Goal: Information Seeking & Learning: Check status

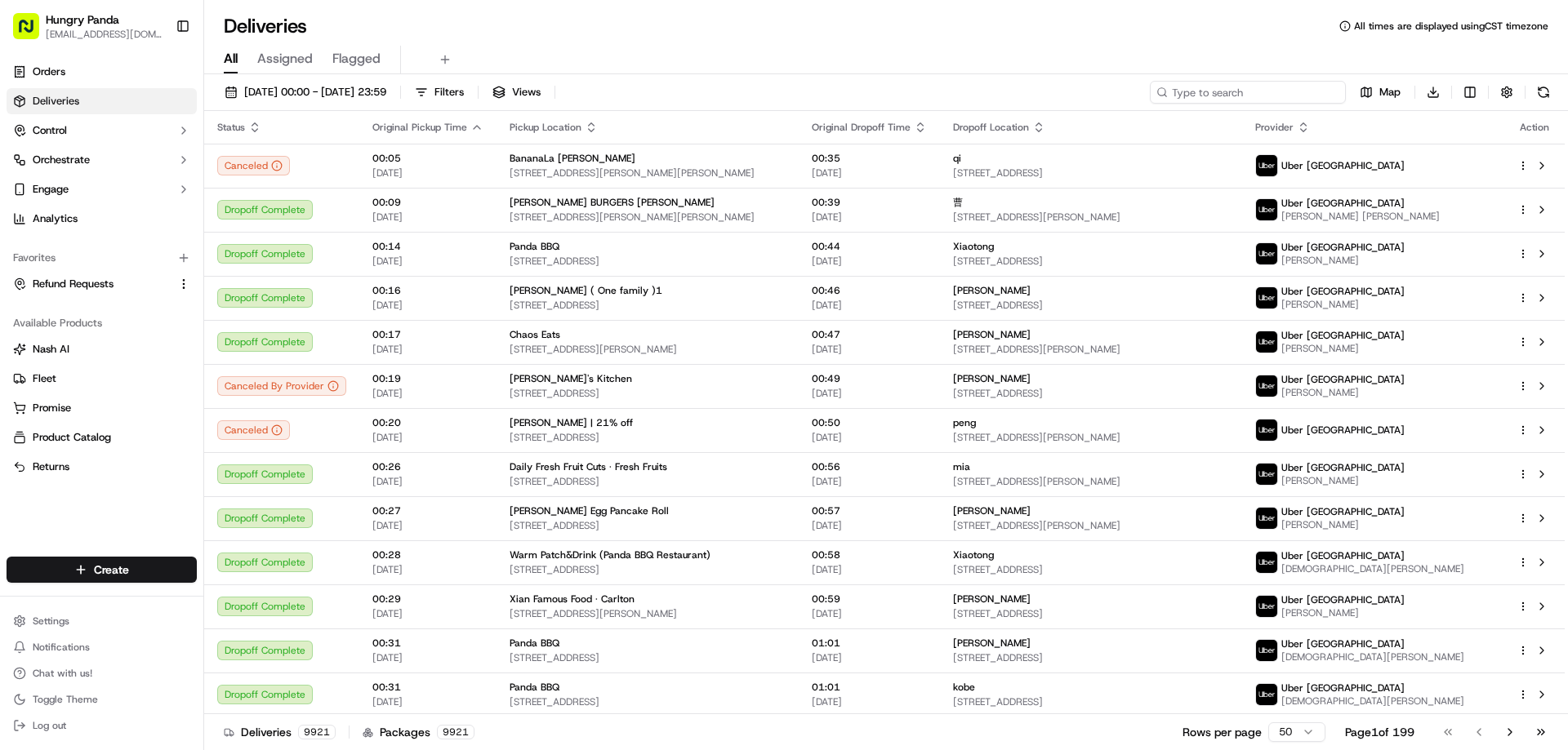
click at [1261, 99] on input at bounding box center [1247, 92] width 196 height 23
paste input "6398091308056713581043"
type input "6398091308056713581043"
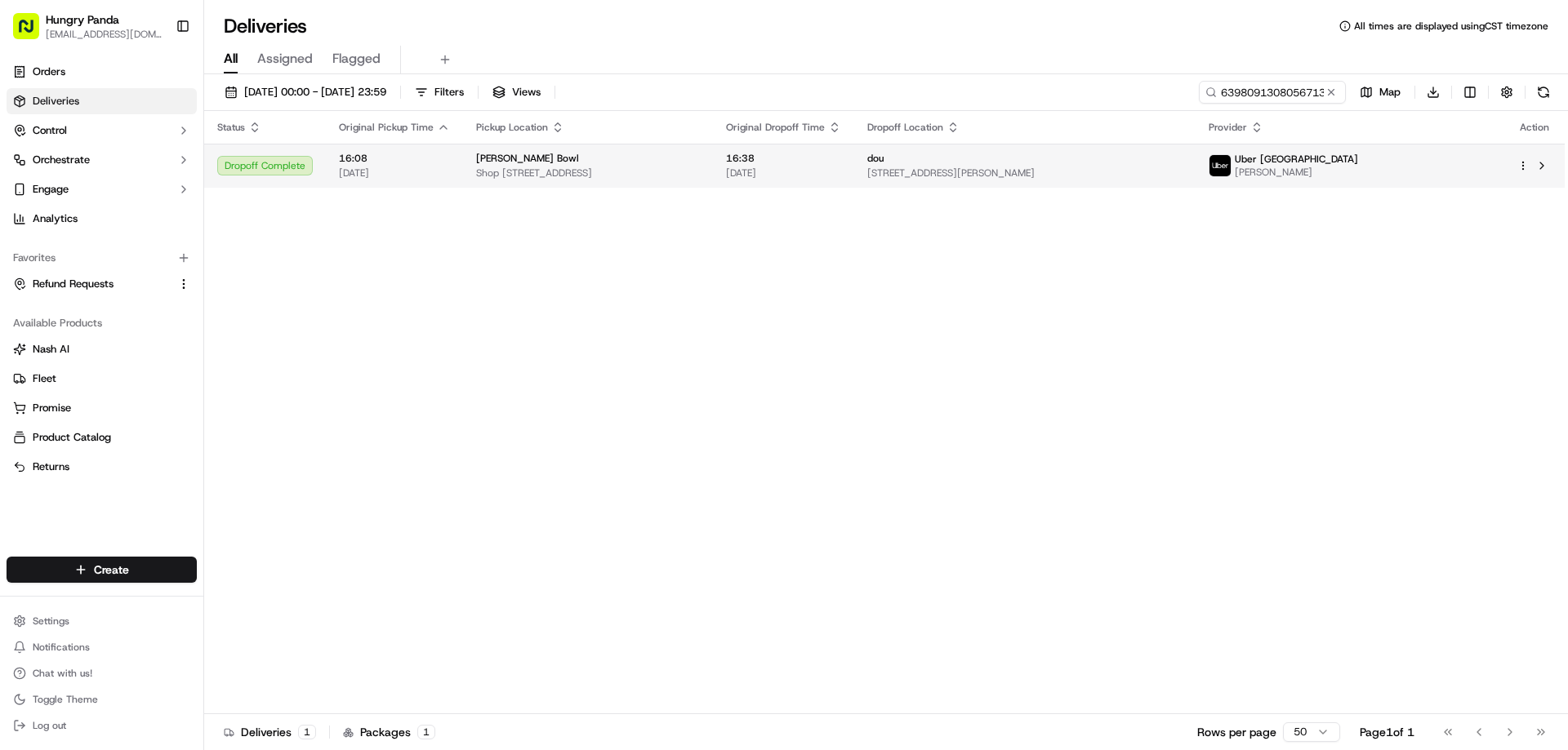
click at [712, 177] on td "[PERSON_NAME] Bowl Shop [STREET_ADDRESS]" at bounding box center [588, 166] width 249 height 44
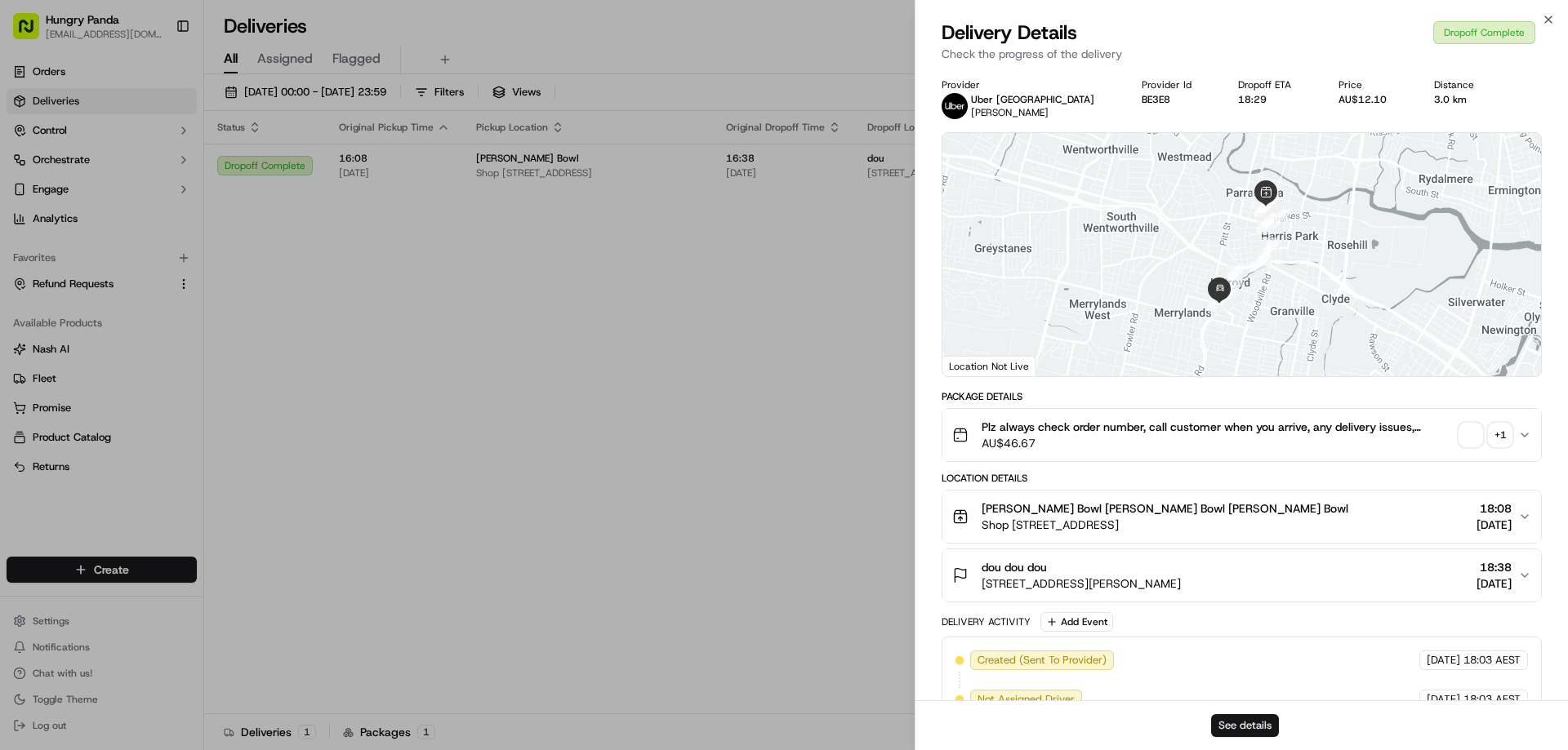
click at [1245, 719] on button "See details" at bounding box center [1245, 725] width 68 height 23
click at [1254, 727] on button "See details" at bounding box center [1245, 725] width 68 height 23
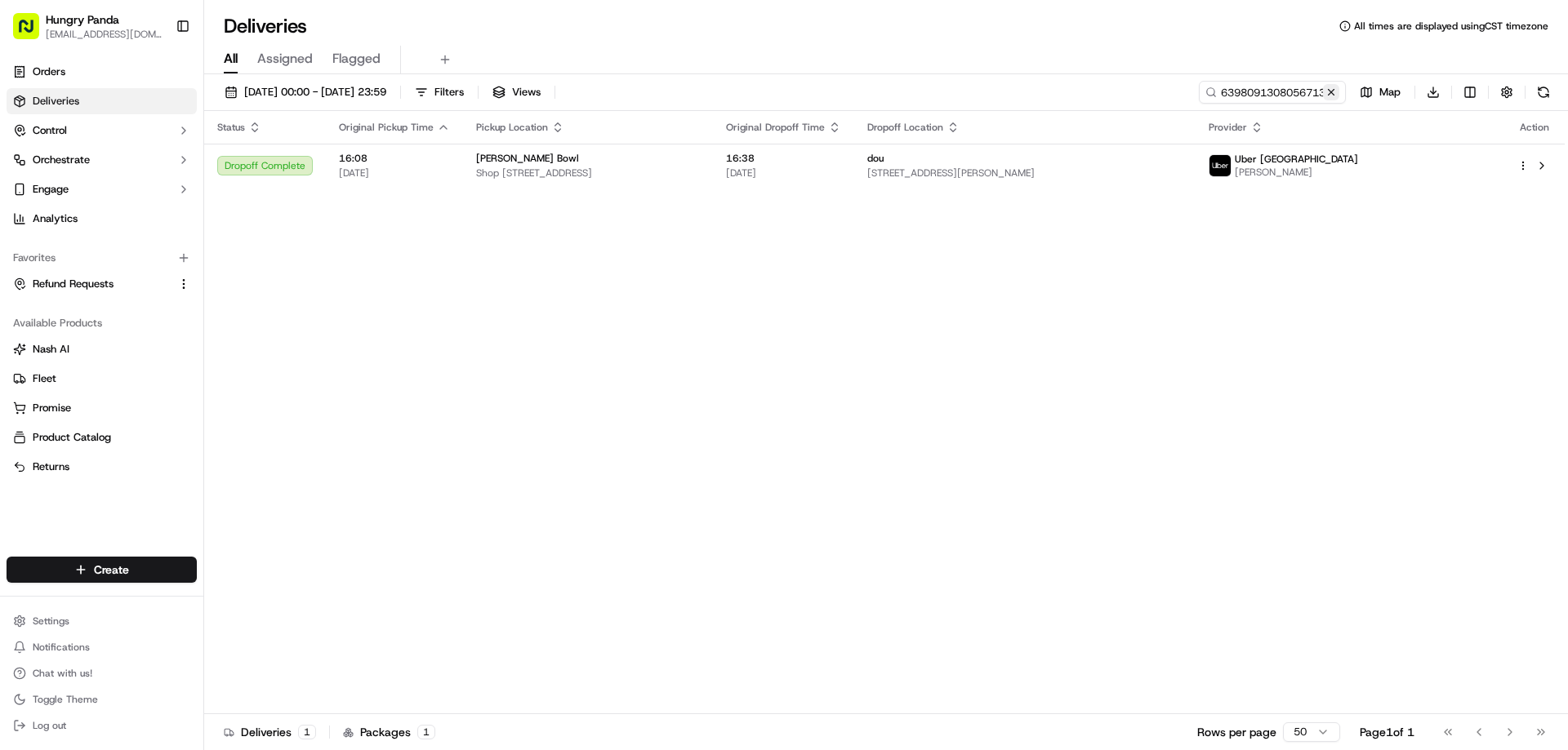
click at [1323, 88] on button at bounding box center [1331, 92] width 17 height 17
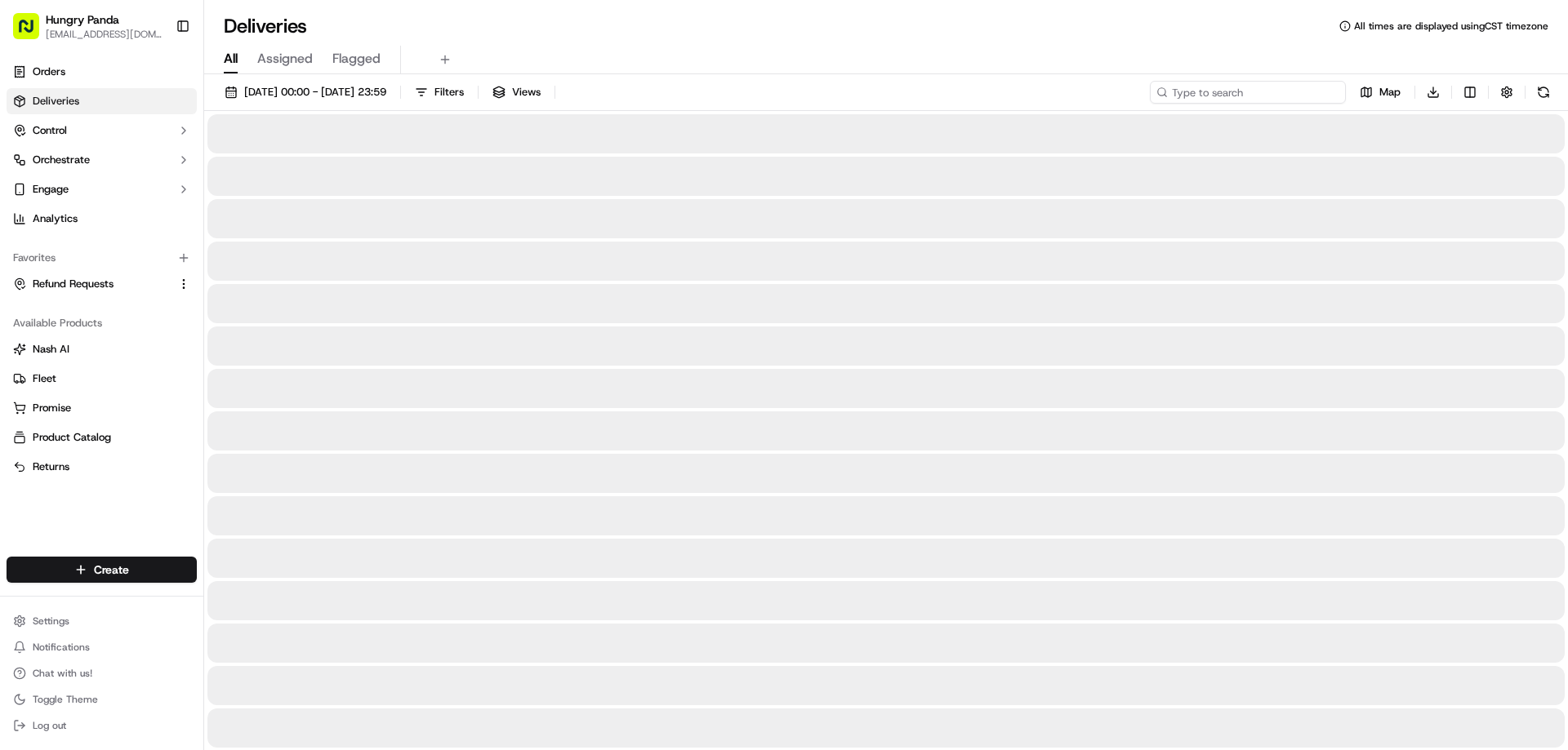
click at [1329, 81] on input at bounding box center [1247, 92] width 196 height 23
paste input "5296058698053795051173"
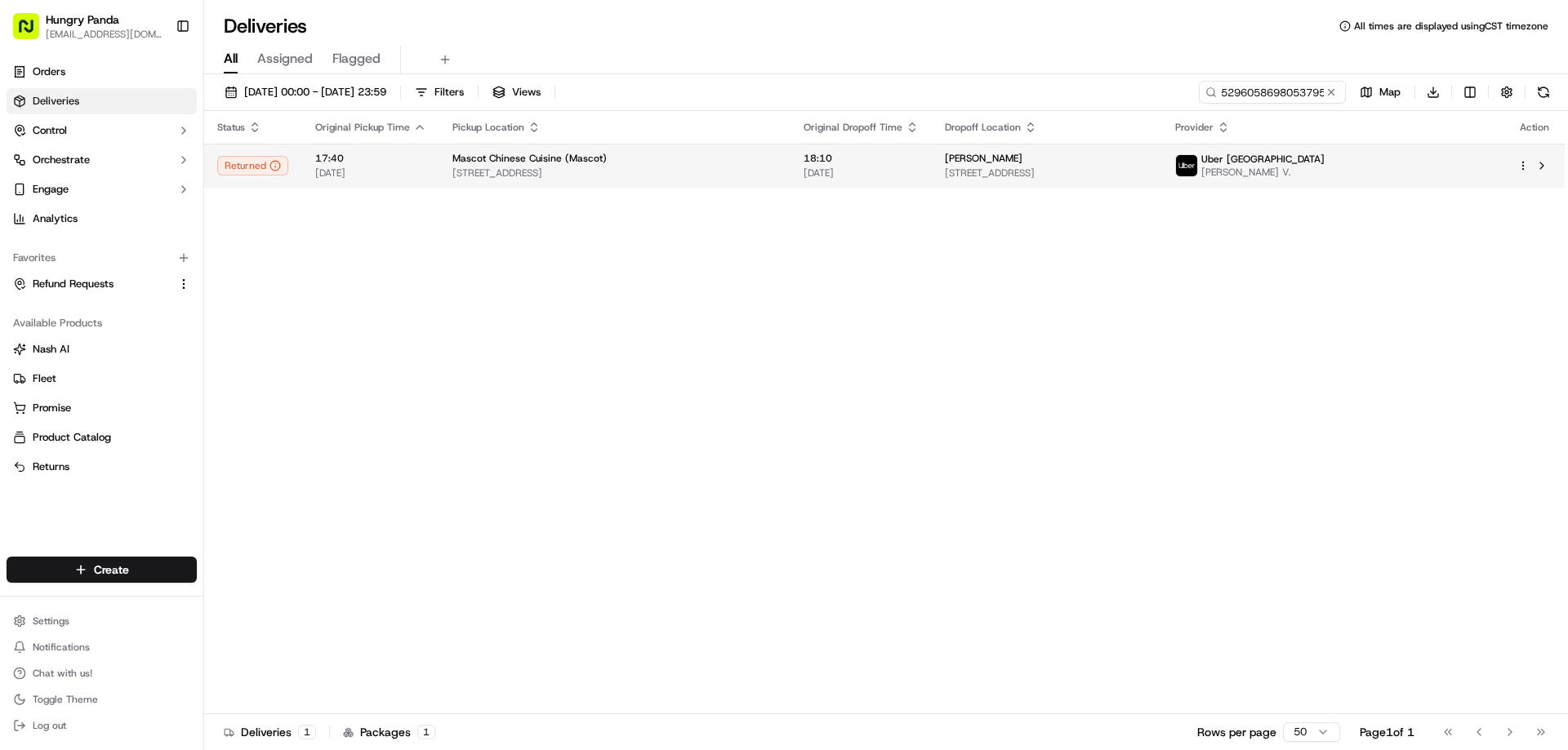
click at [944, 161] on div "[PERSON_NAME]" at bounding box center [1046, 158] width 204 height 13
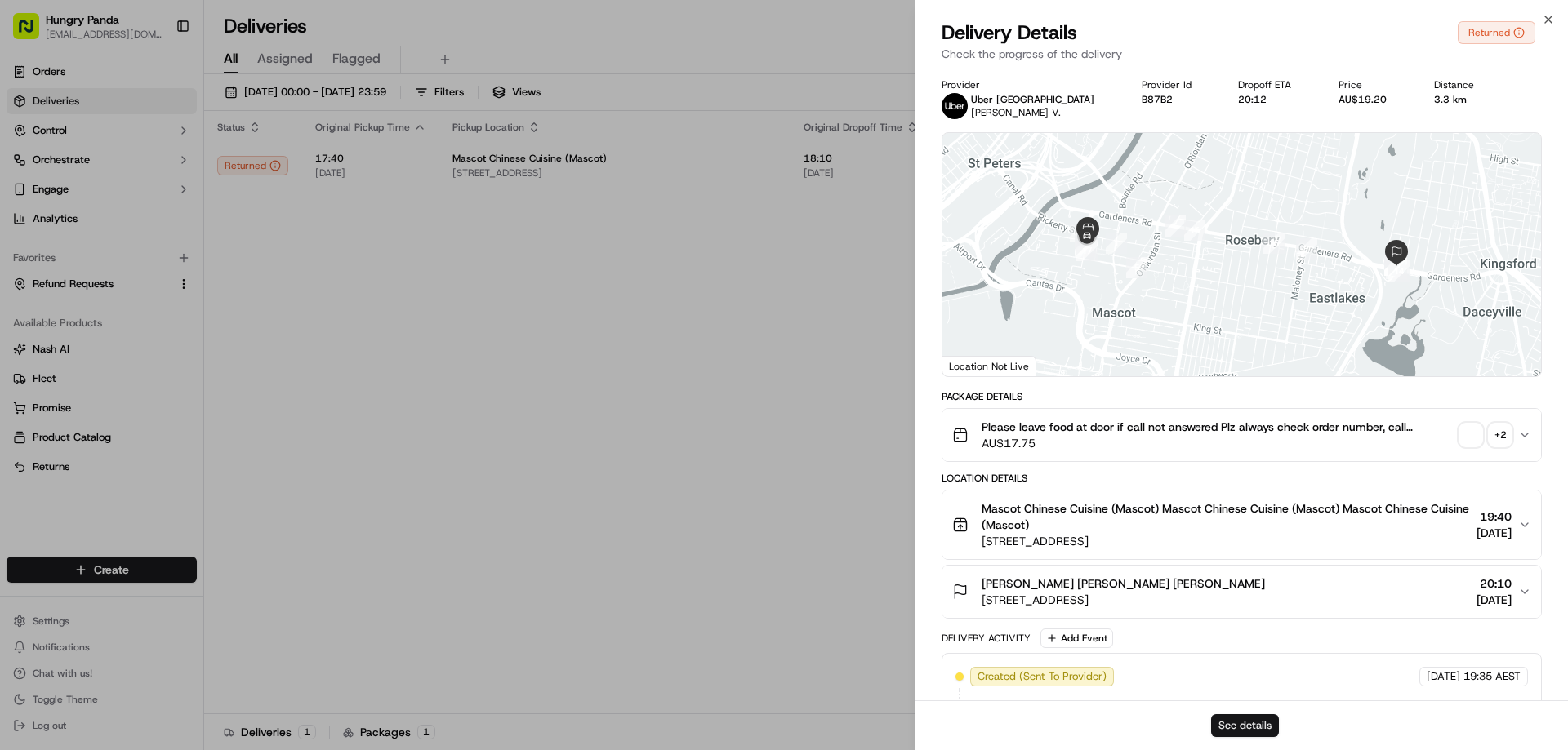
click at [1254, 727] on button "See details" at bounding box center [1245, 725] width 68 height 23
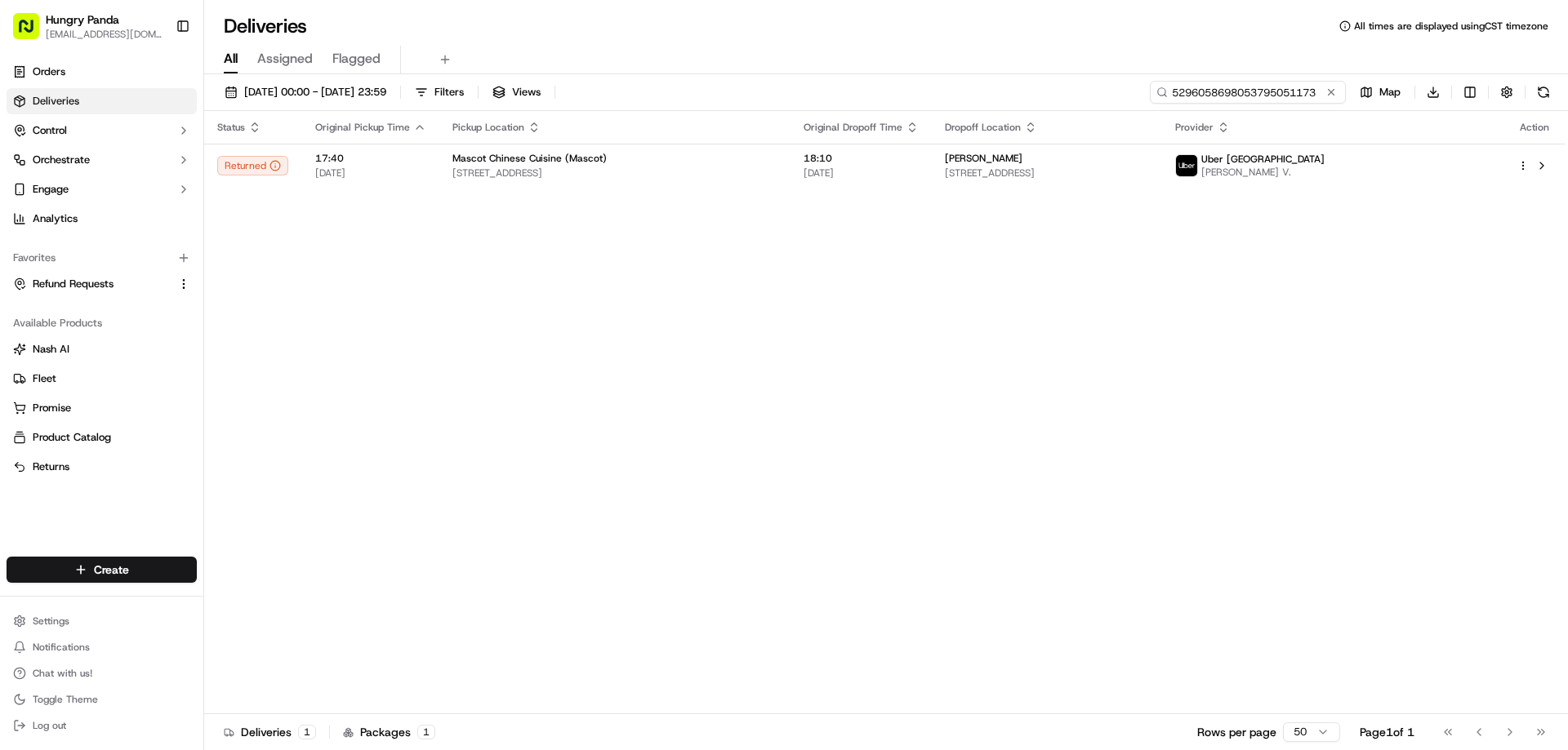
click at [1293, 90] on input "5296058698053795051173" at bounding box center [1247, 92] width 196 height 23
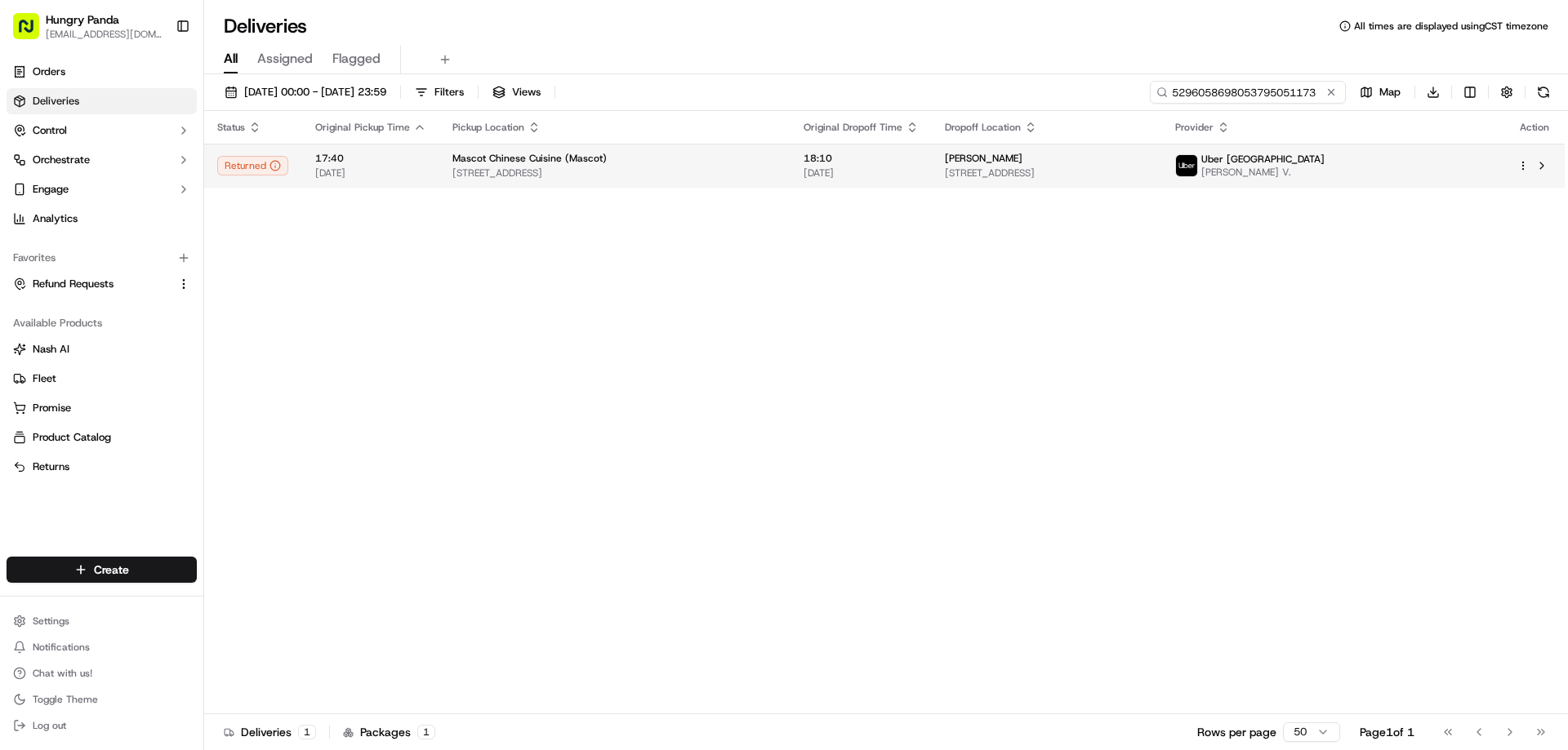
paste input "130910144845871149551"
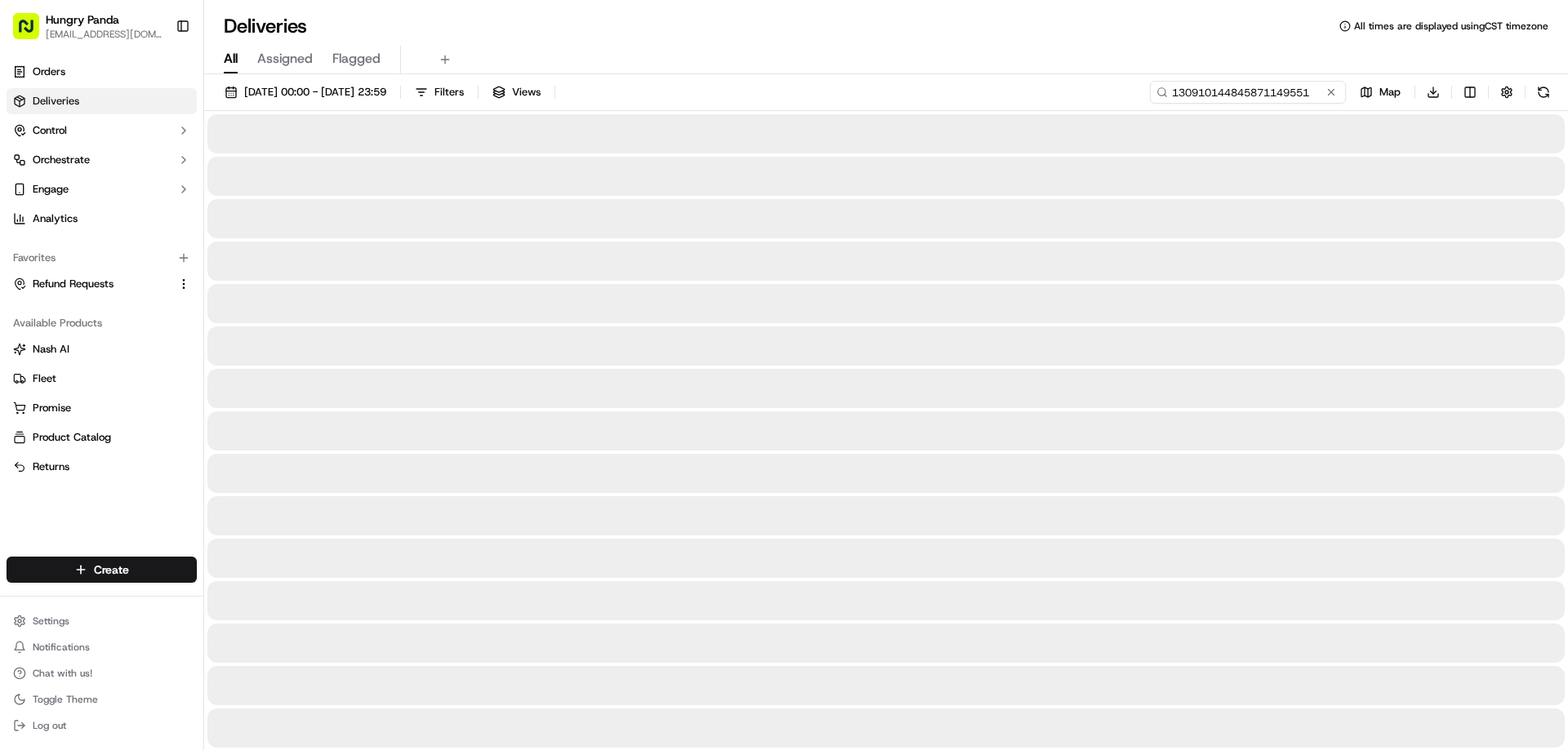
type input "130910144845871149551"
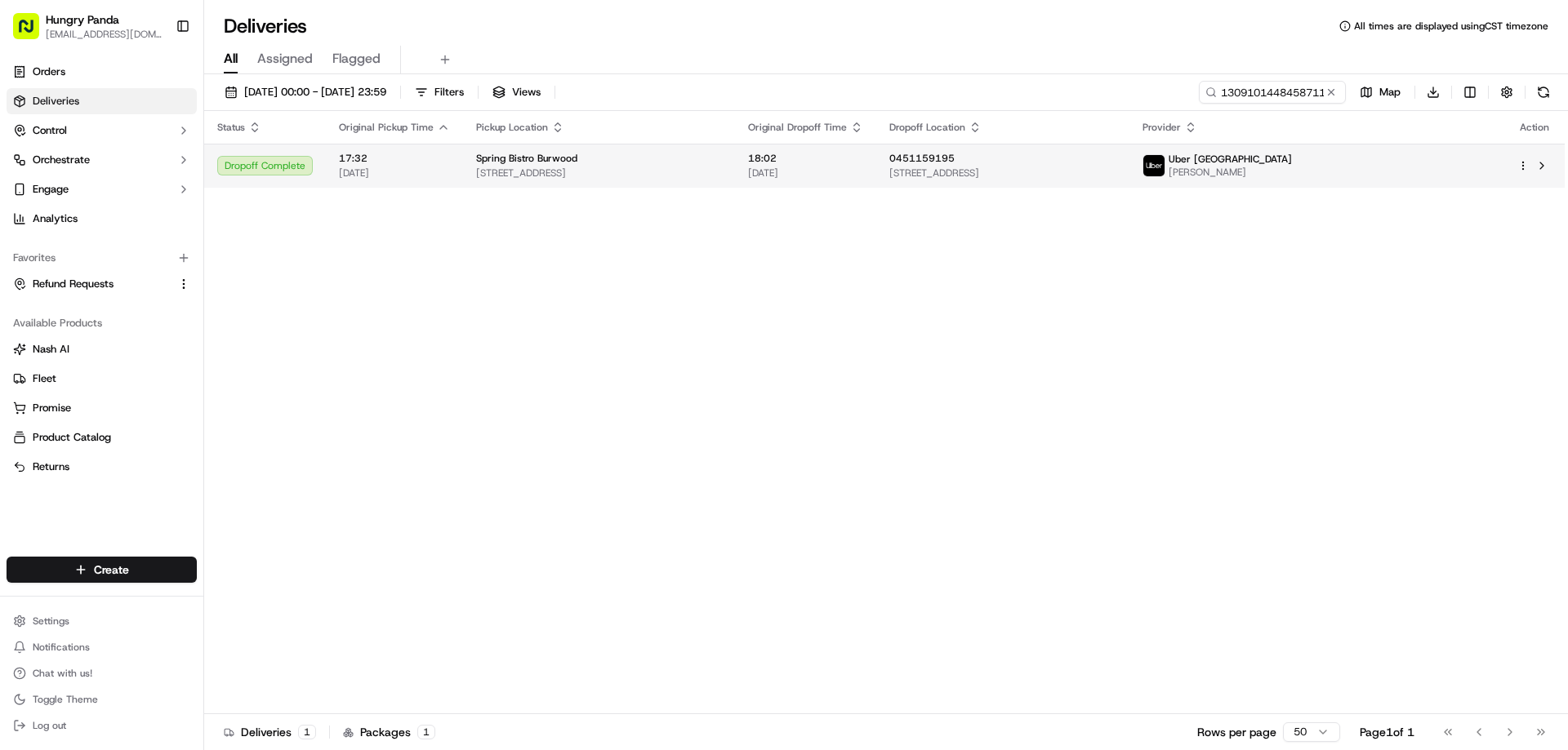
click at [1046, 174] on span "[STREET_ADDRESS]" at bounding box center [1002, 173] width 227 height 13
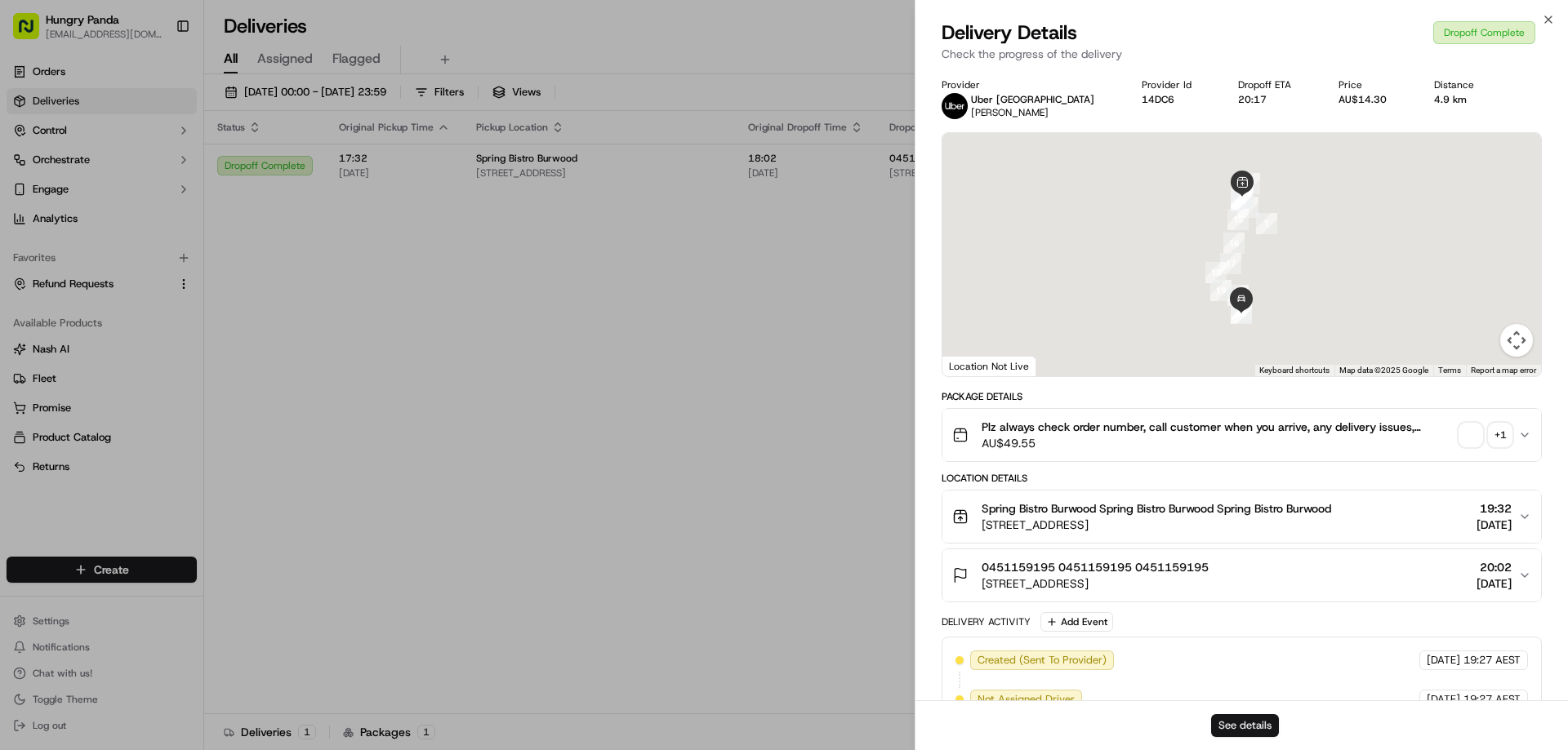
click at [1245, 730] on button "See details" at bounding box center [1245, 725] width 68 height 23
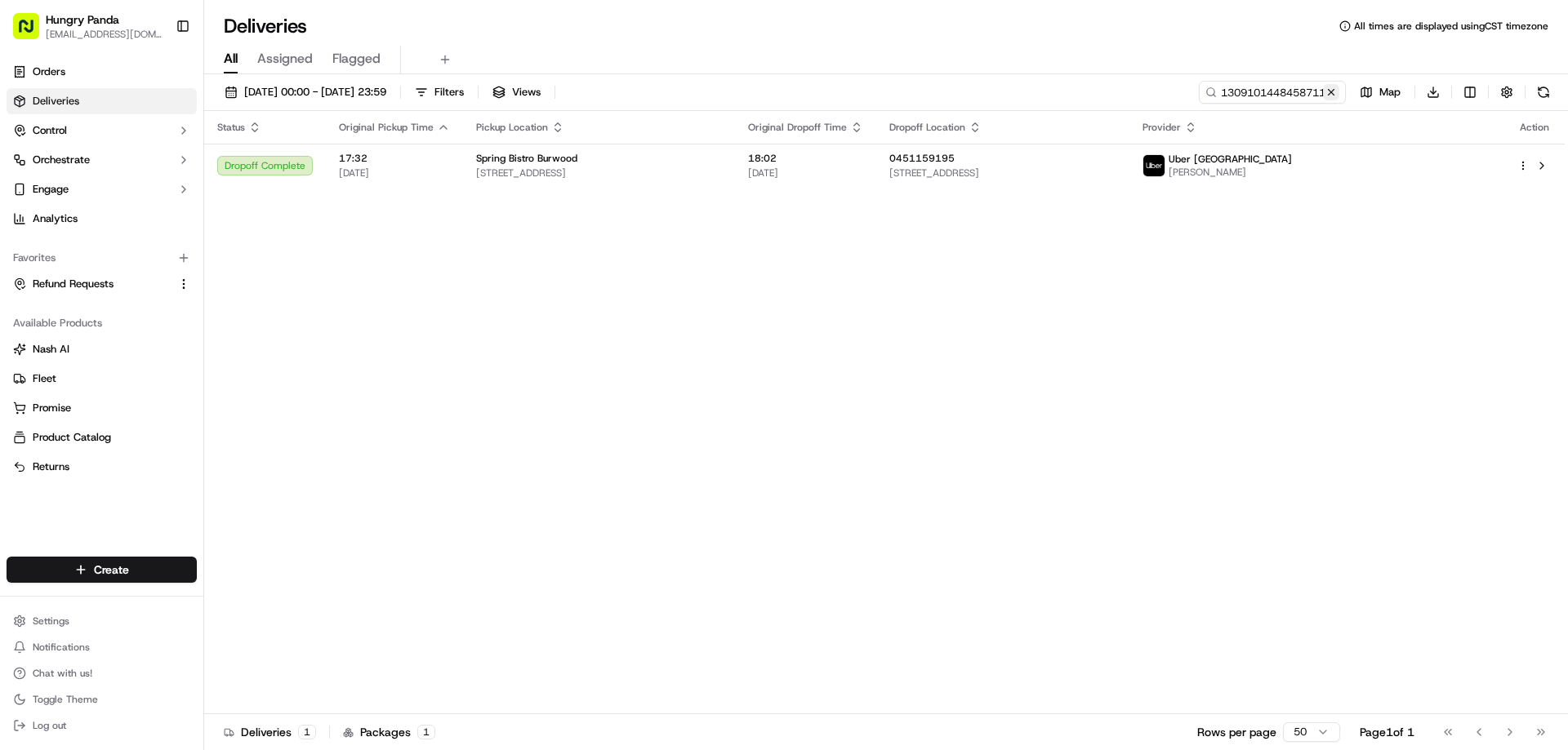
click at [1329, 95] on button at bounding box center [1331, 92] width 17 height 17
drag, startPoint x: 1329, startPoint y: 95, endPoint x: 1304, endPoint y: 98, distance: 25.2
click at [1329, 95] on input at bounding box center [1247, 92] width 196 height 23
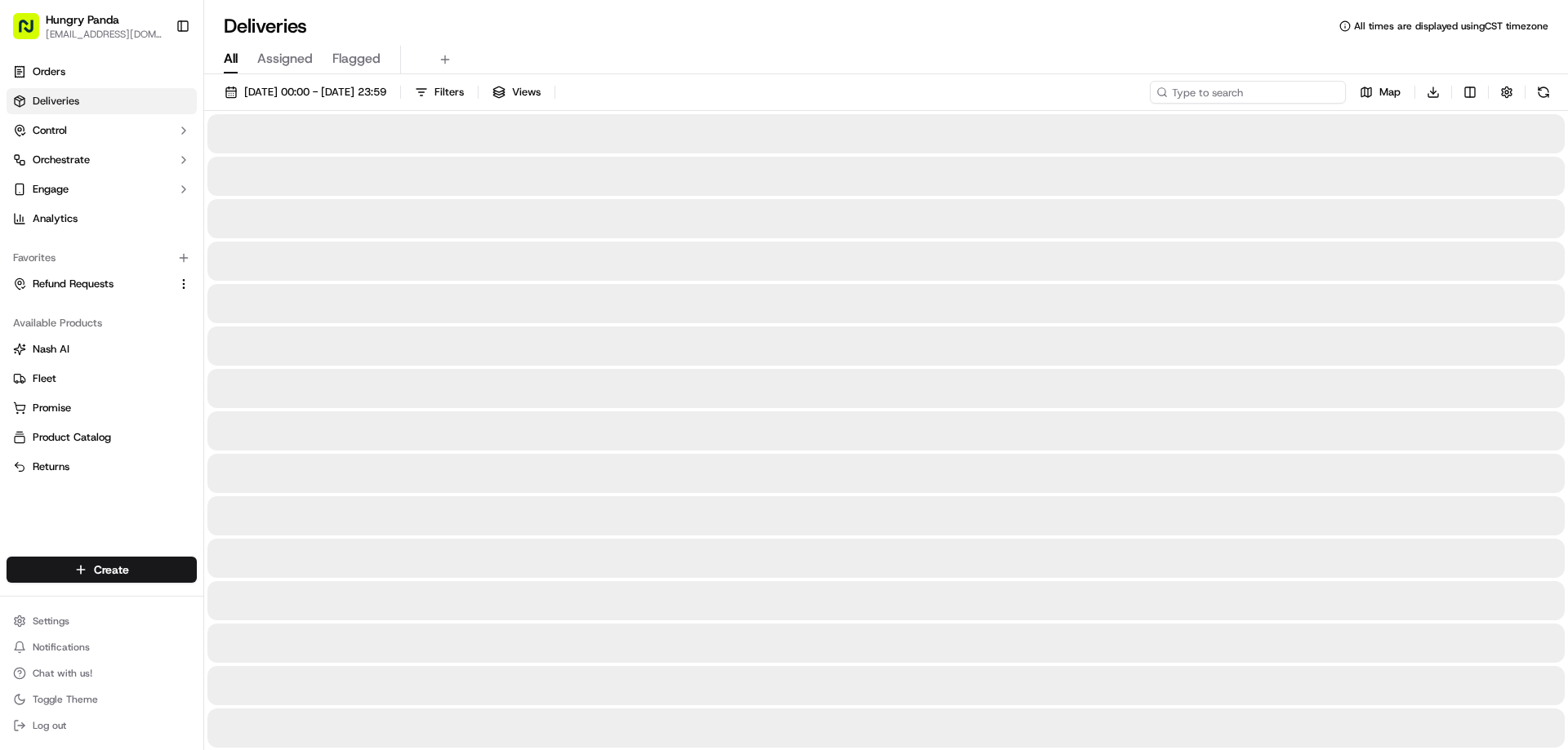
paste input "2400167768950793361214"
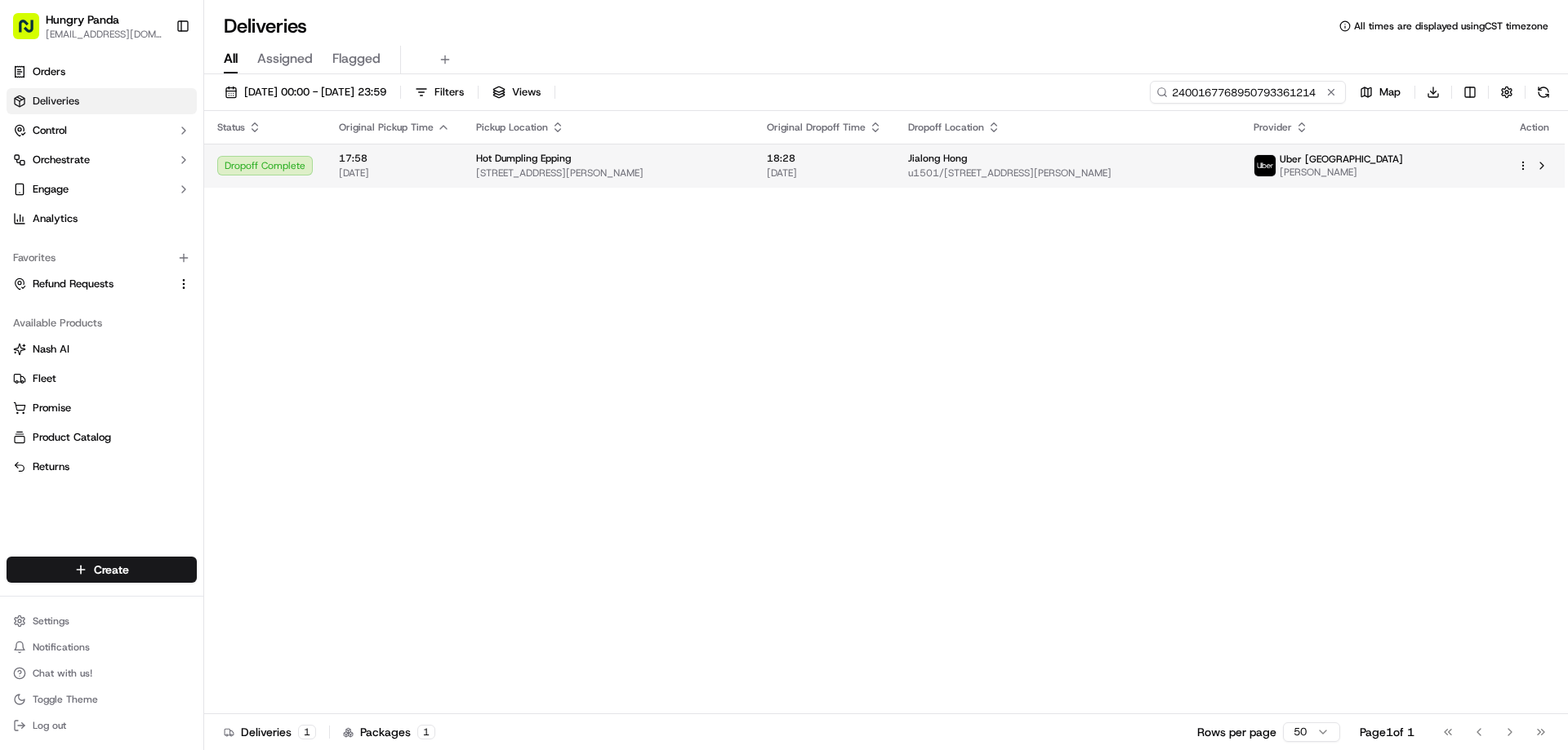
type input "2400167768950793361214"
click at [878, 162] on span "18:28" at bounding box center [824, 158] width 115 height 13
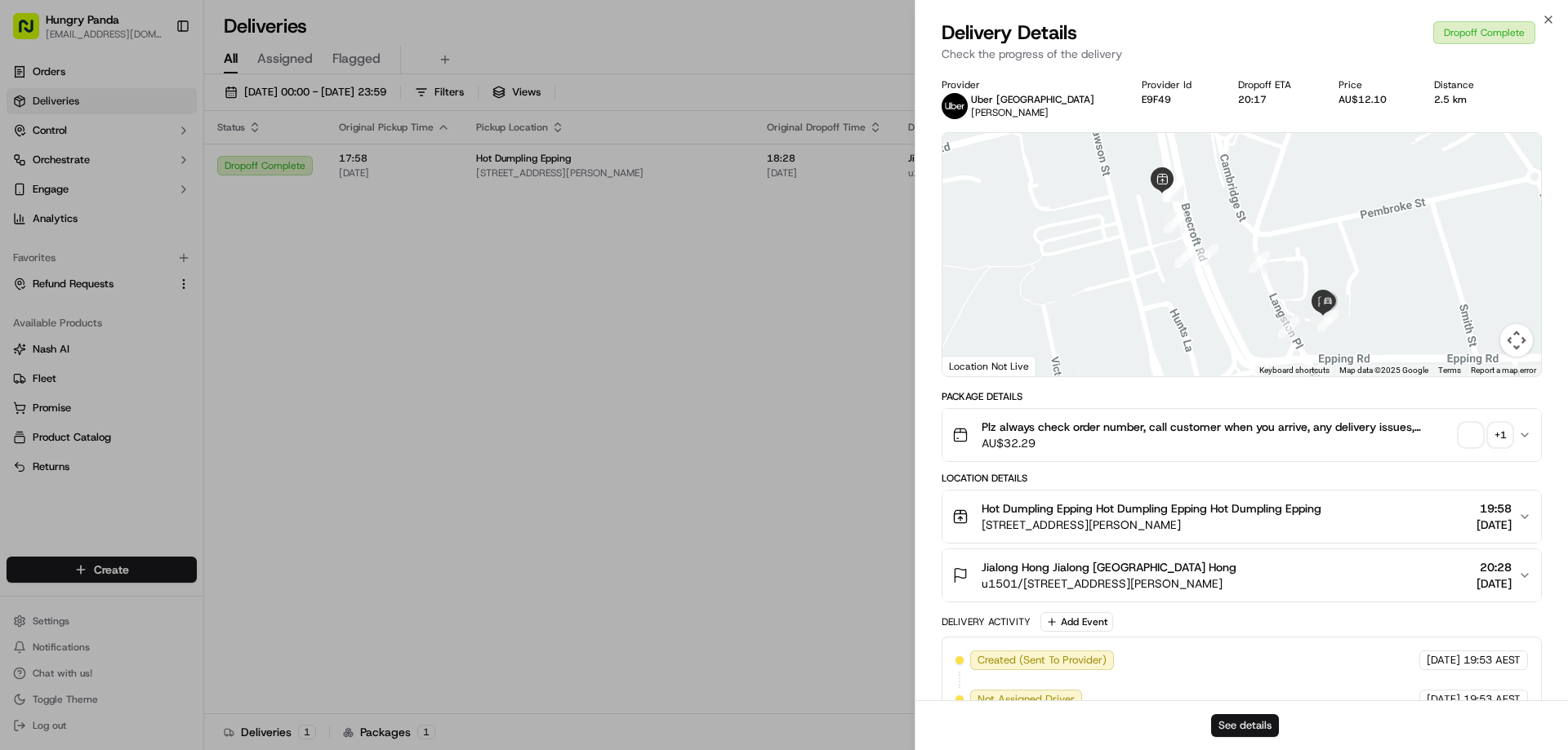
click at [1246, 724] on button "See details" at bounding box center [1245, 725] width 68 height 23
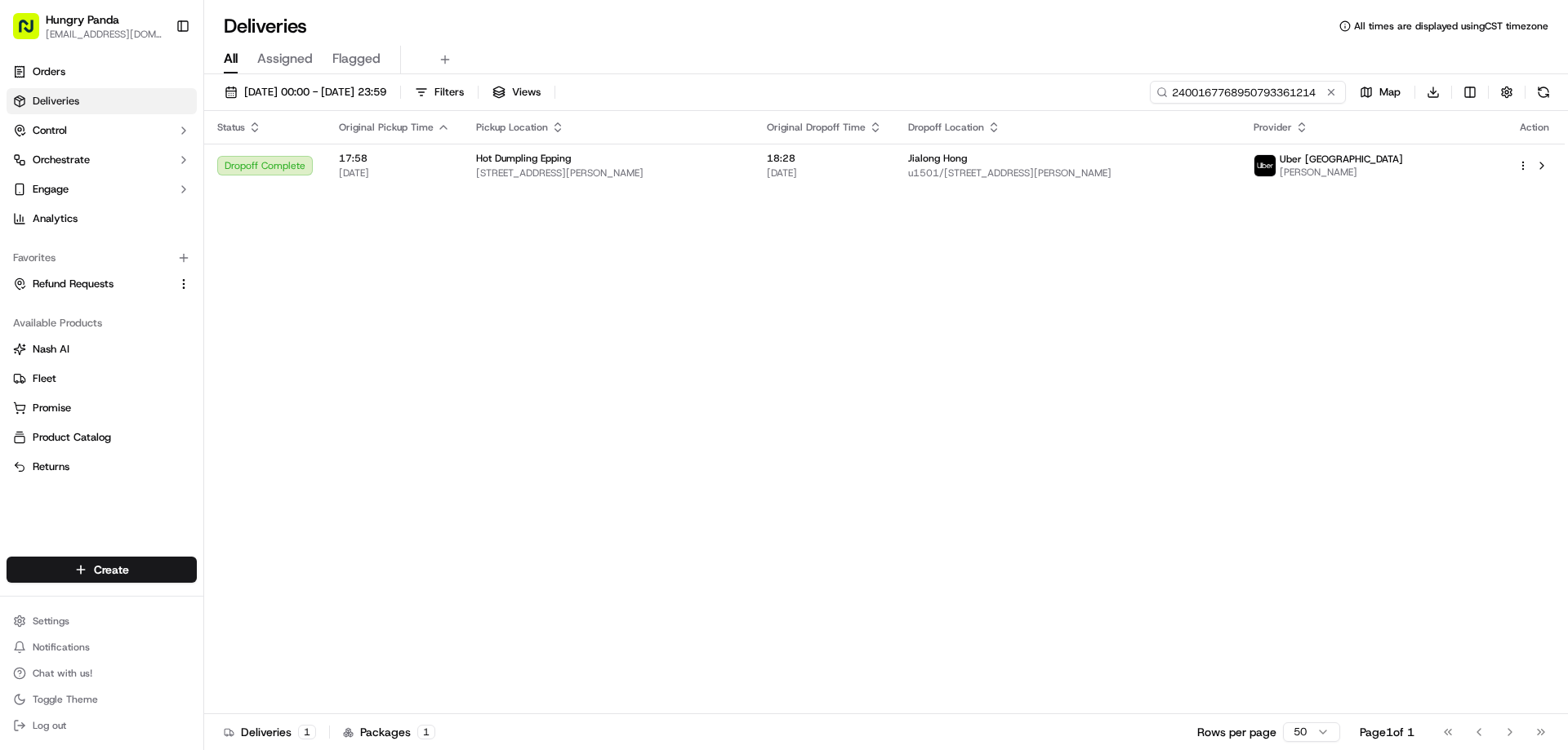
click at [1340, 88] on input "2400167768950793361214" at bounding box center [1247, 92] width 196 height 23
click at [1339, 88] on input "2400167768950793361214" at bounding box center [1247, 92] width 196 height 23
click at [1333, 89] on button at bounding box center [1331, 92] width 17 height 17
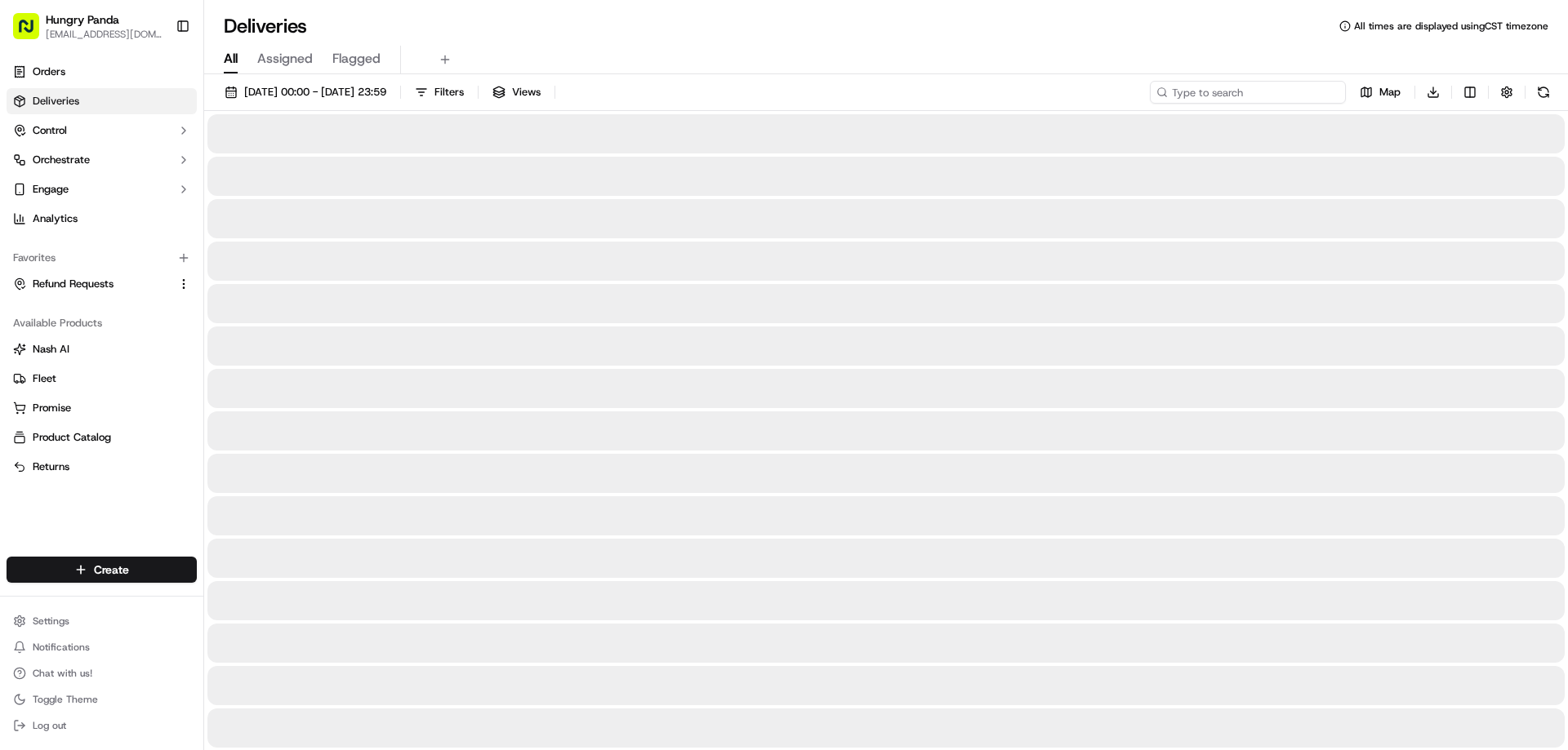
click at [1333, 89] on input at bounding box center [1247, 92] width 196 height 23
paste input "860312127815078592674"
type input "860312127815078592674"
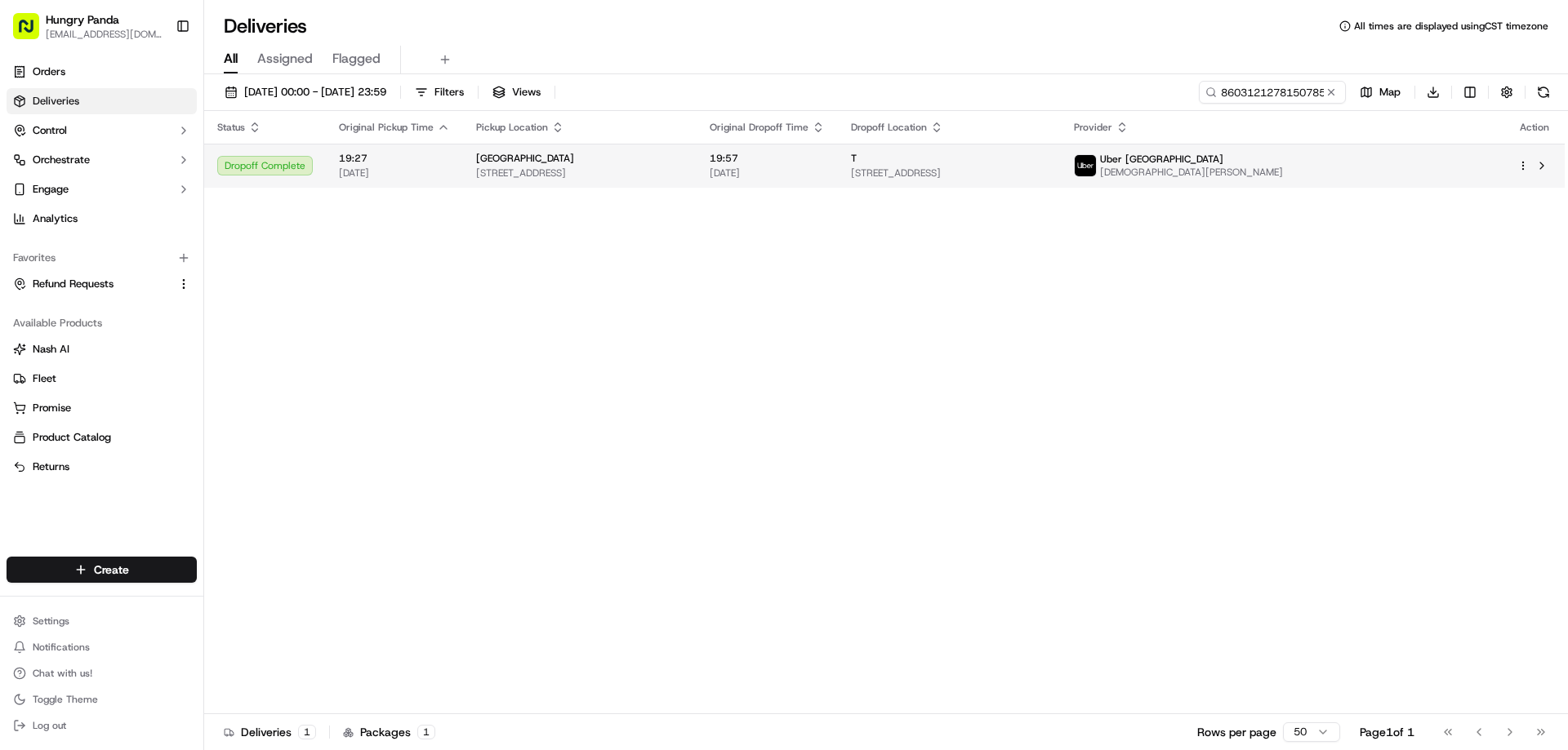
click at [825, 160] on span "19:57" at bounding box center [767, 158] width 115 height 13
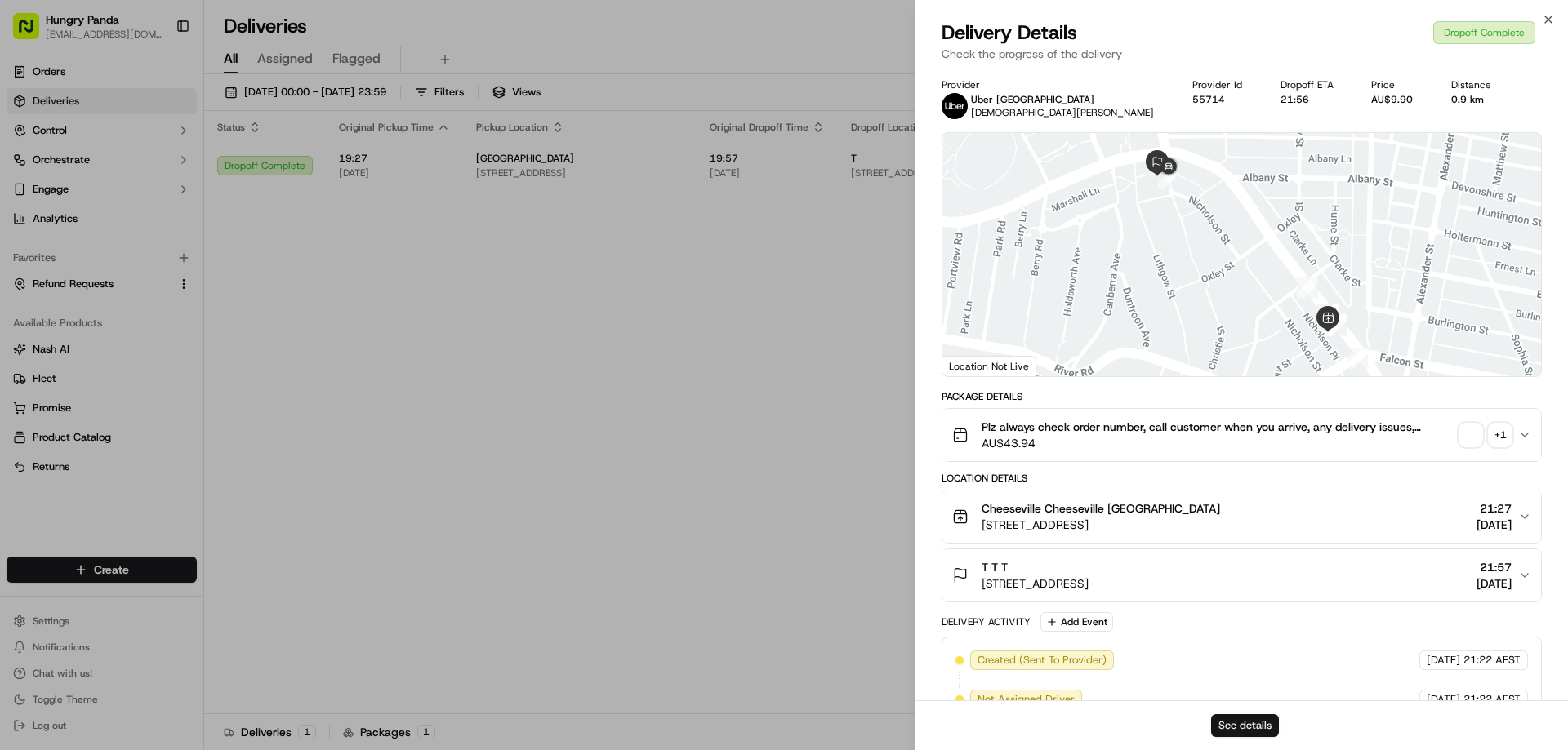
click at [1255, 721] on button "See details" at bounding box center [1245, 725] width 68 height 23
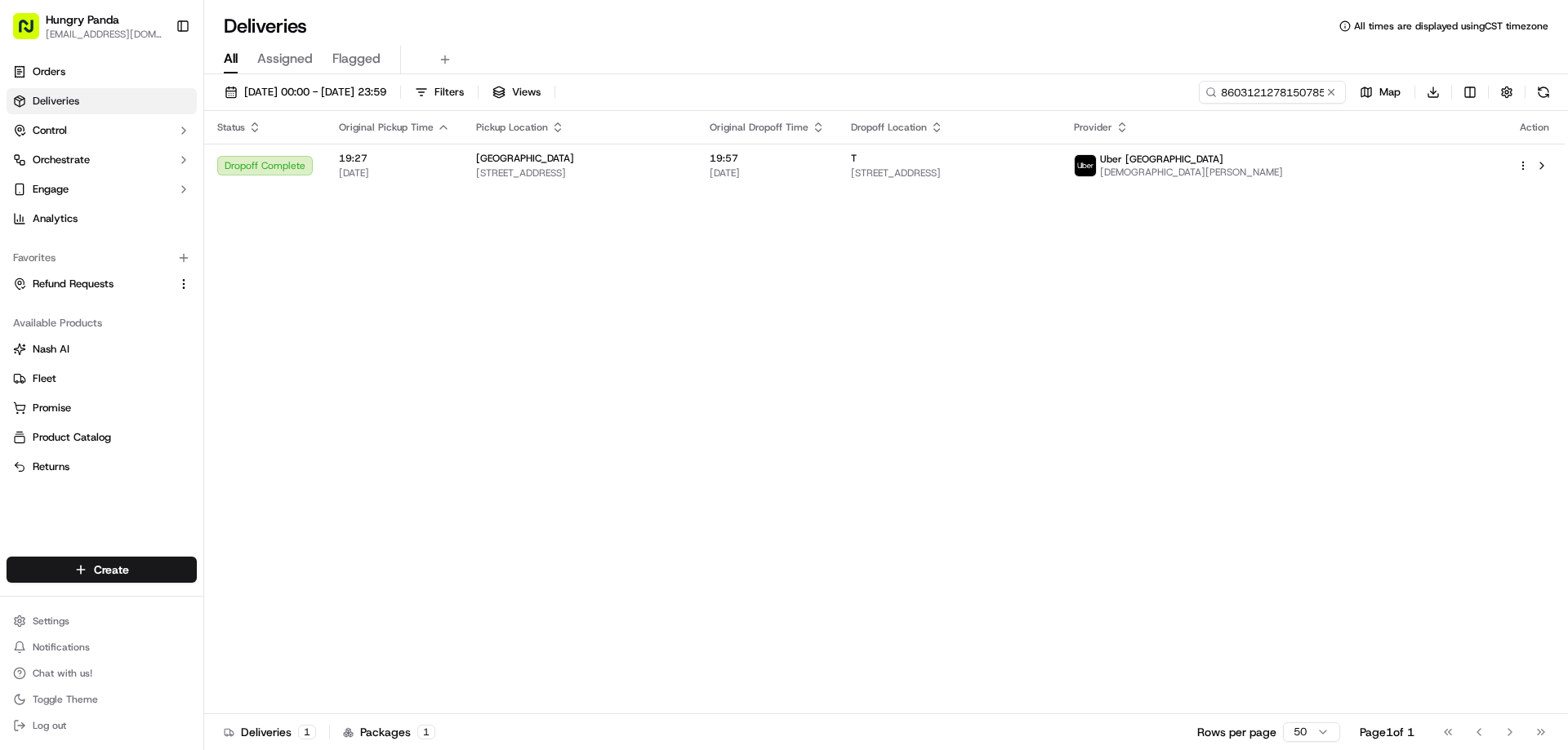
click at [1328, 92] on button at bounding box center [1331, 92] width 17 height 17
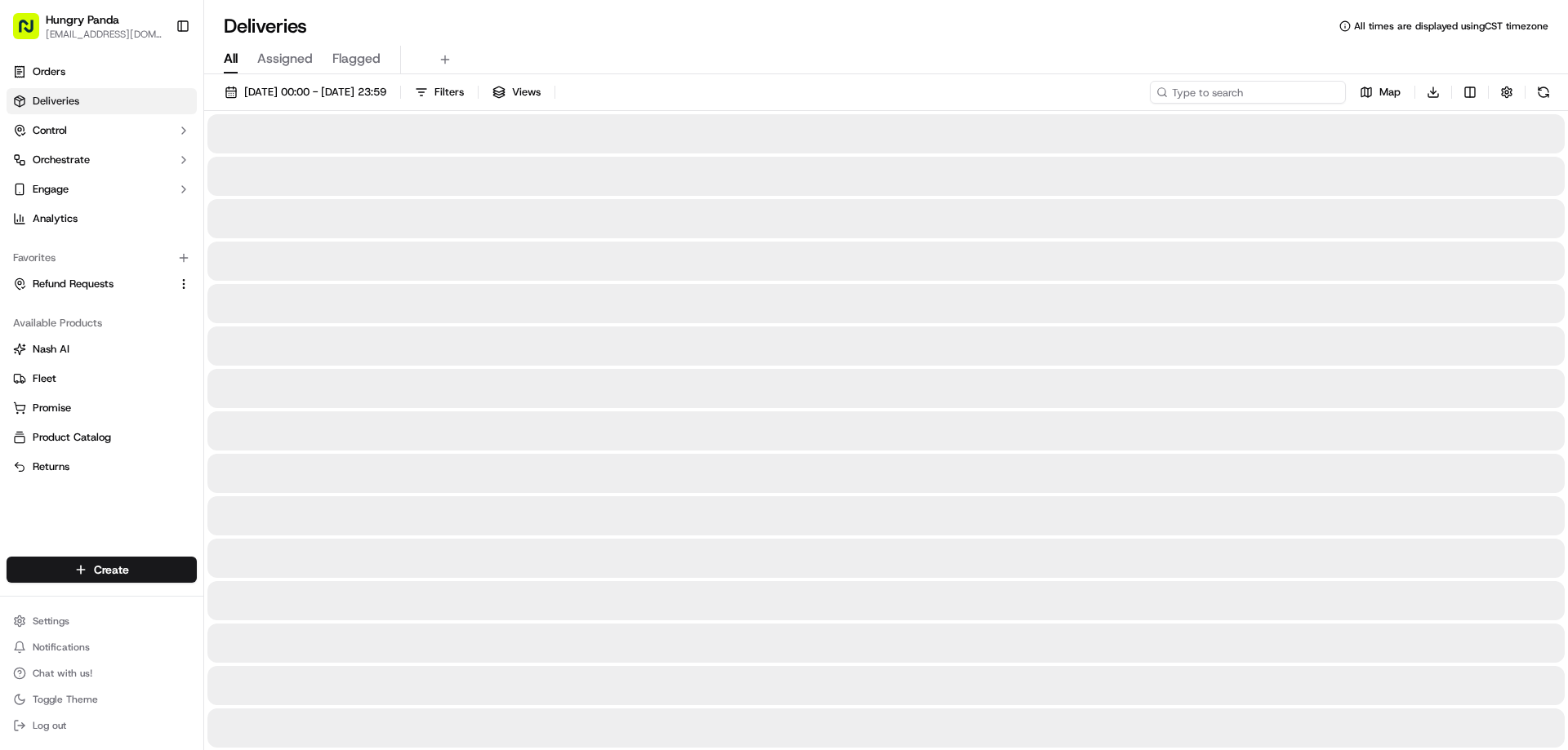
drag, startPoint x: 1328, startPoint y: 92, endPoint x: 1282, endPoint y: 110, distance: 49.4
click at [1328, 92] on input at bounding box center [1247, 92] width 196 height 23
paste input "952907322835871369140"
type input "952907322835871369140"
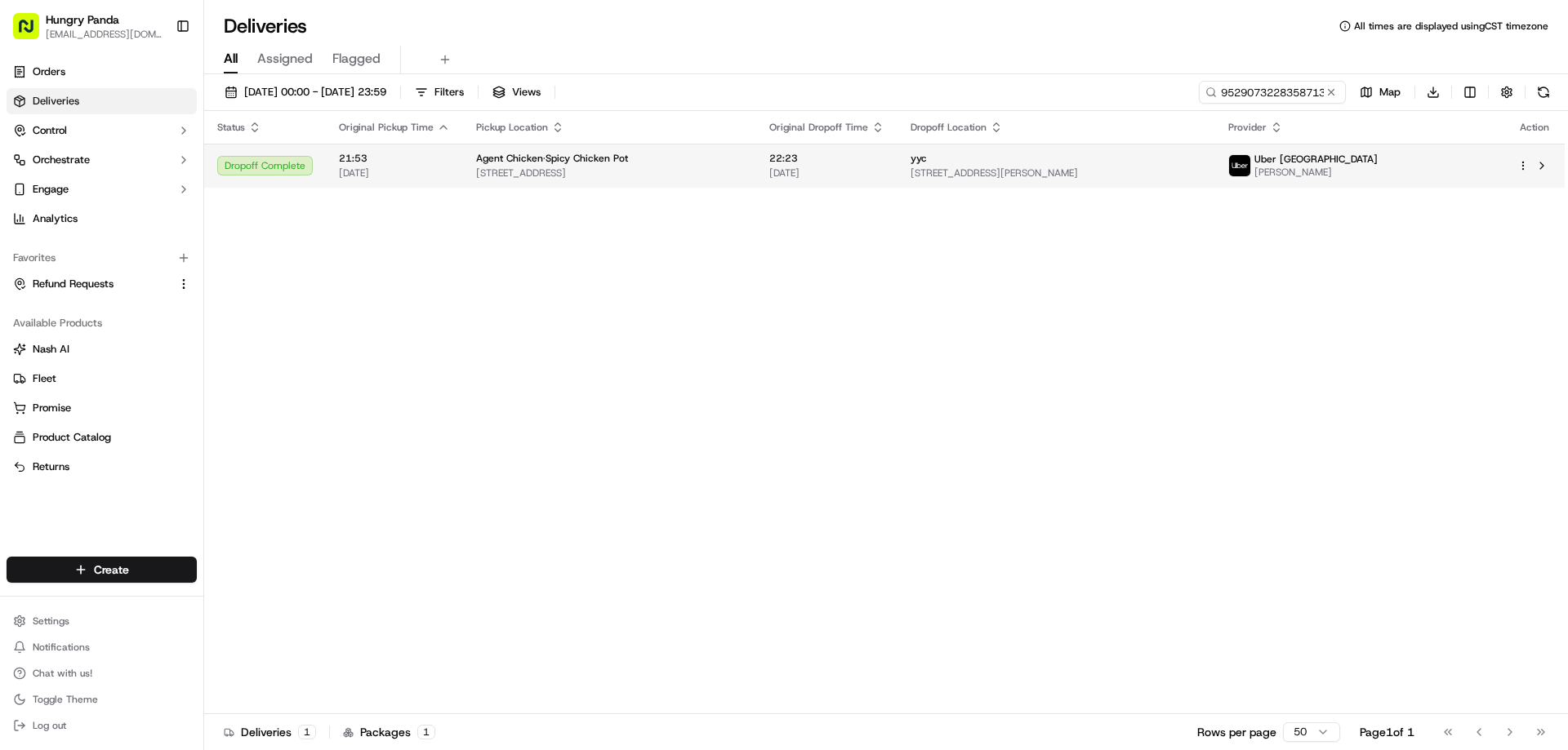
click at [862, 168] on span "[DATE]" at bounding box center [827, 173] width 115 height 13
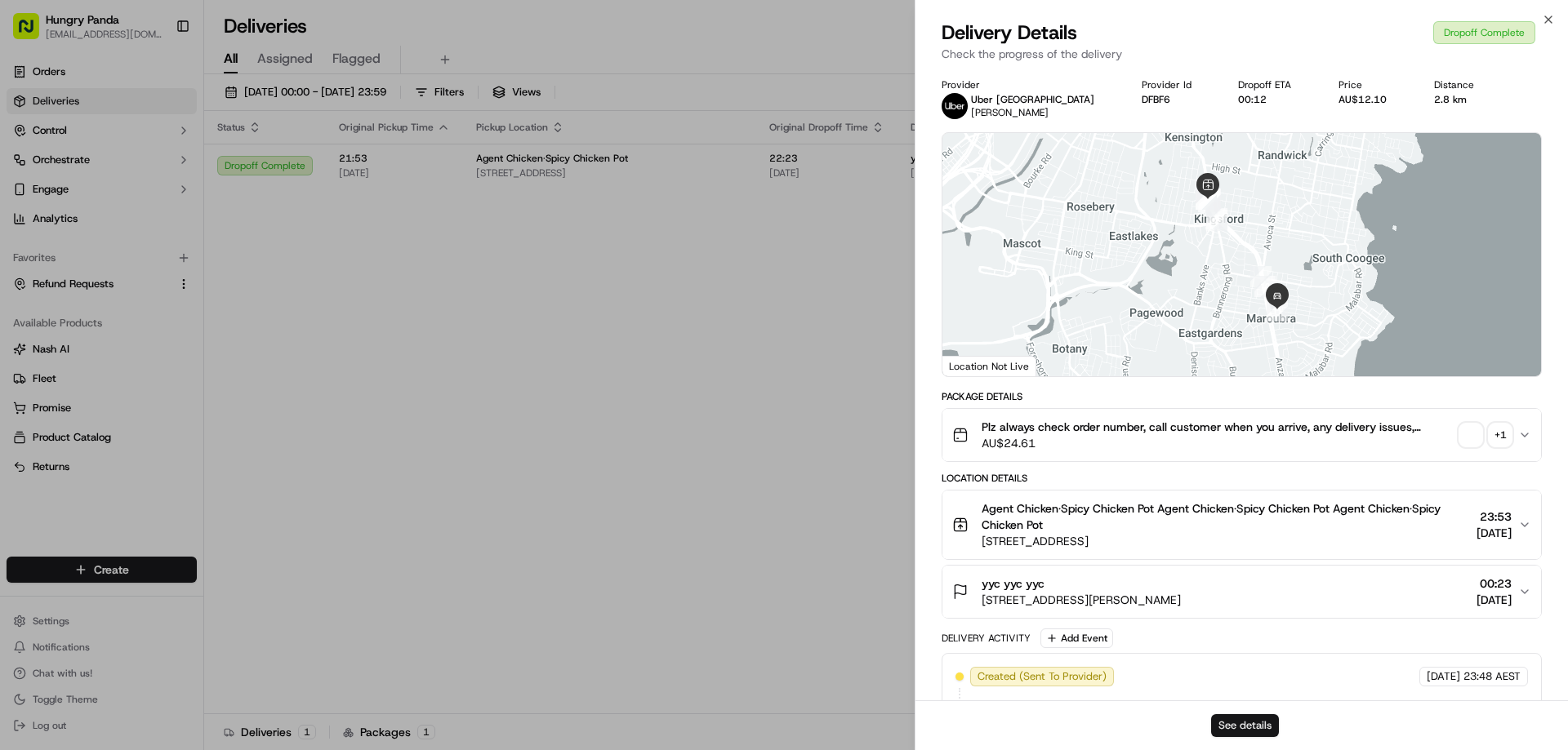
click at [1245, 724] on button "See details" at bounding box center [1245, 725] width 68 height 23
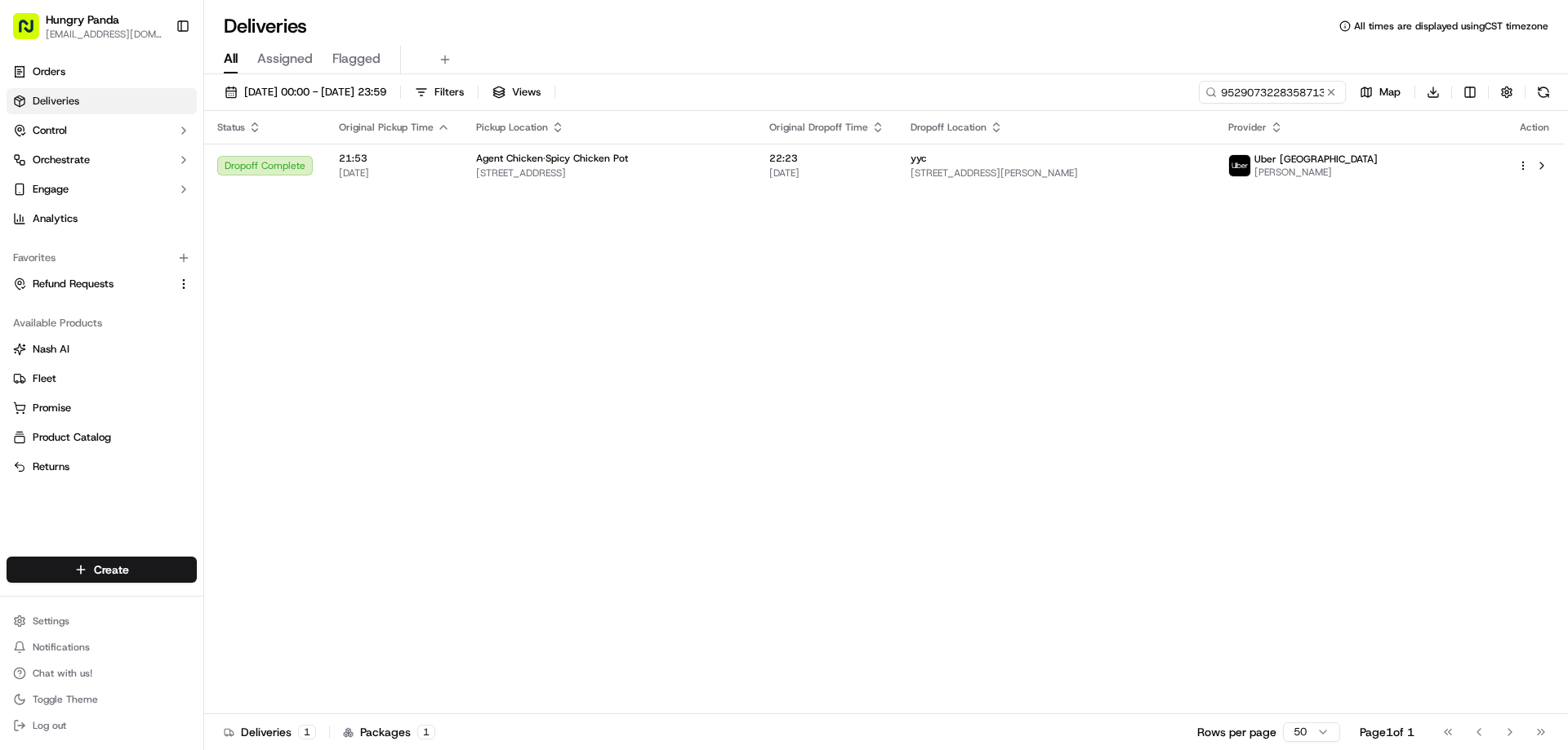
drag, startPoint x: 908, startPoint y: 298, endPoint x: 911, endPoint y: 288, distance: 10.4
click at [908, 298] on div "Status Original Pickup Time Pickup Location Original Dropoff Time Dropoff Locat…" at bounding box center [884, 412] width 1361 height 603
click at [1324, 90] on button at bounding box center [1331, 92] width 17 height 17
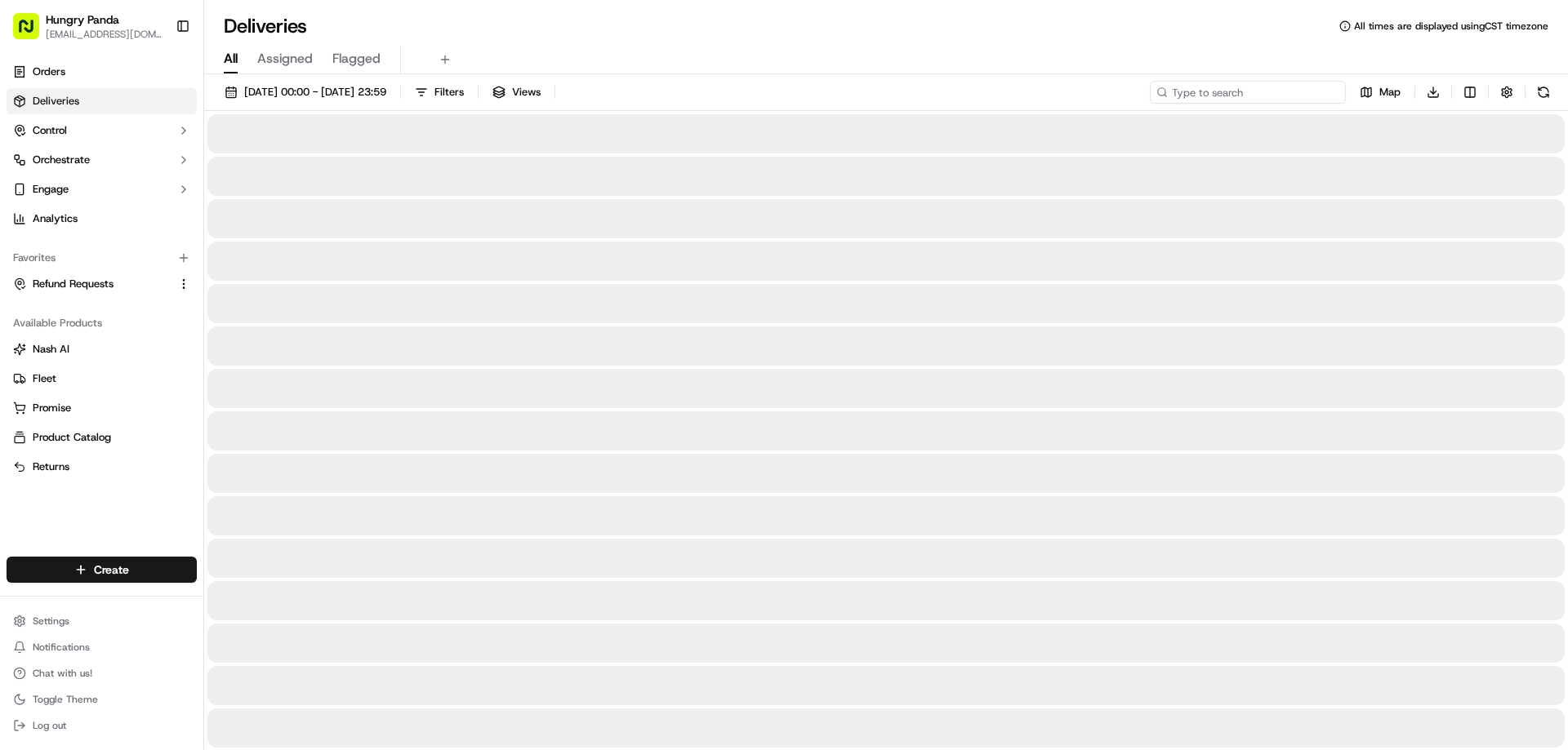
click at [1324, 90] on input at bounding box center [1247, 92] width 196 height 23
paste input "1039102778058759811534"
type input "1039102778058759811534"
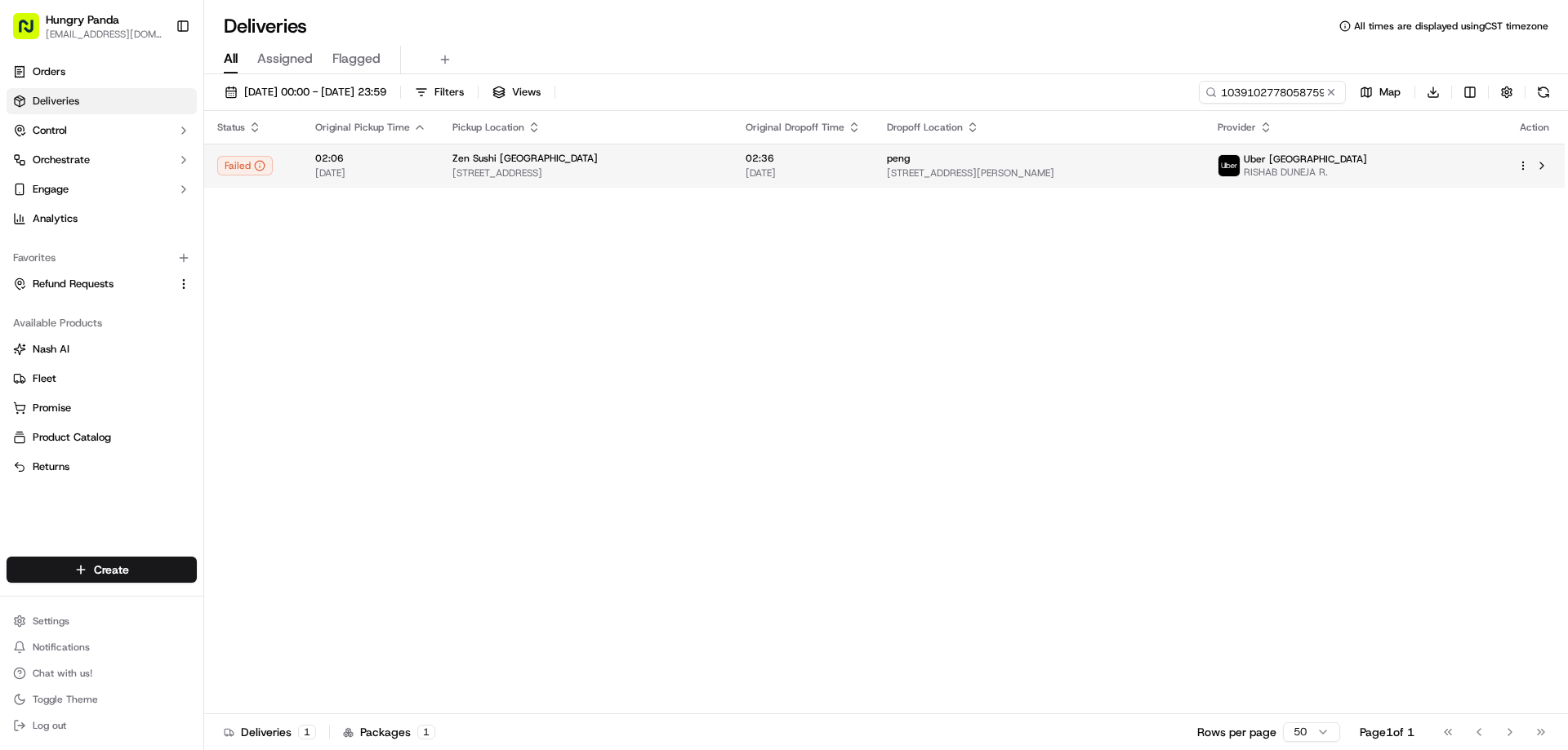
click at [733, 180] on td "Zen Sushi [GEOGRAPHIC_DATA] [STREET_ADDRESS]" at bounding box center [586, 166] width 293 height 44
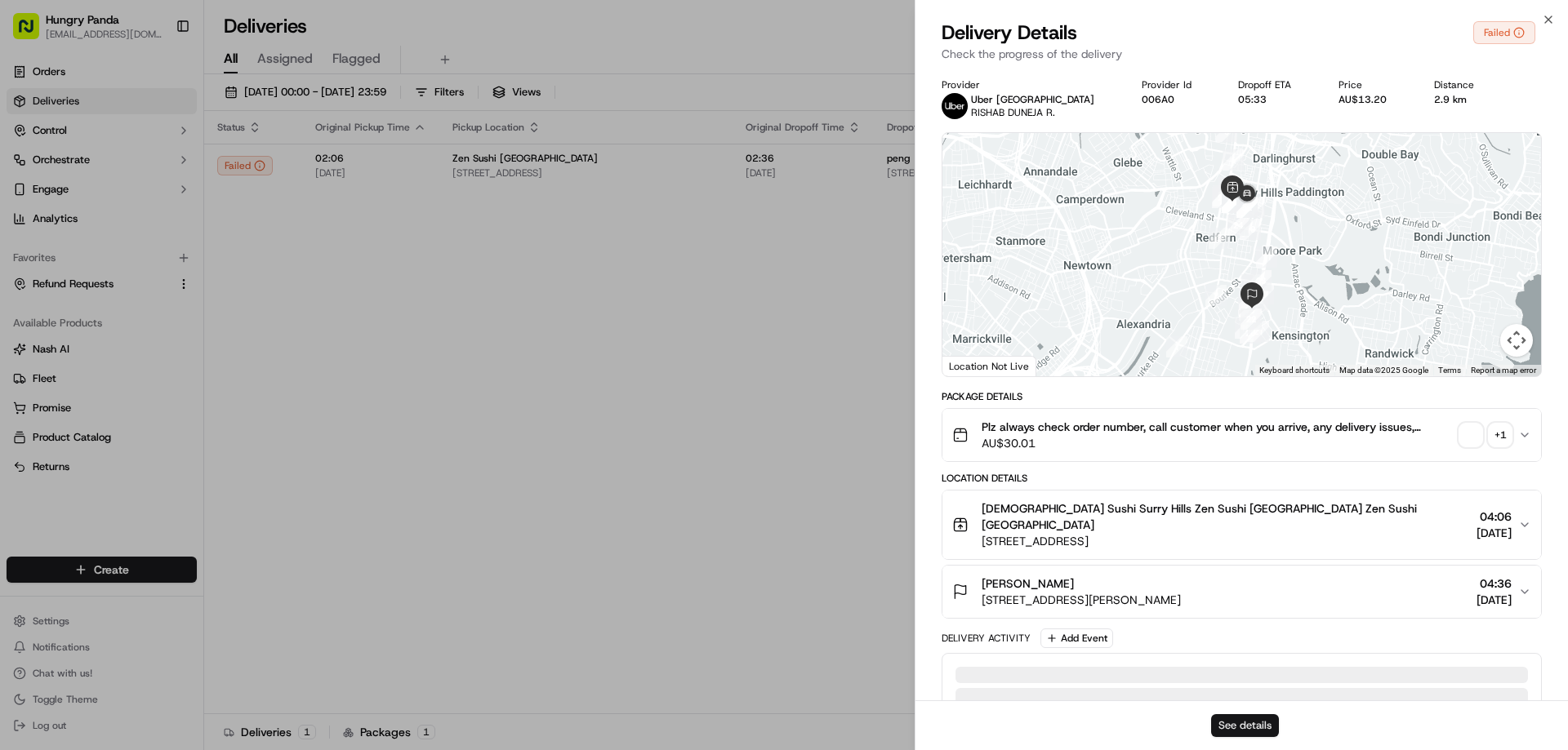
click at [1255, 731] on button "See details" at bounding box center [1245, 725] width 68 height 23
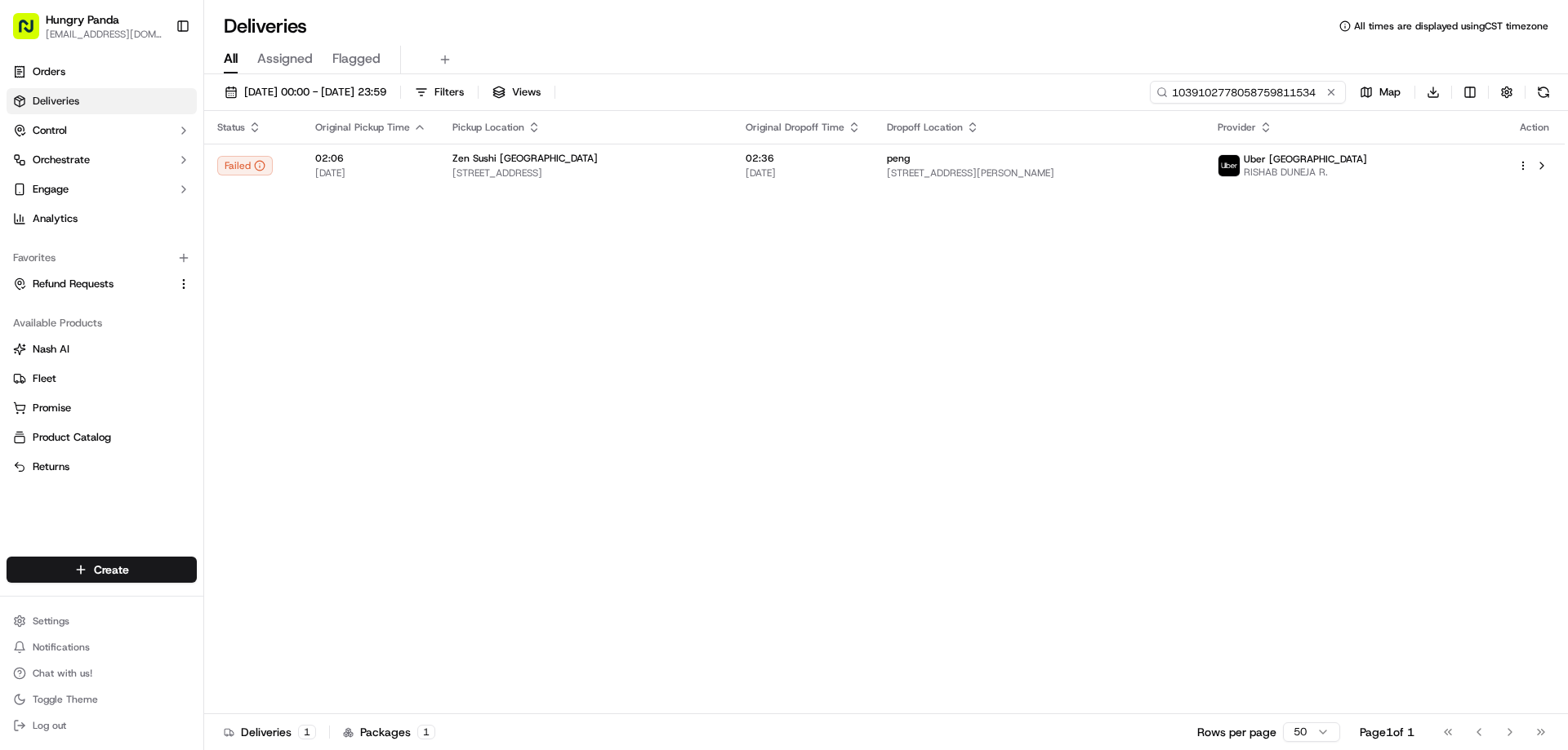
drag, startPoint x: 1284, startPoint y: 94, endPoint x: 1228, endPoint y: 137, distance: 70.6
click at [1284, 95] on input "1039102778058759811534" at bounding box center [1247, 92] width 196 height 23
click at [1015, 278] on div "Status Original Pickup Time Pickup Location Original Dropoff Time Dropoff Locat…" at bounding box center [884, 412] width 1361 height 603
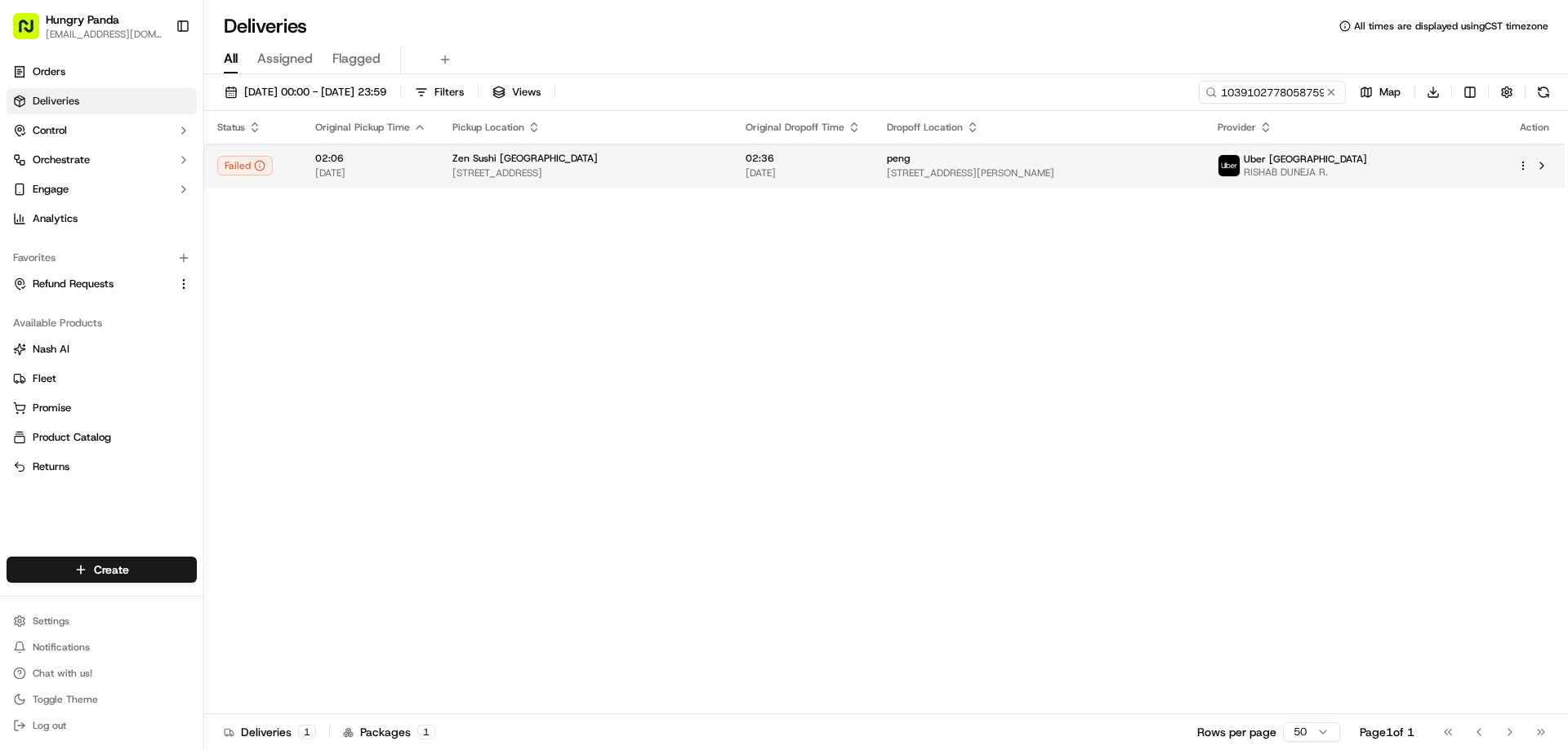
click at [861, 171] on span "[DATE]" at bounding box center [803, 173] width 115 height 13
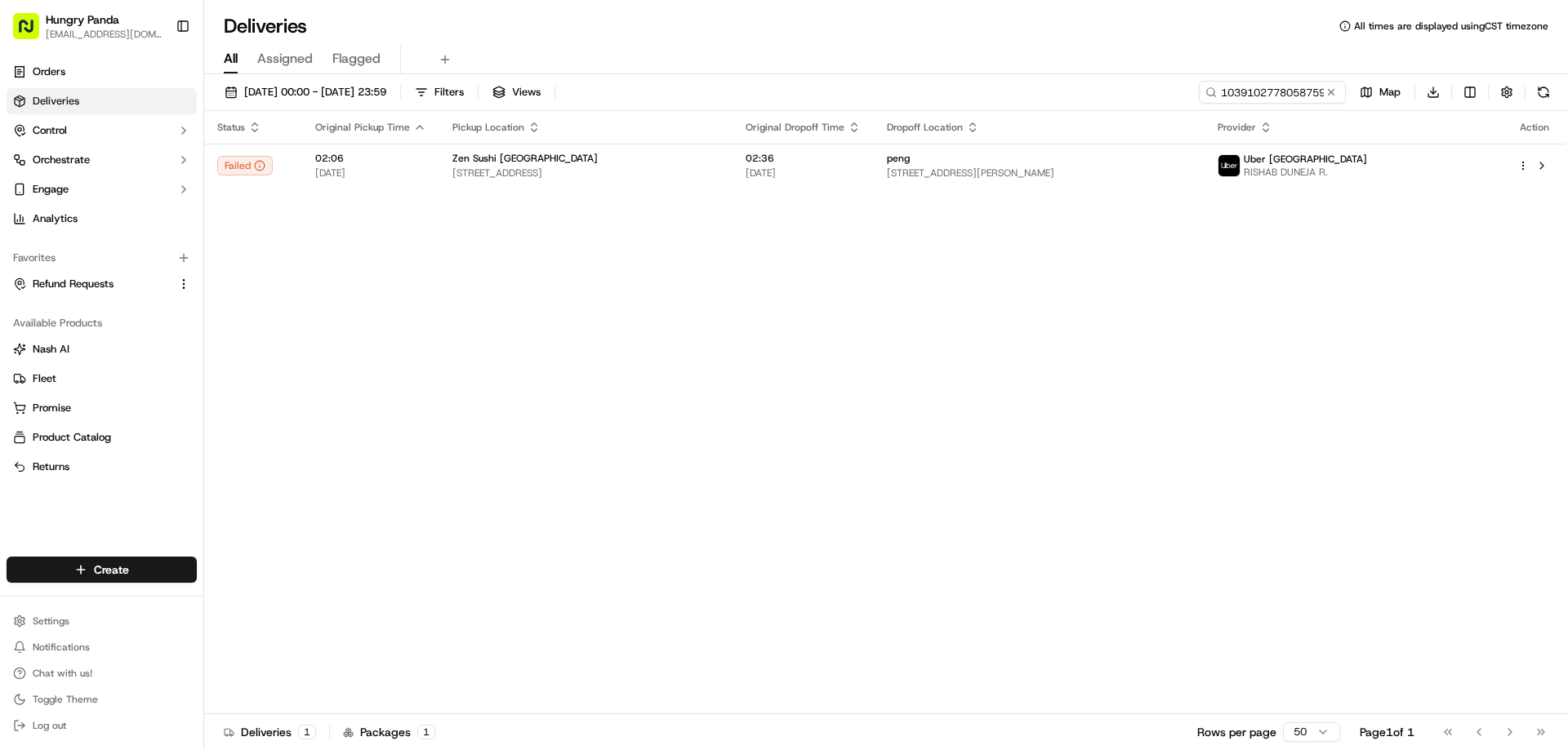
click at [1325, 96] on button at bounding box center [1331, 92] width 17 height 17
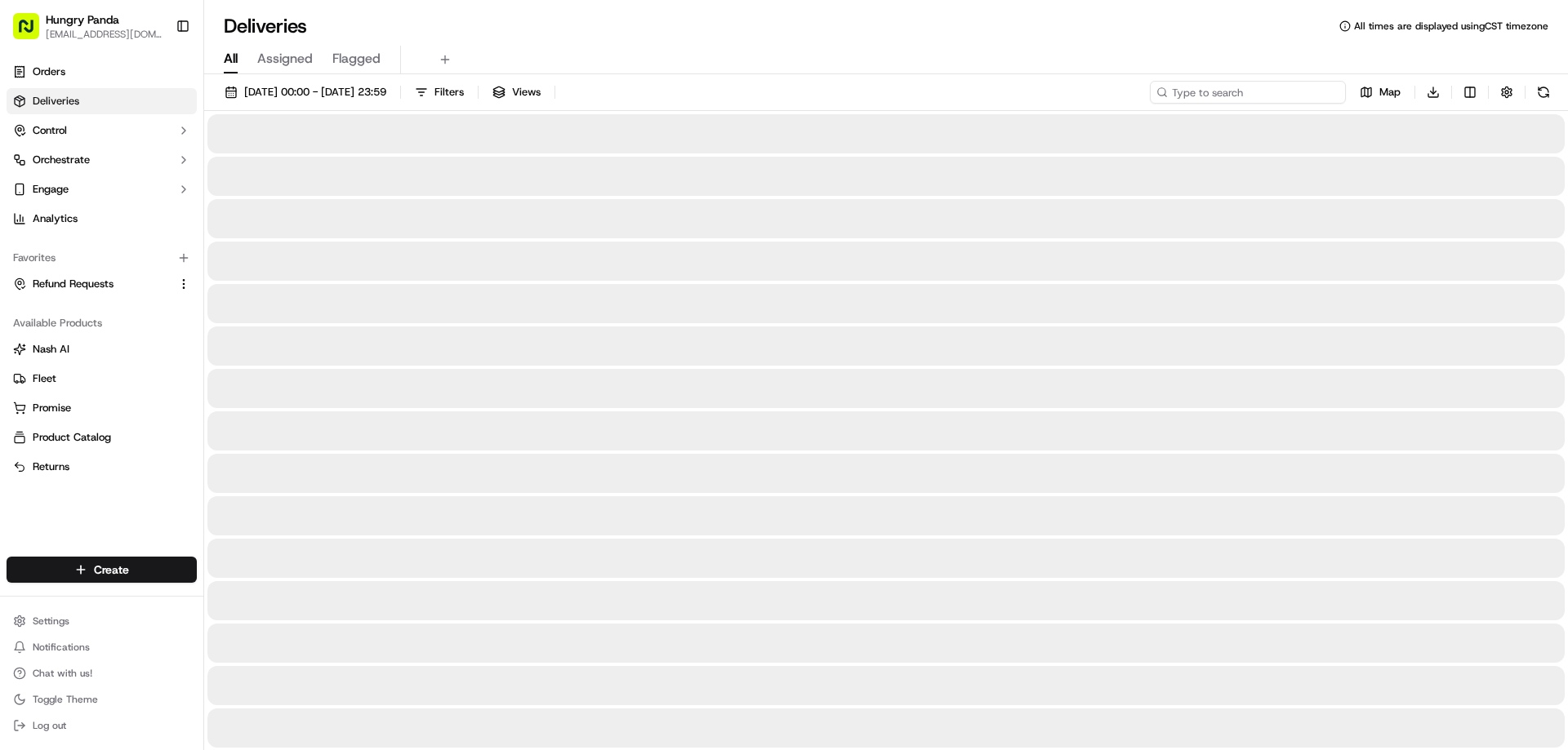
click at [1325, 96] on input at bounding box center [1247, 92] width 196 height 23
paste input "3549148788750730541710"
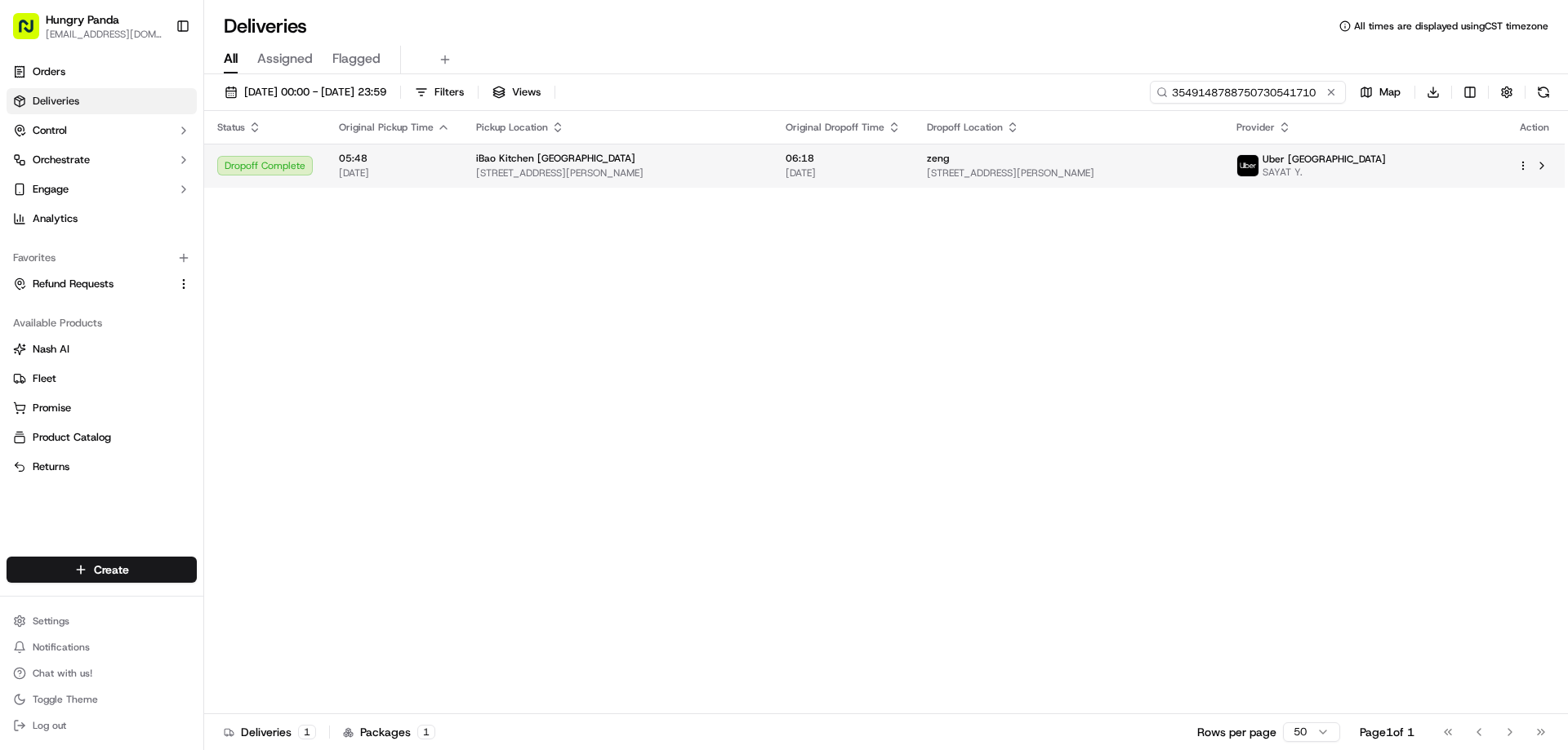
type input "3549148788750730541710"
click at [842, 166] on div "06:18 [DATE]" at bounding box center [842, 166] width 115 height 28
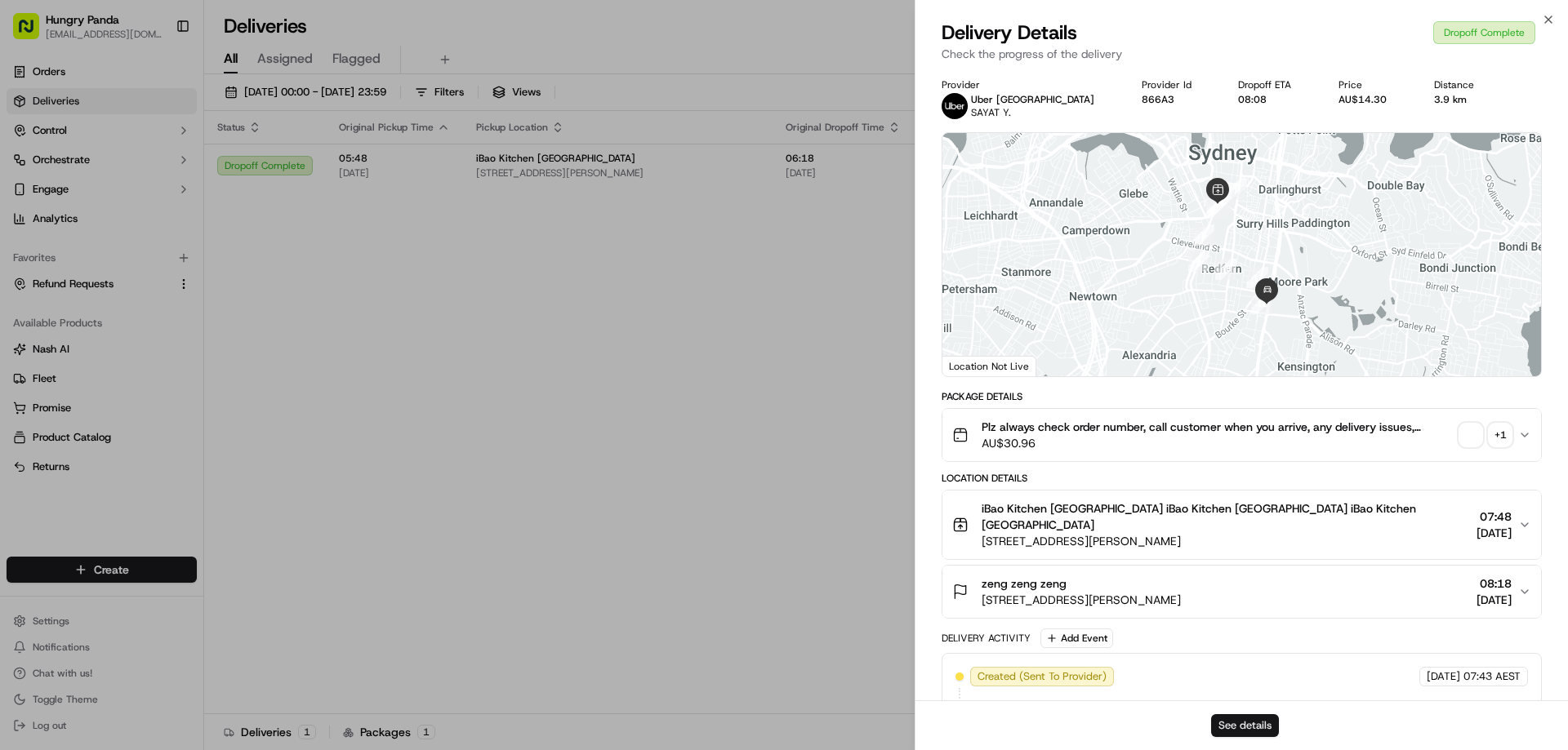
click at [1256, 728] on button "See details" at bounding box center [1245, 725] width 68 height 23
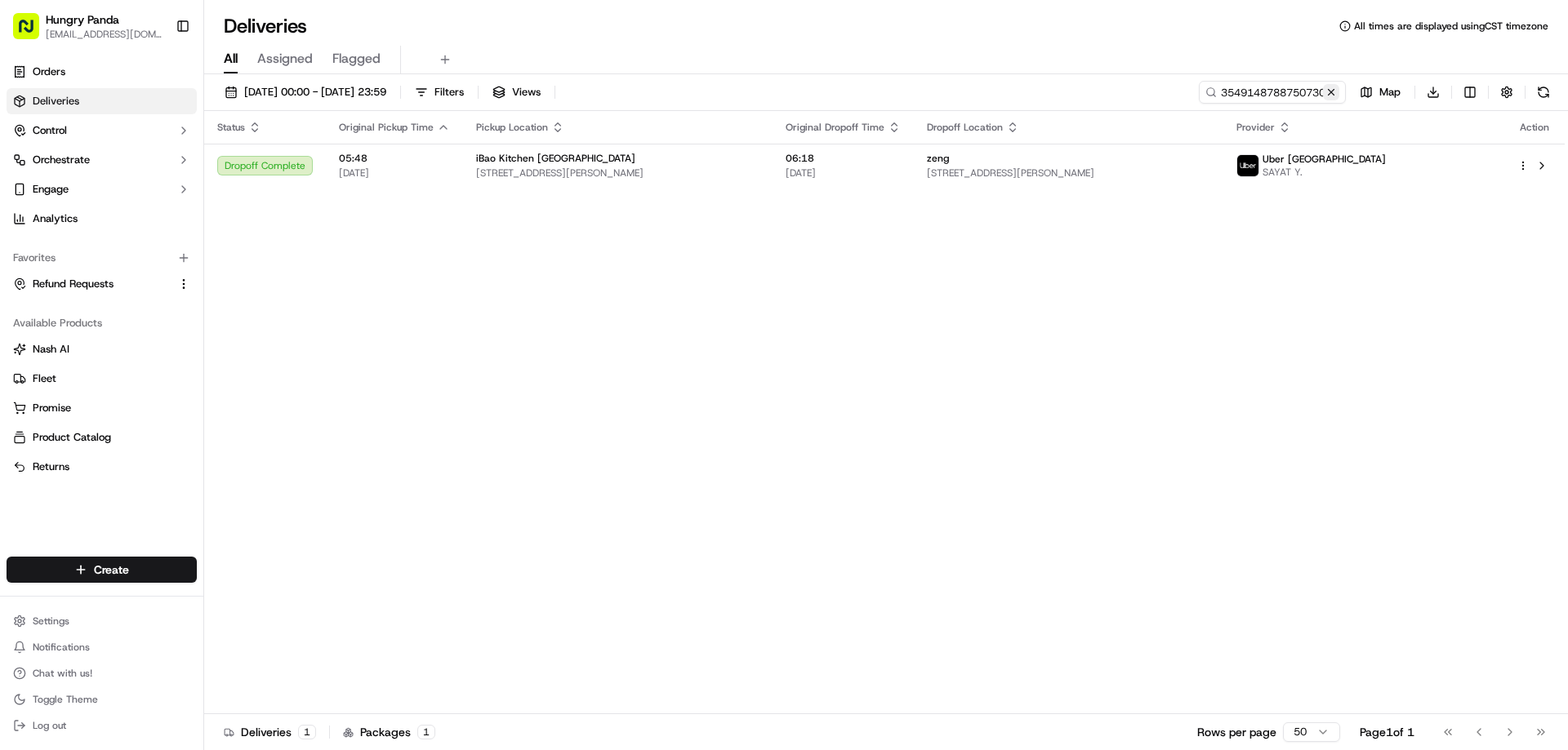
click at [1330, 91] on button at bounding box center [1331, 92] width 17 height 17
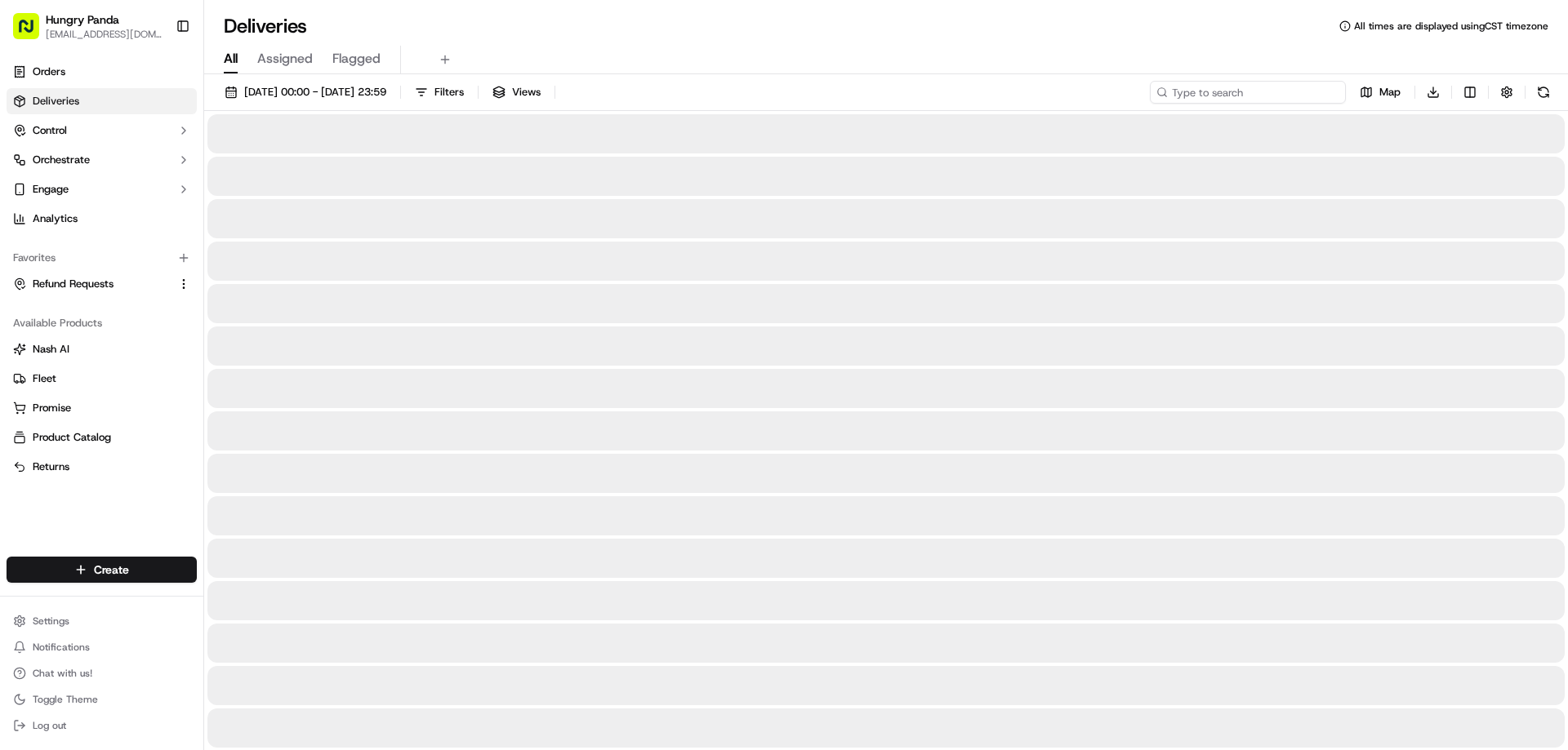
click at [1330, 90] on input at bounding box center [1247, 92] width 196 height 23
paste input "6535199428859795251960"
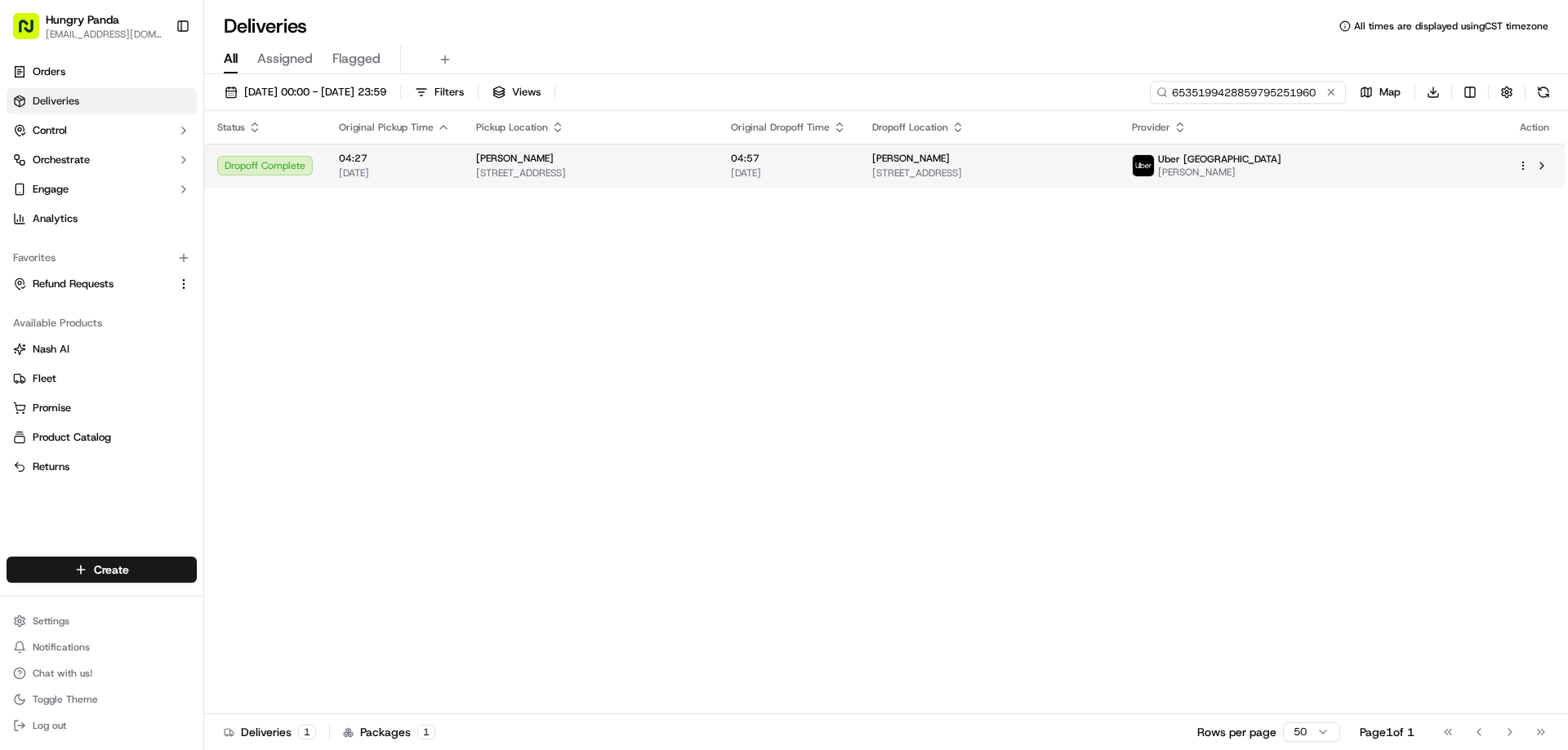
type input "6535199428859795251960"
click at [840, 154] on span "04:57" at bounding box center [788, 158] width 115 height 13
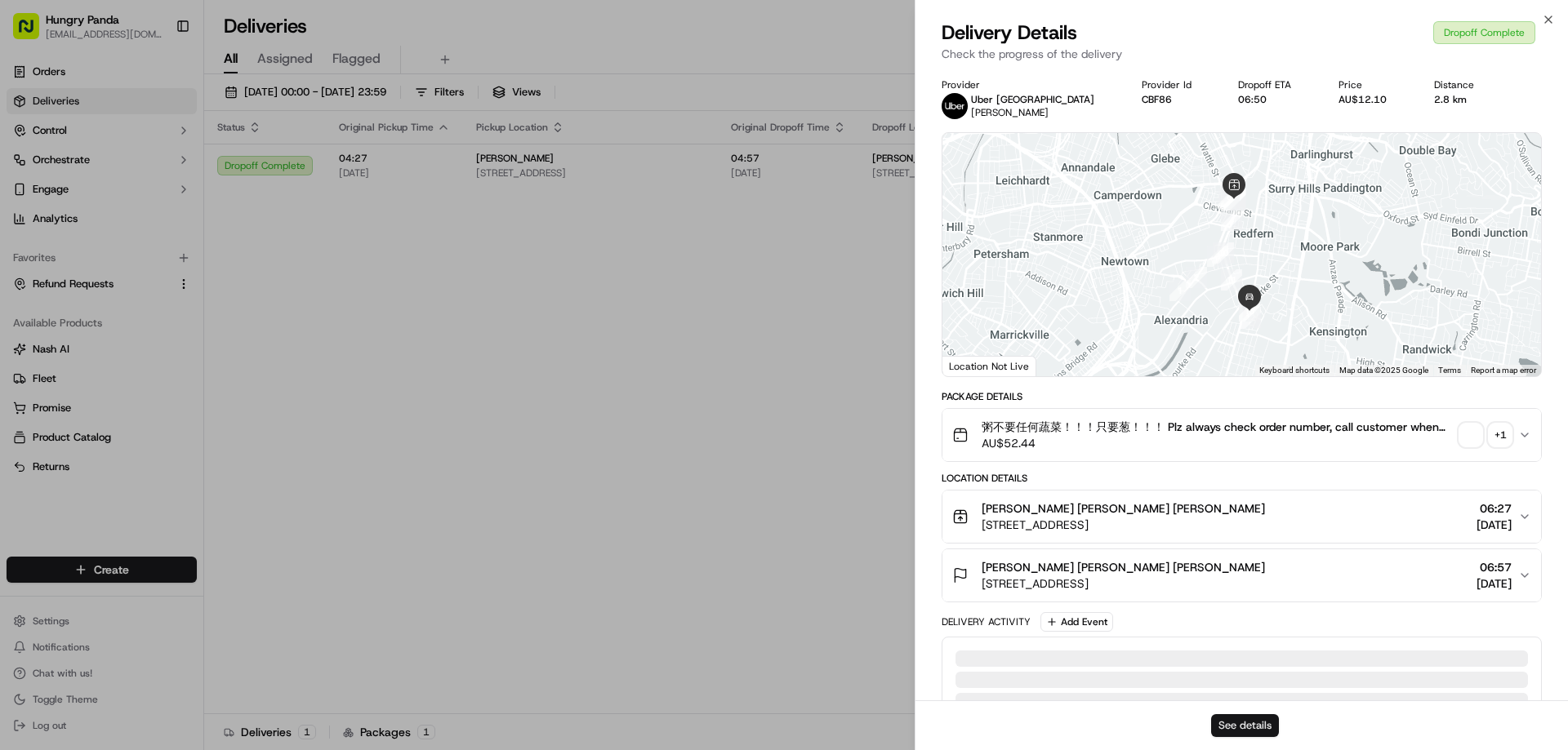
click at [1256, 718] on button "See details" at bounding box center [1245, 725] width 68 height 23
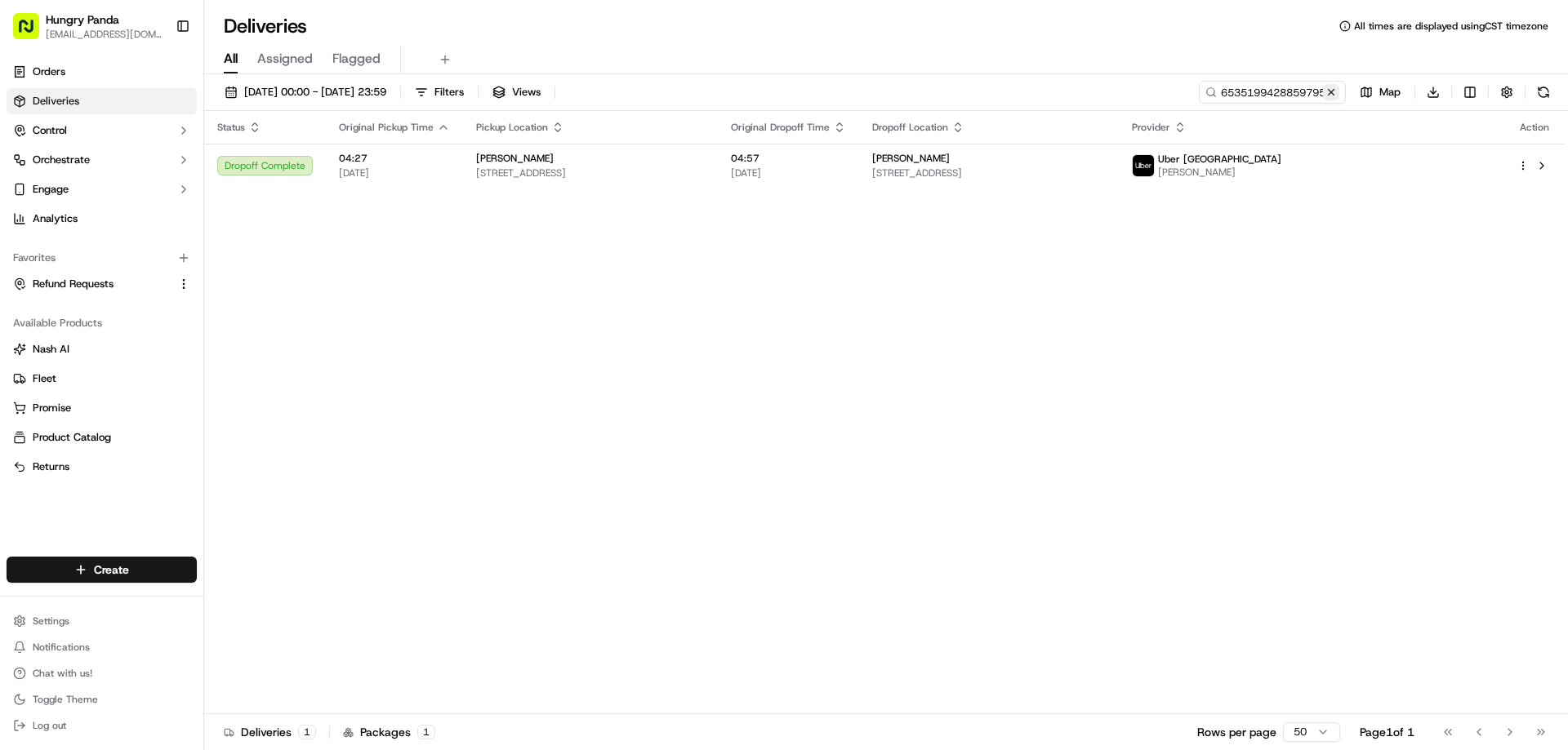
click at [1327, 97] on button at bounding box center [1331, 92] width 17 height 17
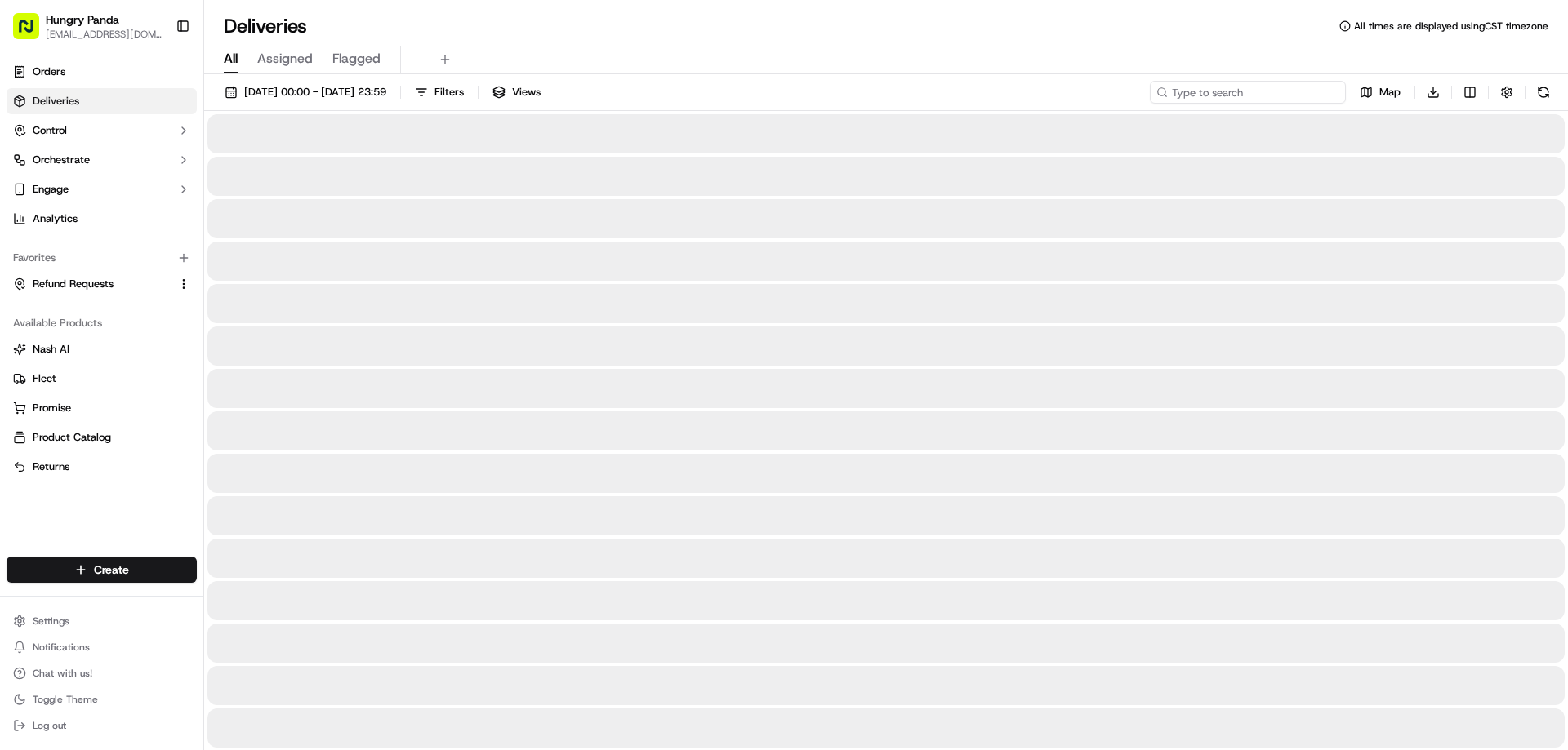
drag, startPoint x: 1327, startPoint y: 97, endPoint x: 1289, endPoint y: 104, distance: 38.6
click at [1327, 97] on input at bounding box center [1247, 92] width 196 height 23
paste input "4742175298357727261147"
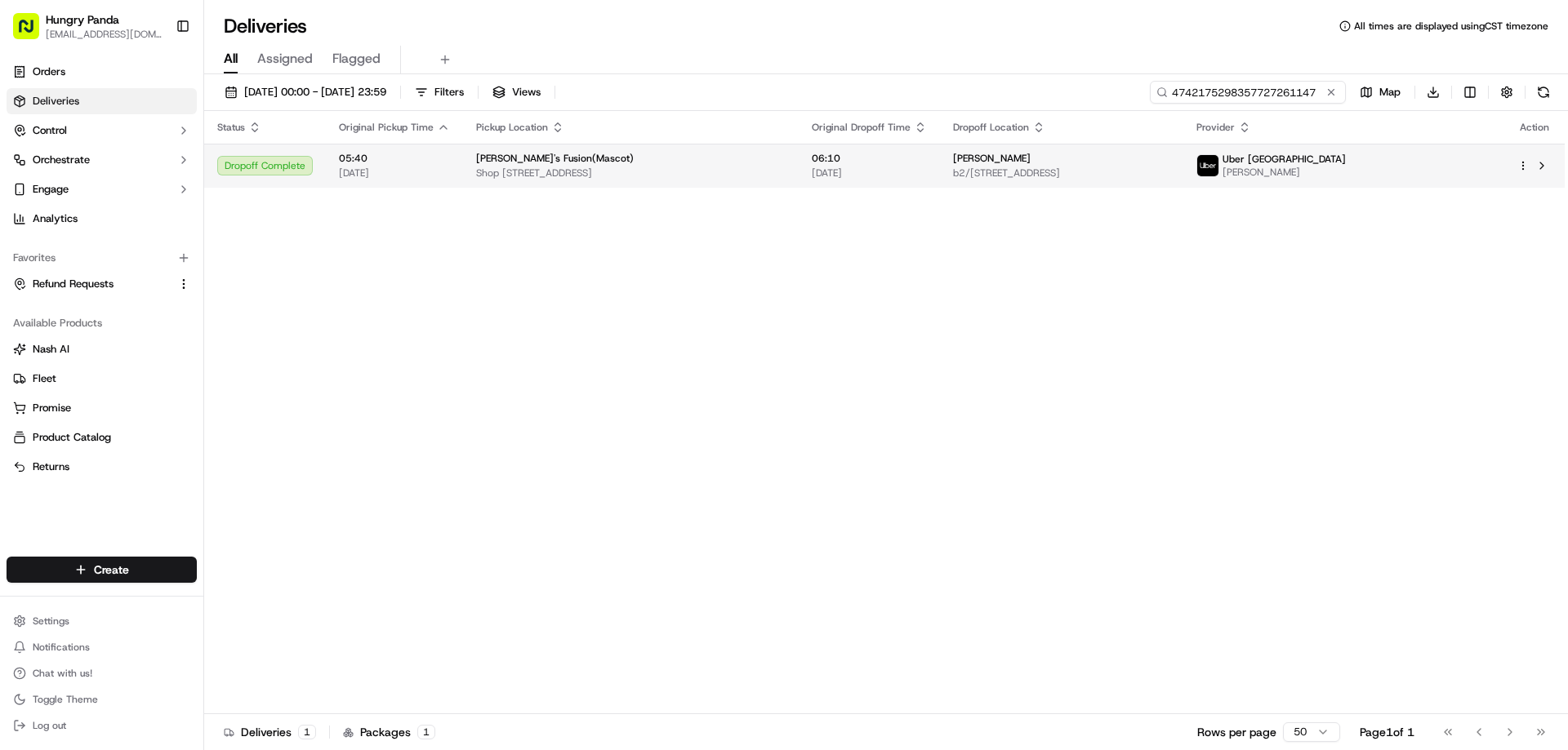
type input "4742175298357727261147"
click at [781, 168] on span "Shop [STREET_ADDRESS]" at bounding box center [631, 173] width 309 height 13
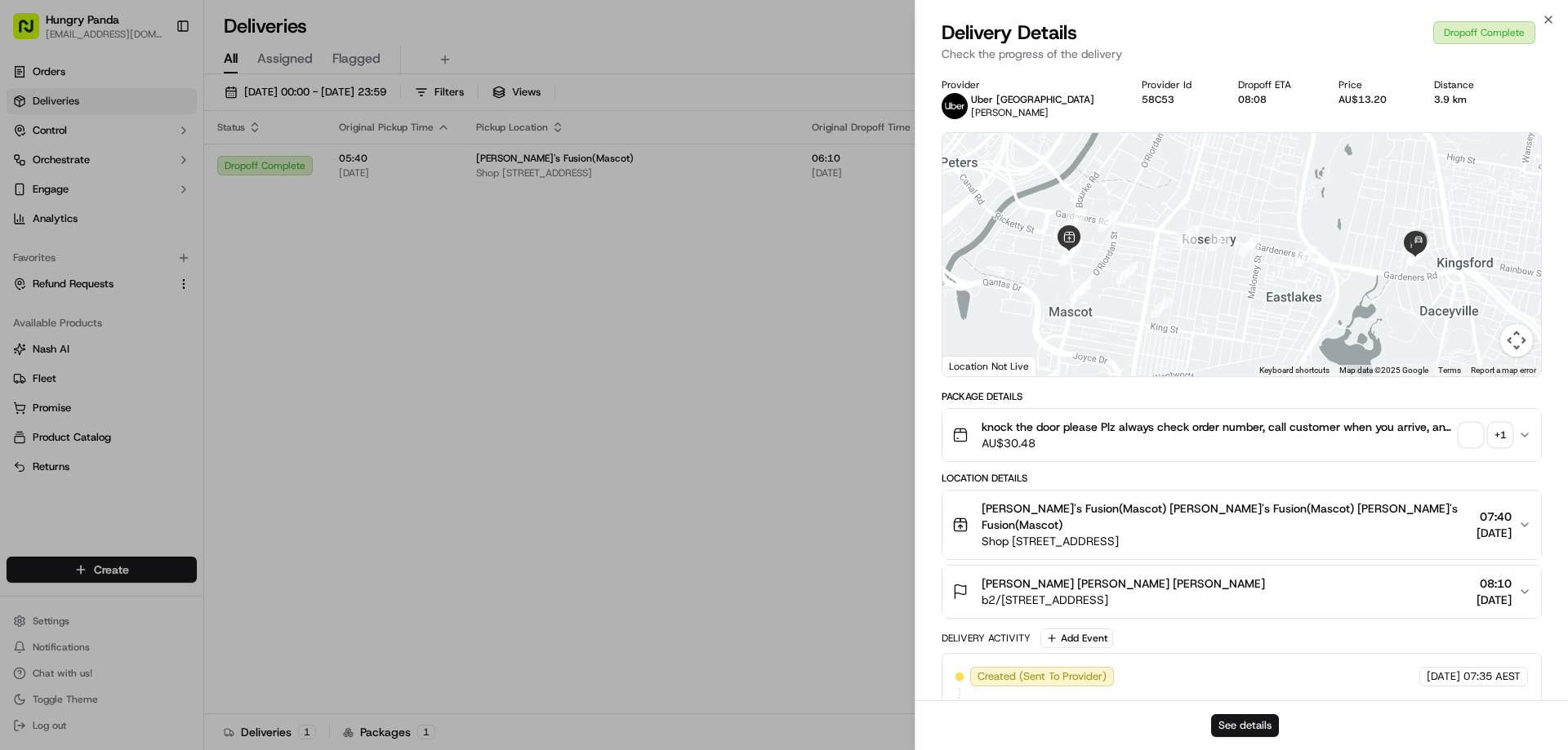
click at [1252, 720] on button "See details" at bounding box center [1245, 725] width 68 height 23
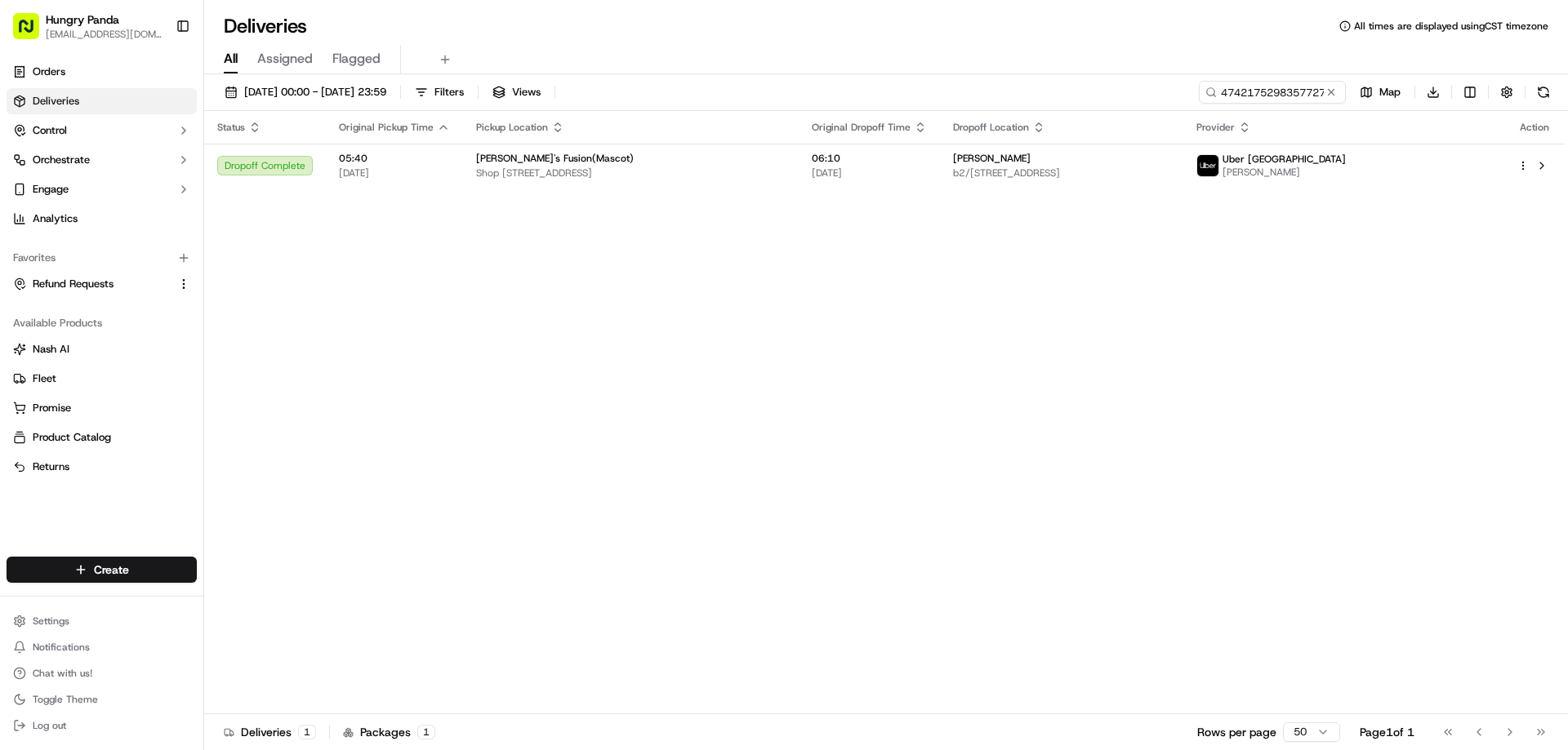
click at [1326, 94] on button at bounding box center [1331, 92] width 17 height 17
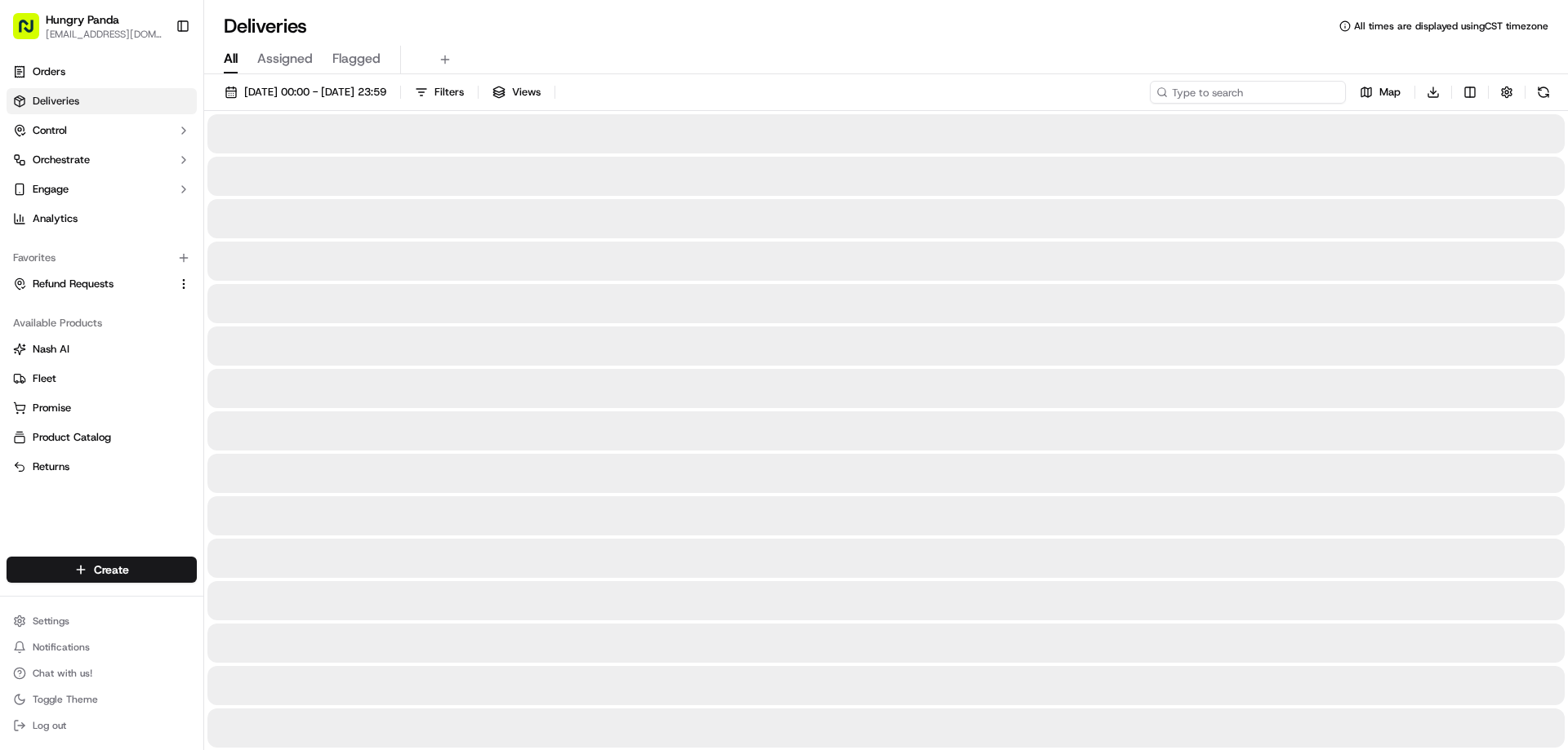
click at [1326, 94] on input at bounding box center [1247, 92] width 196 height 23
paste input "7440141108658780581108"
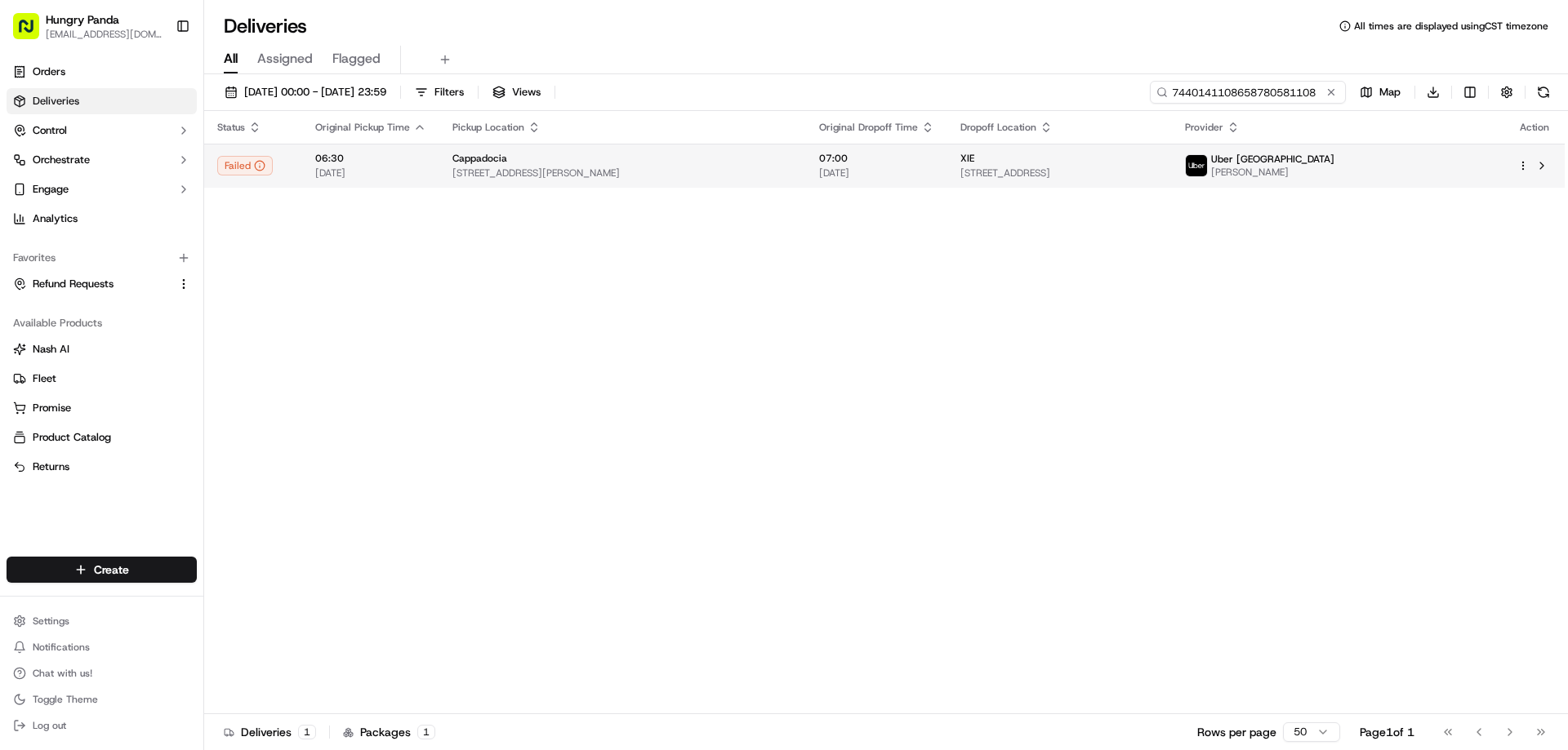
type input "7440141108658780581108"
click at [866, 171] on span "[DATE]" at bounding box center [876, 173] width 115 height 13
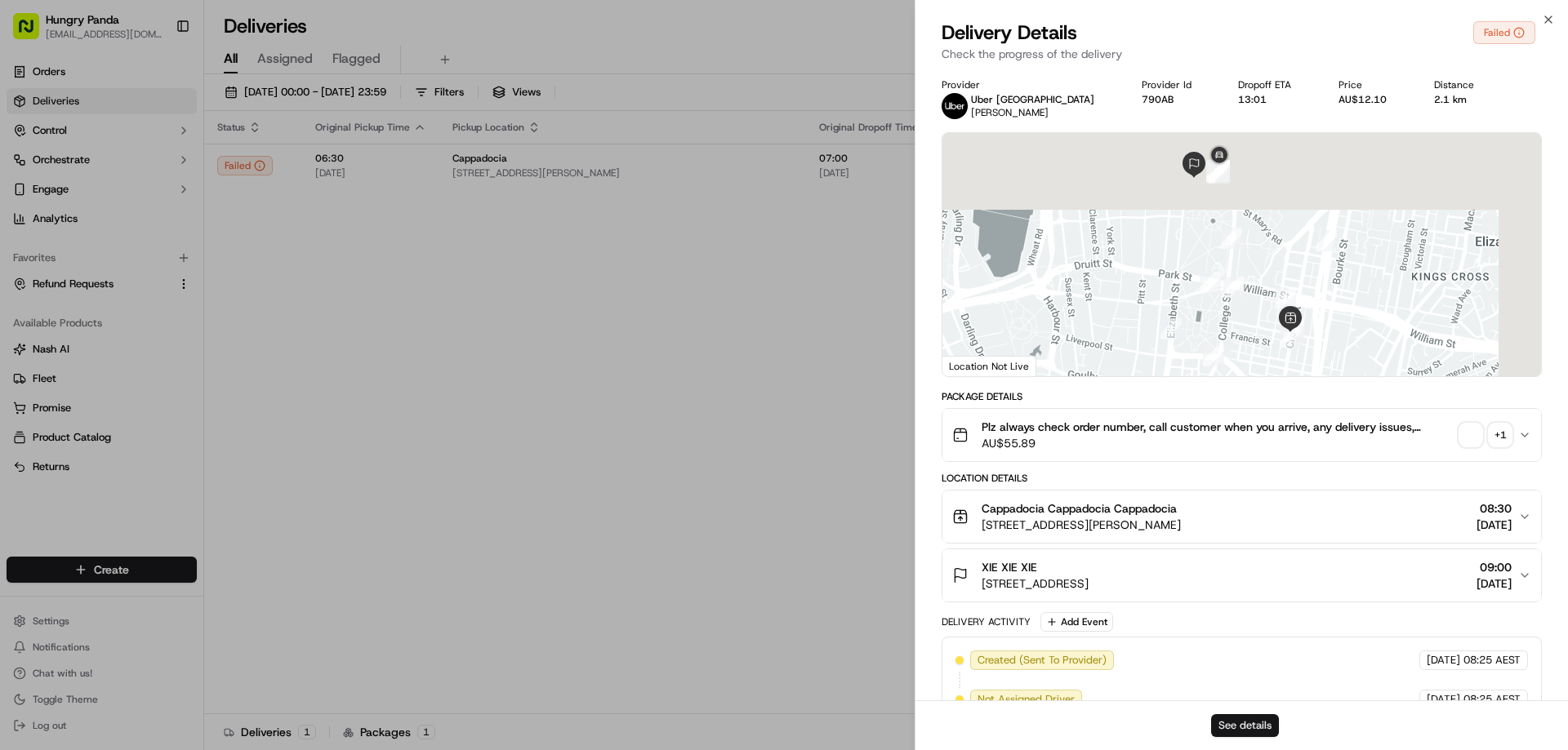
click at [1245, 724] on button "See details" at bounding box center [1245, 725] width 68 height 23
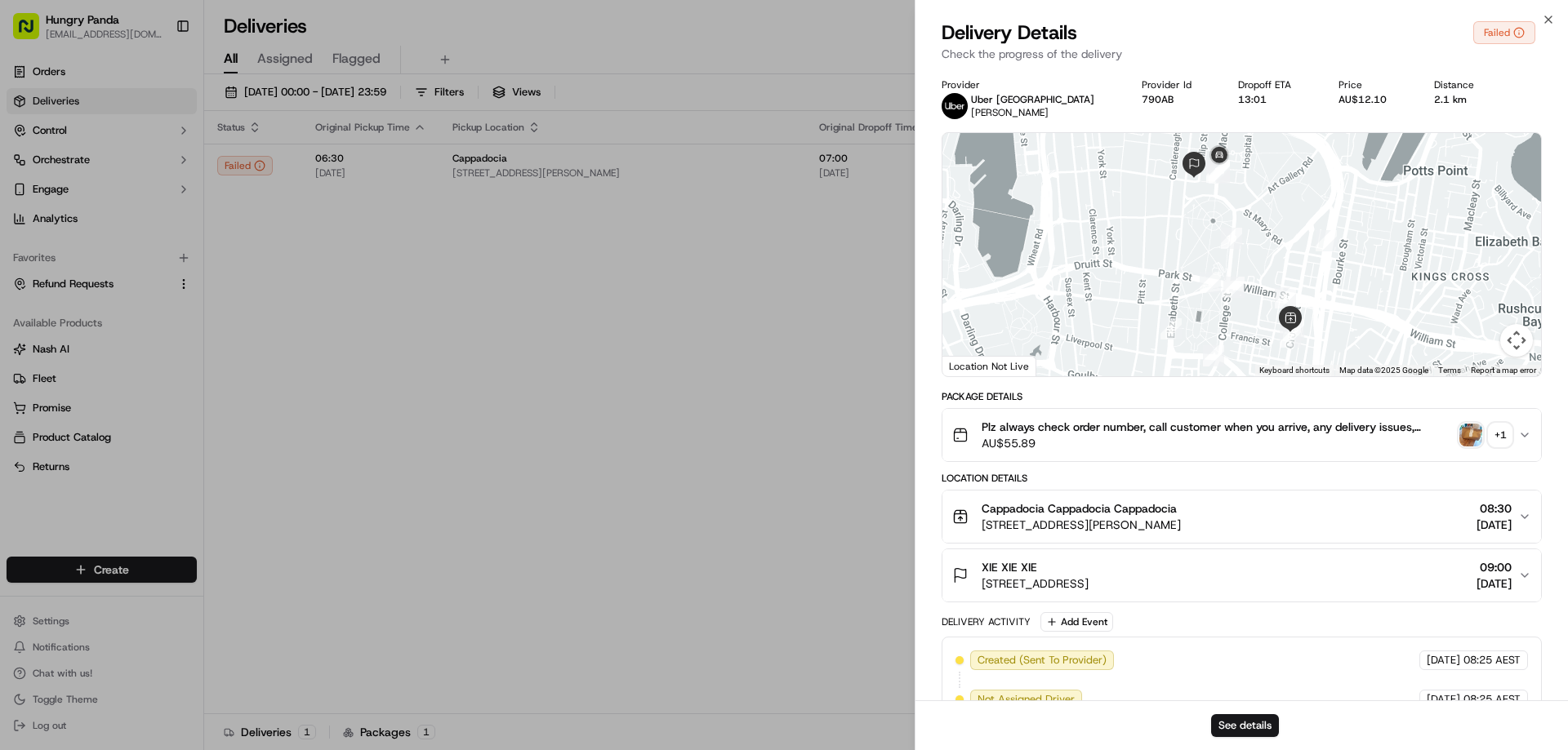
drag, startPoint x: 954, startPoint y: 164, endPoint x: 994, endPoint y: 44, distance: 126.5
click at [954, 166] on div at bounding box center [1241, 255] width 598 height 243
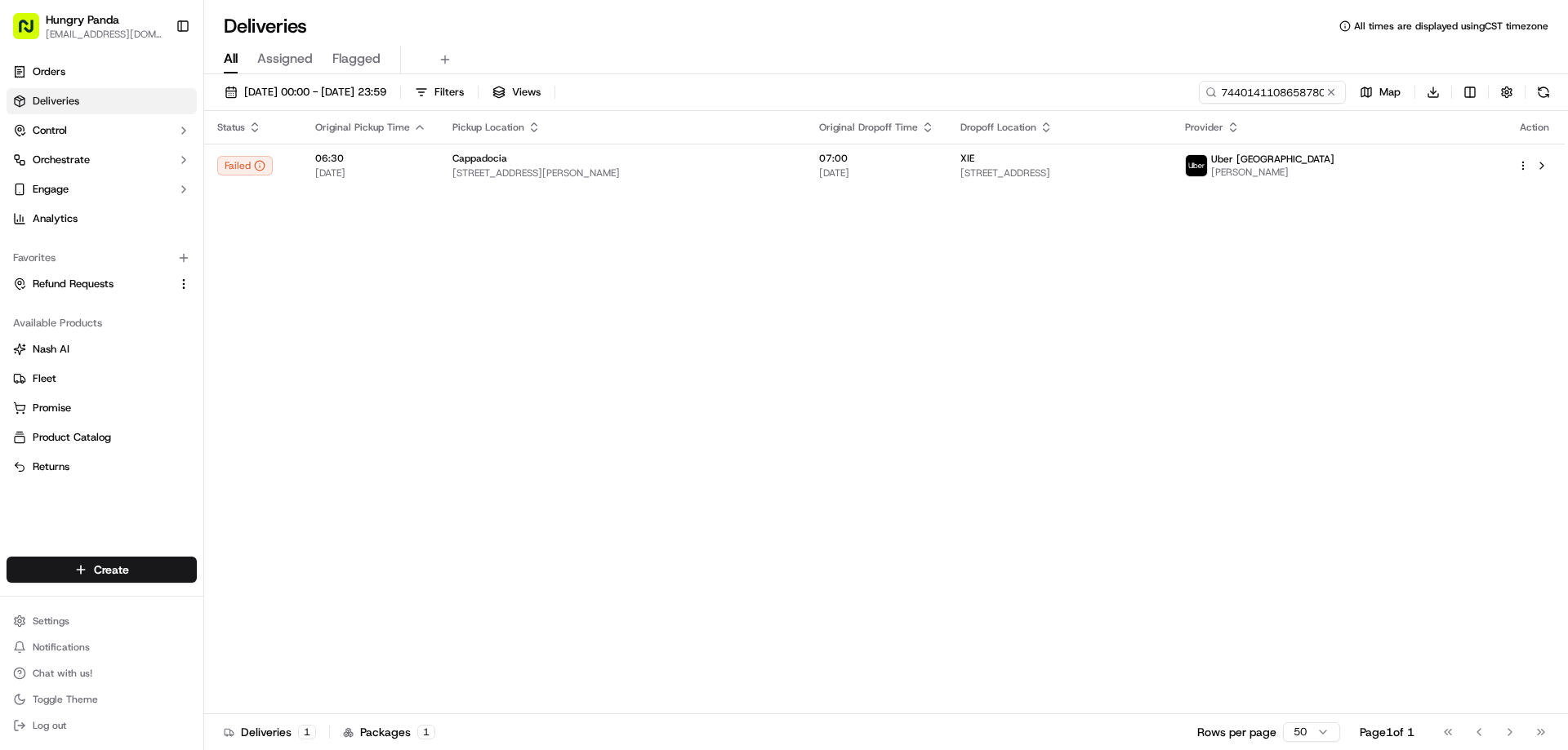
click at [1329, 88] on button at bounding box center [1331, 92] width 17 height 17
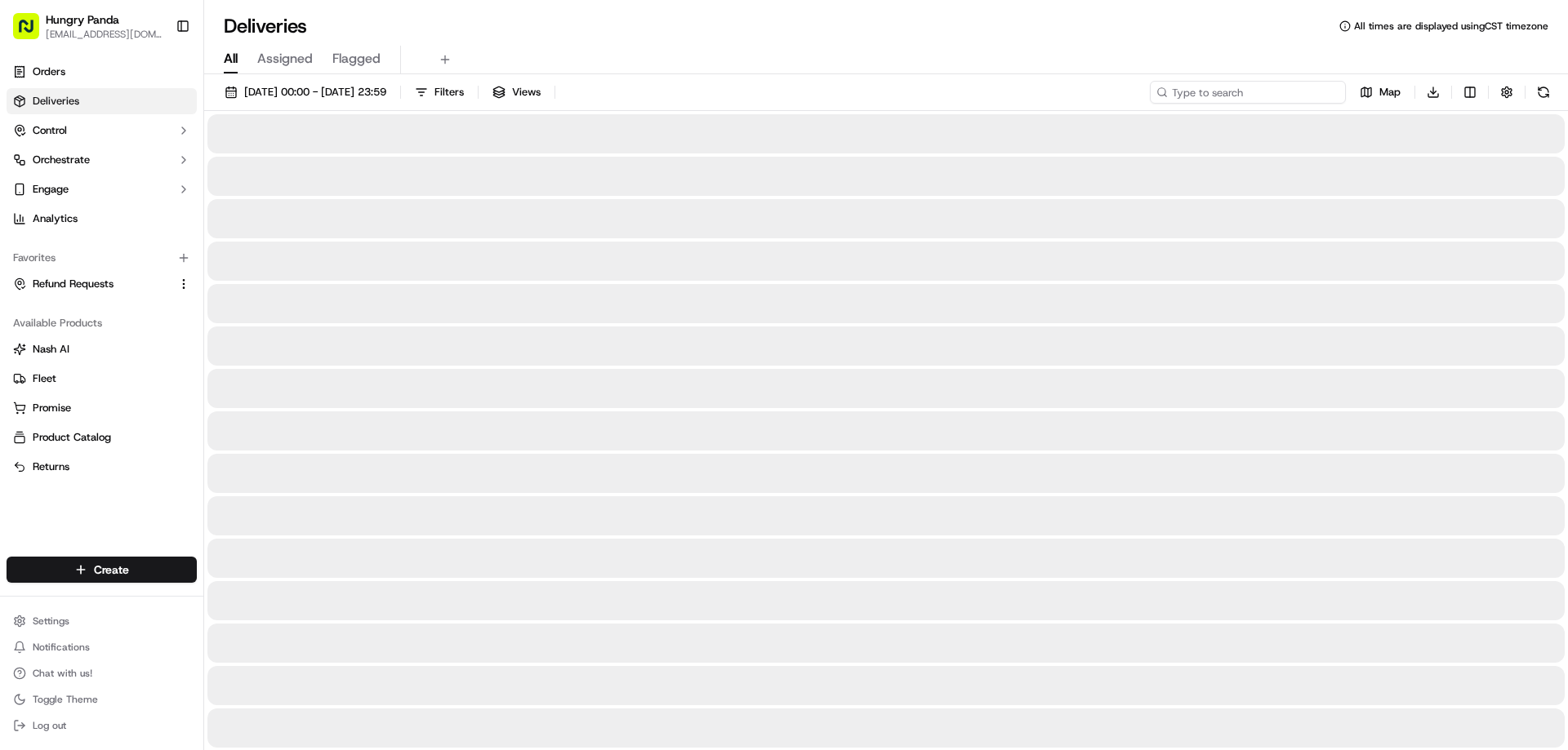
drag, startPoint x: 1329, startPoint y: 88, endPoint x: 1311, endPoint y: 92, distance: 18.4
click at [1329, 88] on input at bounding box center [1247, 92] width 196 height 23
paste input "6141115268851763011766"
type input "6141115268851763011766"
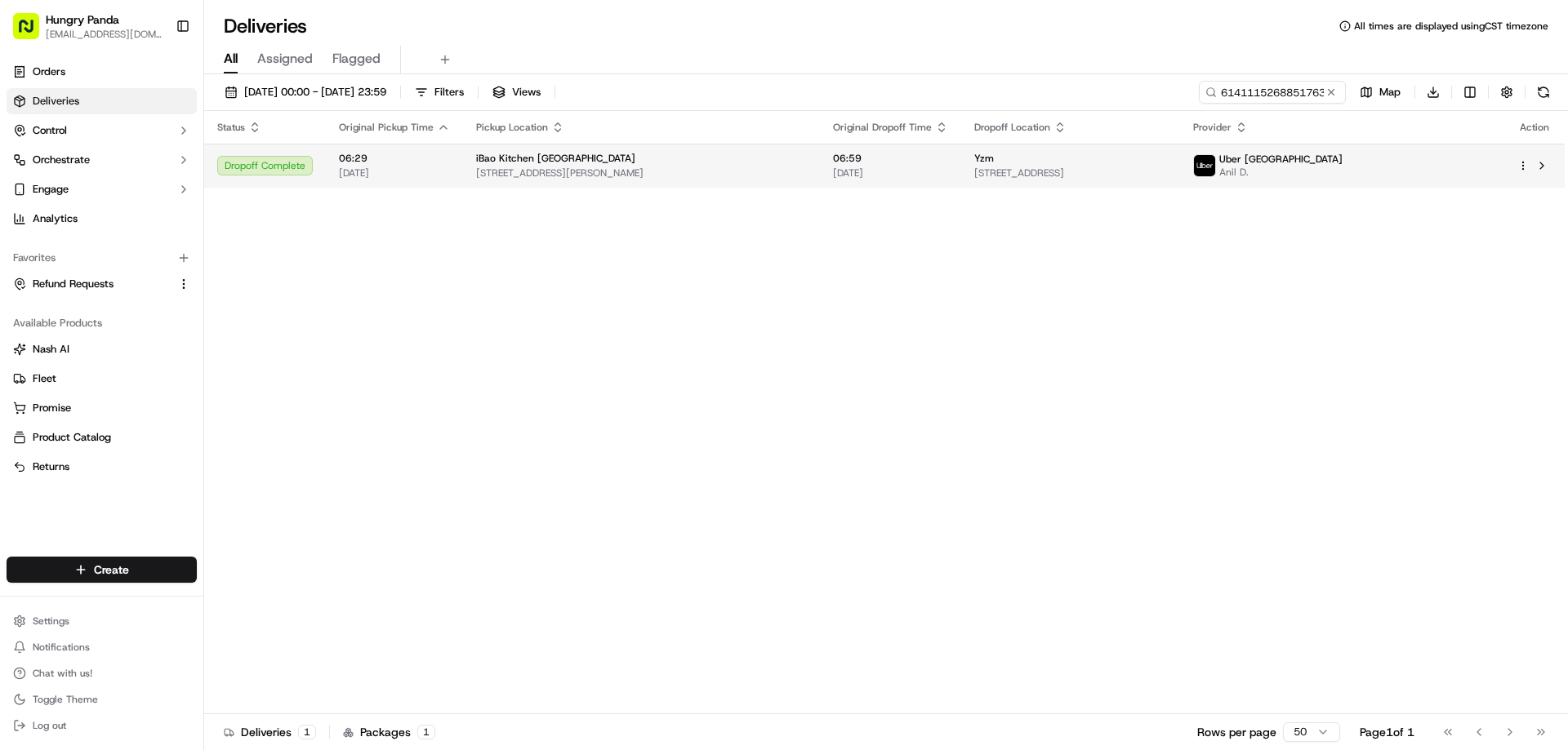
click at [865, 177] on span "[DATE]" at bounding box center [890, 173] width 115 height 13
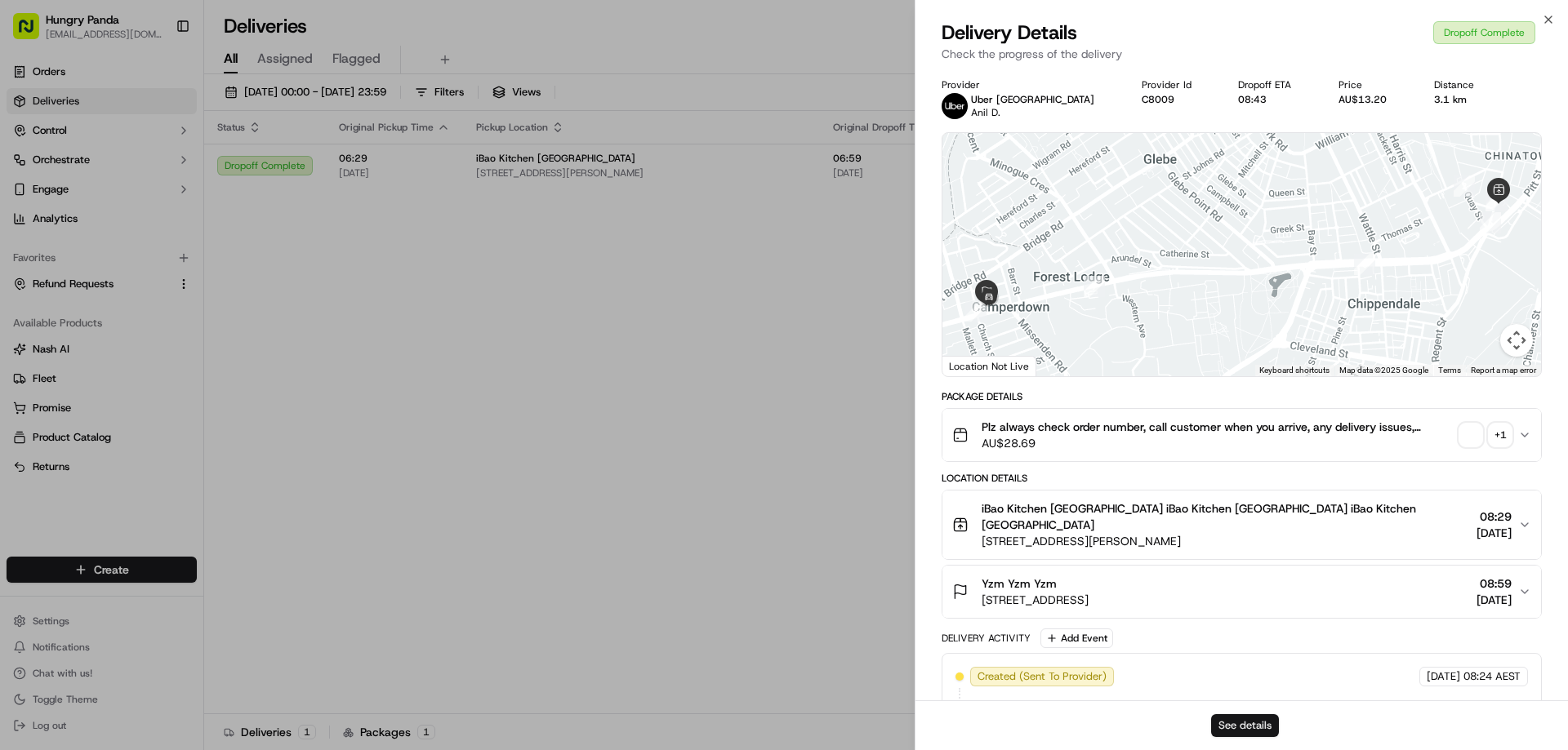
click at [1264, 725] on button "See details" at bounding box center [1245, 725] width 68 height 23
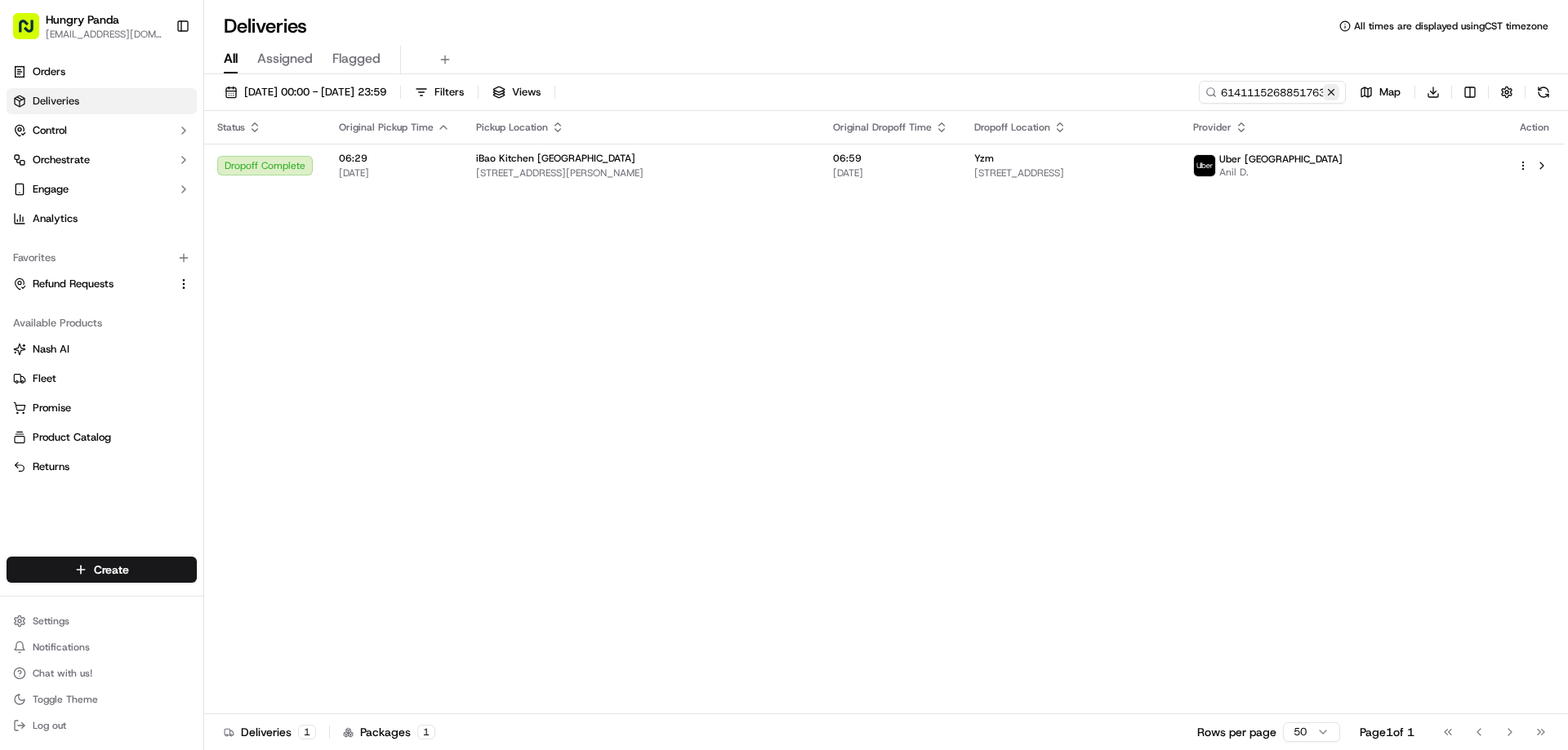
click at [1331, 98] on button at bounding box center [1331, 92] width 17 height 17
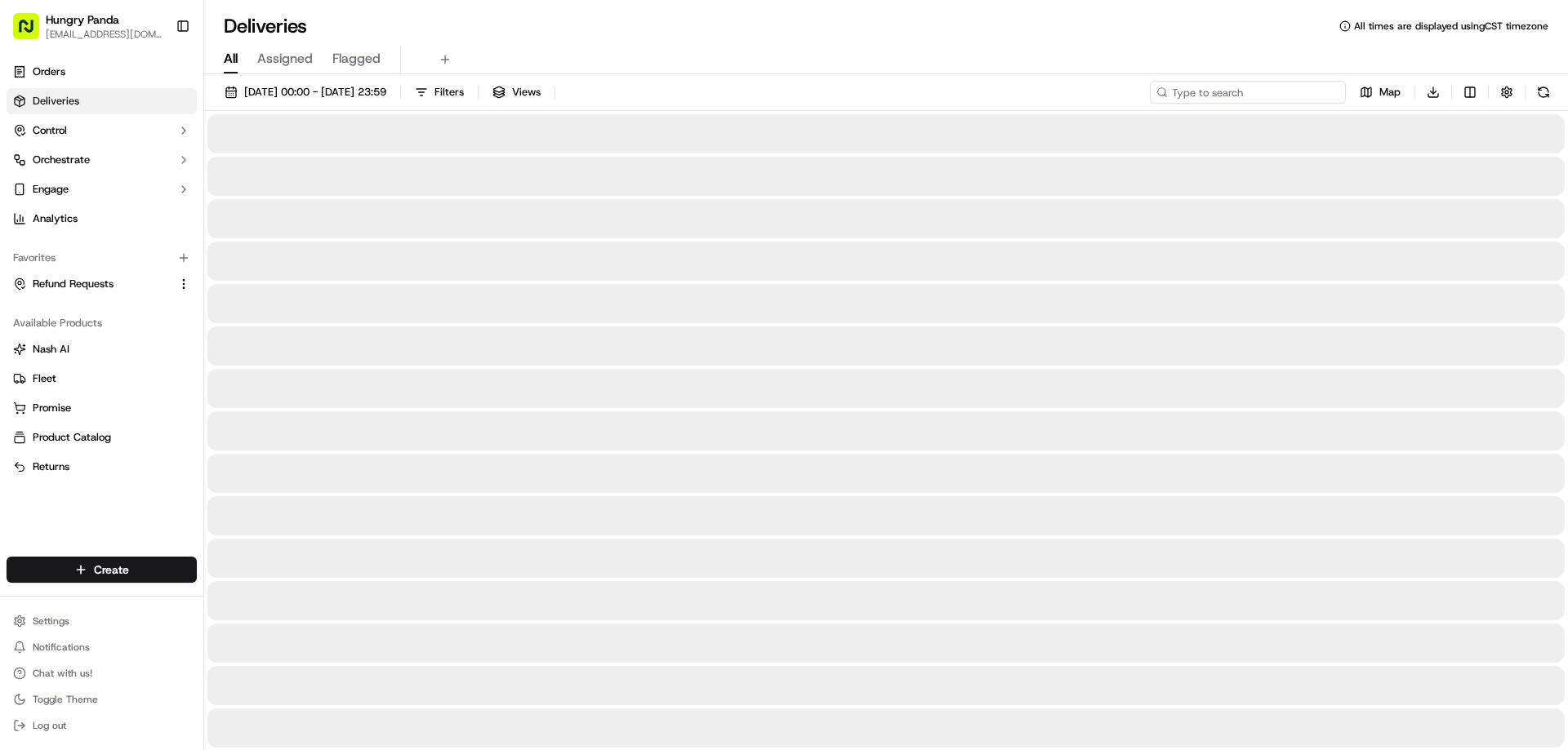
click at [1331, 98] on input at bounding box center [1247, 92] width 196 height 23
paste input "0760189488051718771966"
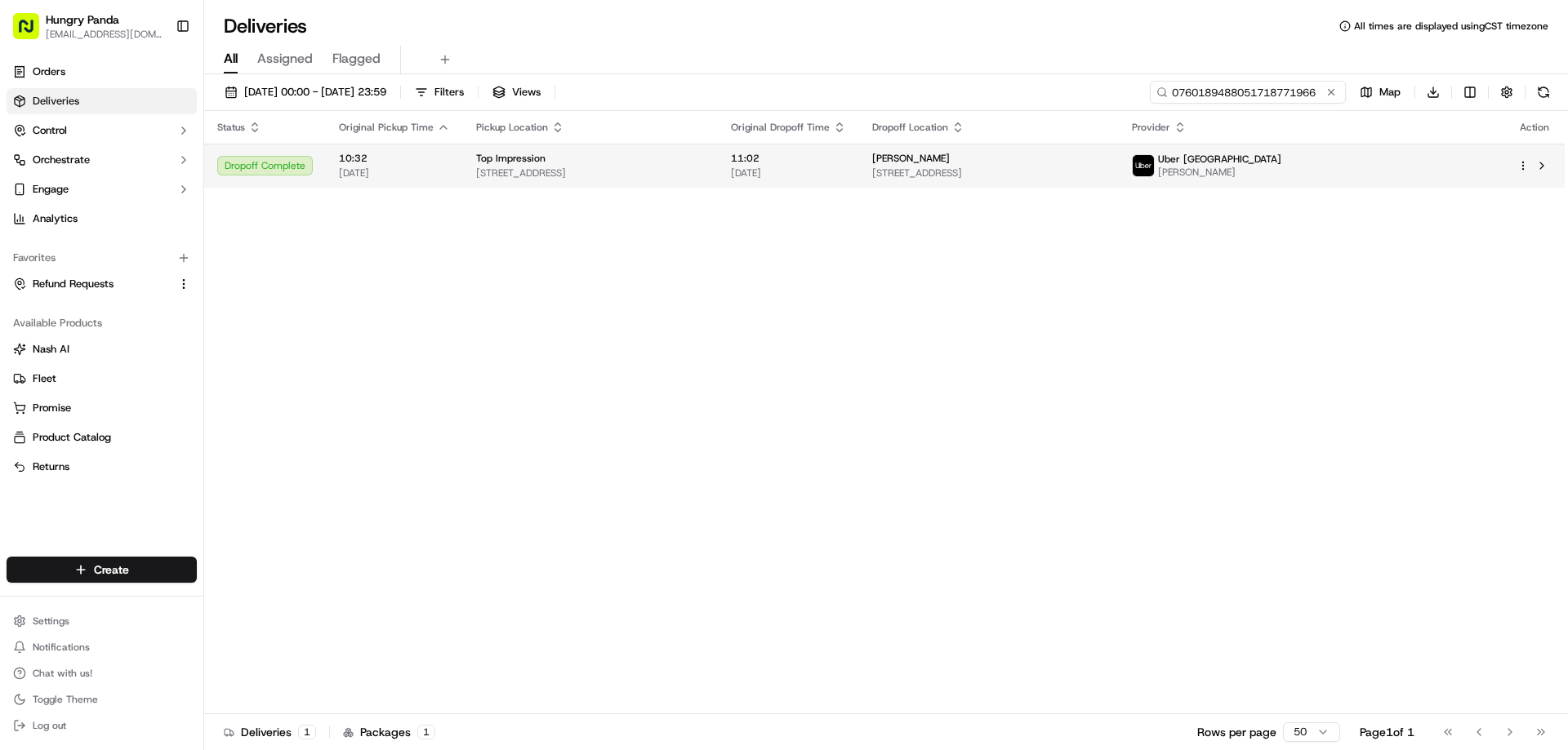
type input "0760189488051718771966"
click at [846, 172] on span "[DATE]" at bounding box center [788, 173] width 115 height 13
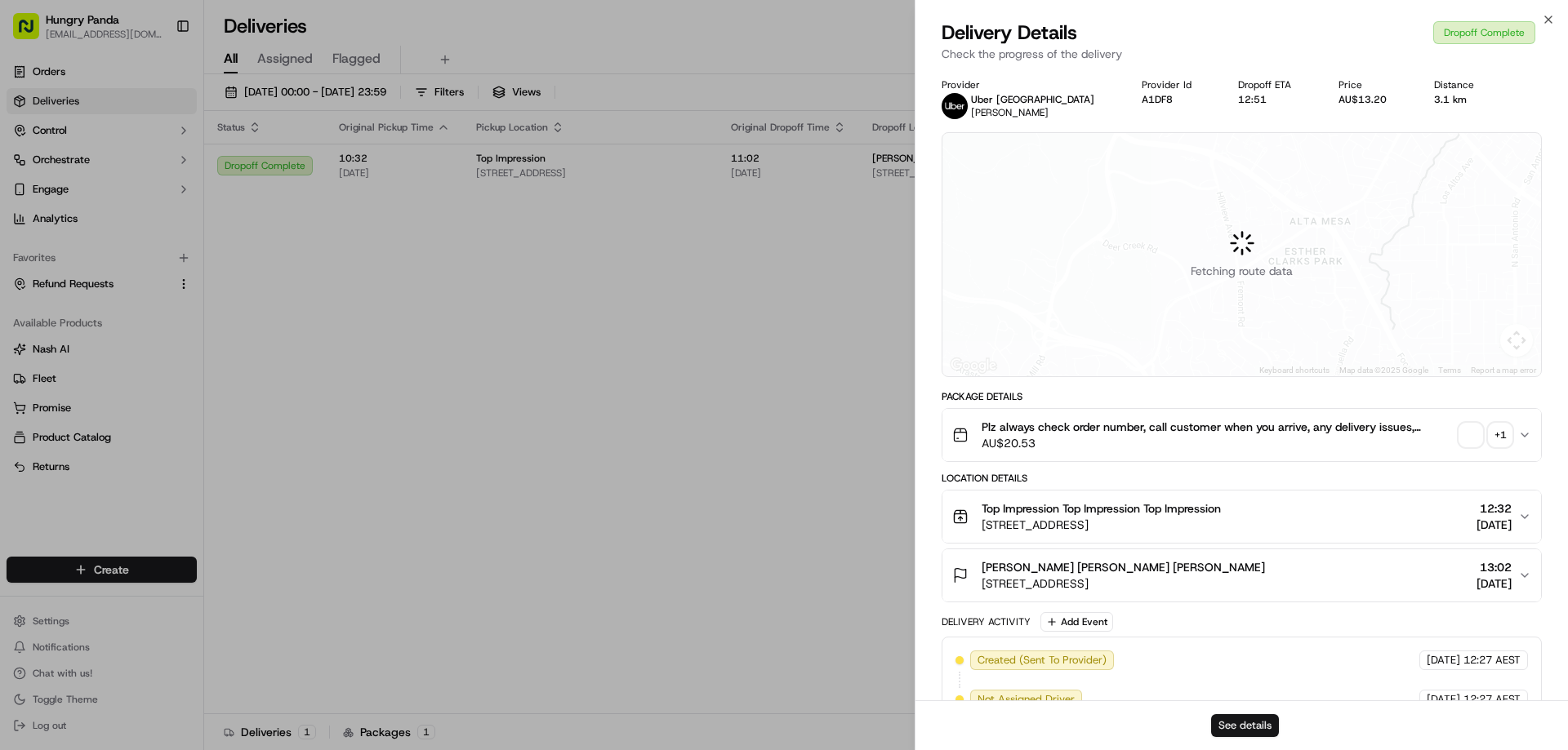
click at [1232, 732] on button "See details" at bounding box center [1245, 725] width 68 height 23
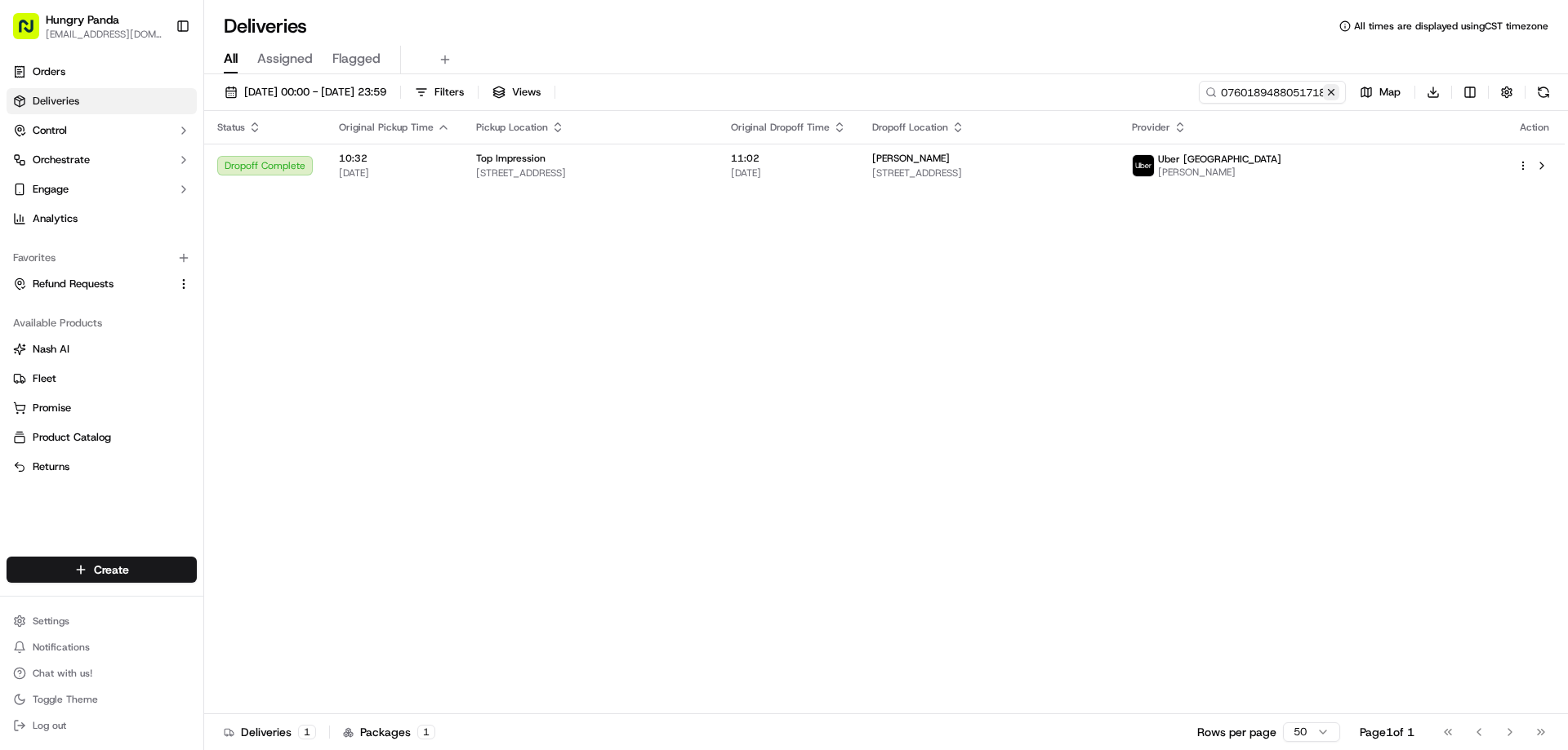
click at [1333, 87] on button at bounding box center [1331, 92] width 17 height 17
click at [1333, 86] on input at bounding box center [1247, 92] width 196 height 23
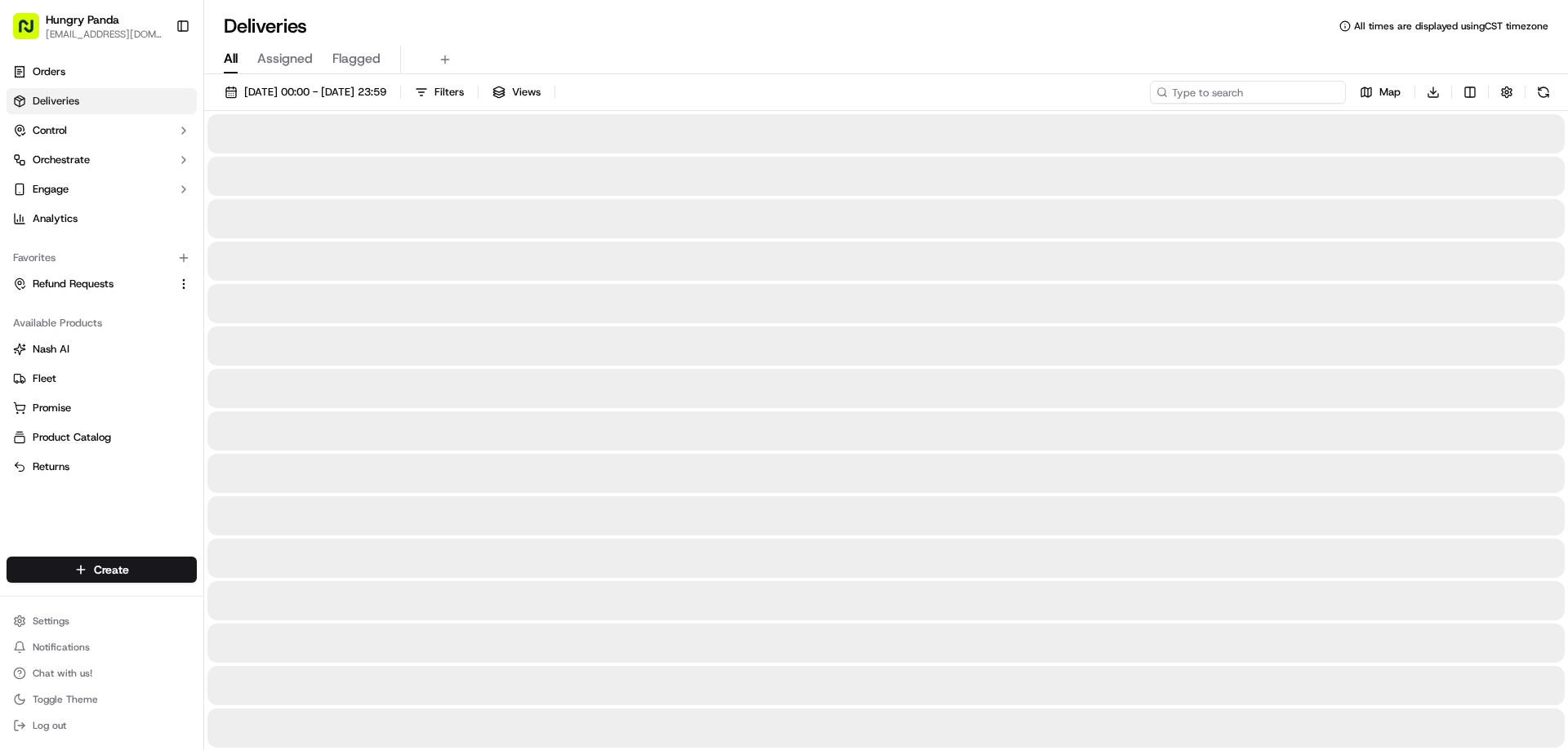
paste input "715717372895672949857"
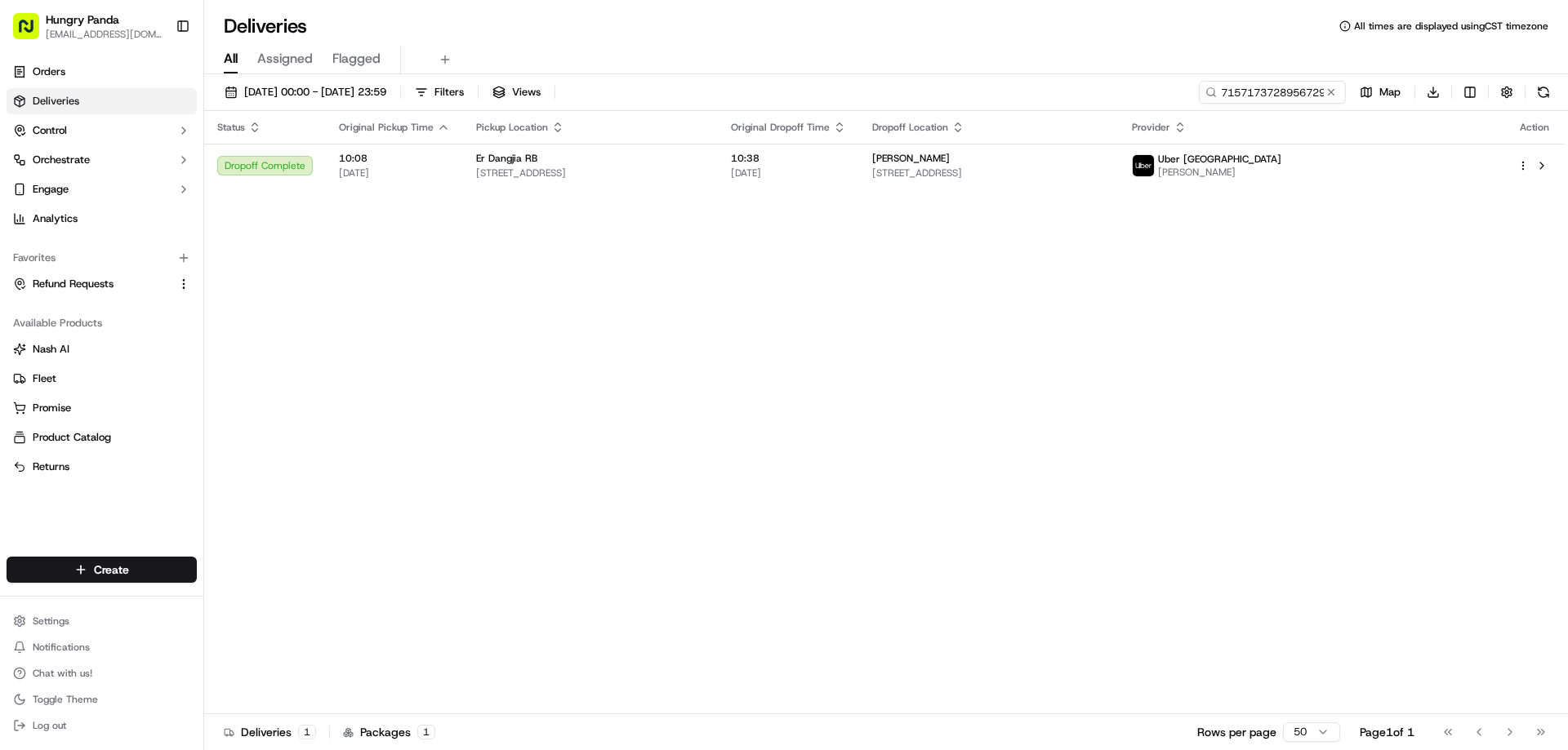
click at [770, 190] on div "Status Original Pickup Time Pickup Location Original Dropoff Time Dropoff Locat…" at bounding box center [884, 412] width 1361 height 603
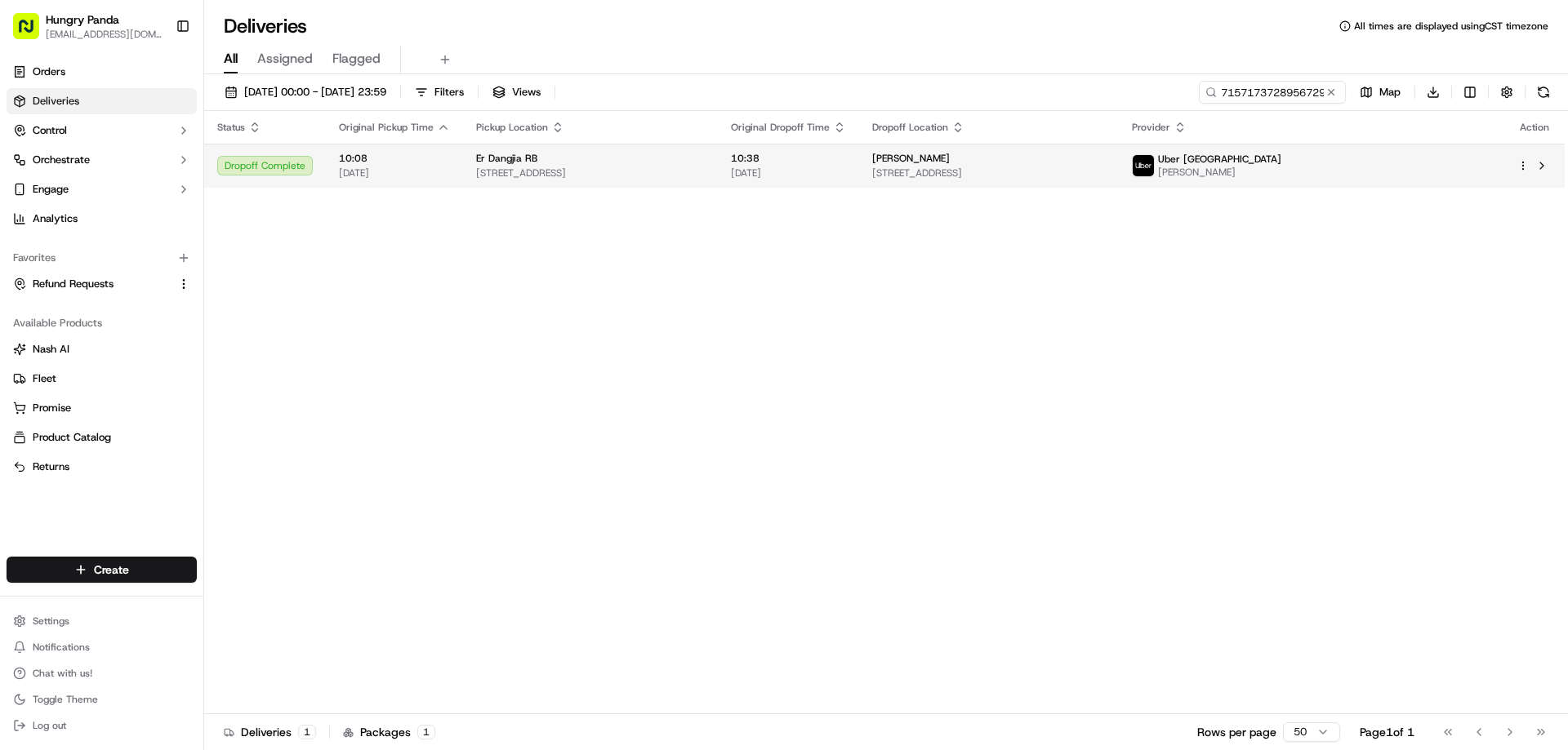
click at [705, 169] on span "[STREET_ADDRESS]" at bounding box center [590, 173] width 228 height 13
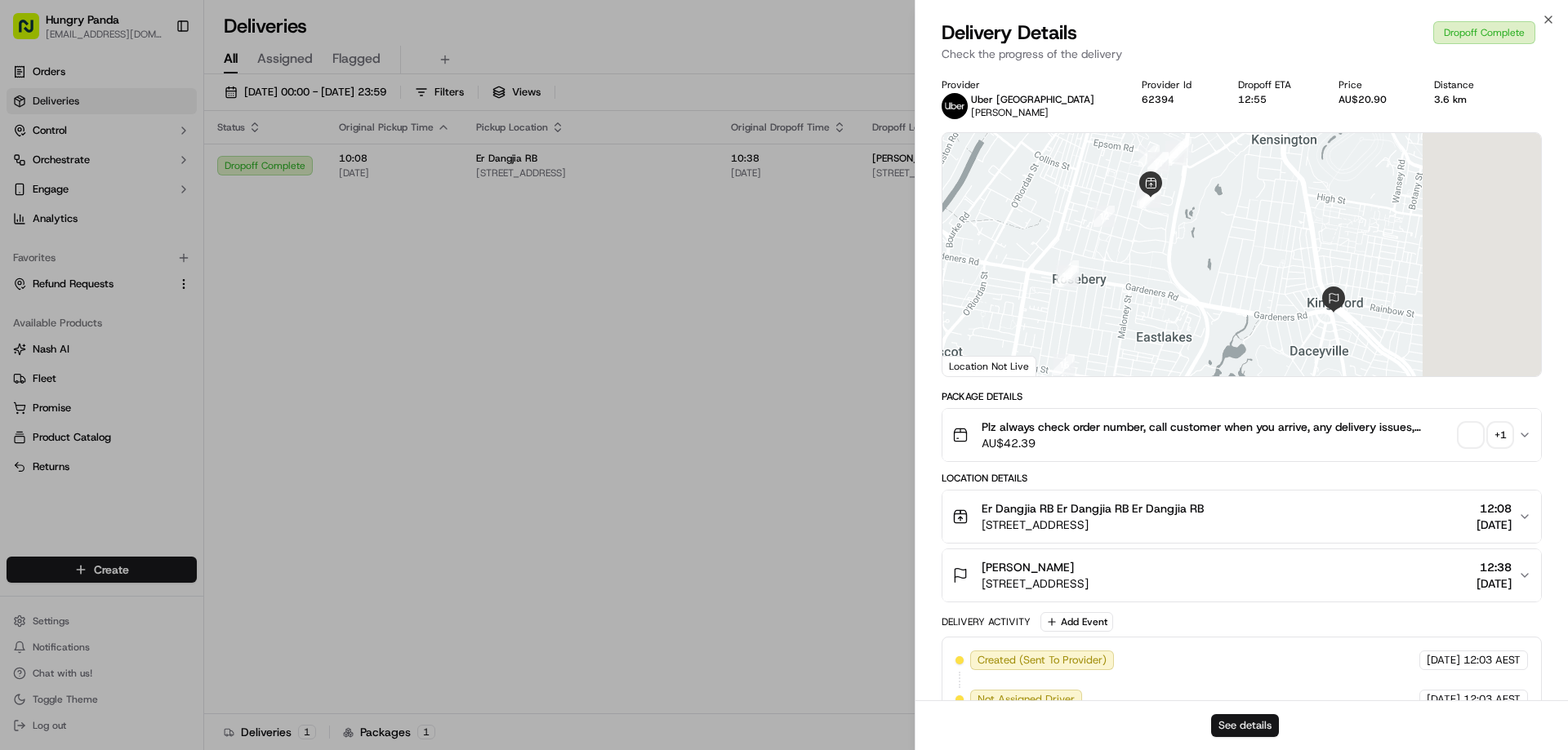
click at [1229, 725] on button "See details" at bounding box center [1245, 725] width 68 height 23
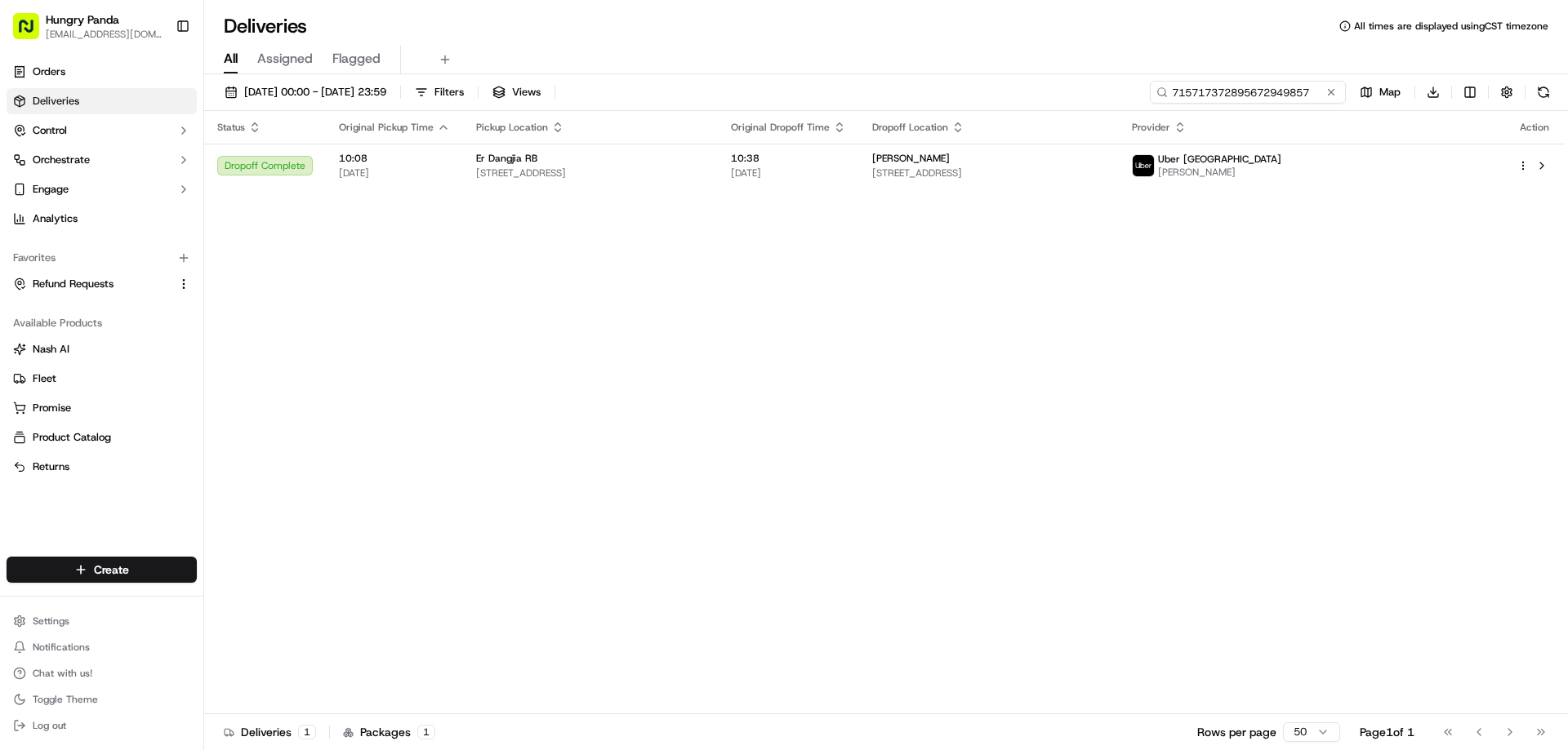
click at [1321, 98] on input "715717372895672949857" at bounding box center [1247, 92] width 196 height 23
paste input "2367184708255797431915"
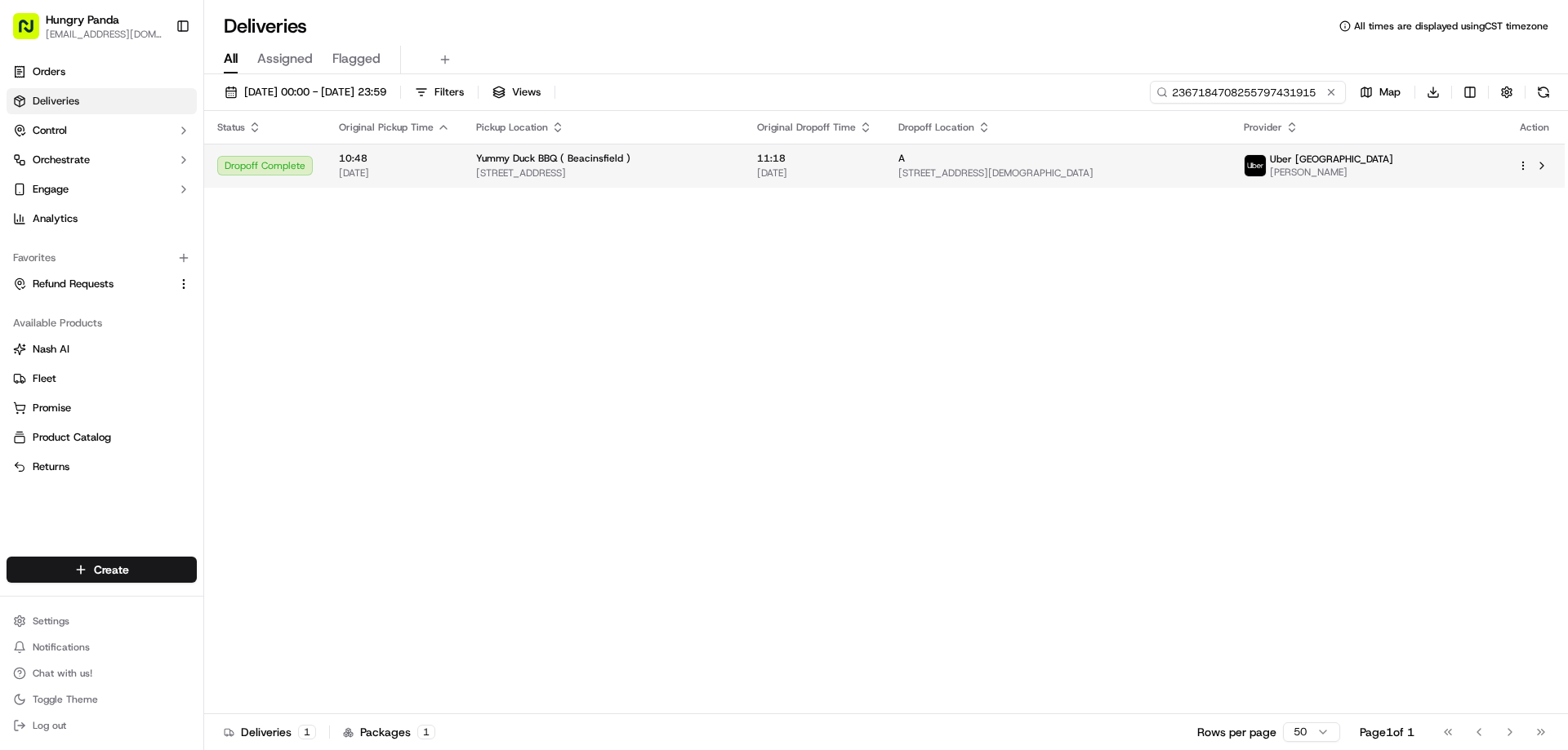
type input "2367184708255797431915"
click at [872, 163] on span "11:18" at bounding box center [814, 158] width 115 height 13
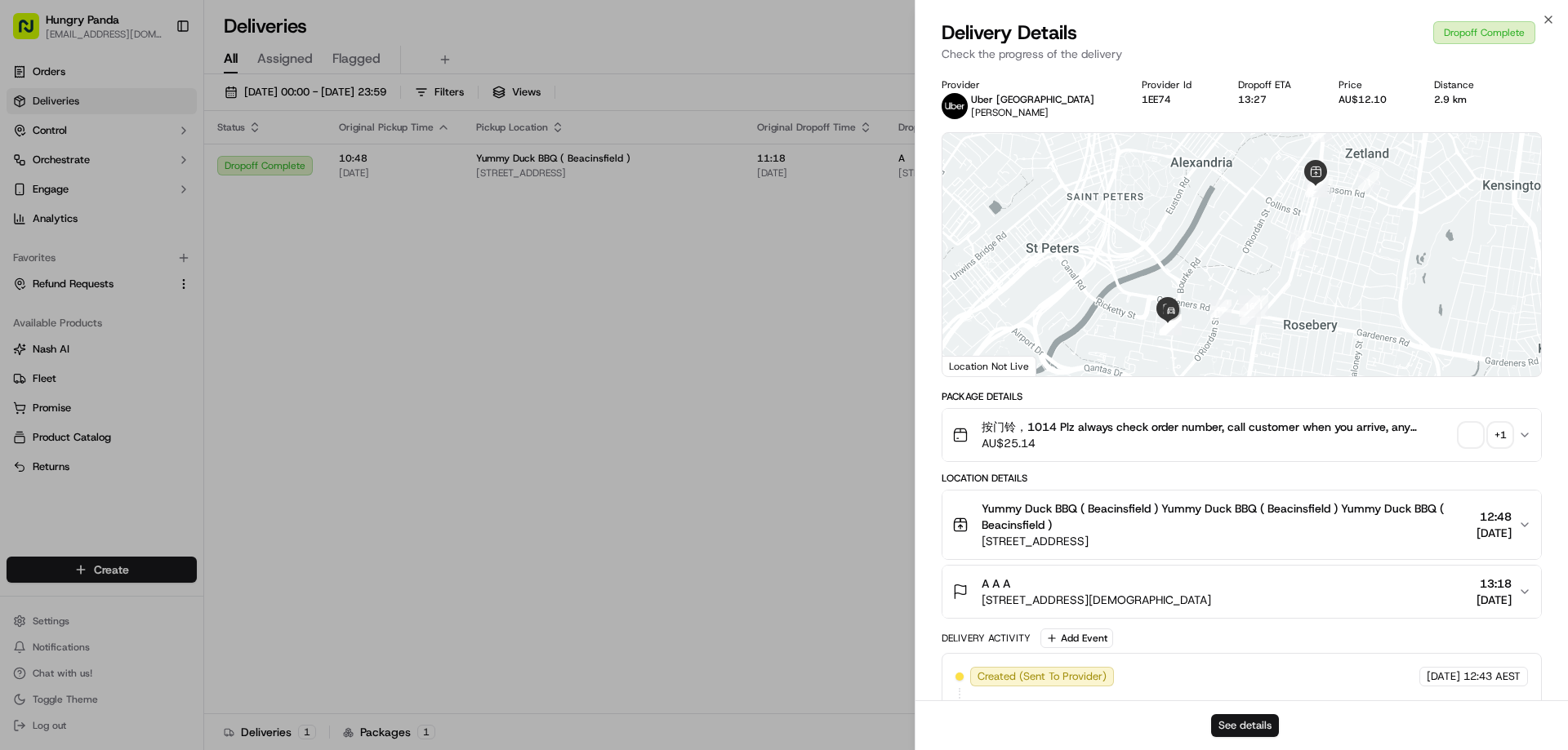
click at [1237, 722] on button "See details" at bounding box center [1245, 725] width 68 height 23
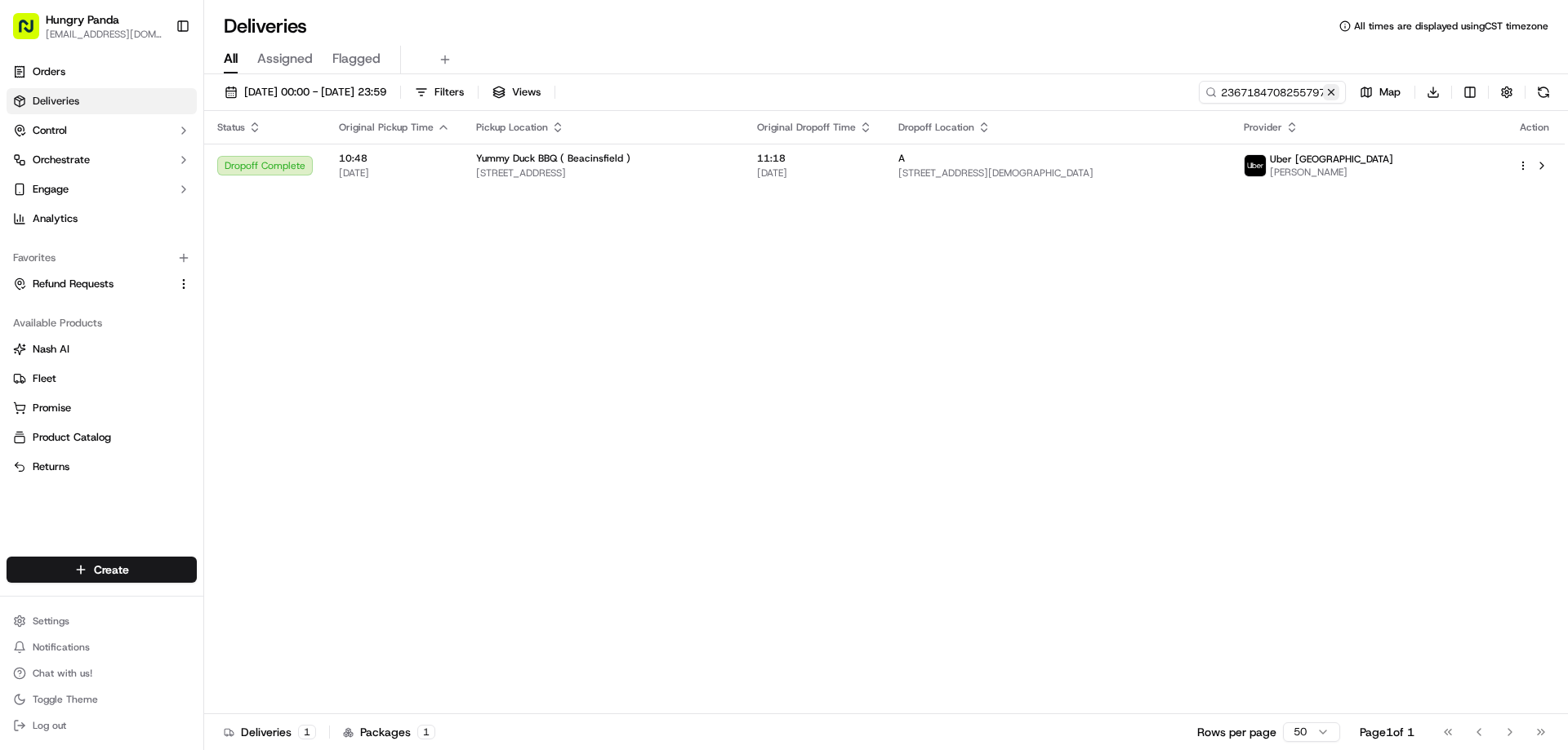
click at [1330, 93] on button at bounding box center [1331, 92] width 17 height 17
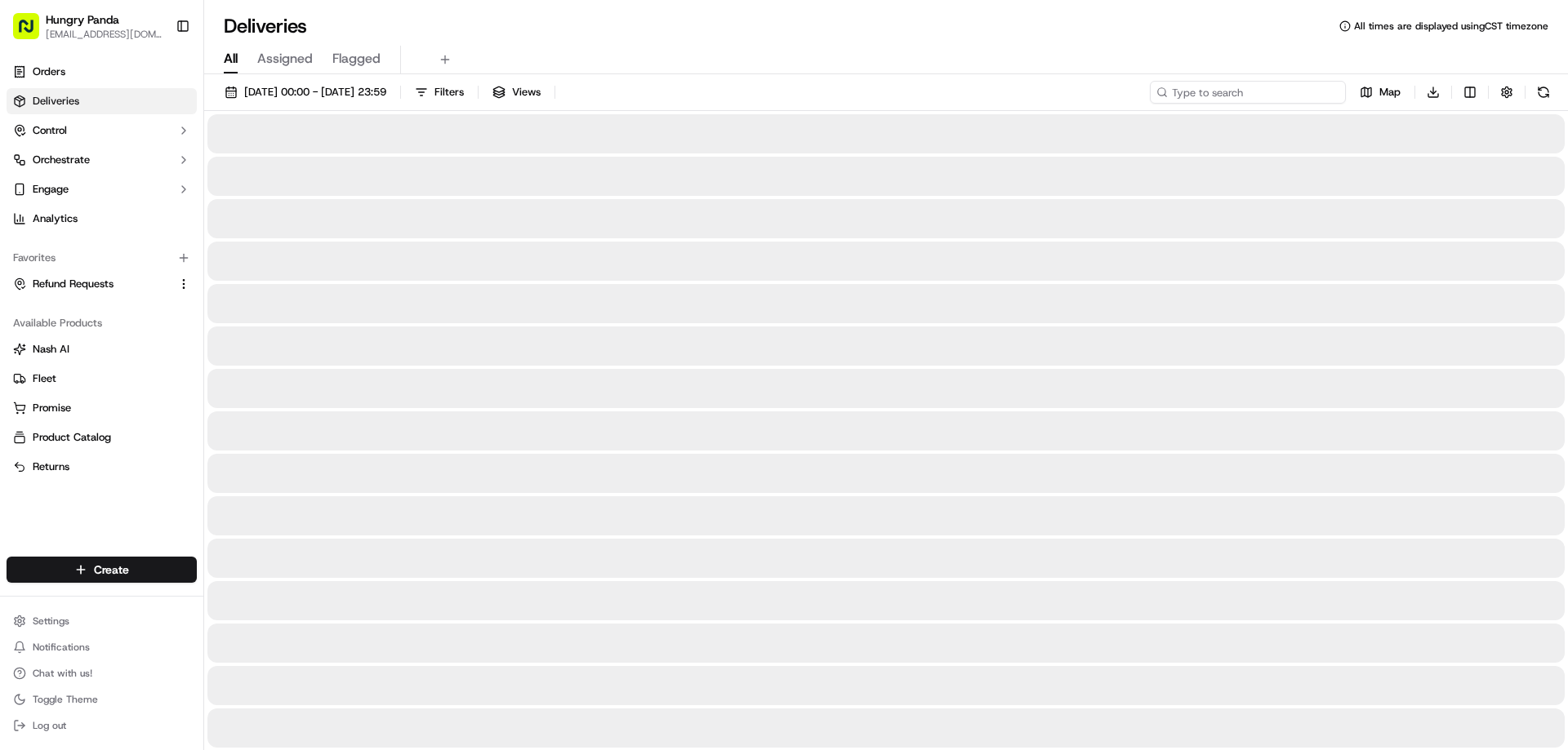
click at [1330, 93] on input at bounding box center [1247, 92] width 196 height 23
paste input "0062117328350750941595"
type input "0062117328350750941595"
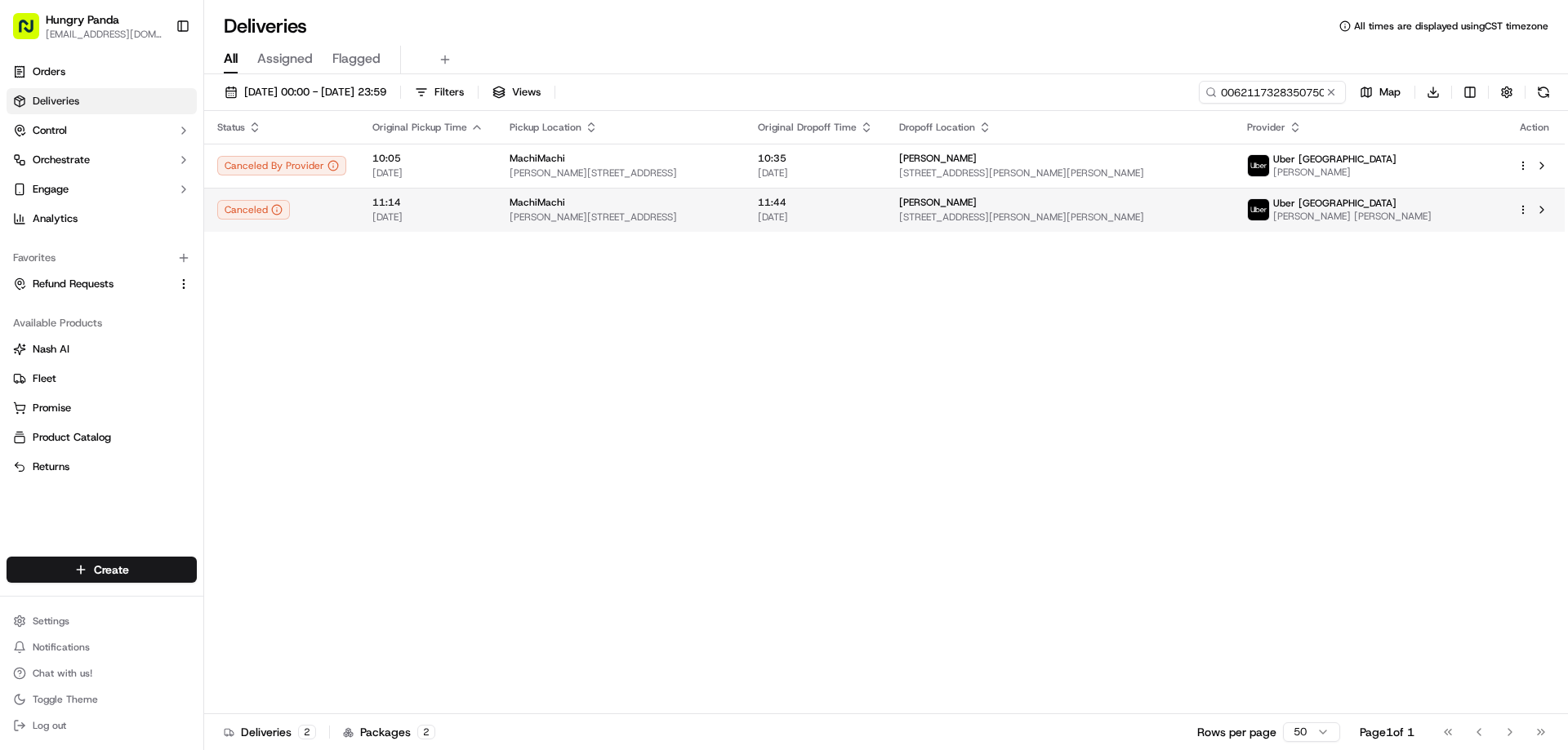
click at [1022, 208] on div "[PERSON_NAME]" at bounding box center [1059, 202] width 322 height 13
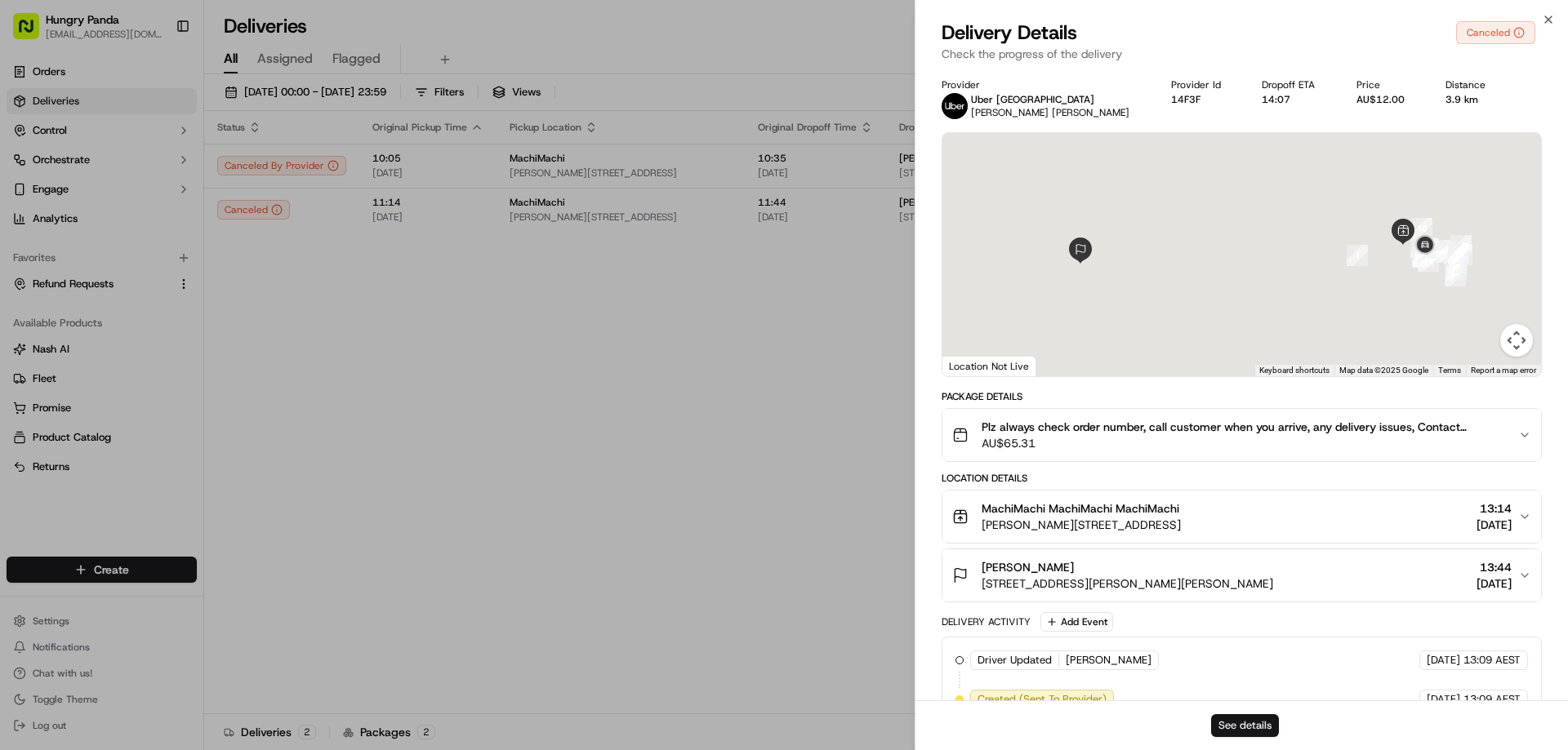
click at [1259, 725] on button "See details" at bounding box center [1245, 725] width 68 height 23
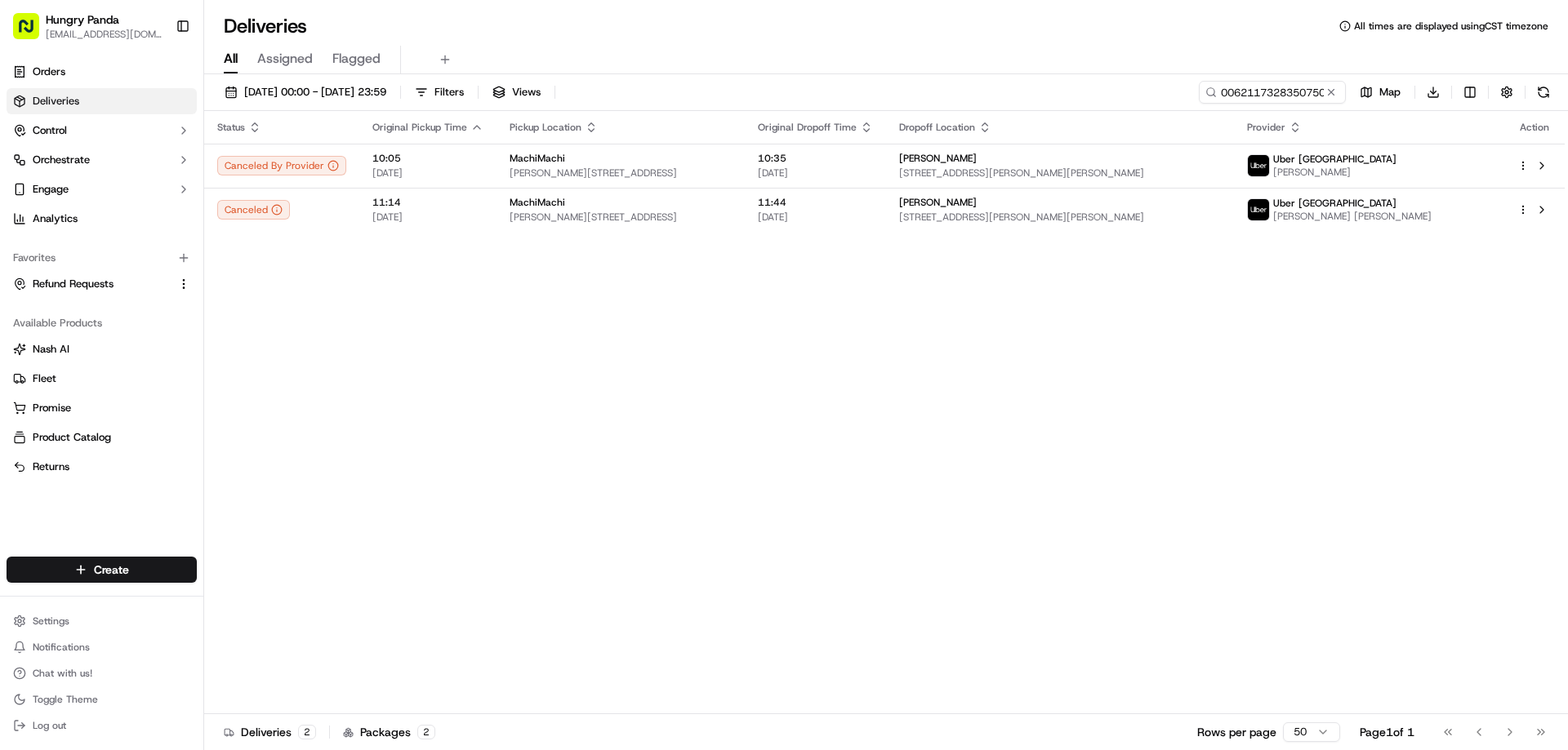
click at [1327, 92] on button at bounding box center [1331, 92] width 17 height 17
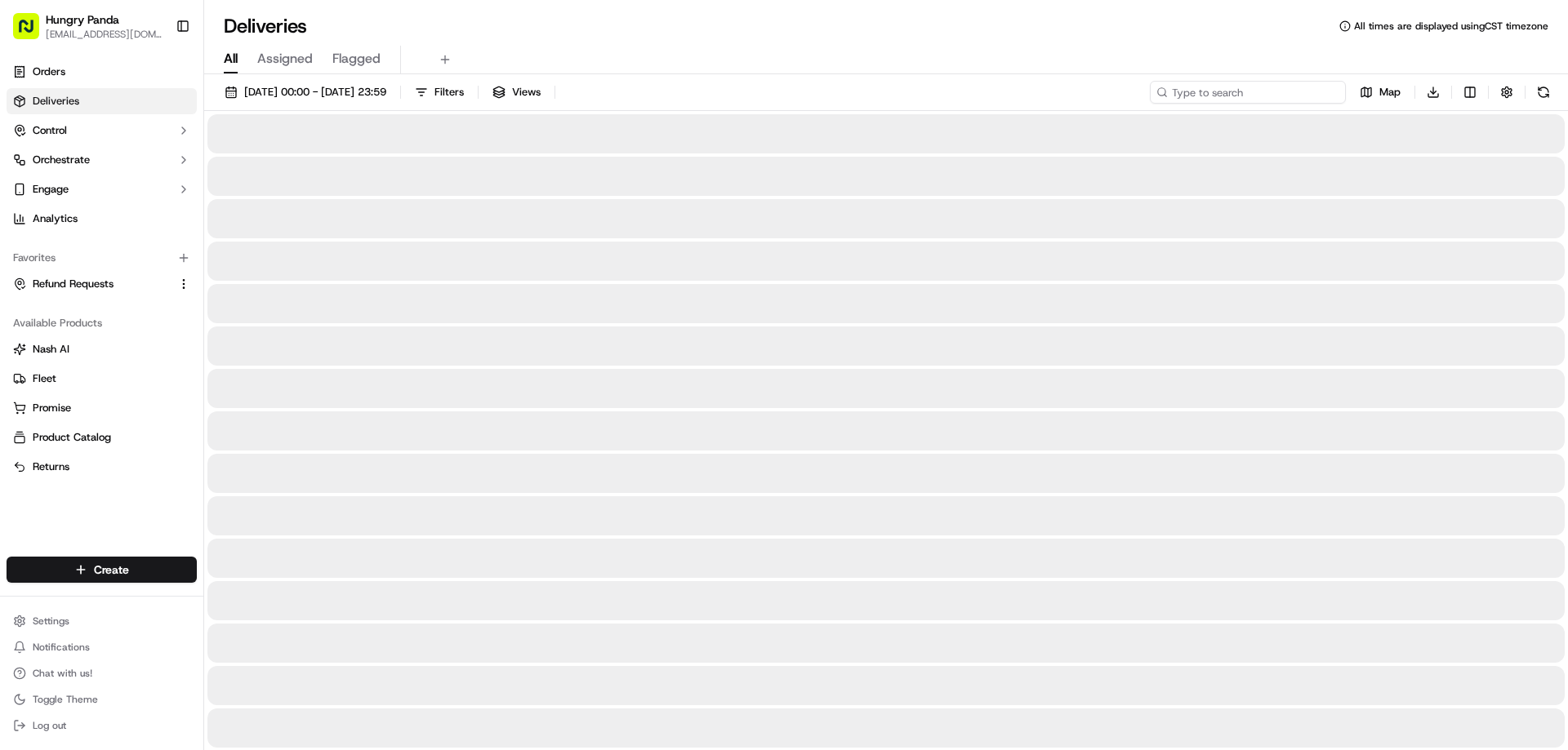
click at [1327, 92] on input at bounding box center [1247, 92] width 196 height 23
paste input "506014786845877211547"
type input "506014786845877211547"
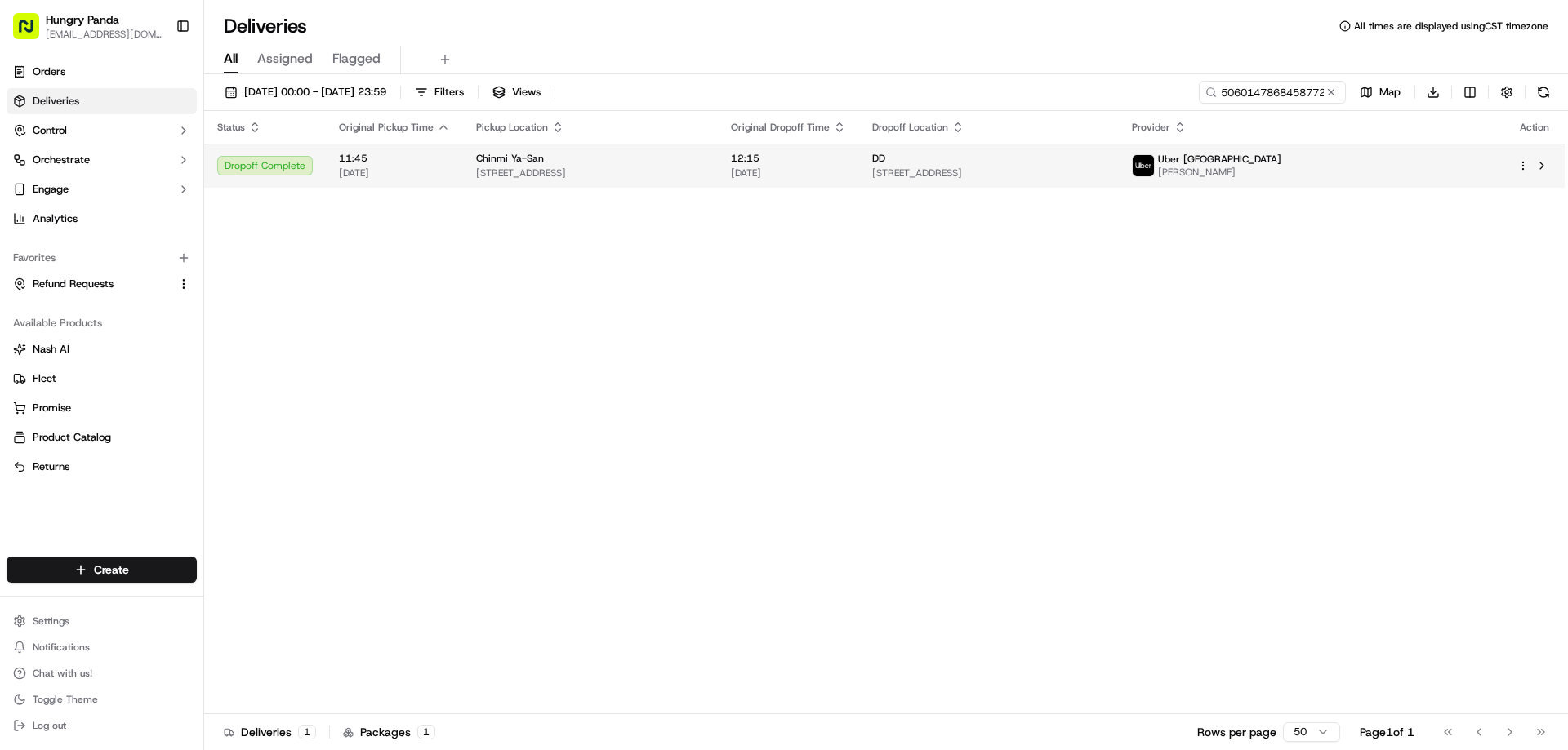
click at [840, 166] on div "12:15 [DATE]" at bounding box center [788, 166] width 115 height 28
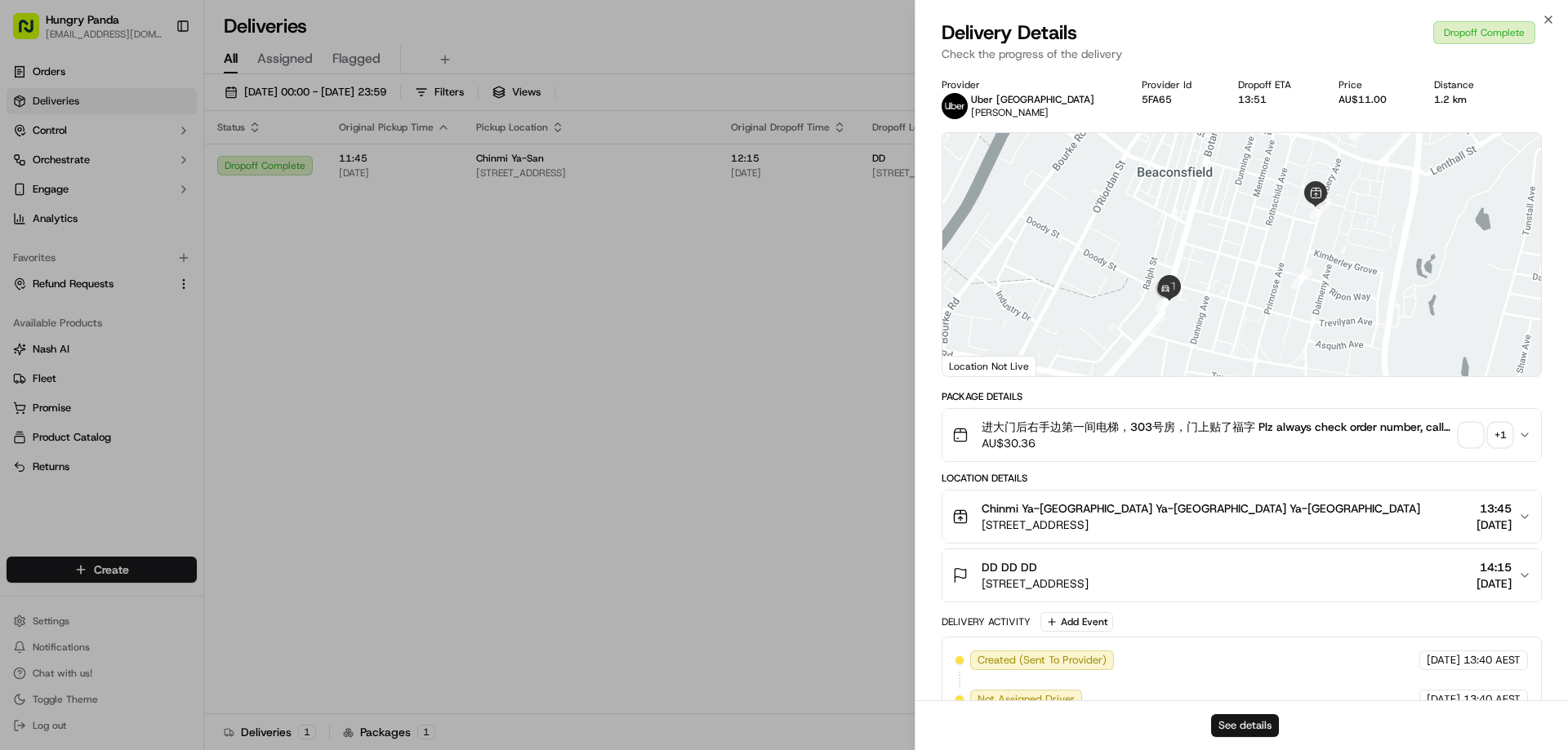
click at [1234, 729] on button "See details" at bounding box center [1245, 725] width 68 height 23
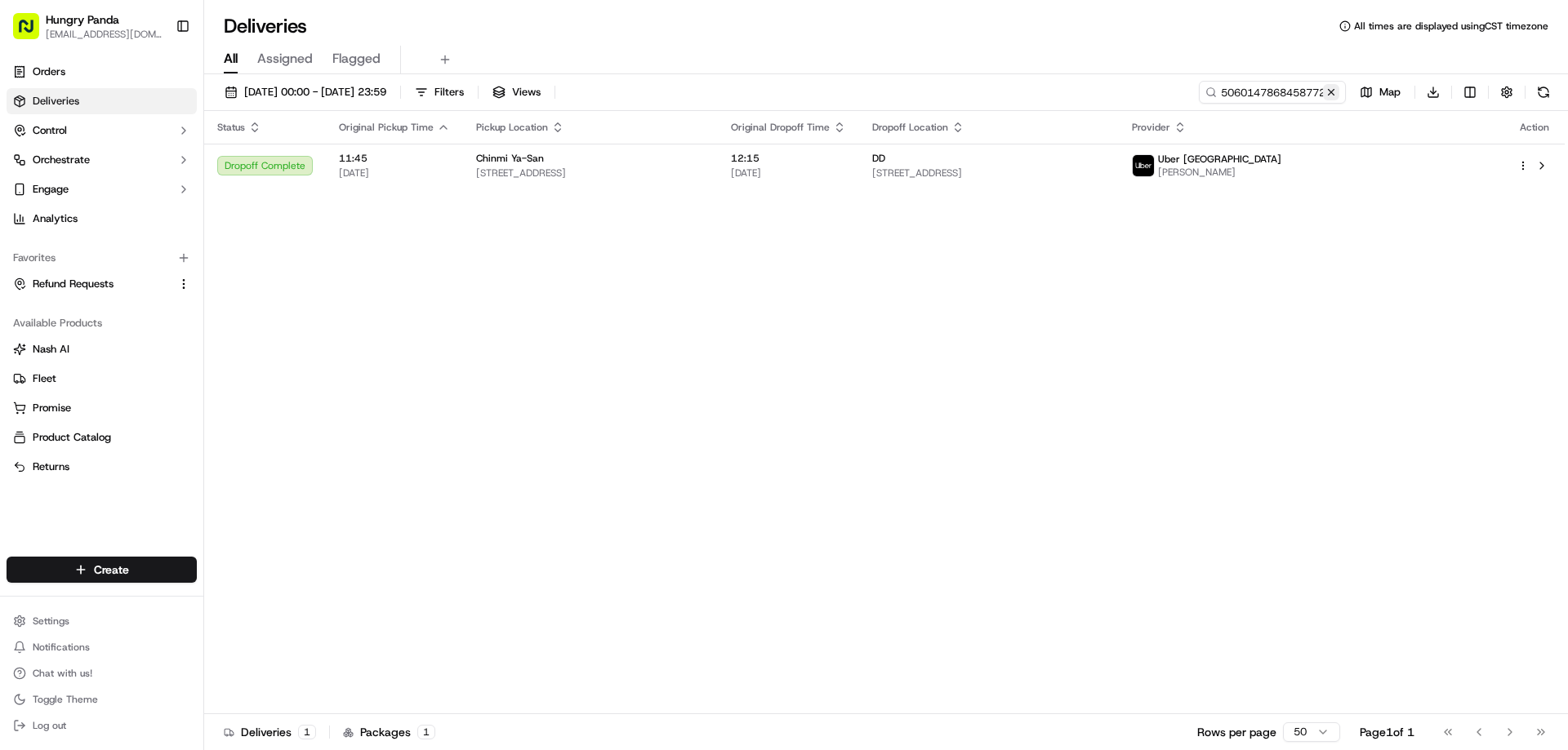
click at [1330, 92] on button at bounding box center [1331, 92] width 17 height 17
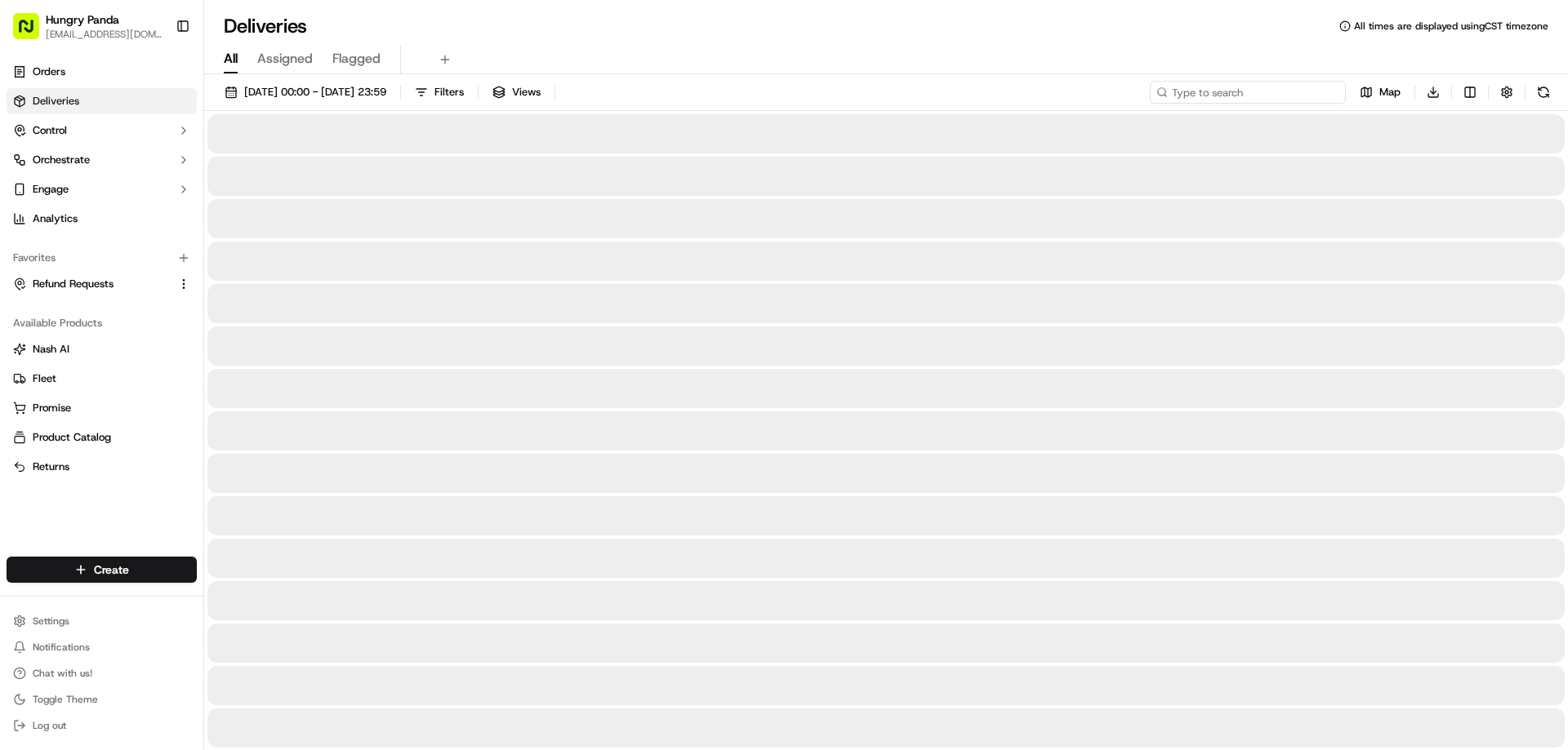
click at [1330, 92] on input at bounding box center [1247, 92] width 196 height 23
paste input "5667113068550728541718"
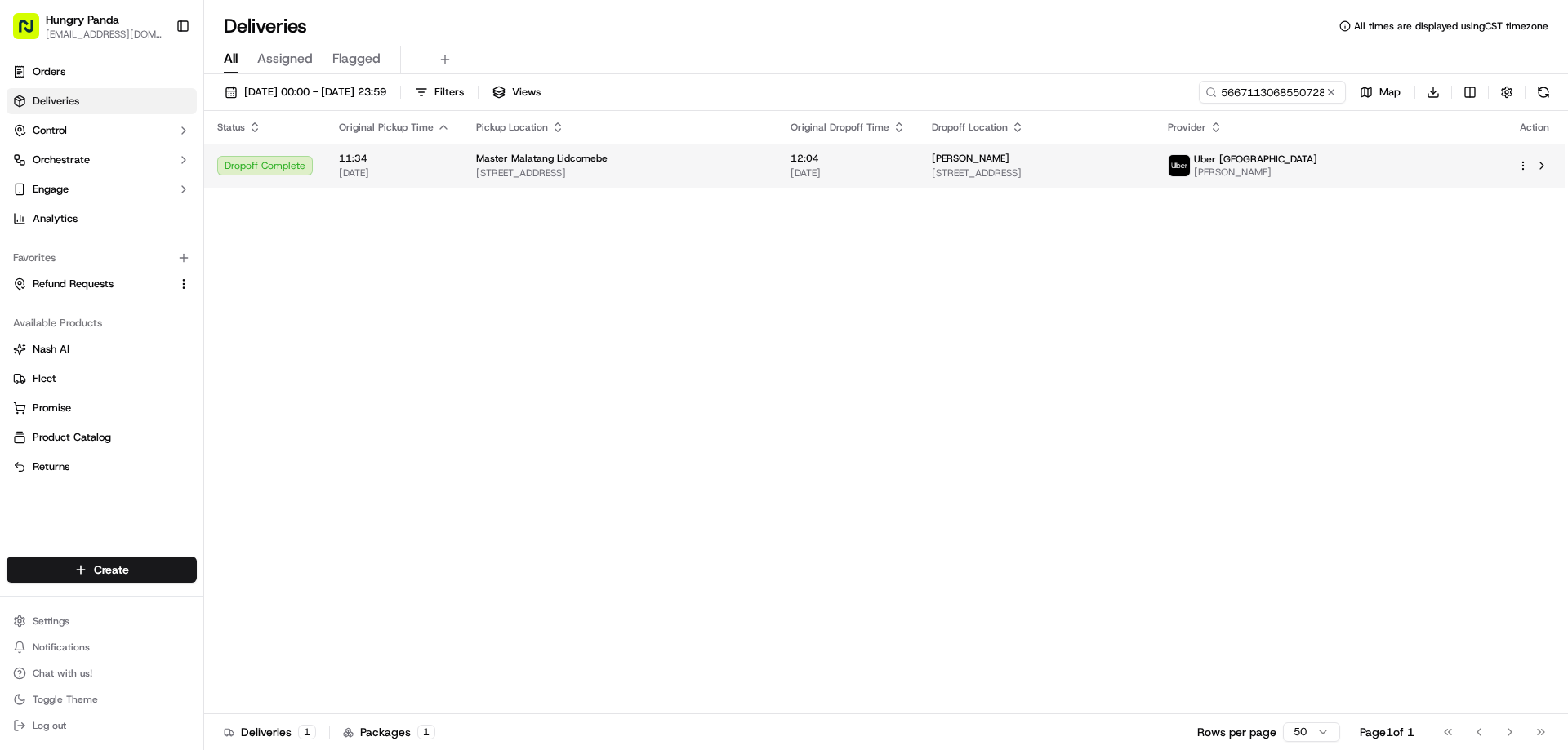
click at [853, 165] on span "12:04" at bounding box center [848, 158] width 115 height 13
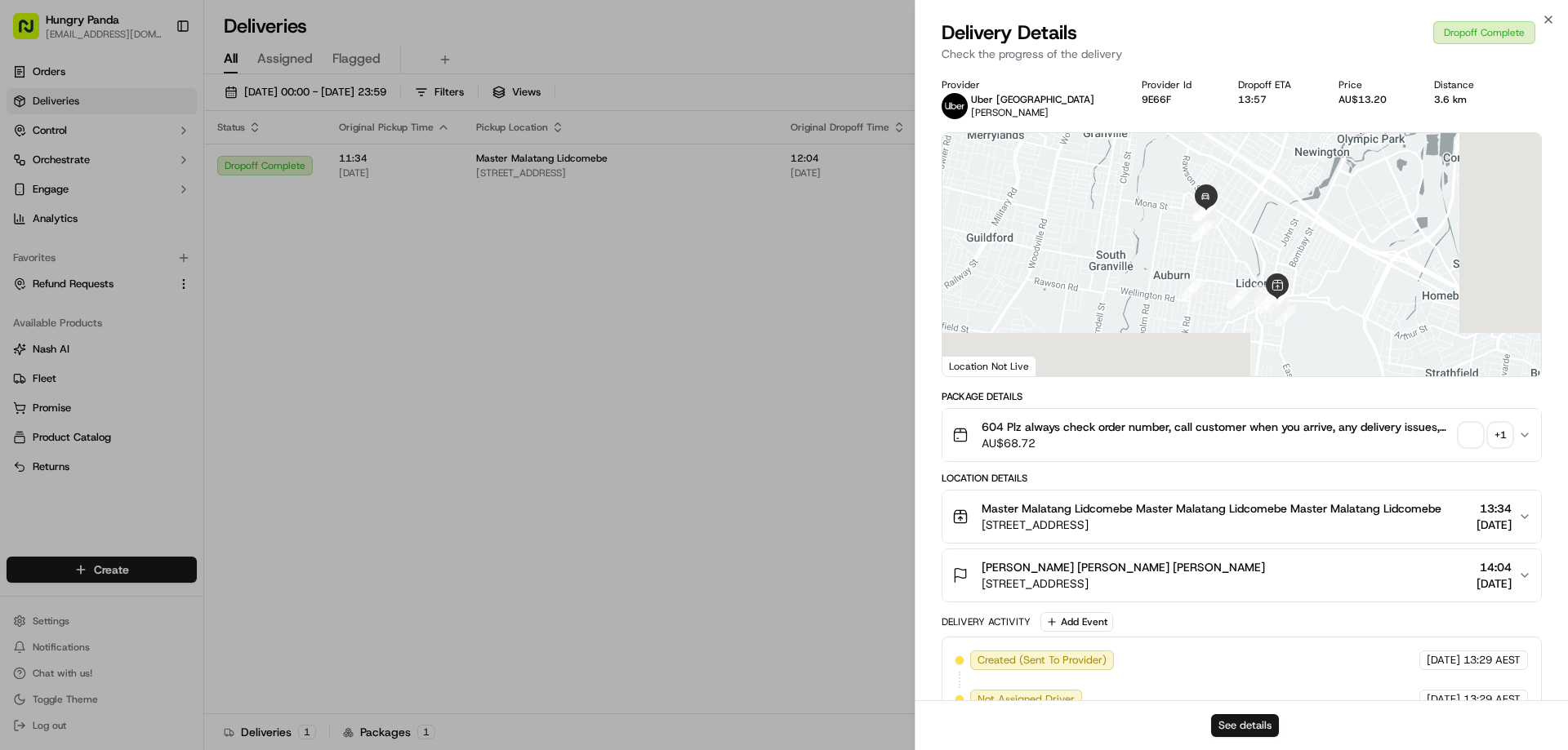
click at [1244, 719] on button "See details" at bounding box center [1245, 725] width 68 height 23
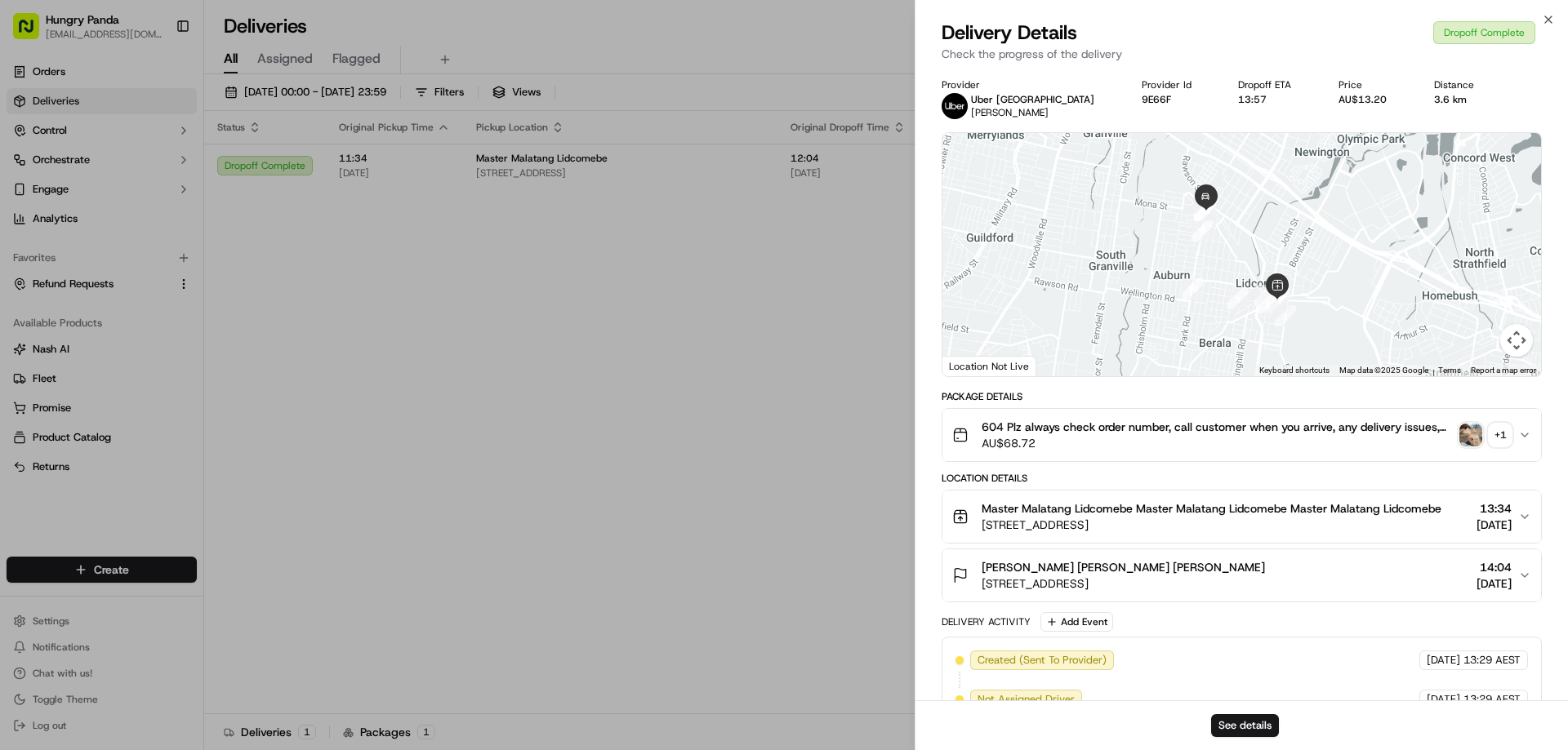
drag, startPoint x: 814, startPoint y: 293, endPoint x: 840, endPoint y: 226, distance: 71.9
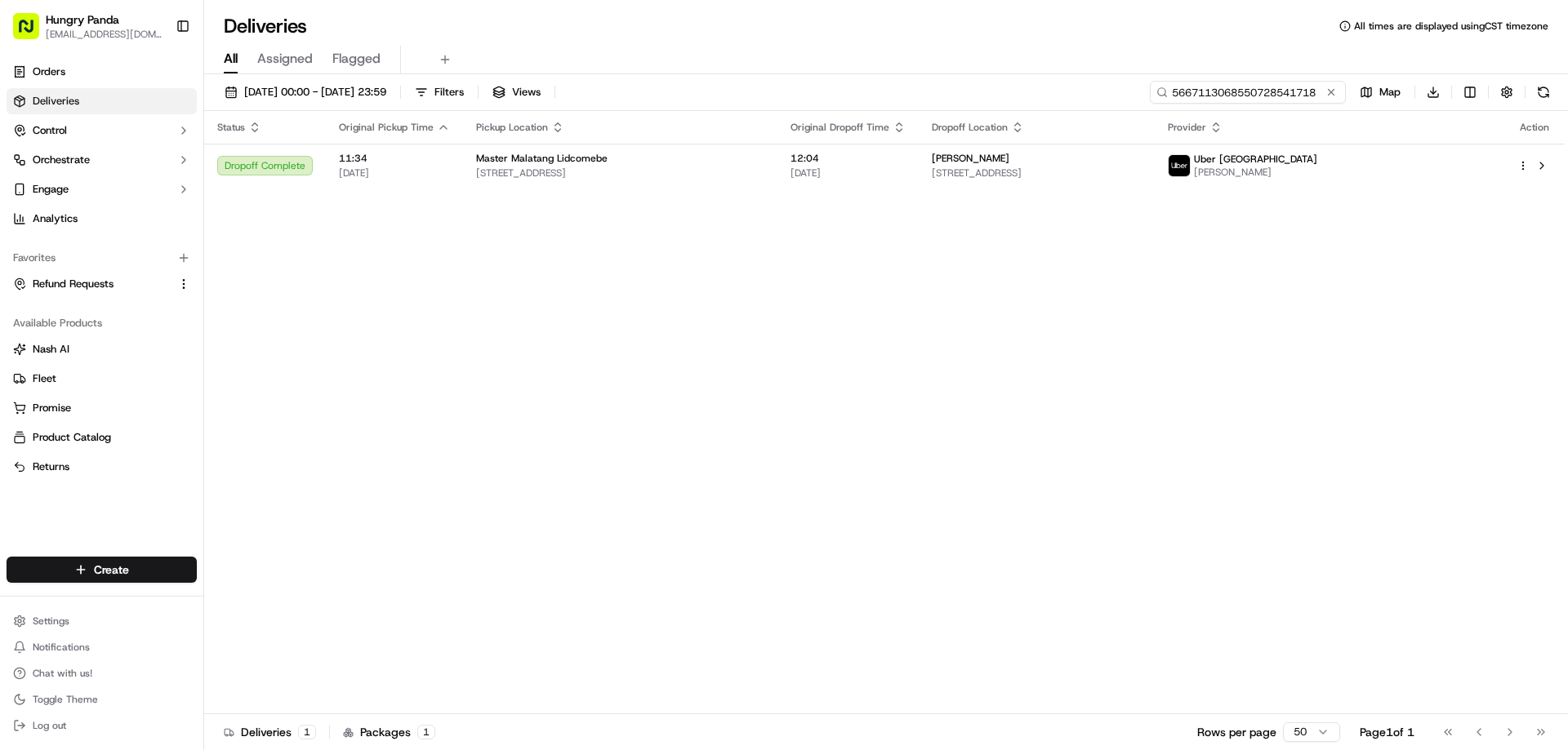
click at [1287, 94] on input "5667113068550728541718" at bounding box center [1247, 92] width 196 height 23
click at [1285, 94] on input "5667113068550728541718" at bounding box center [1247, 92] width 196 height 23
paste input "217019968835976241153"
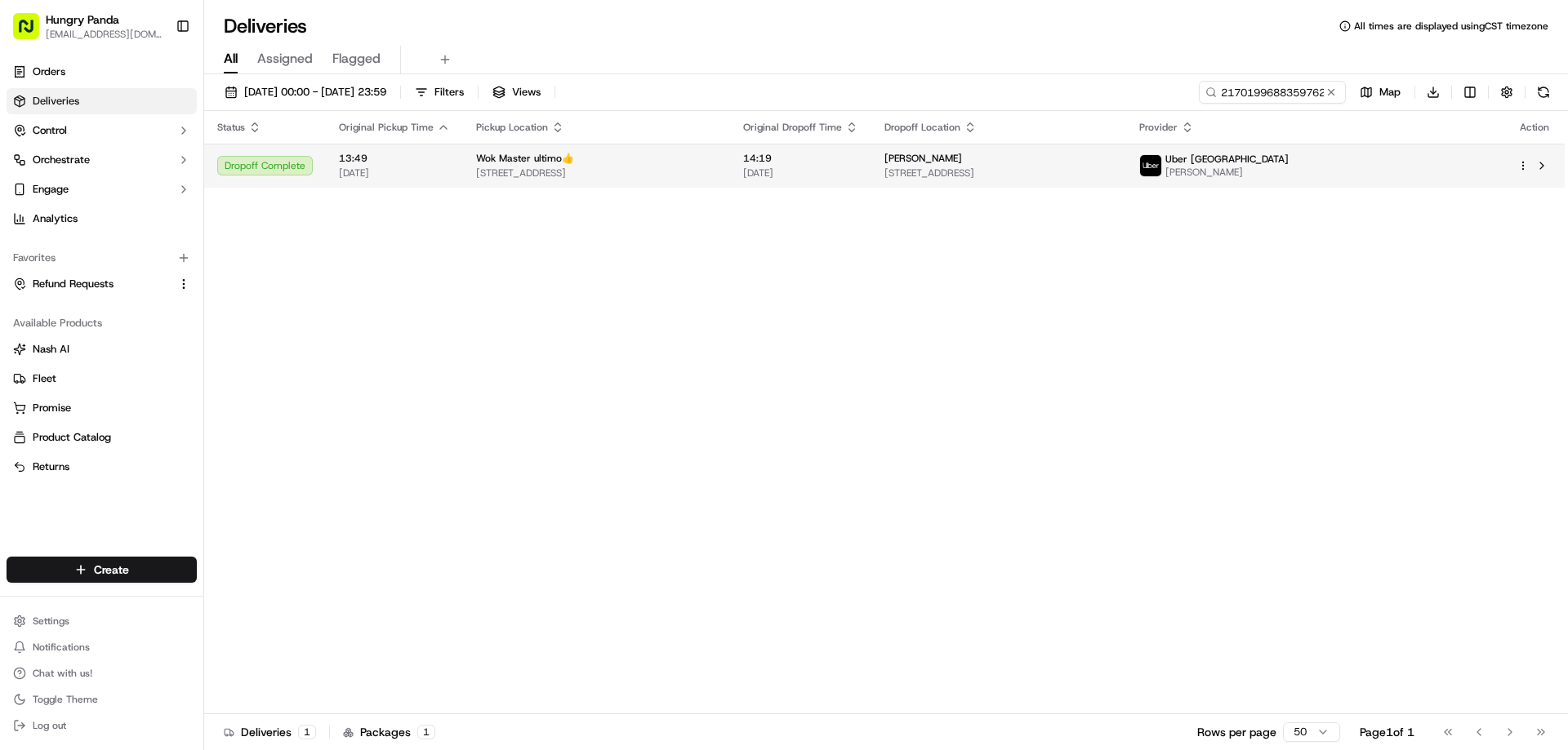
click at [858, 156] on span "14:19" at bounding box center [800, 158] width 115 height 13
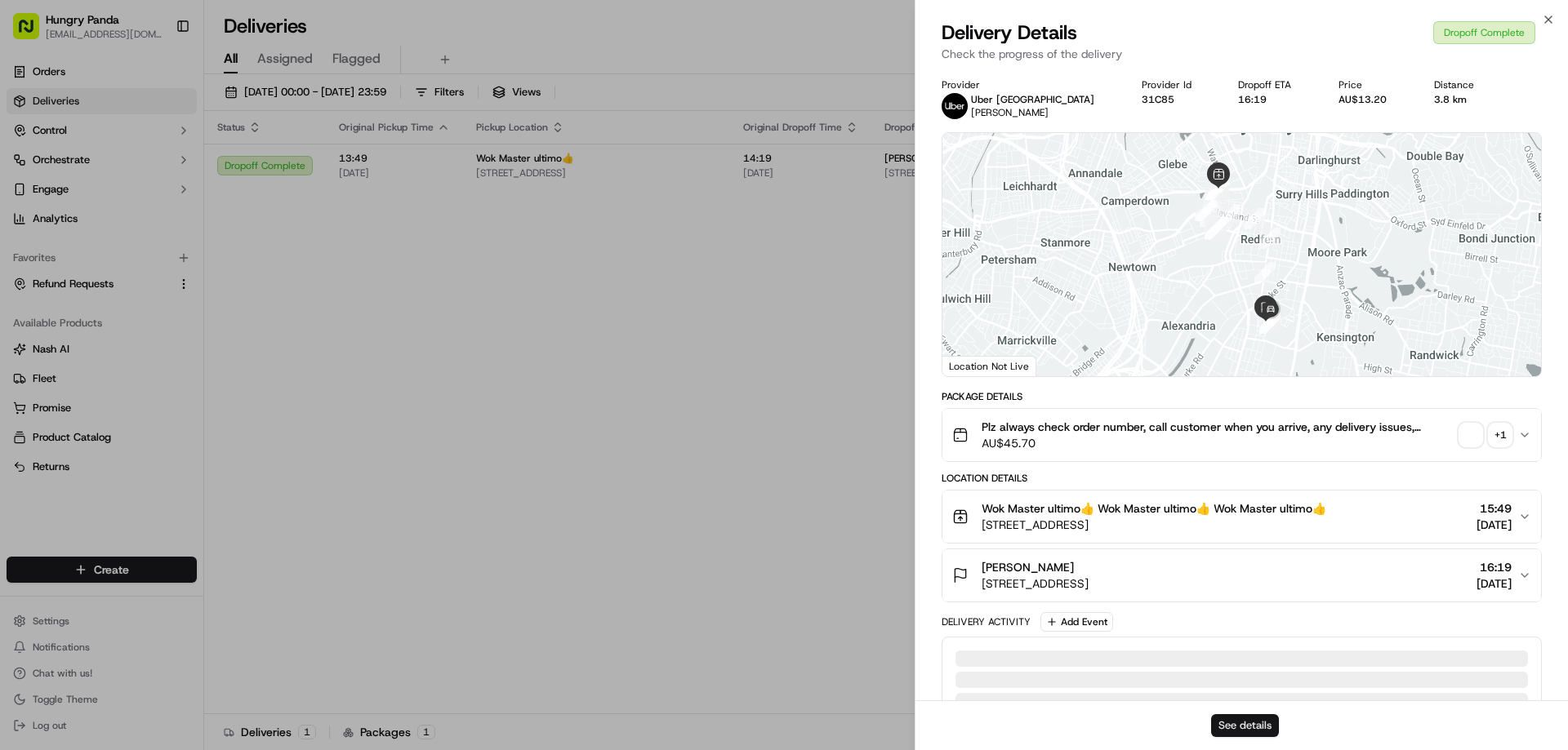
click at [1250, 732] on button "See details" at bounding box center [1245, 725] width 68 height 23
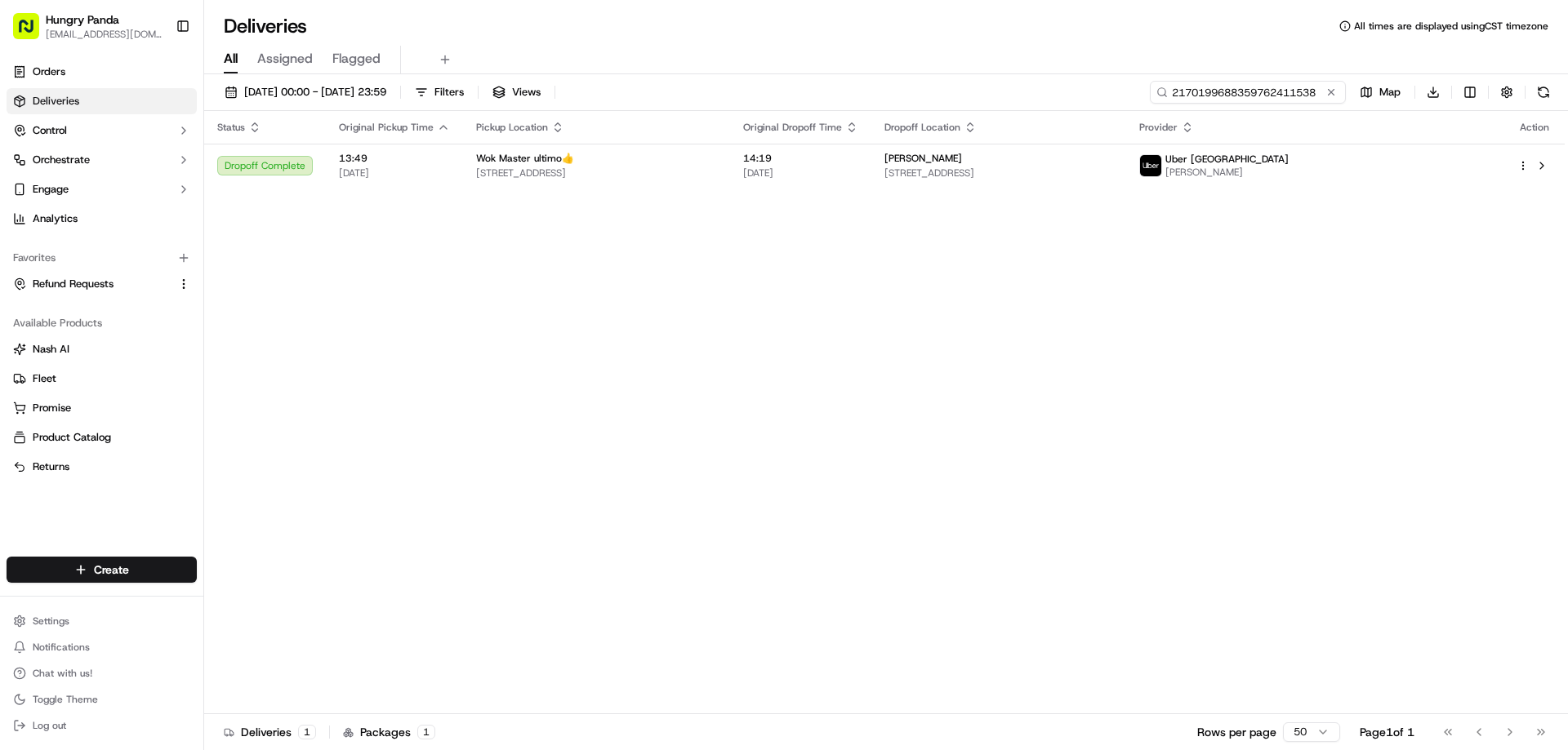
click at [1294, 85] on input "2170199688359762411538" at bounding box center [1247, 92] width 196 height 23
paste input "6382103568355742851179"
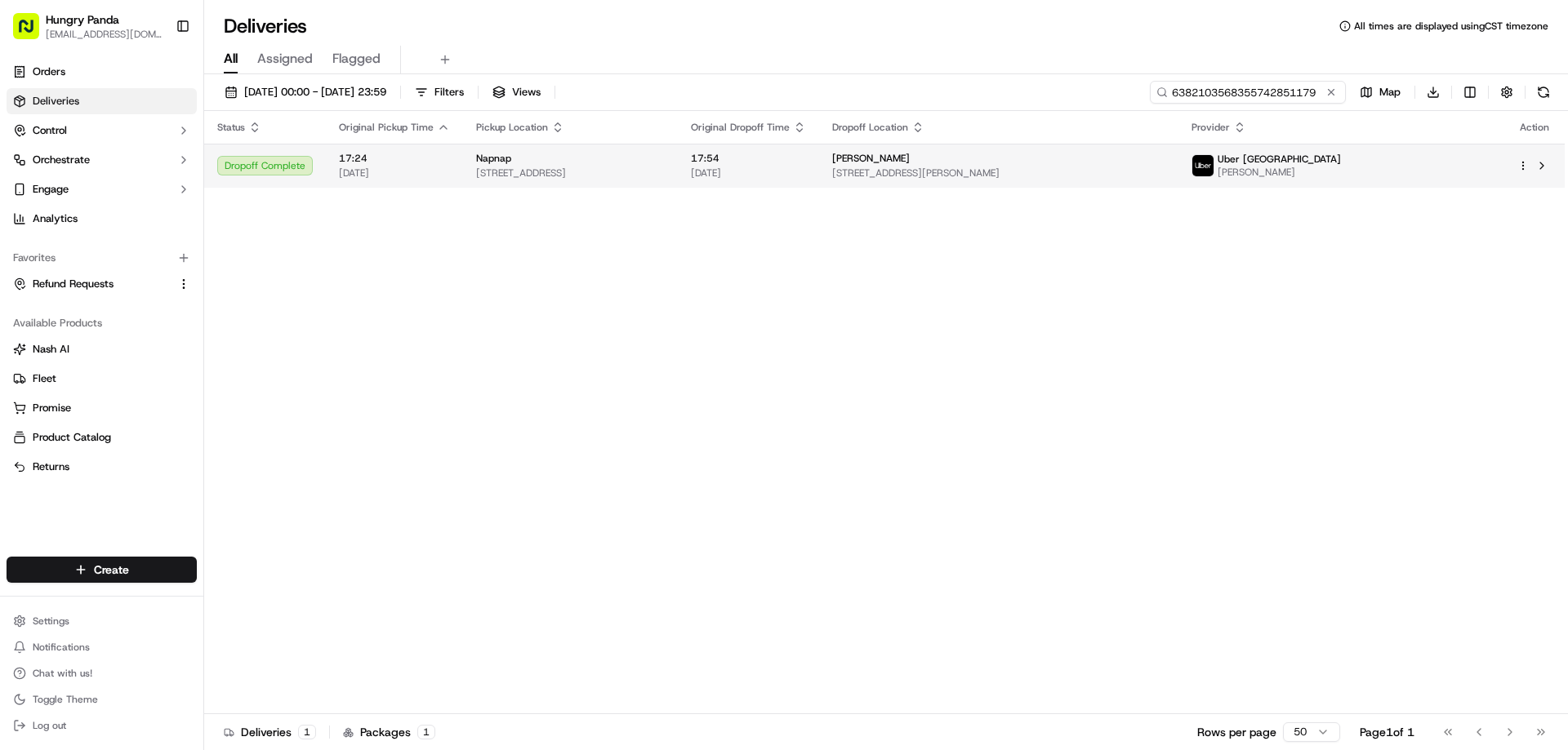
type input "6382103568355742851179"
click at [665, 175] on span "[STREET_ADDRESS]" at bounding box center [570, 173] width 189 height 13
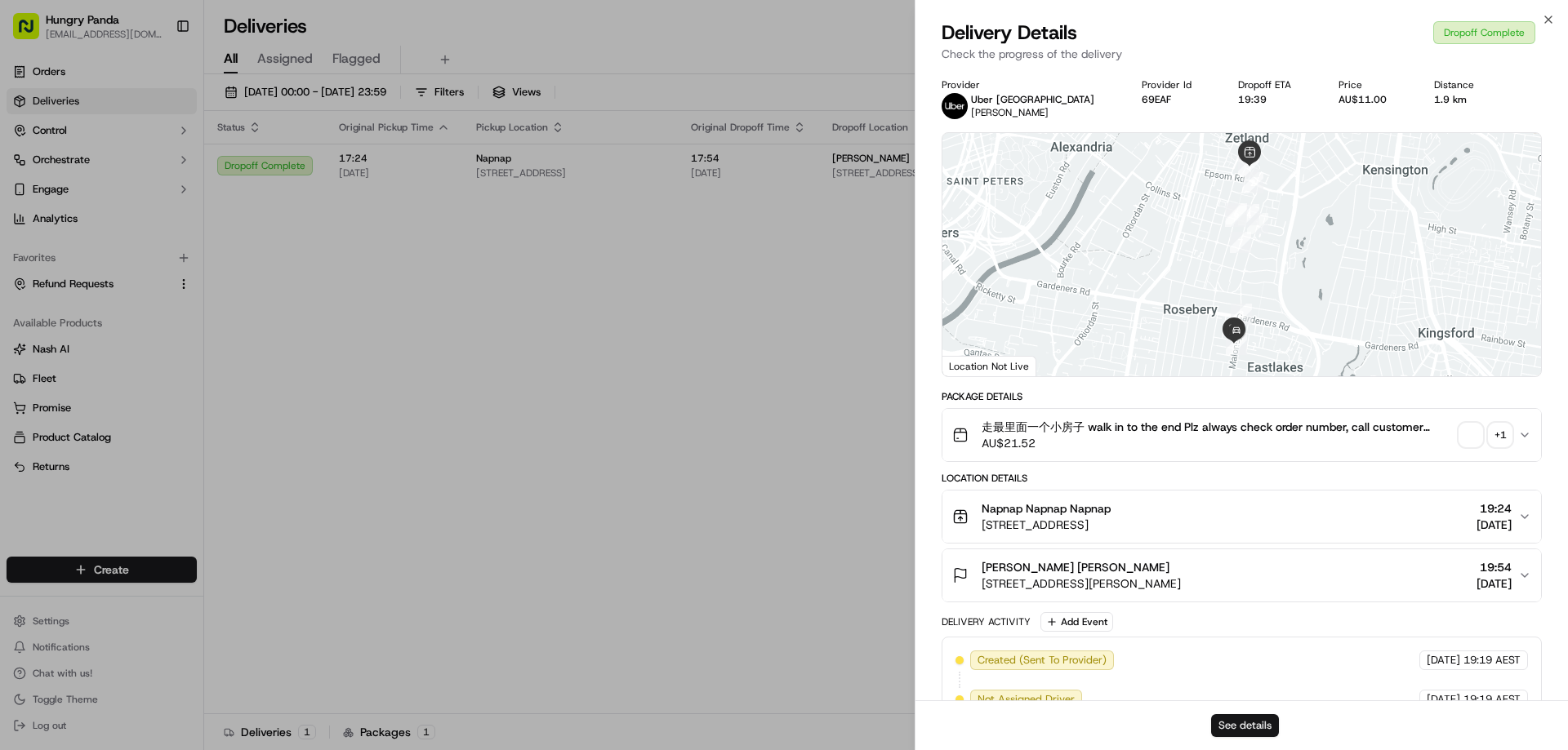
click at [1254, 727] on button "See details" at bounding box center [1245, 725] width 68 height 23
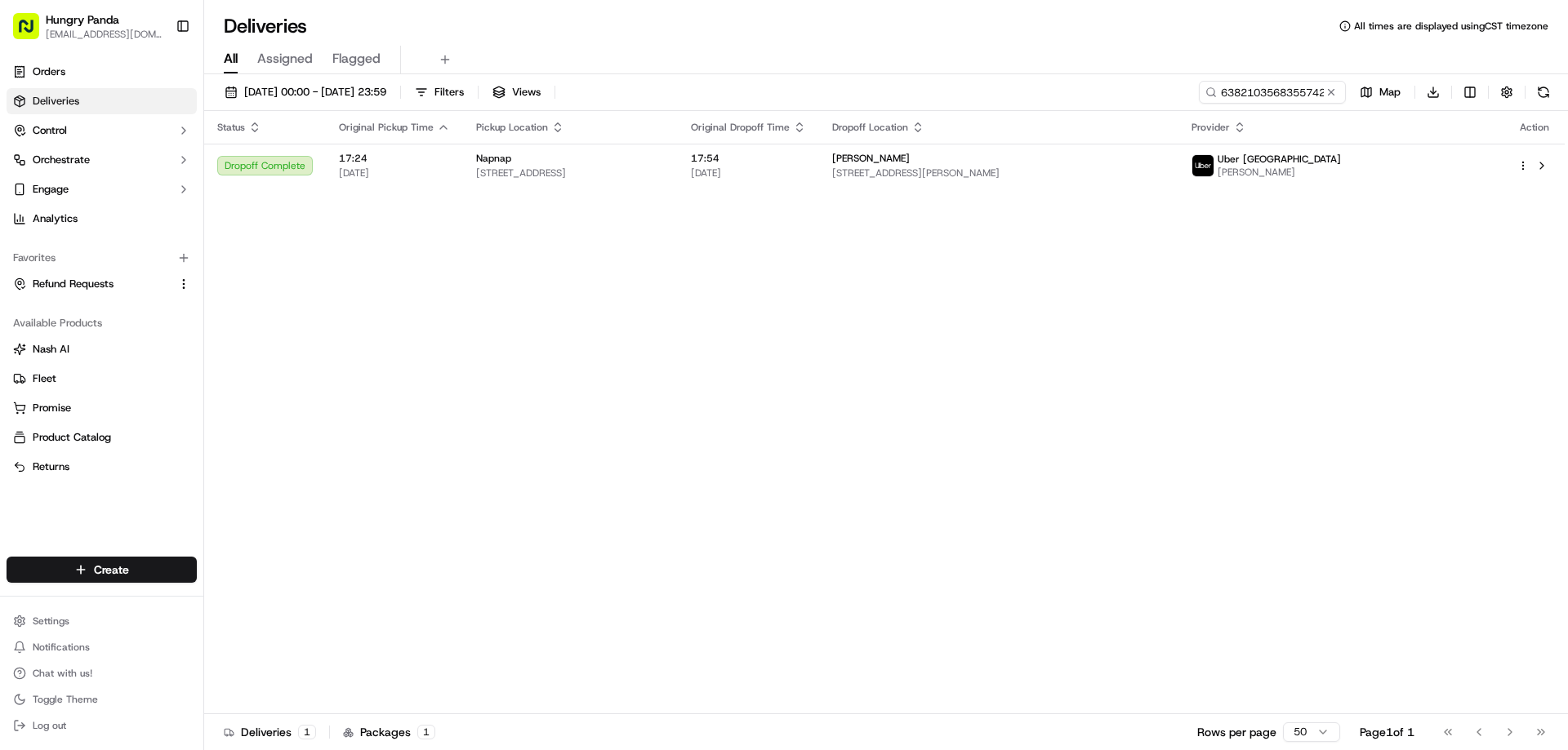
click at [1328, 90] on button at bounding box center [1331, 92] width 17 height 17
click at [1327, 89] on input at bounding box center [1247, 92] width 196 height 23
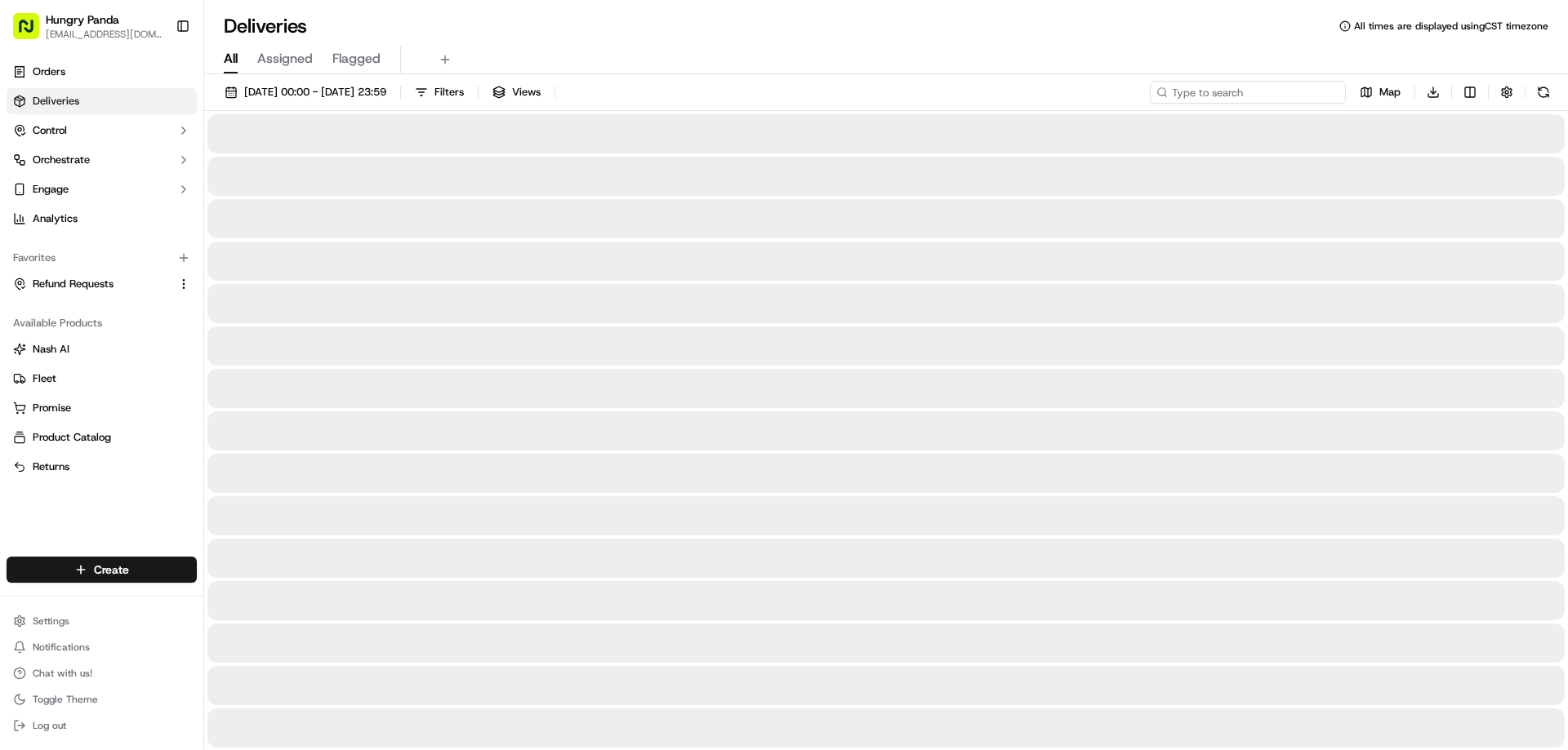
paste input "935916288835574390498"
type input "935916288835574390498"
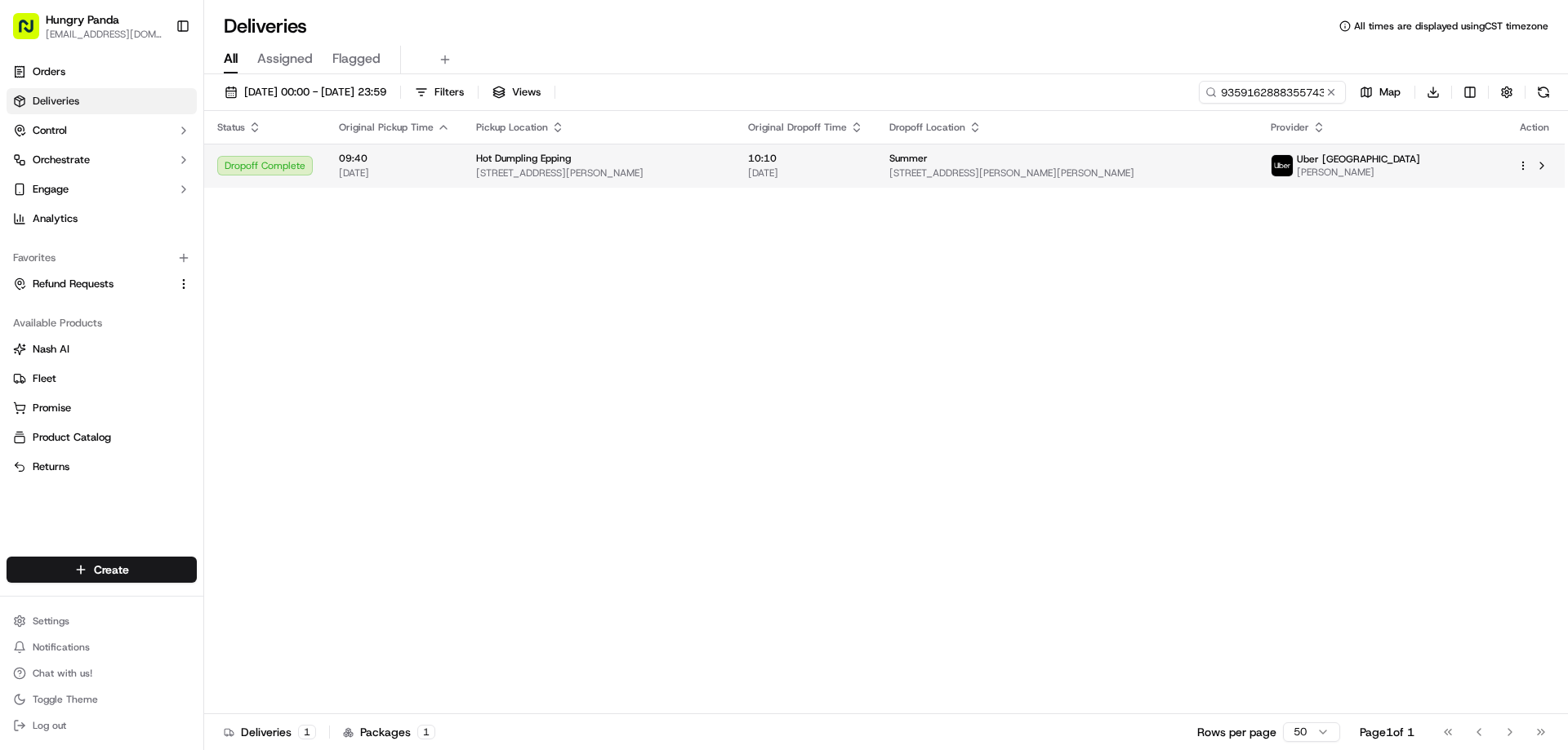
click at [735, 168] on td "Hot Dumpling Epping [STREET_ADDRESS][PERSON_NAME]" at bounding box center [599, 166] width 272 height 44
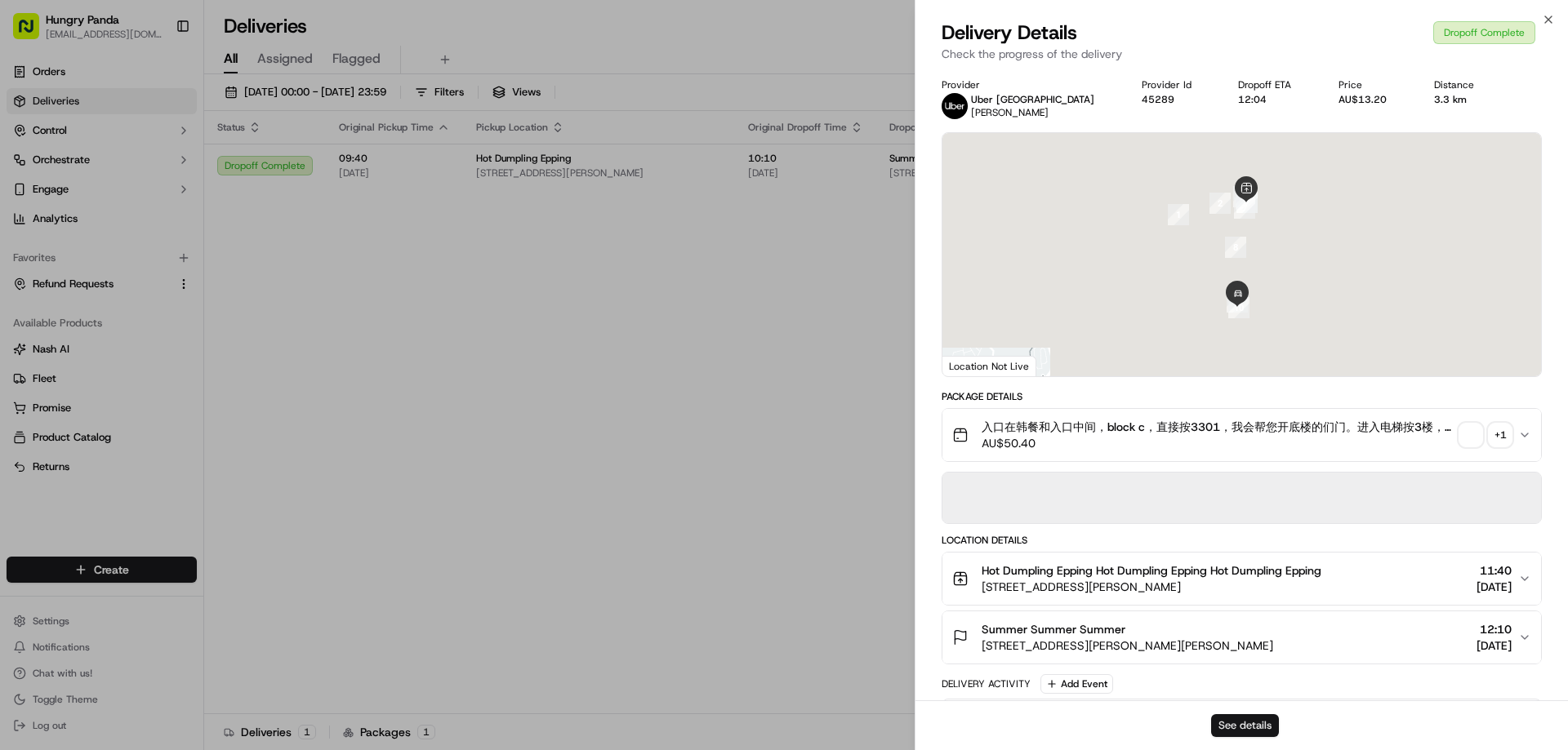
click at [1217, 721] on button "See details" at bounding box center [1245, 725] width 68 height 23
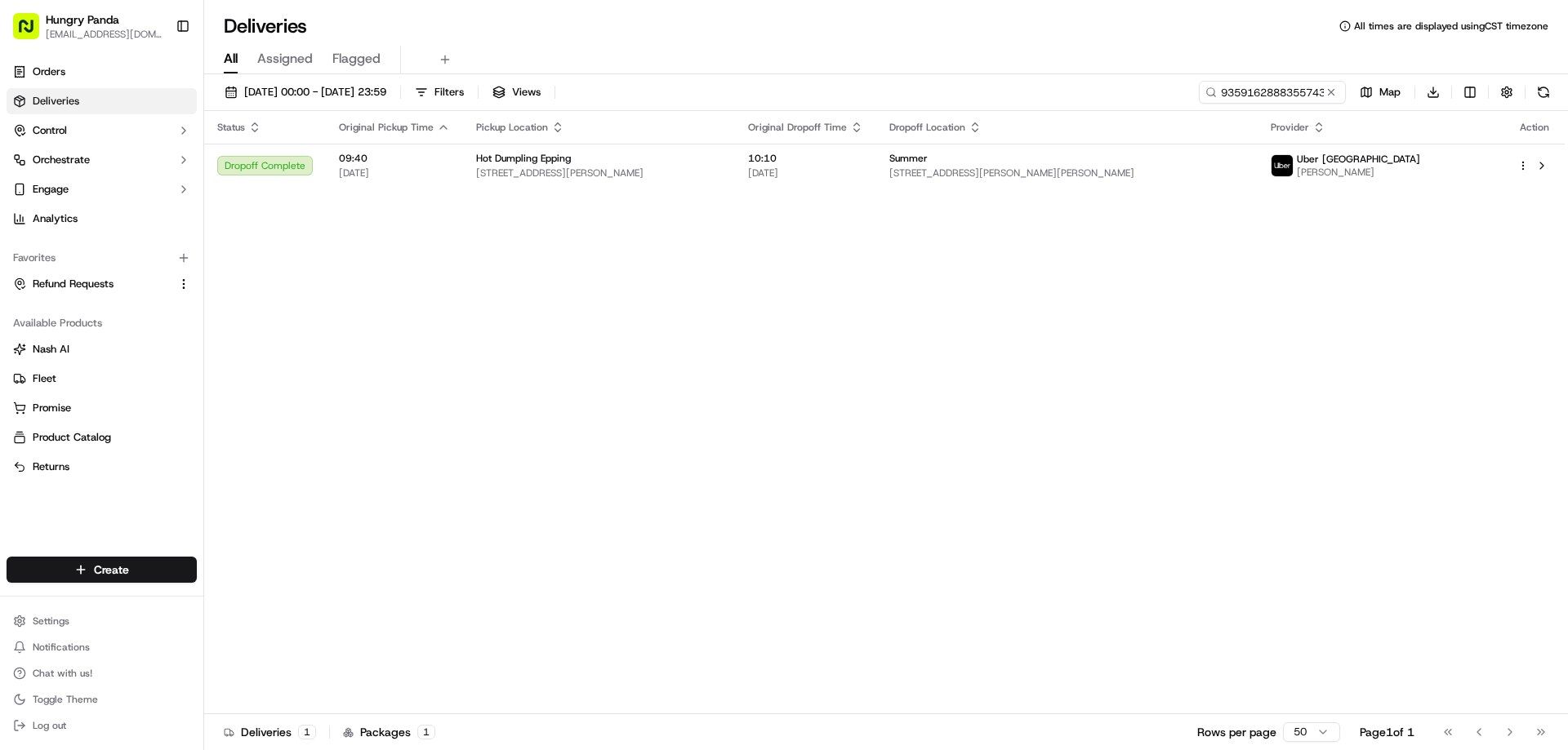
click at [1331, 90] on button at bounding box center [1331, 92] width 17 height 17
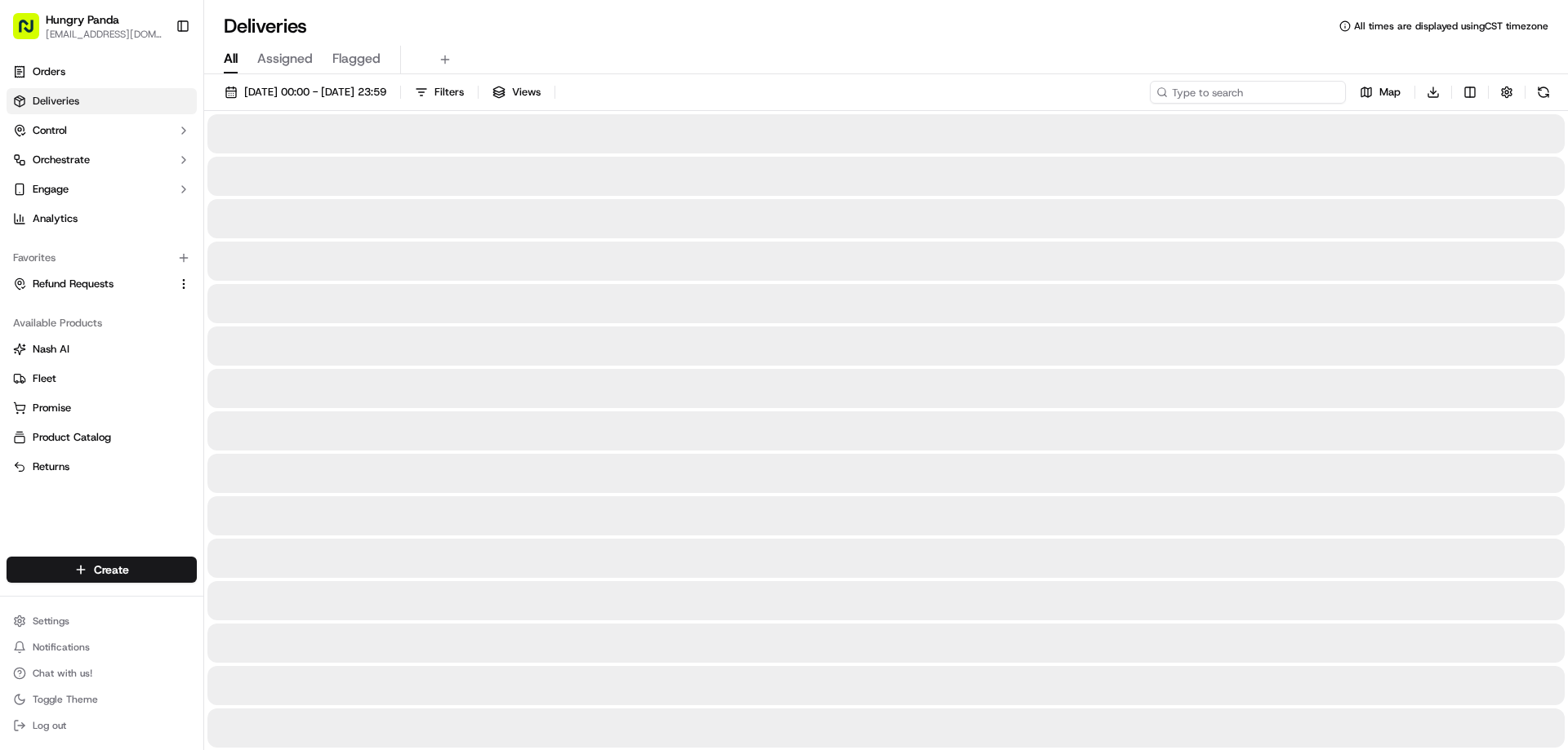
drag, startPoint x: 1331, startPoint y: 90, endPoint x: 1181, endPoint y: 151, distance: 161.9
click at [1329, 90] on input at bounding box center [1247, 92] width 196 height 23
paste input "488014813865475332521"
type input "488014813865475332521"
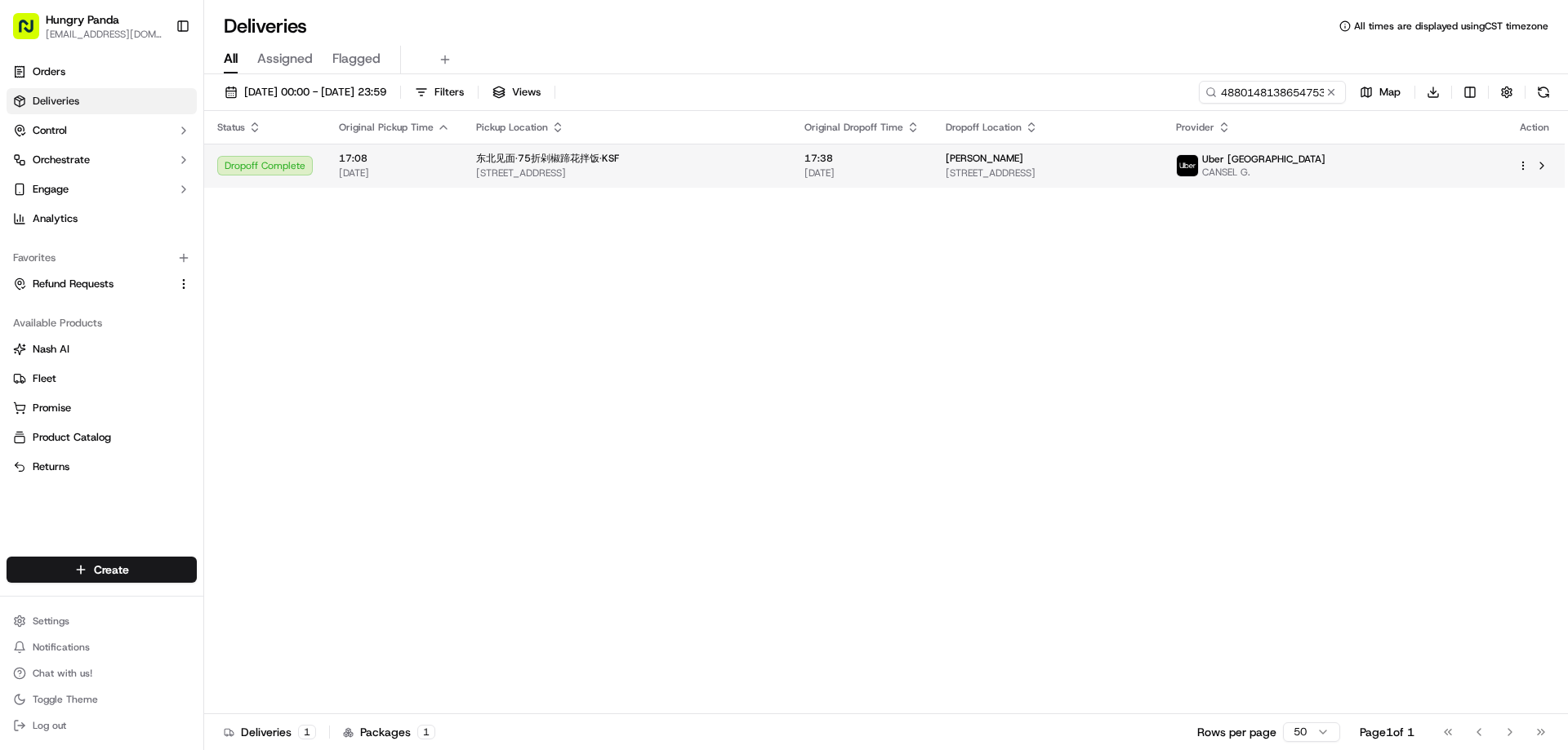
click at [678, 161] on div "东北见面·75折剁椒蹄花拌饭·KSF" at bounding box center [627, 158] width 302 height 13
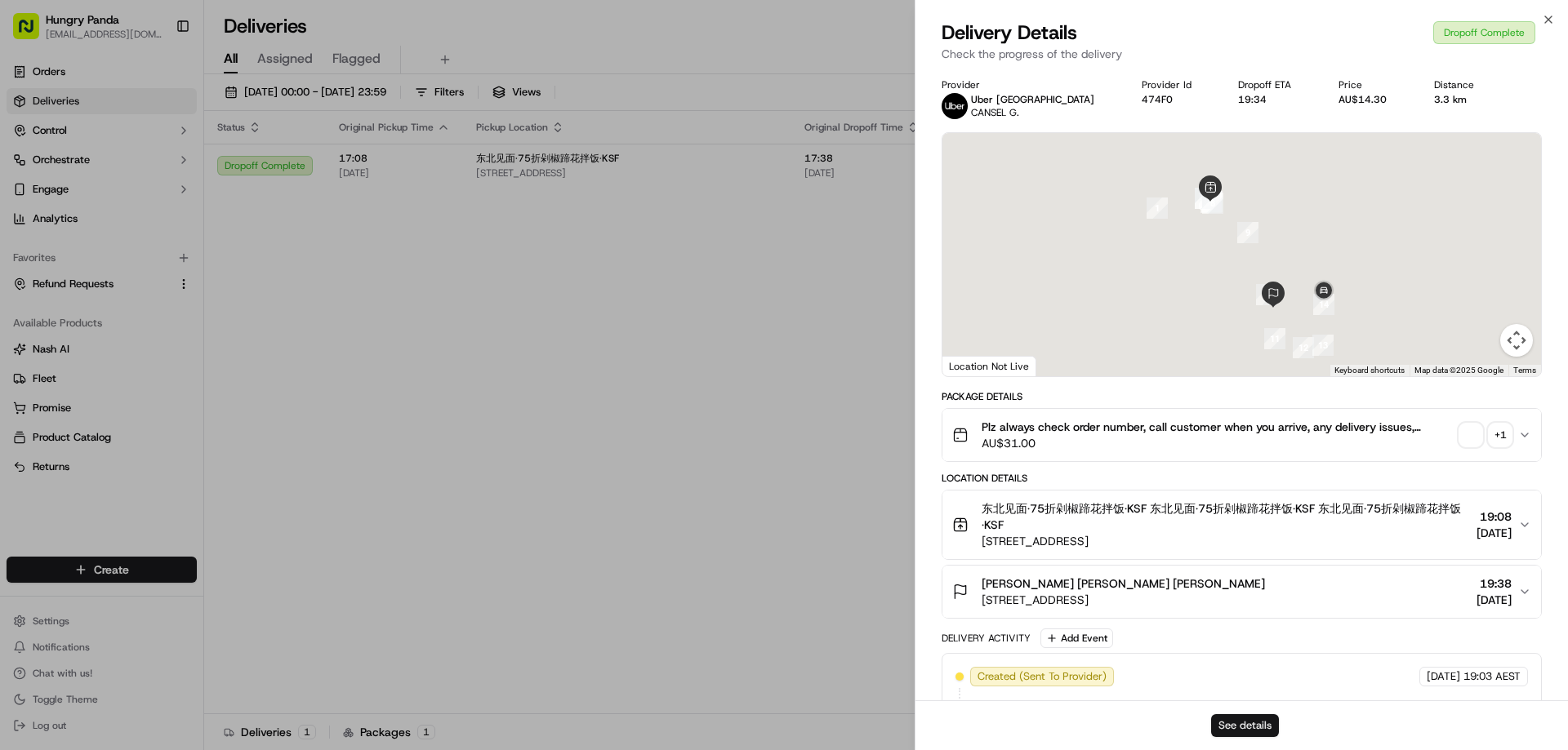
click at [1249, 720] on button "See details" at bounding box center [1245, 725] width 68 height 23
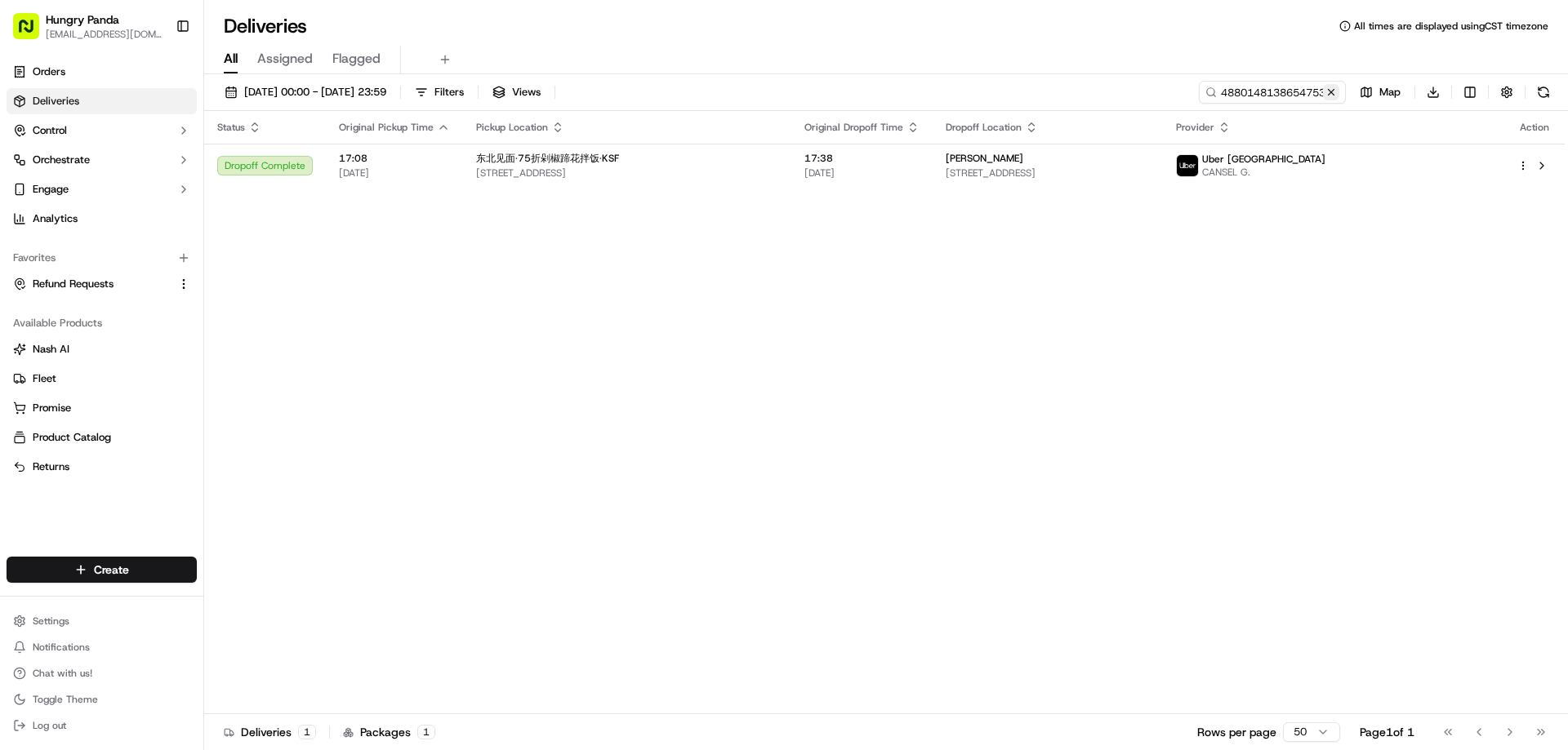
click at [1330, 92] on button at bounding box center [1331, 92] width 17 height 17
click at [1330, 92] on input at bounding box center [1247, 92] width 196 height 23
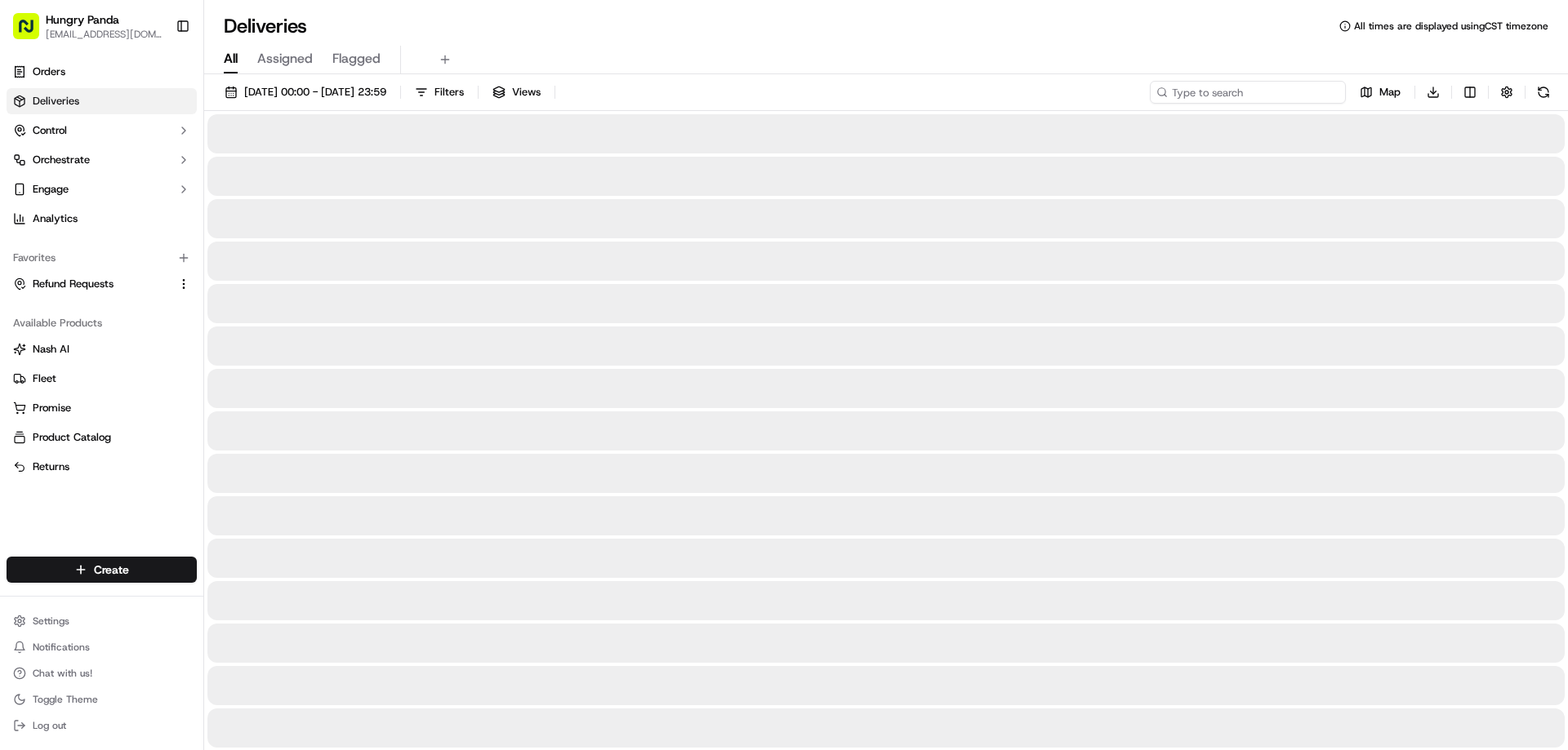
paste input "9209297398151798262022"
type input "9209297398151798262022"
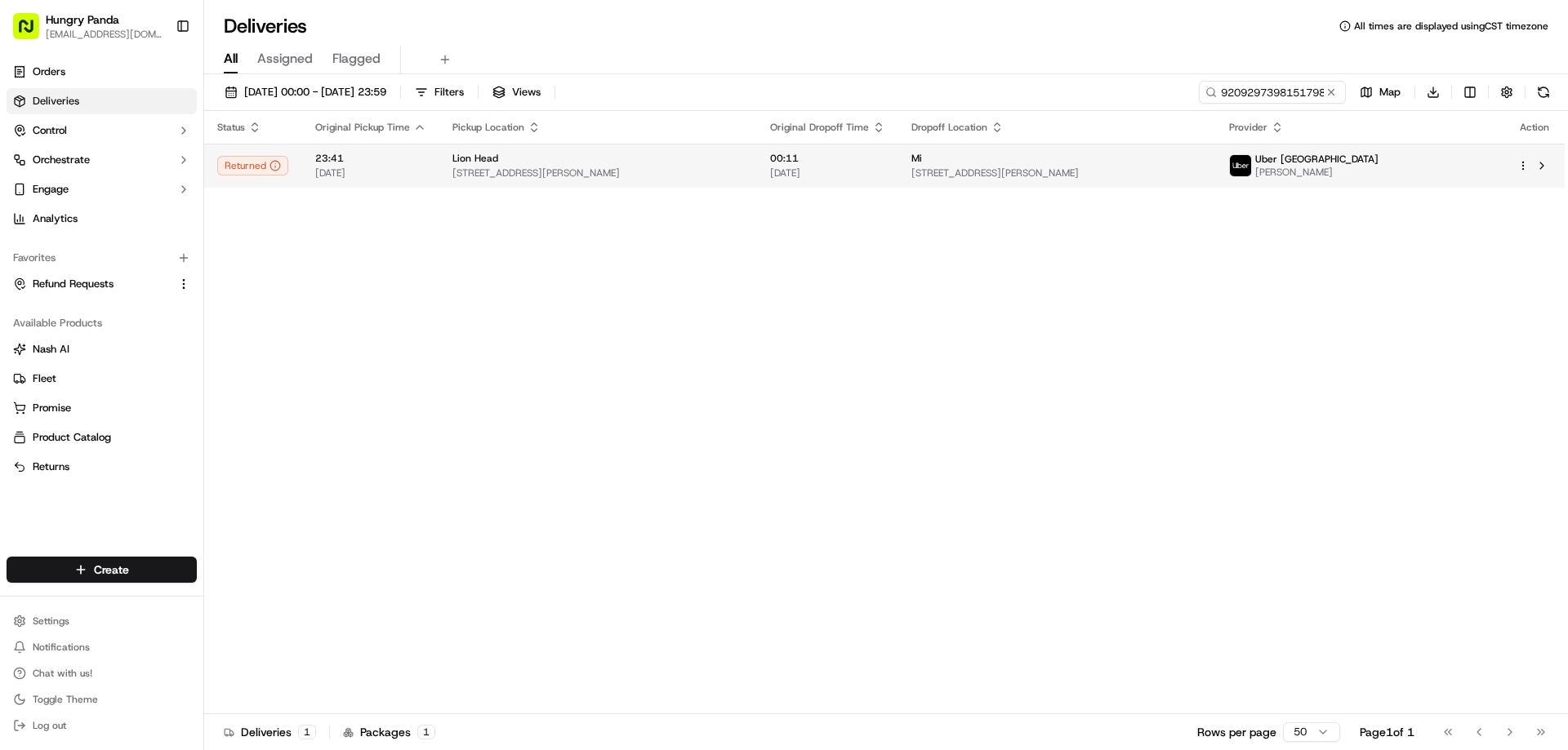
click at [744, 179] on span "[STREET_ADDRESS][PERSON_NAME]" at bounding box center [598, 173] width 292 height 13
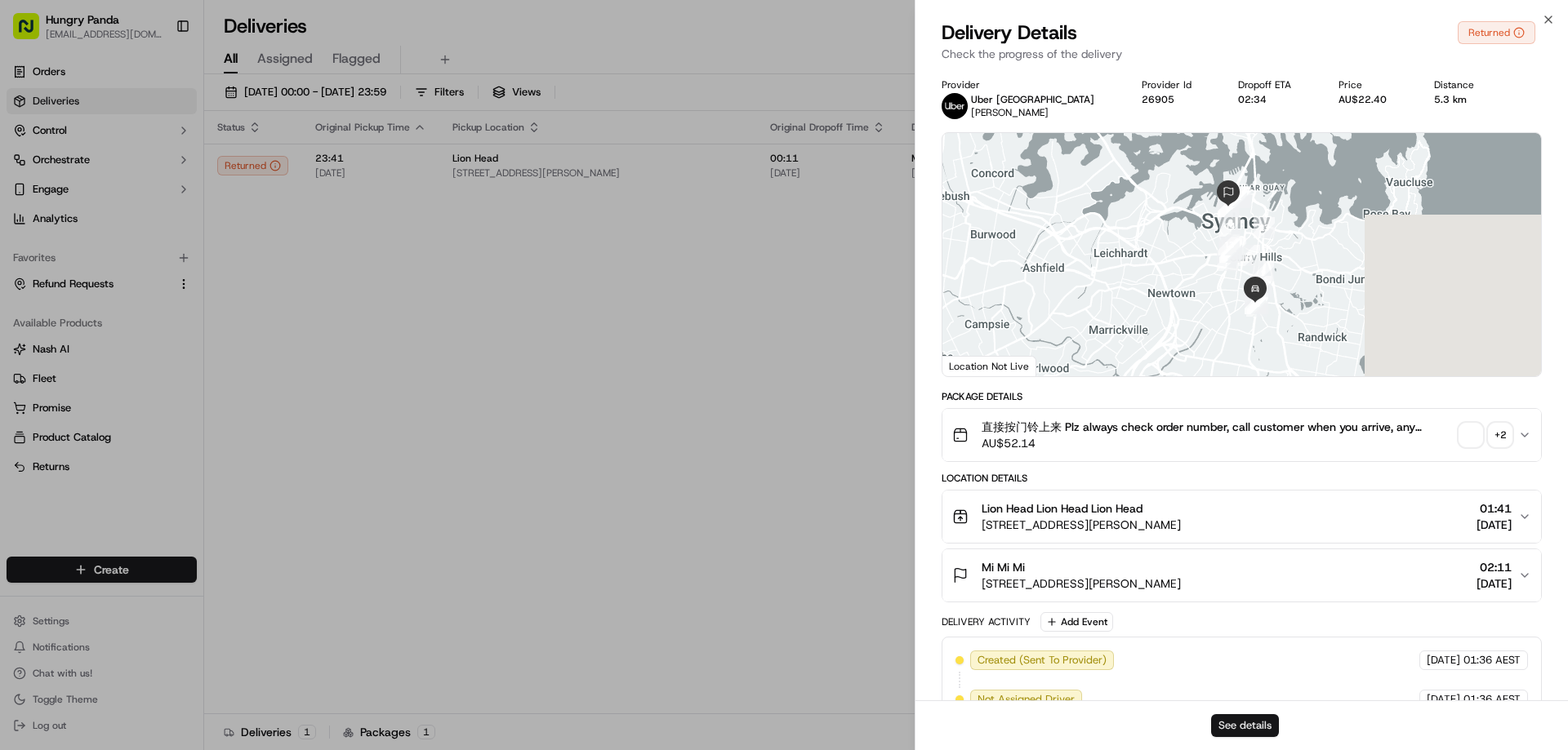
click at [1245, 723] on button "See details" at bounding box center [1245, 725] width 68 height 23
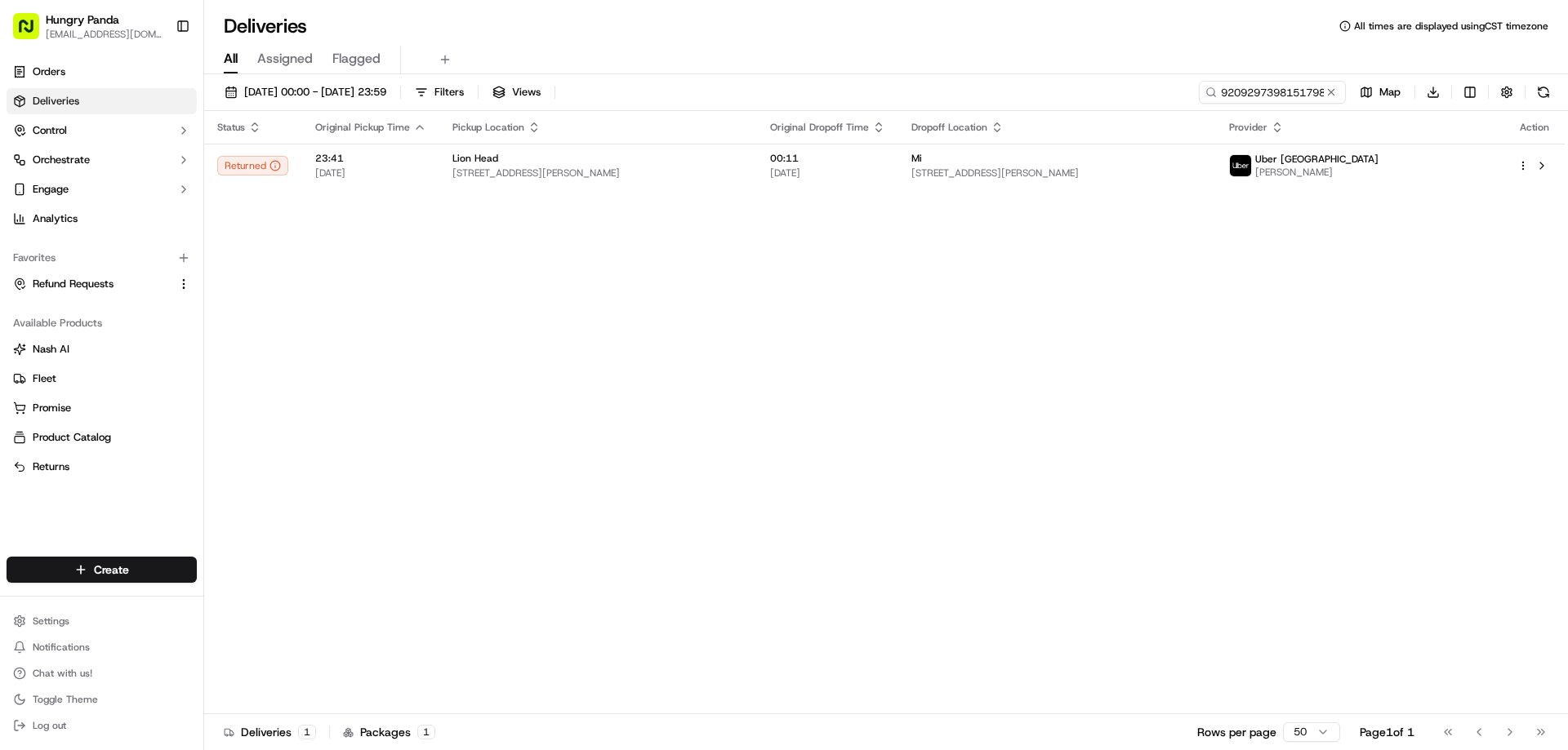
click at [1335, 92] on button at bounding box center [1331, 92] width 17 height 17
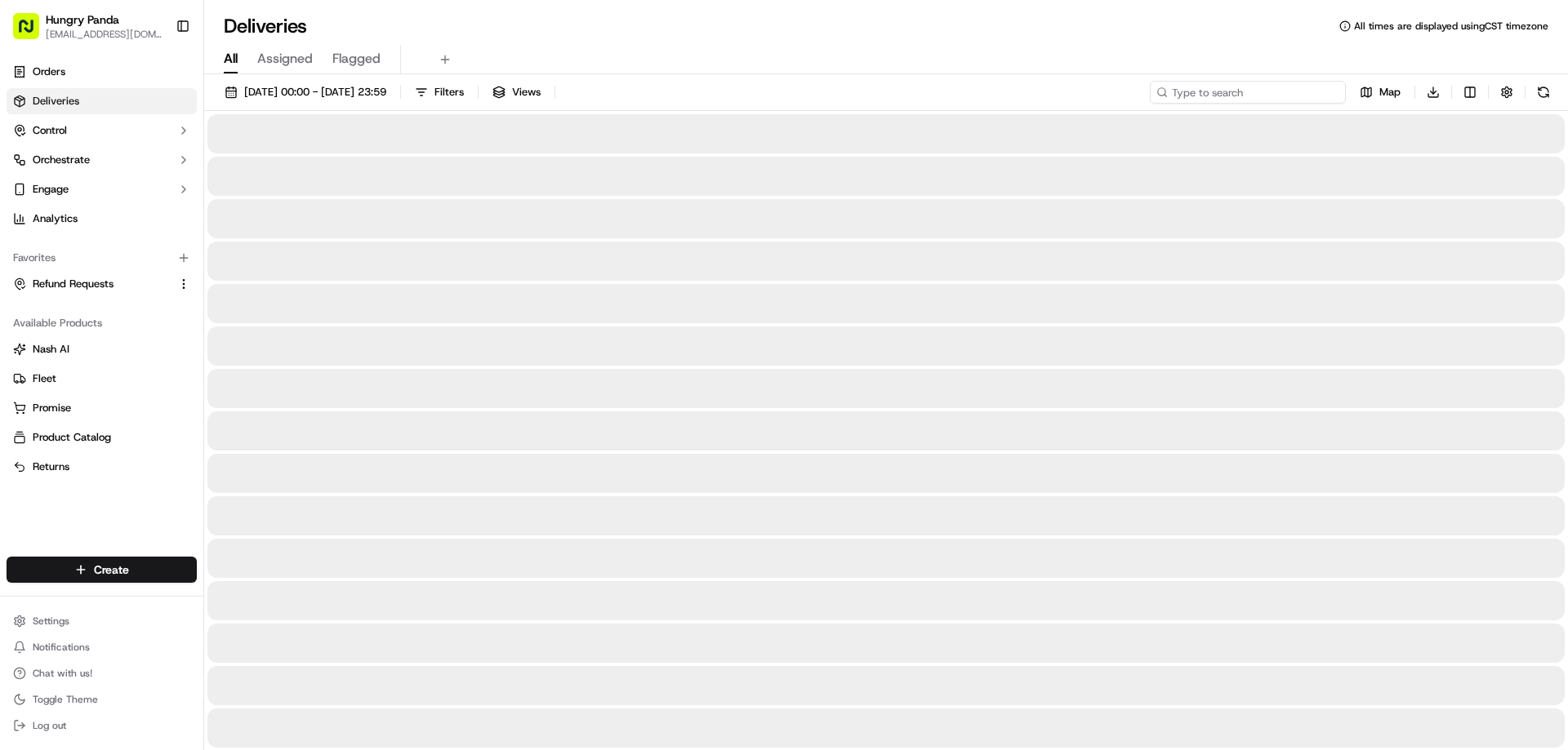
drag, startPoint x: 1333, startPoint y: 92, endPoint x: 1299, endPoint y: 99, distance: 34.7
click at [1333, 92] on input at bounding box center [1247, 92] width 196 height 23
paste input "5126254908550715261740"
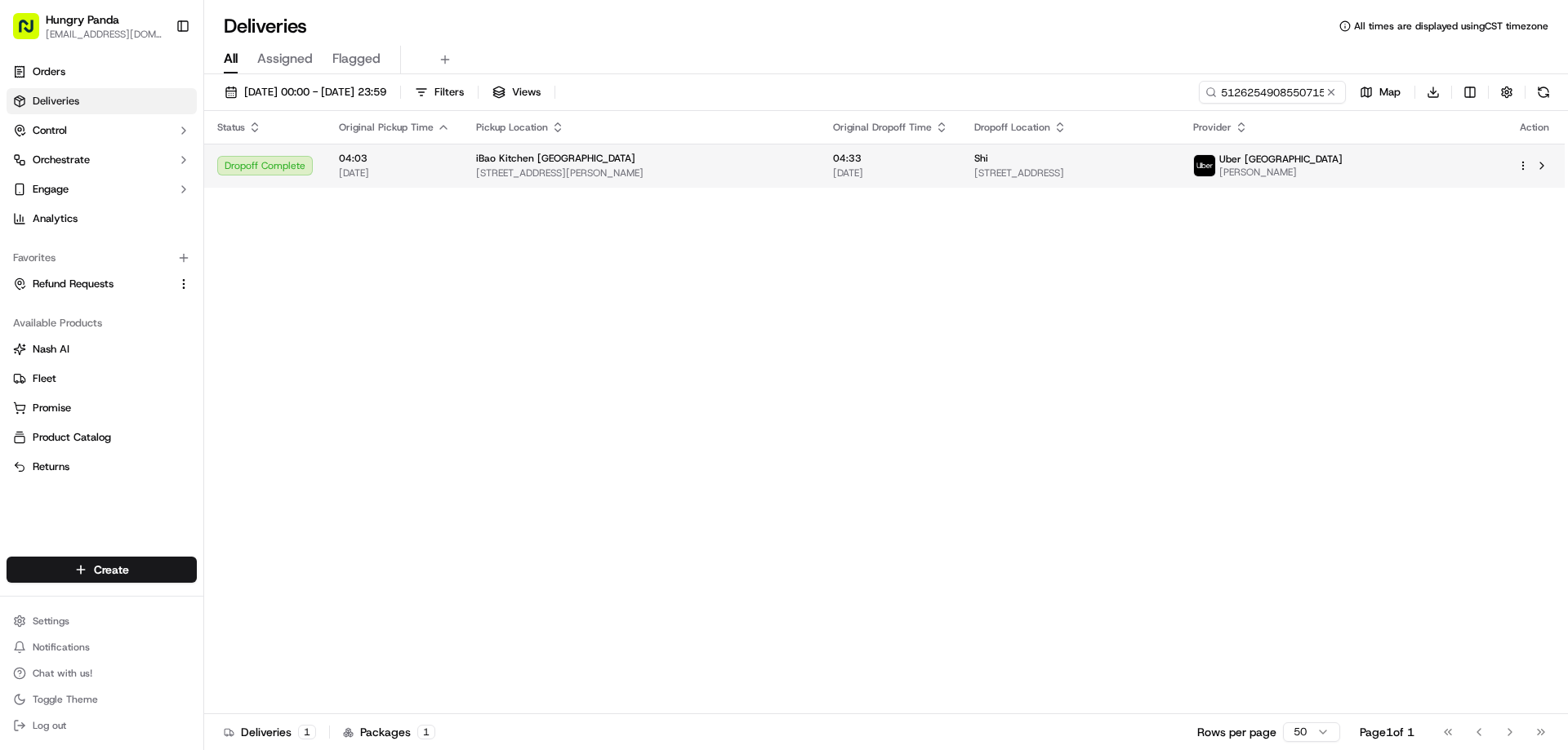
click at [836, 158] on td "04:33 [DATE]" at bounding box center [890, 166] width 141 height 44
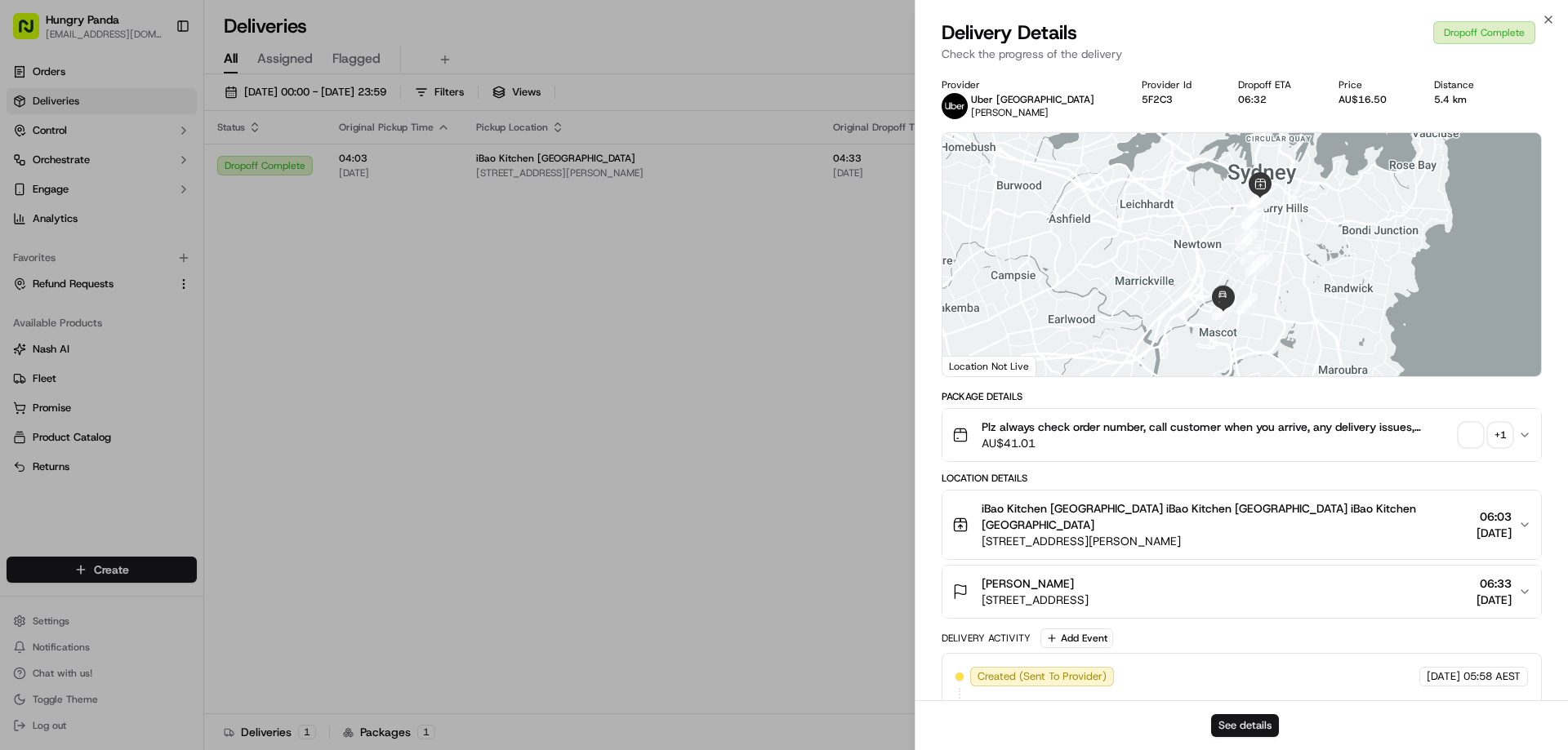
click at [1242, 721] on button "See details" at bounding box center [1245, 725] width 68 height 23
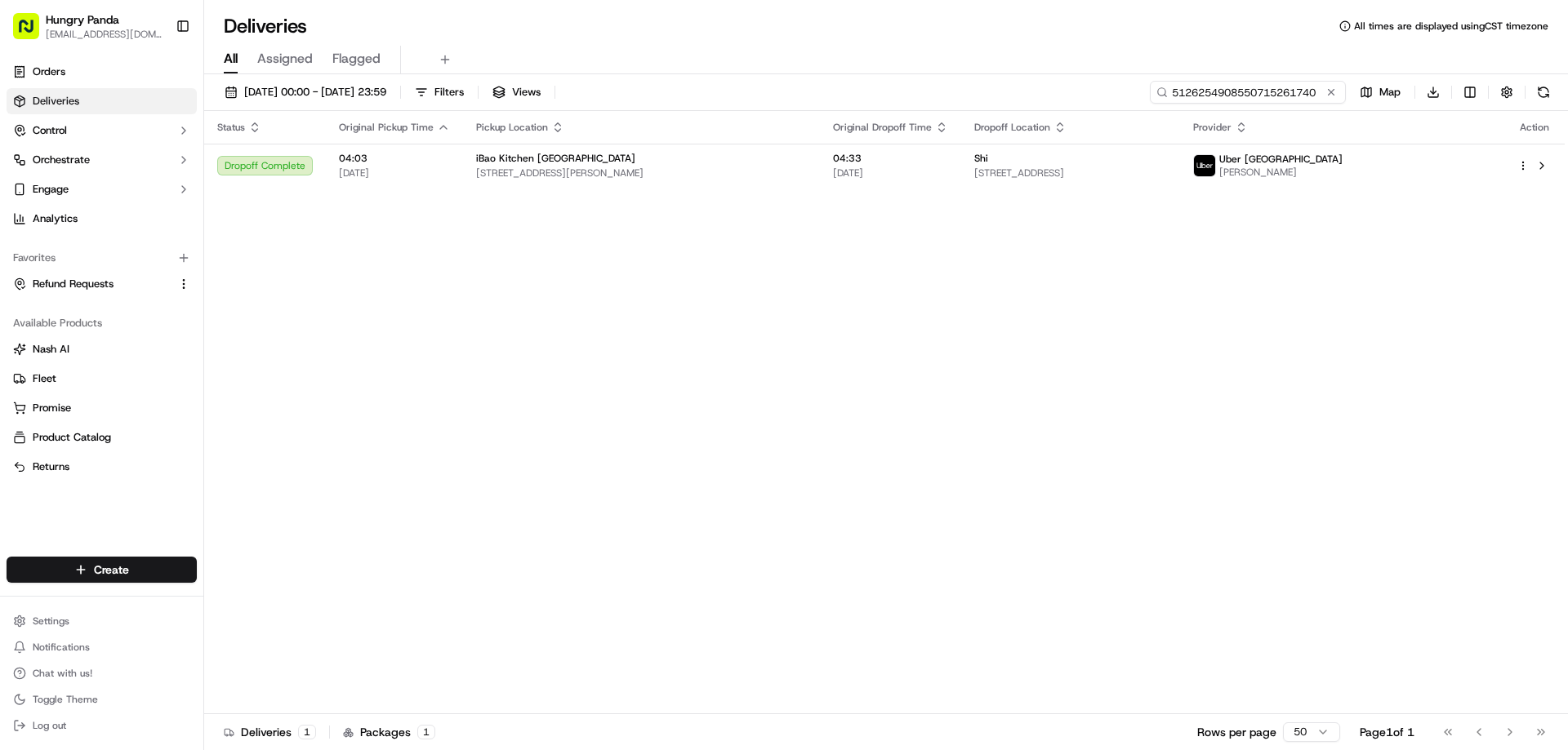
click at [1322, 98] on input "5126254908550715261740" at bounding box center [1247, 92] width 196 height 23
paste input "053127832895179345219"
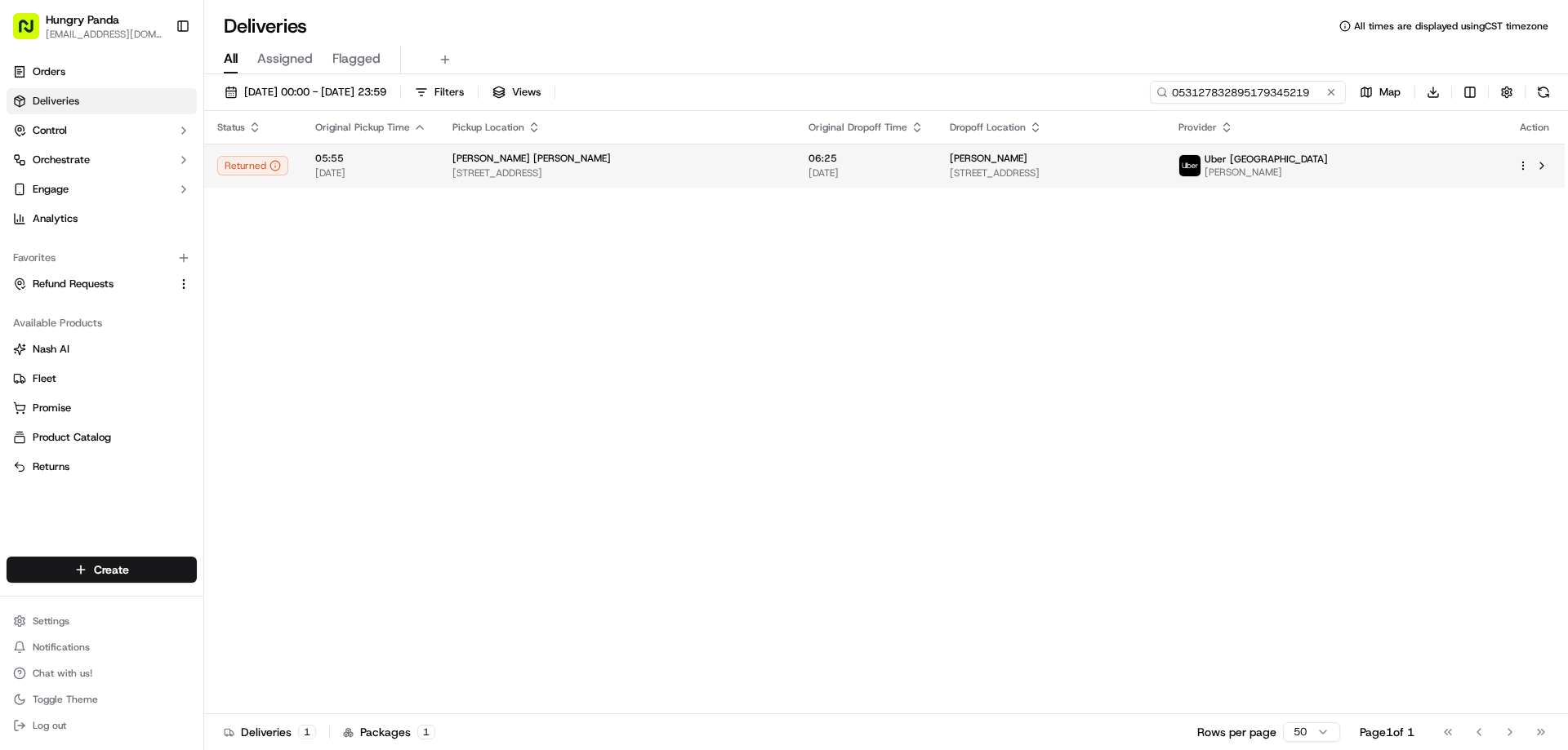
type input "053127832895179345219"
click at [936, 162] on td "[PERSON_NAME] [STREET_ADDRESS]" at bounding box center [1051, 166] width 228 height 44
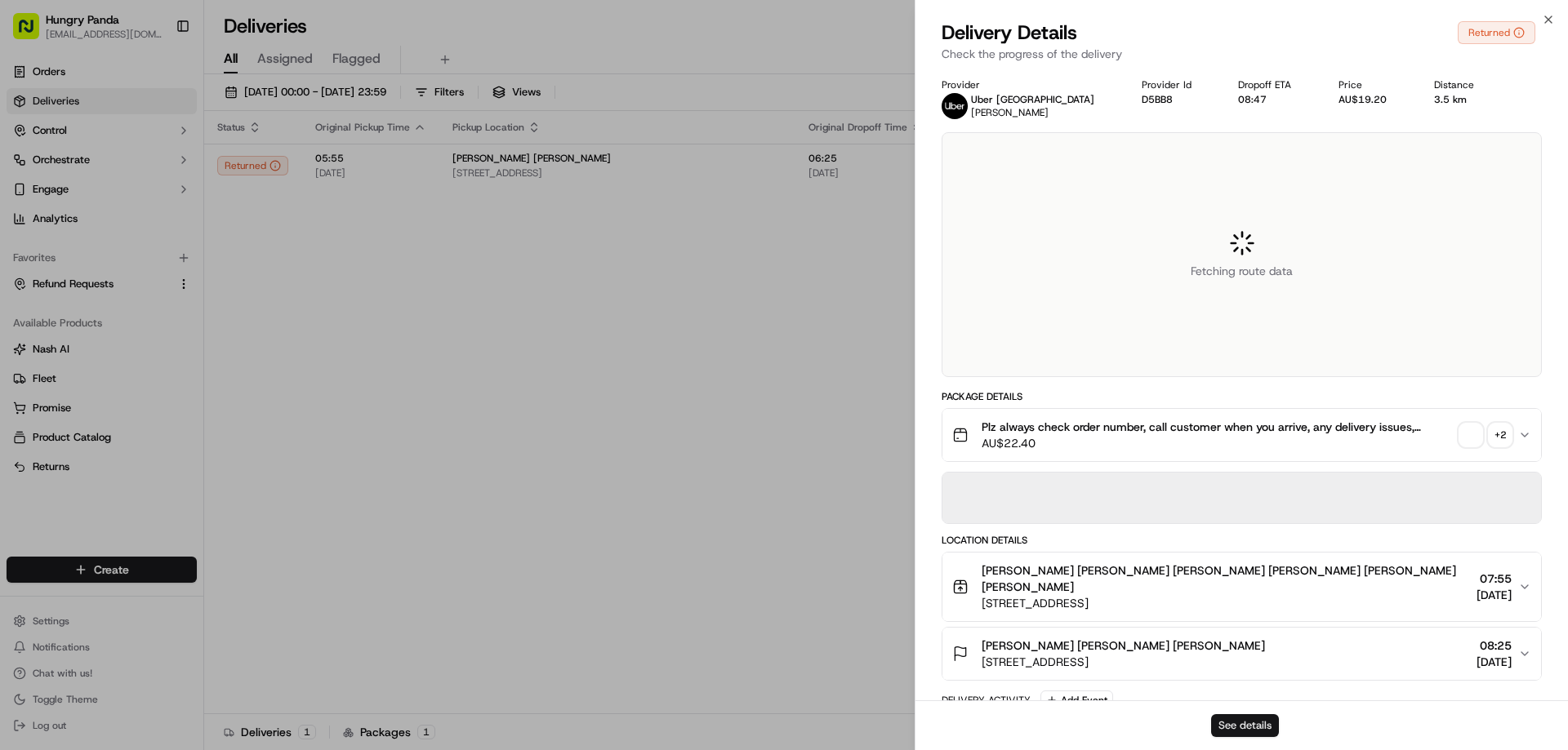
click at [1248, 731] on button "See details" at bounding box center [1245, 725] width 68 height 23
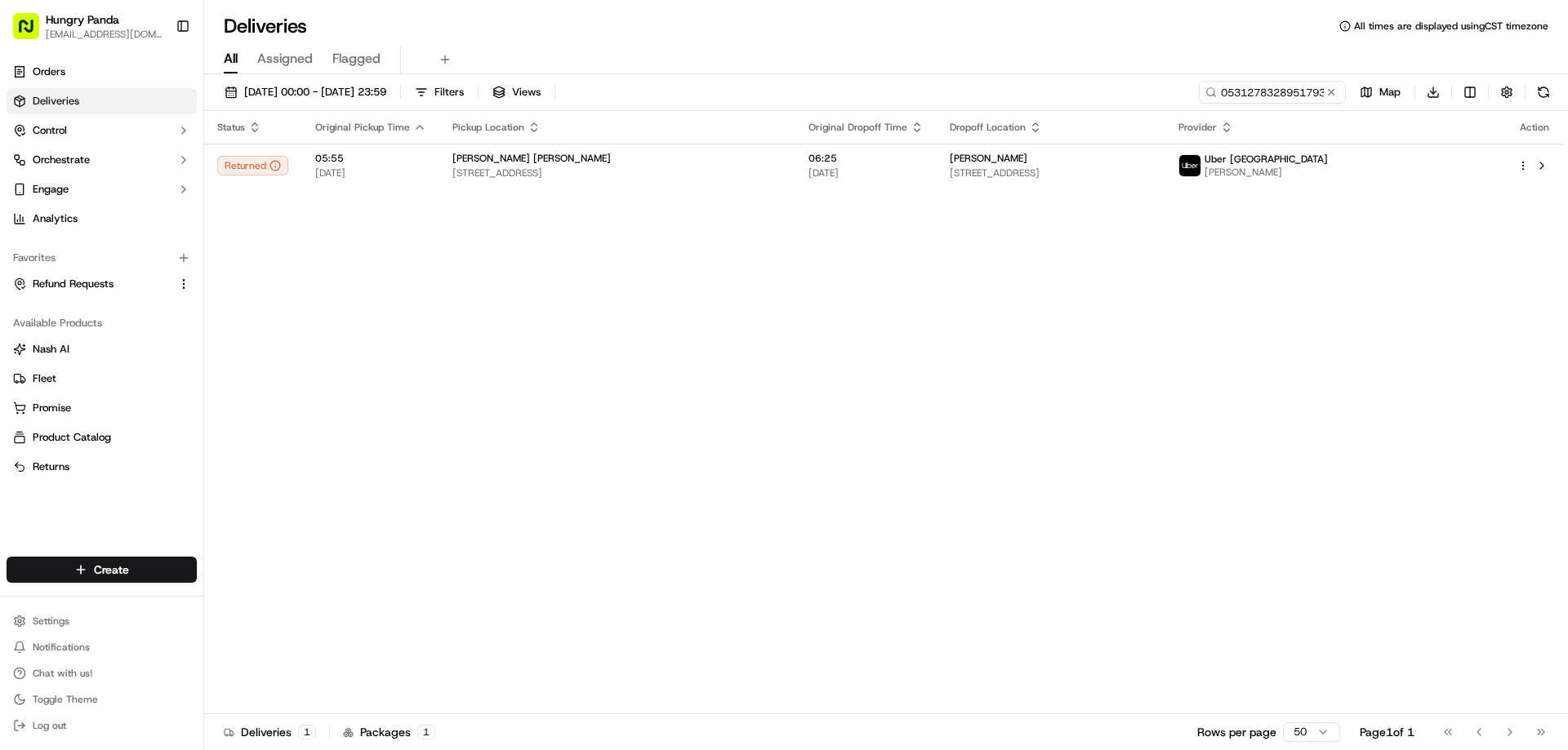
click at [1329, 93] on button at bounding box center [1331, 92] width 17 height 17
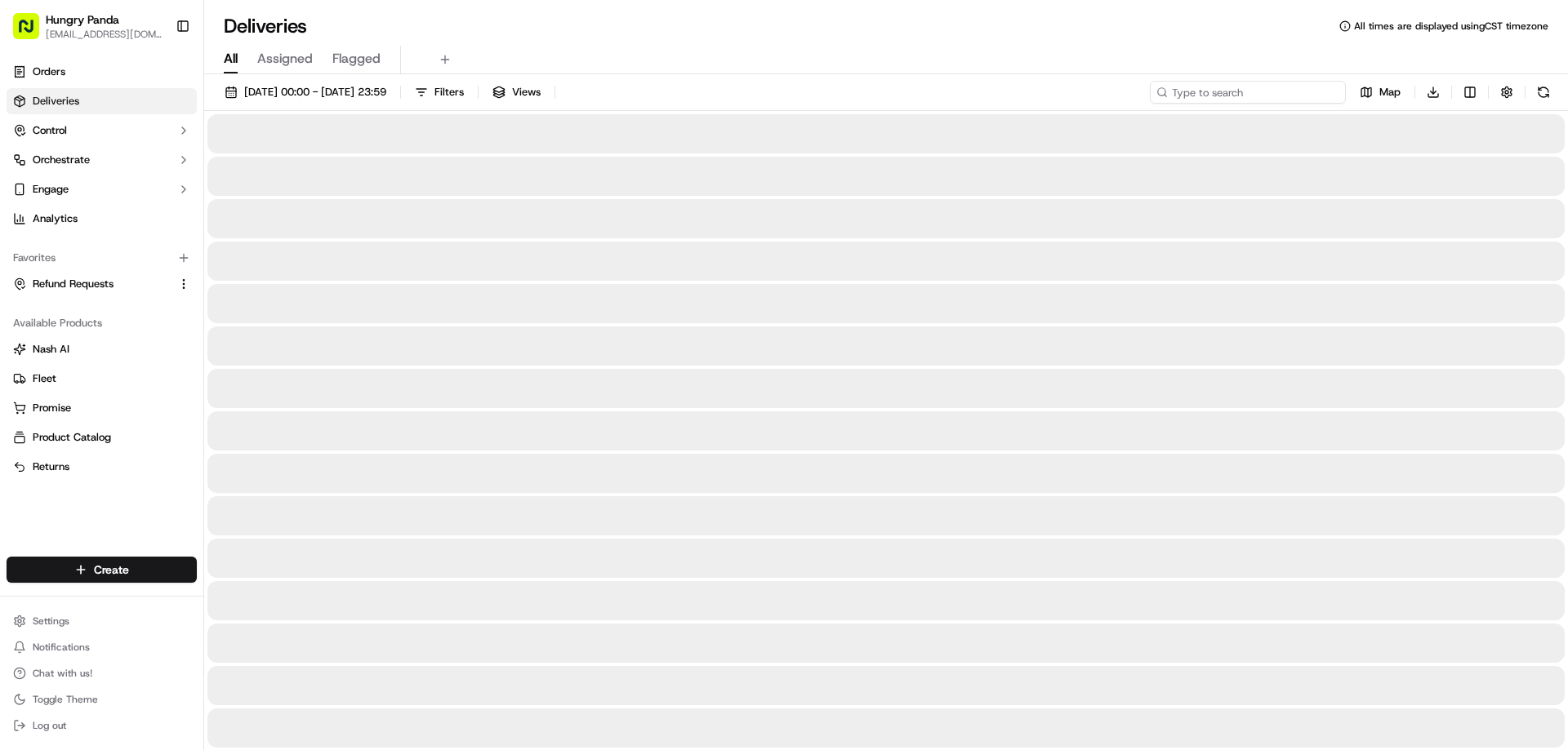
click at [1327, 91] on input at bounding box center [1247, 92] width 196 height 23
paste input "4338270268356702431969"
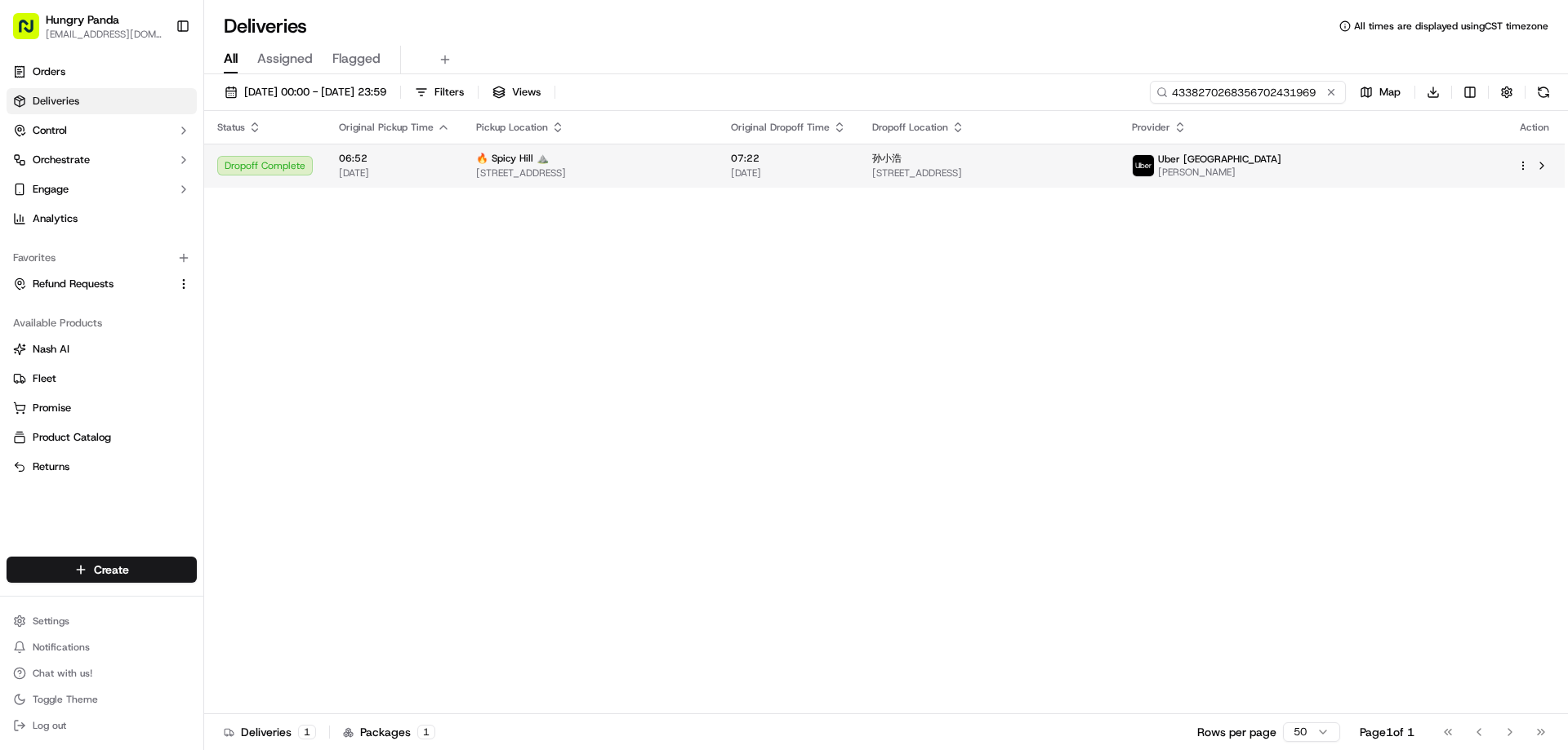
type input "4338270268356702431969"
click at [832, 168] on span "[DATE]" at bounding box center [788, 173] width 115 height 13
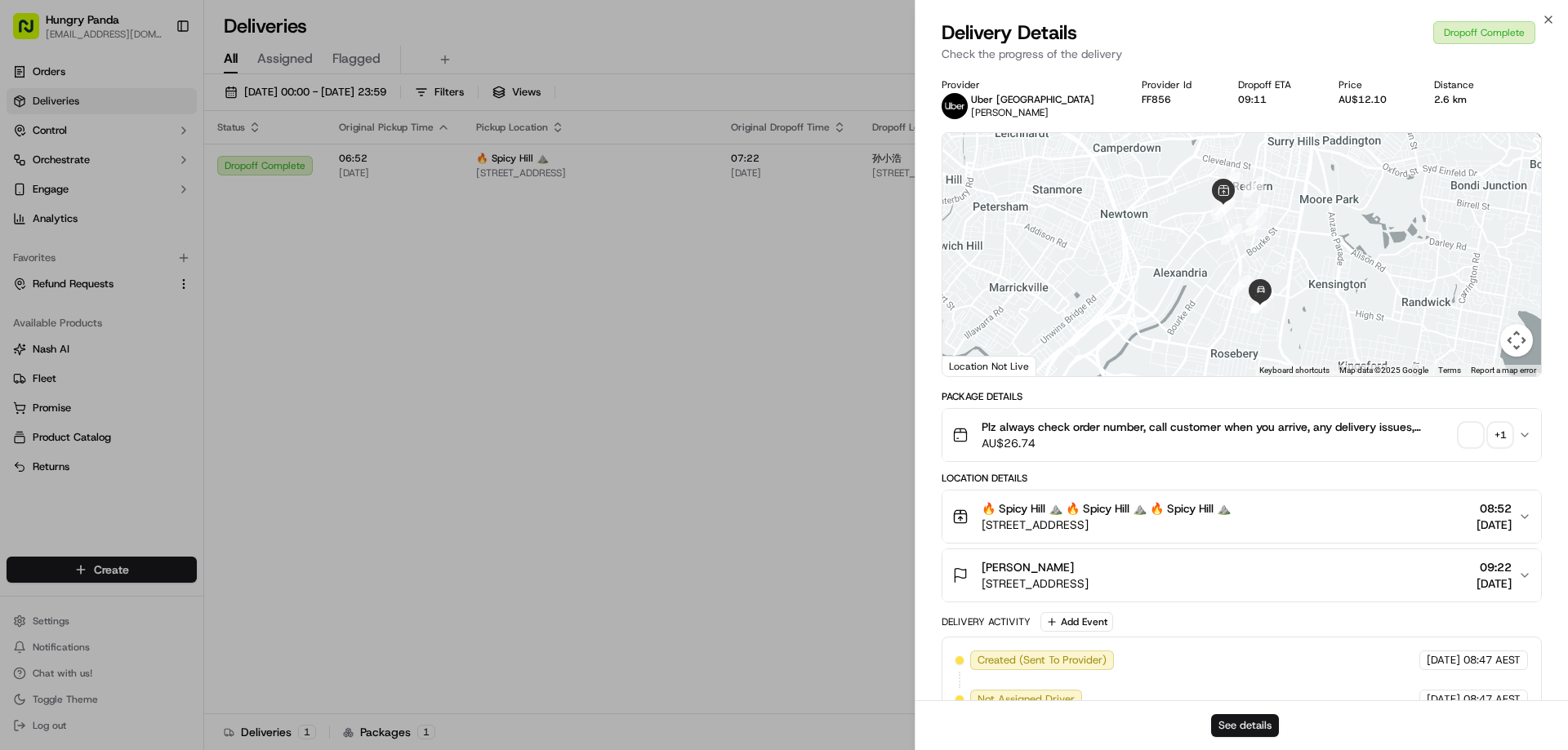
click at [1235, 735] on button "See details" at bounding box center [1245, 725] width 68 height 23
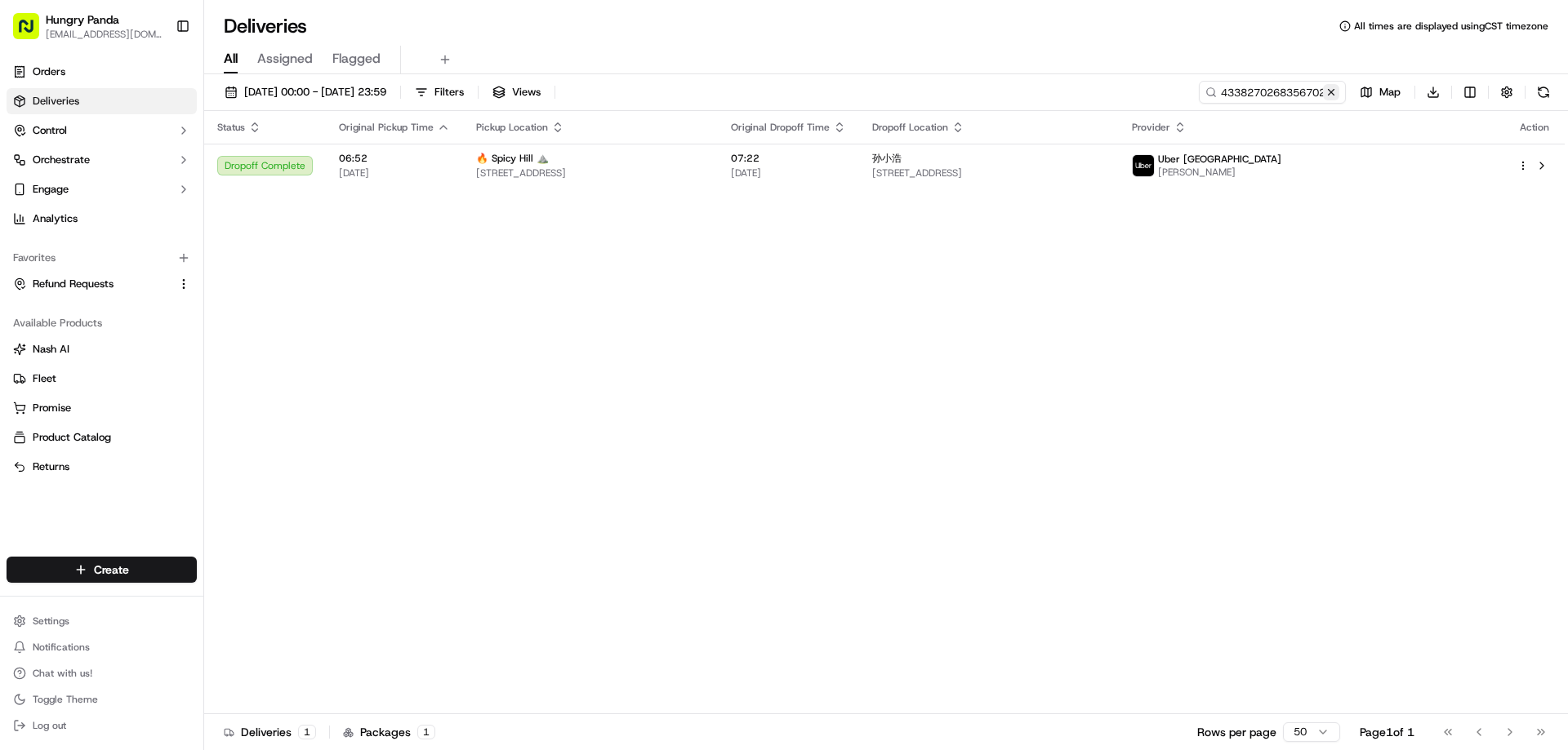
click at [1327, 94] on button at bounding box center [1331, 92] width 17 height 17
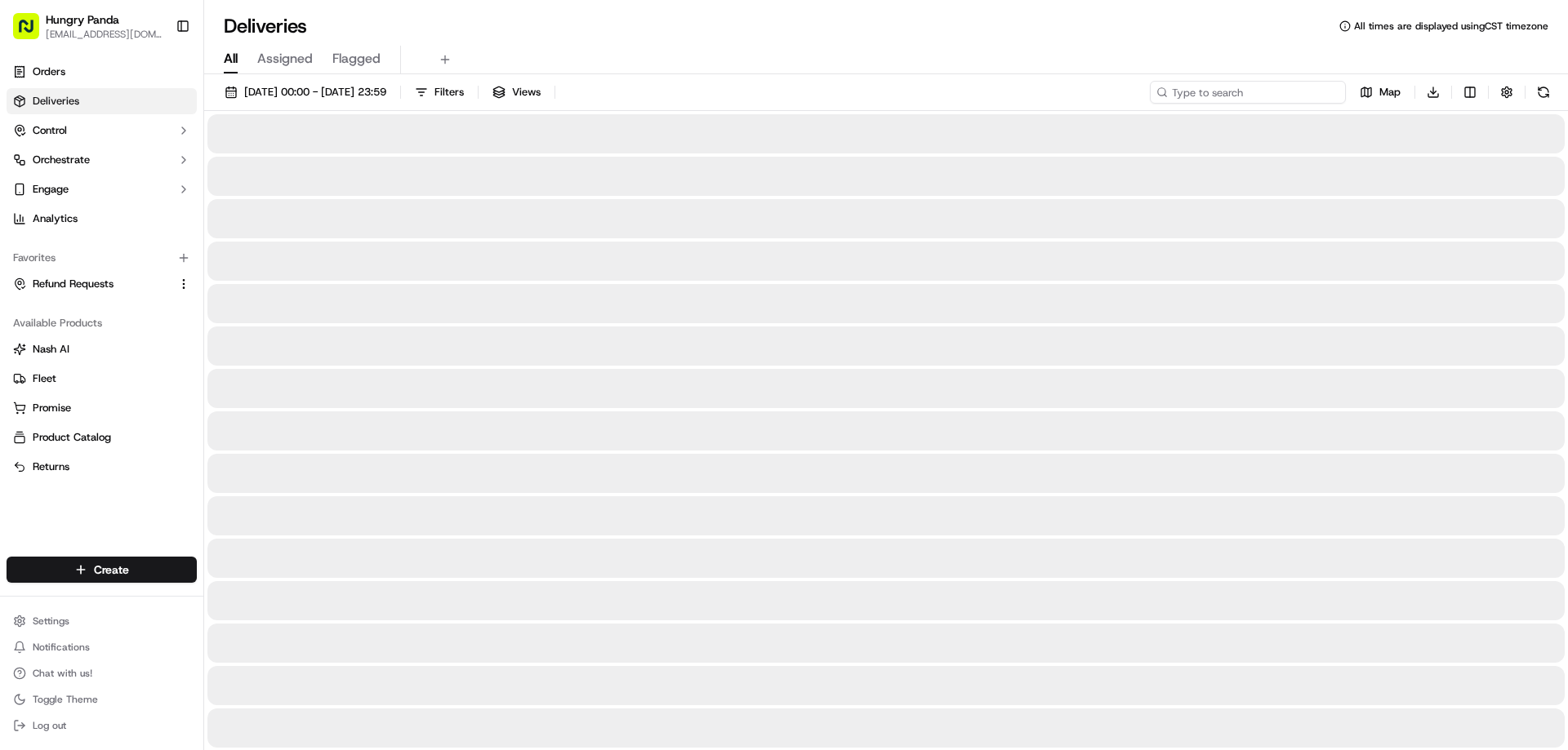
click at [1327, 94] on input at bounding box center [1247, 92] width 196 height 23
paste input "5639287388051761911102"
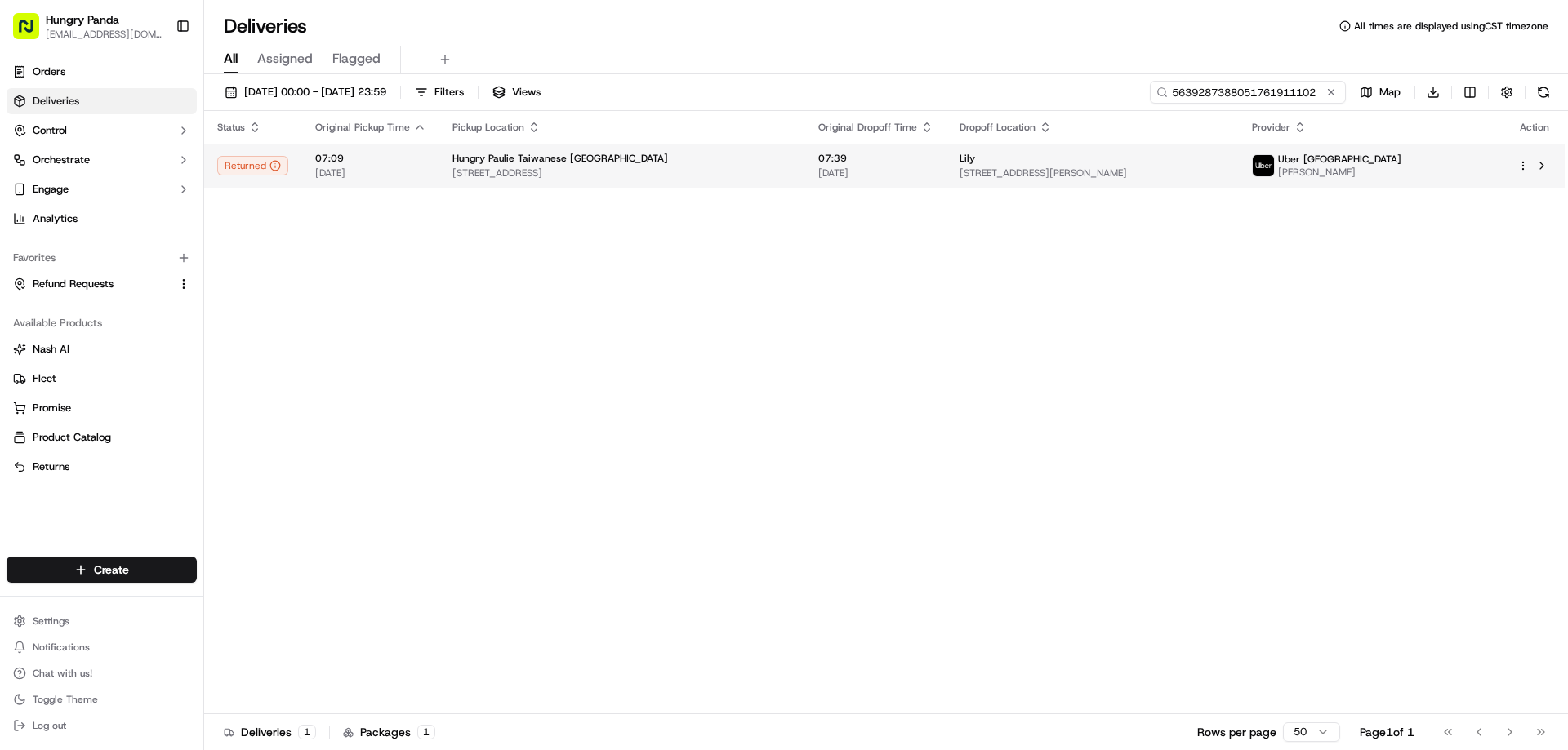
type input "5639287388051761911102"
click at [806, 184] on td "Hungry Paulie Taiwanese [GEOGRAPHIC_DATA] [STREET_ADDRESS]" at bounding box center [622, 166] width 365 height 44
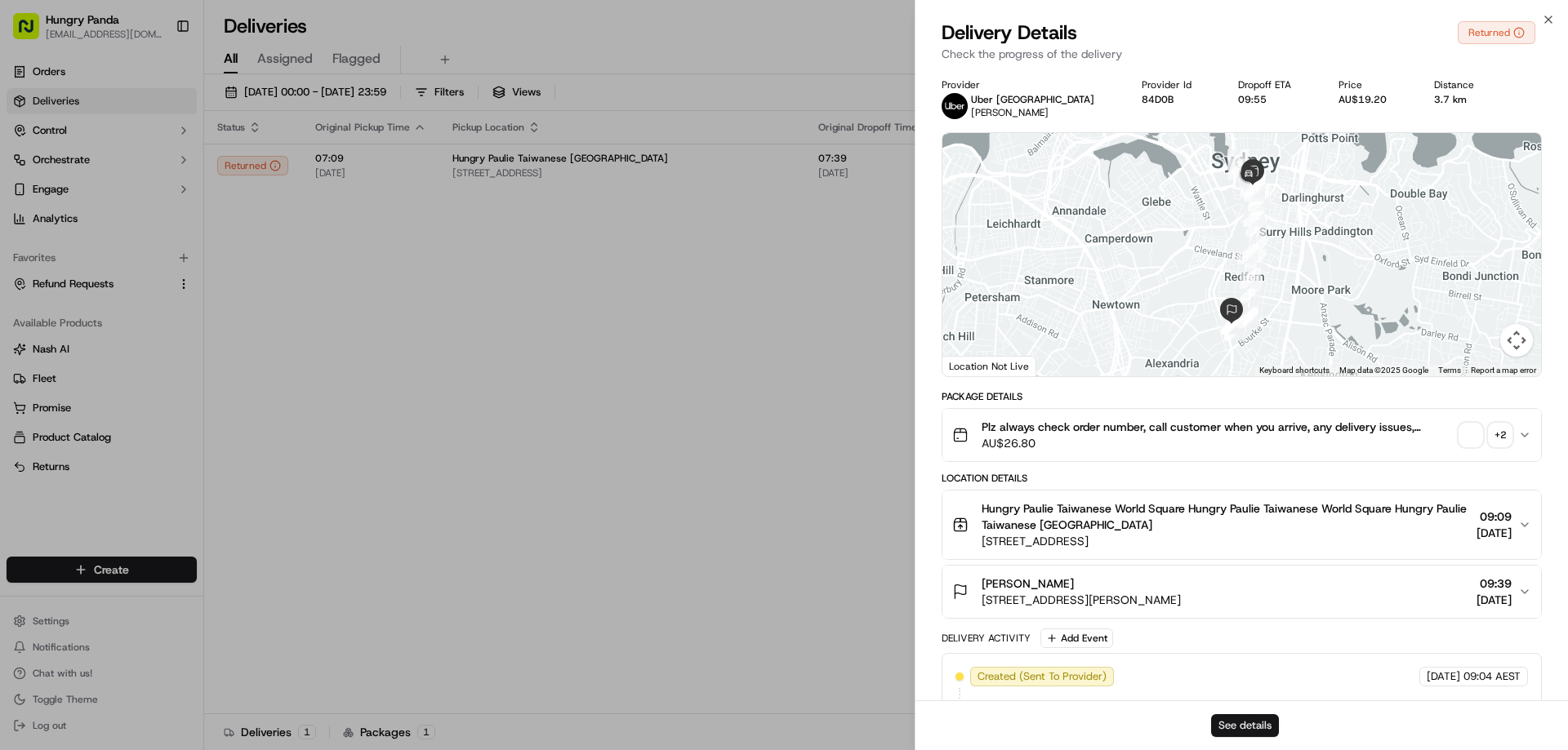
click at [1246, 733] on button "See details" at bounding box center [1245, 725] width 68 height 23
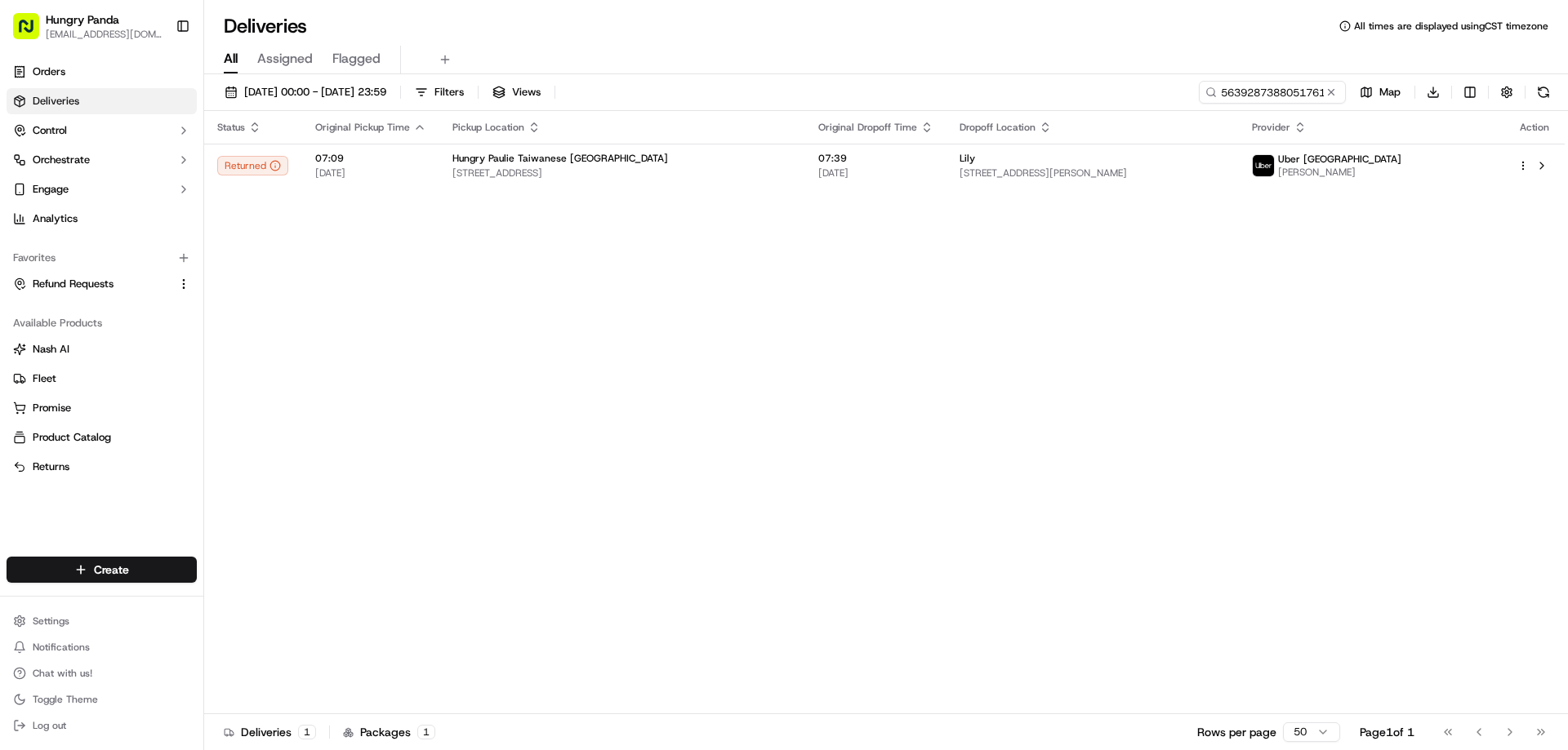
click at [1337, 94] on button at bounding box center [1331, 92] width 17 height 17
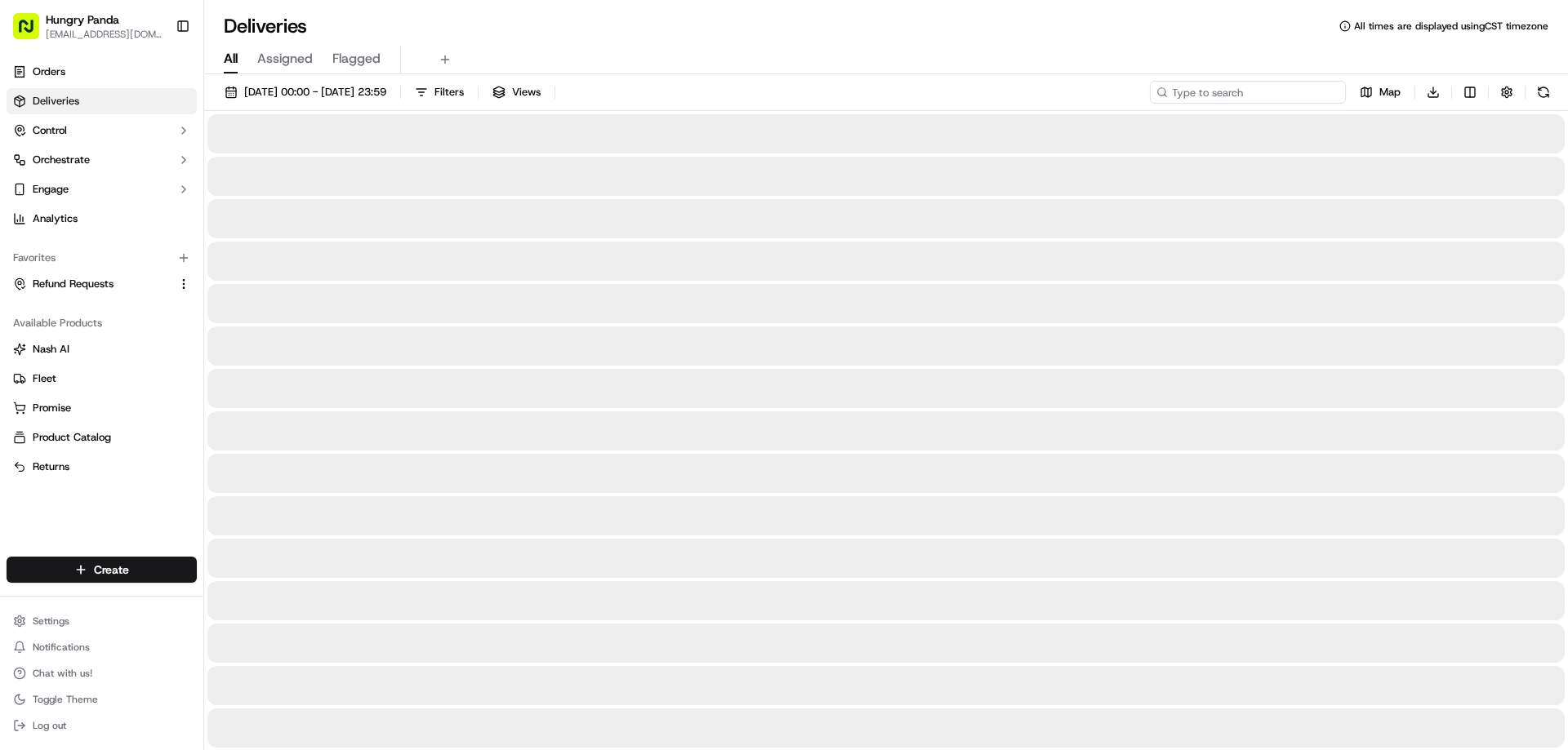
click at [1336, 94] on input at bounding box center [1247, 92] width 196 height 23
paste input "9437271318058714181767"
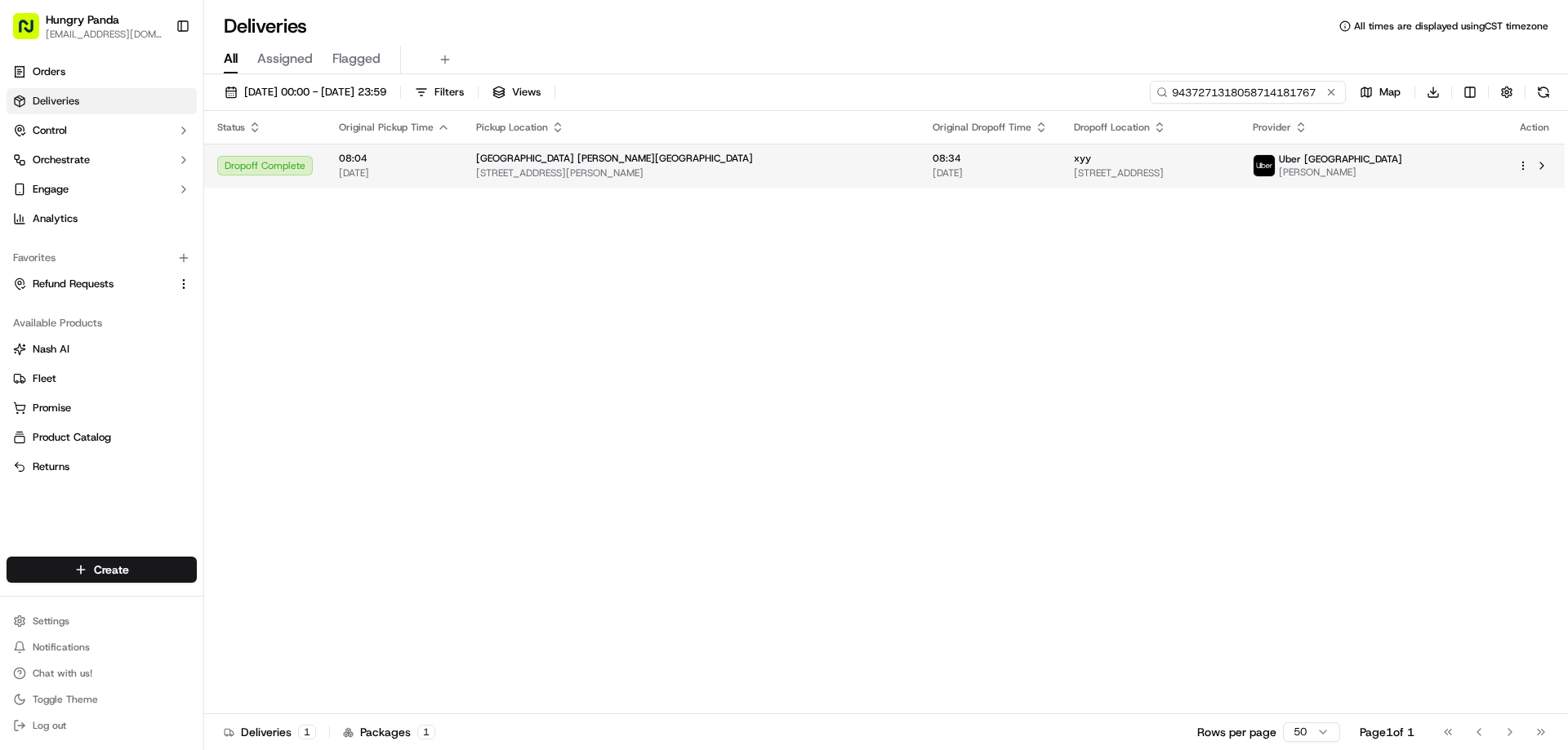
type input "9437271318058714181767"
click at [788, 179] on span "[STREET_ADDRESS][PERSON_NAME]" at bounding box center [691, 173] width 430 height 13
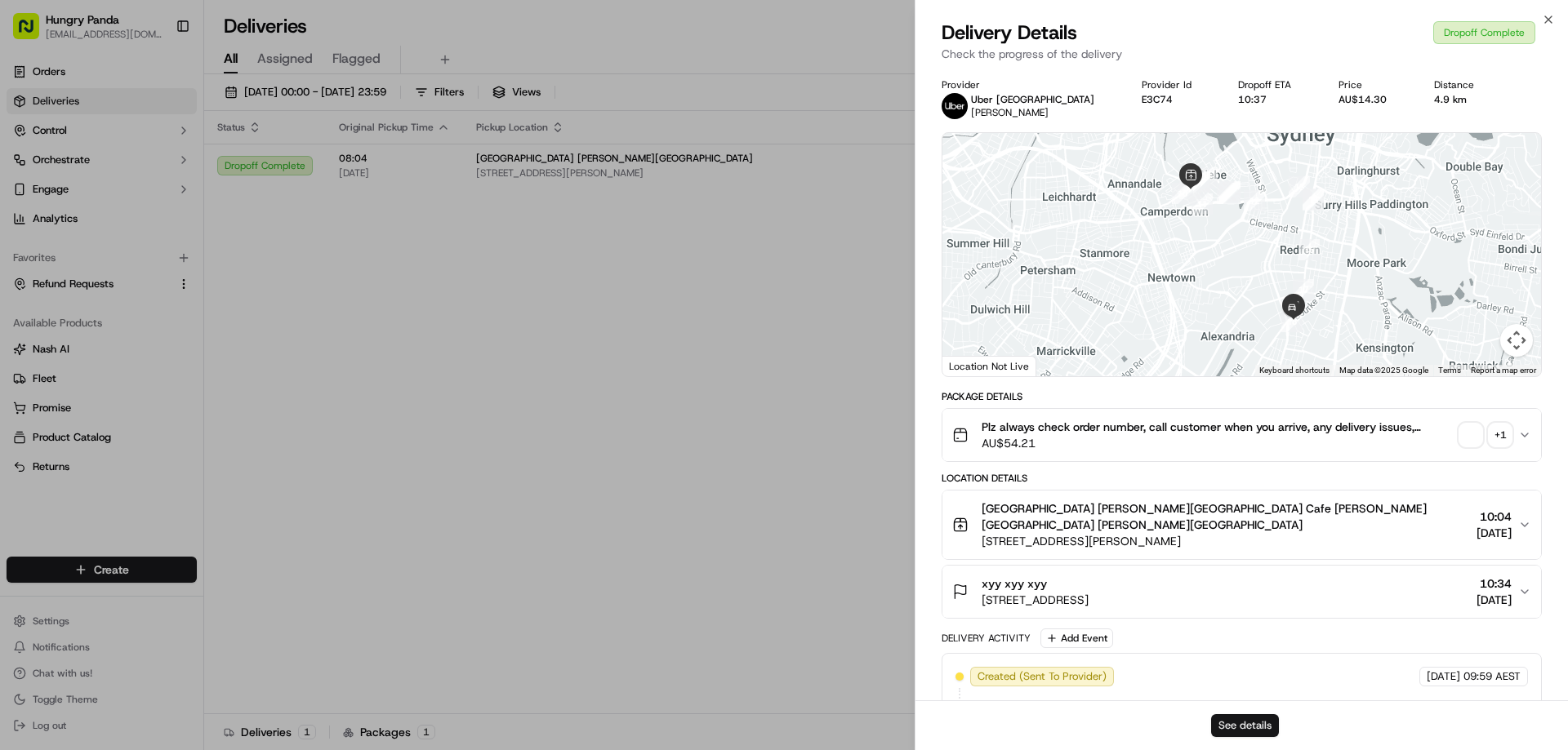
click at [1251, 721] on button "See details" at bounding box center [1245, 725] width 68 height 23
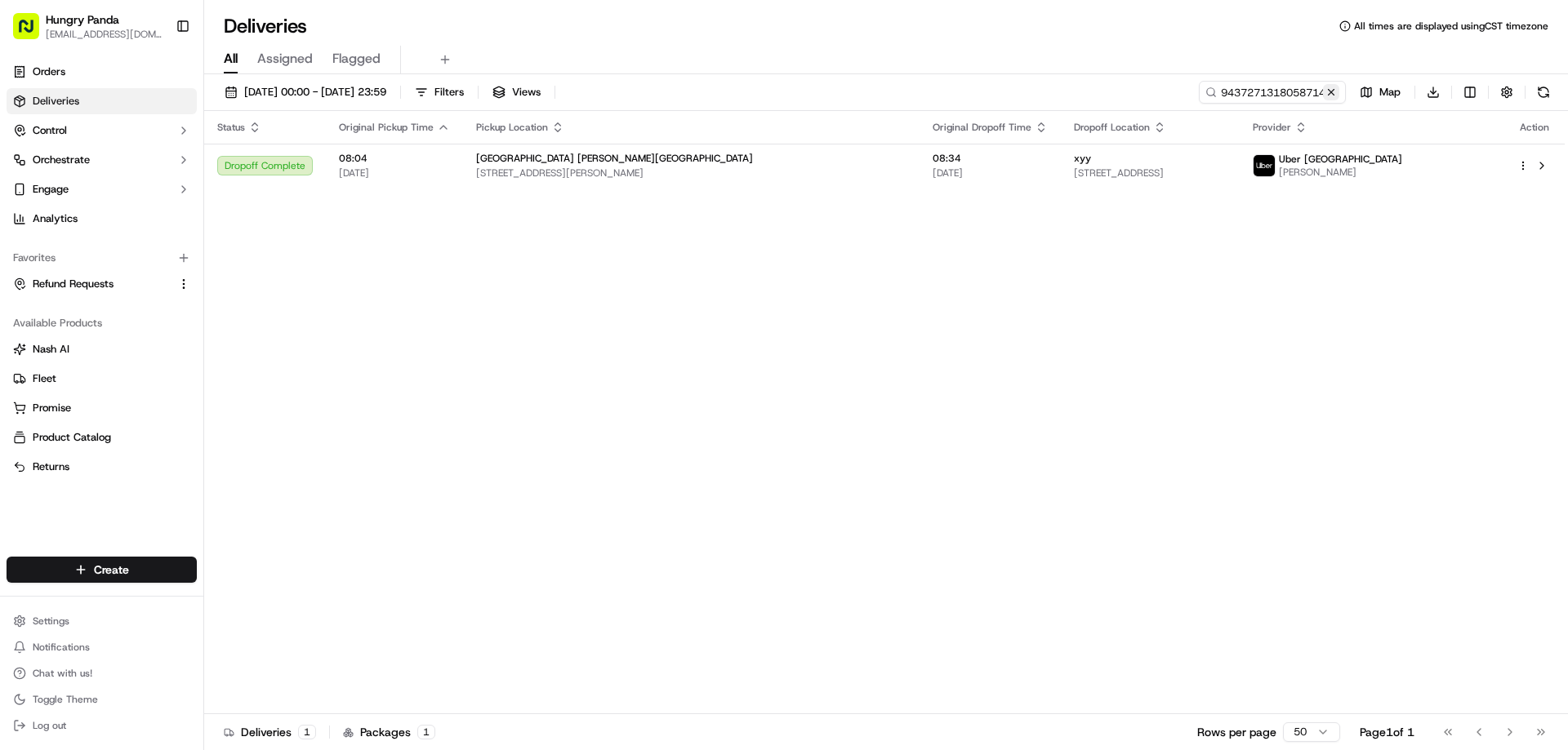
click at [1333, 90] on button at bounding box center [1331, 92] width 17 height 17
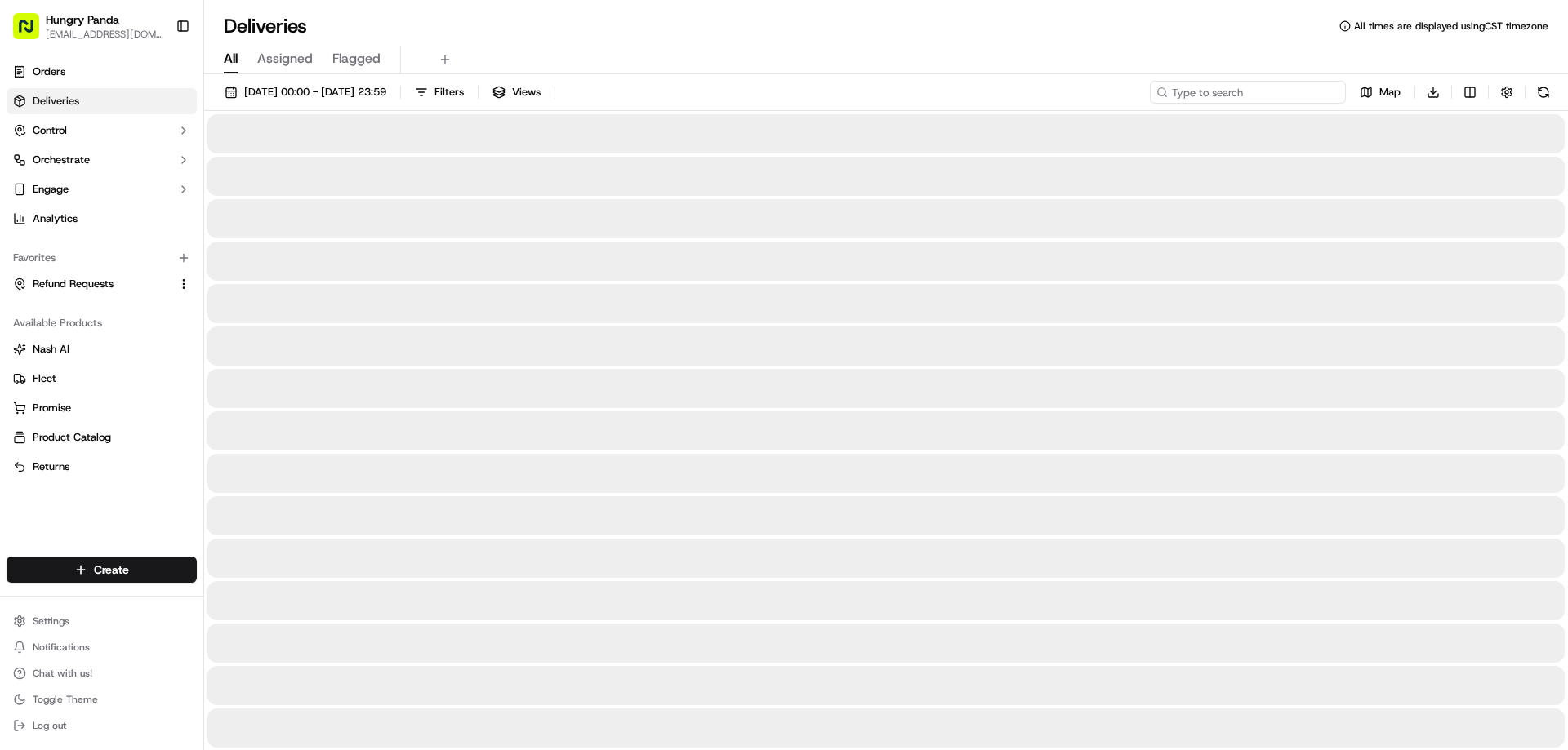
click at [1333, 90] on input at bounding box center [1247, 92] width 196 height 23
paste input "9435229468450703311853"
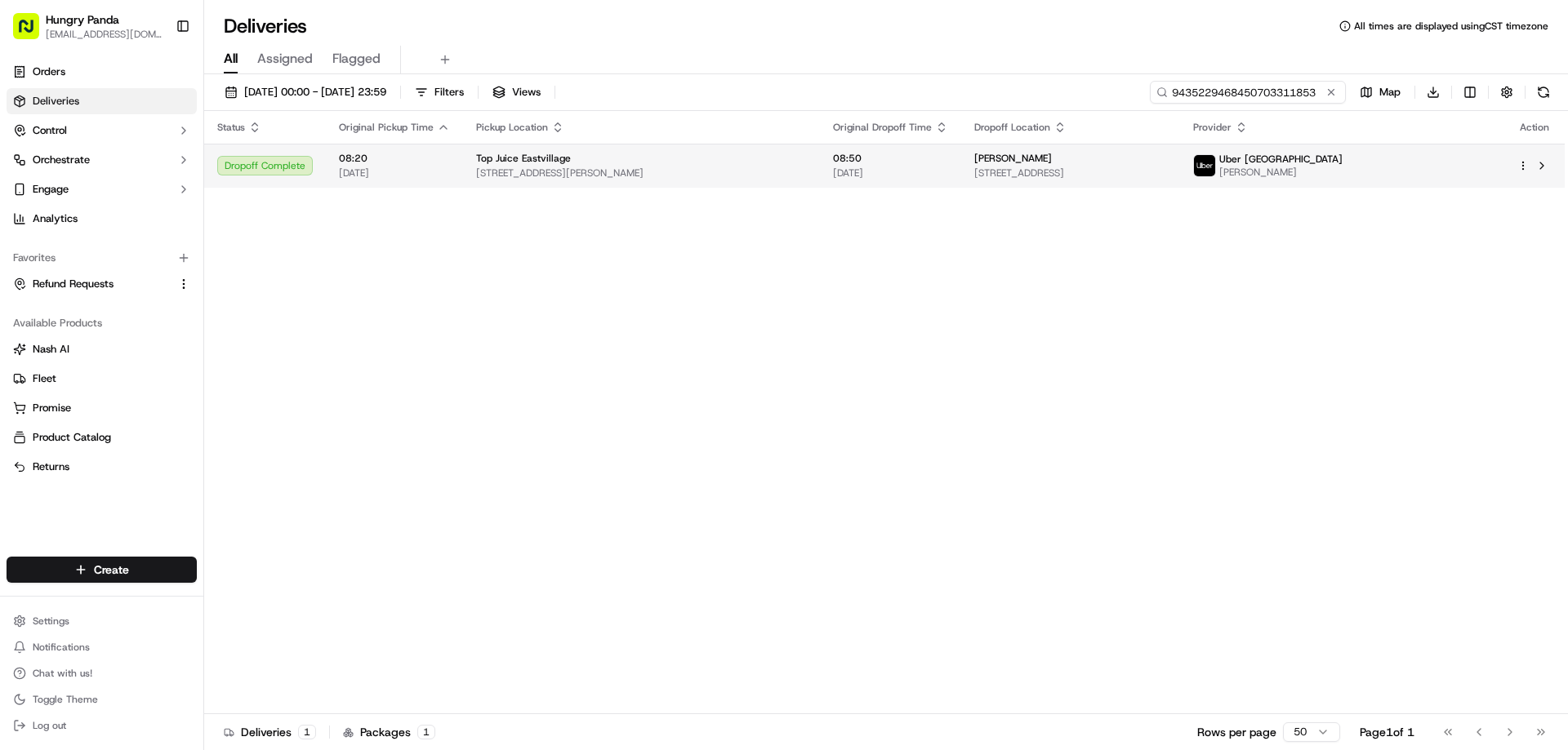
type input "9435229468450703311853"
click at [897, 161] on span "08:50" at bounding box center [890, 158] width 115 height 13
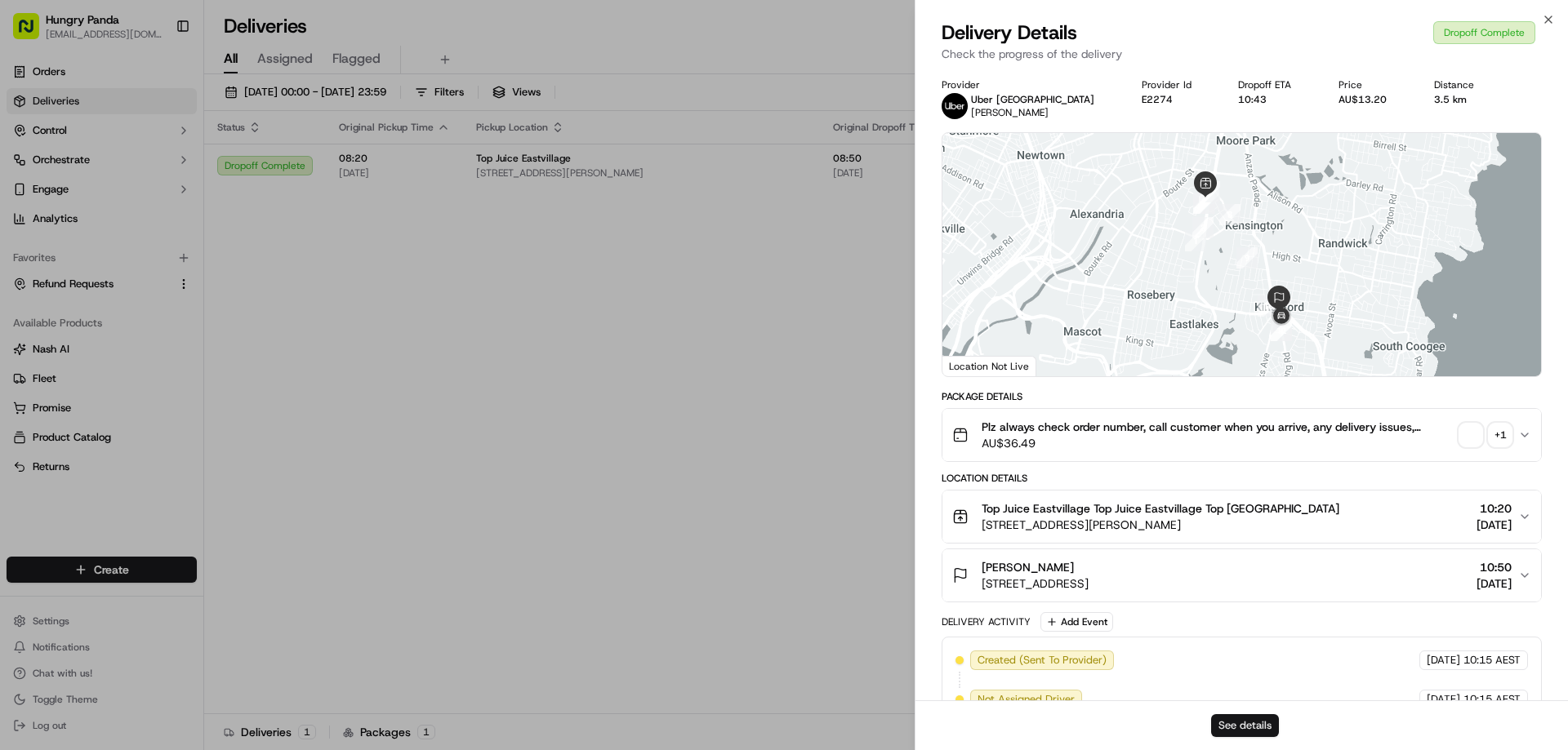
click at [1268, 723] on button "See details" at bounding box center [1245, 725] width 68 height 23
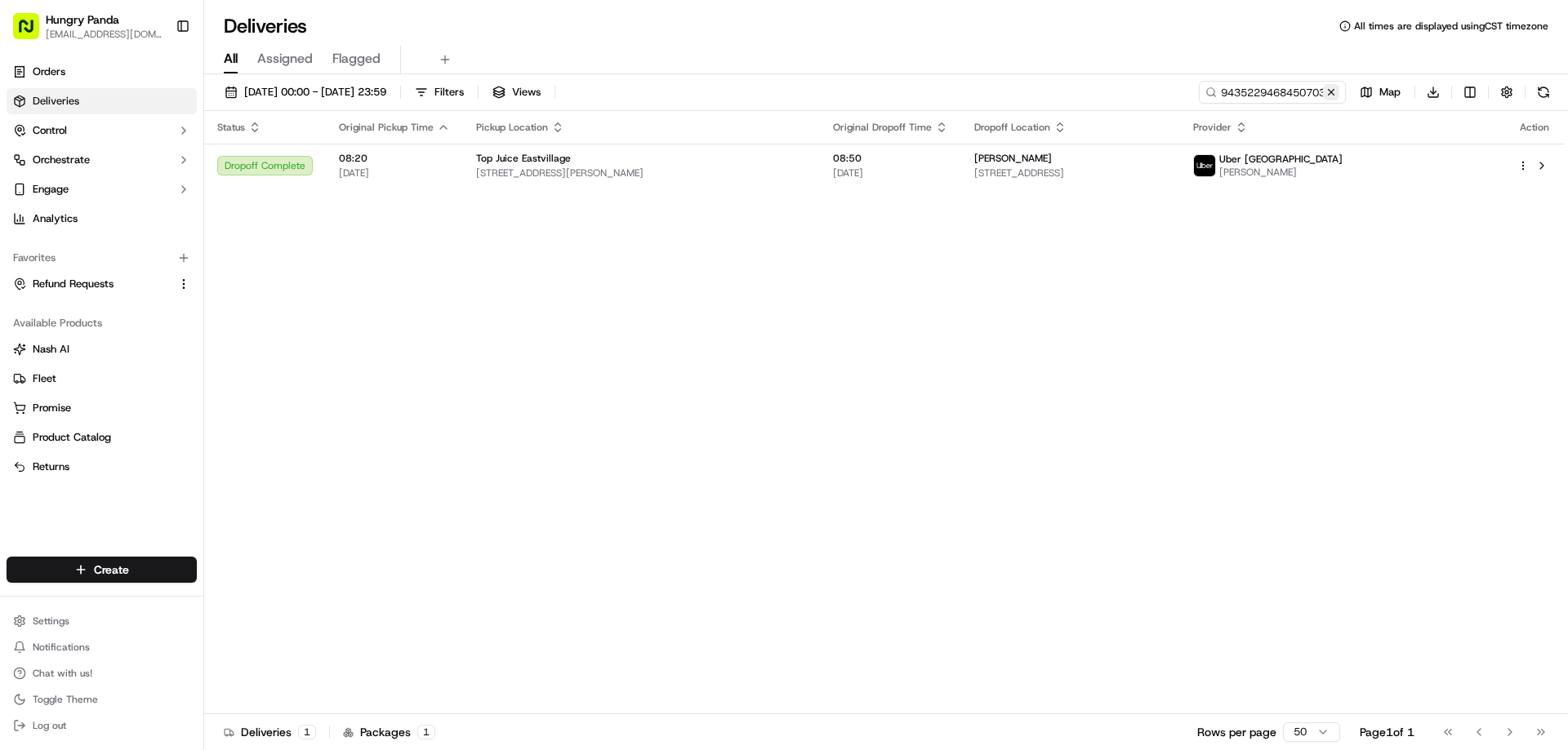
click at [1327, 97] on button at bounding box center [1331, 92] width 17 height 17
click at [1327, 97] on input at bounding box center [1247, 92] width 196 height 23
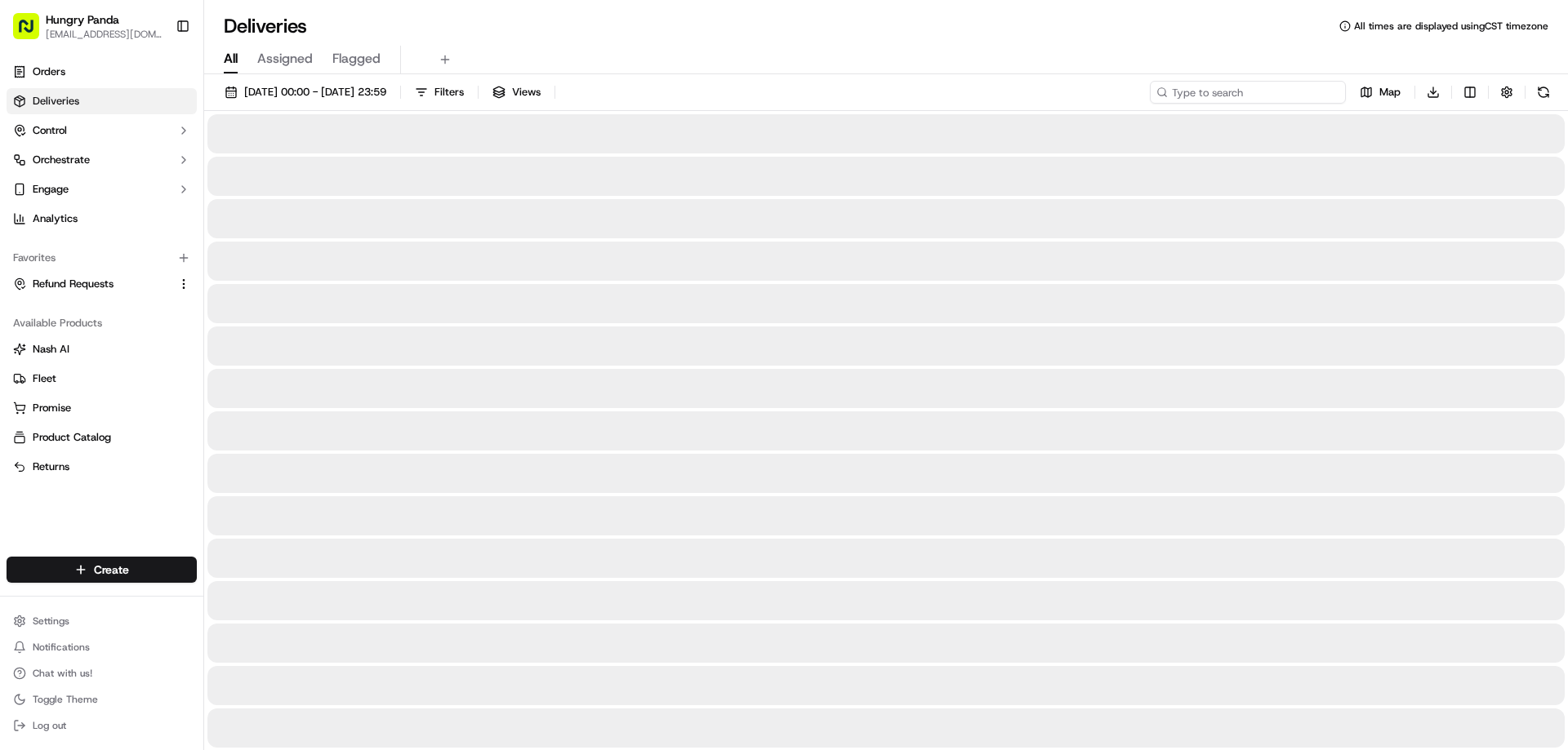
paste input "364324940845278673645"
type input "364324940845278673645"
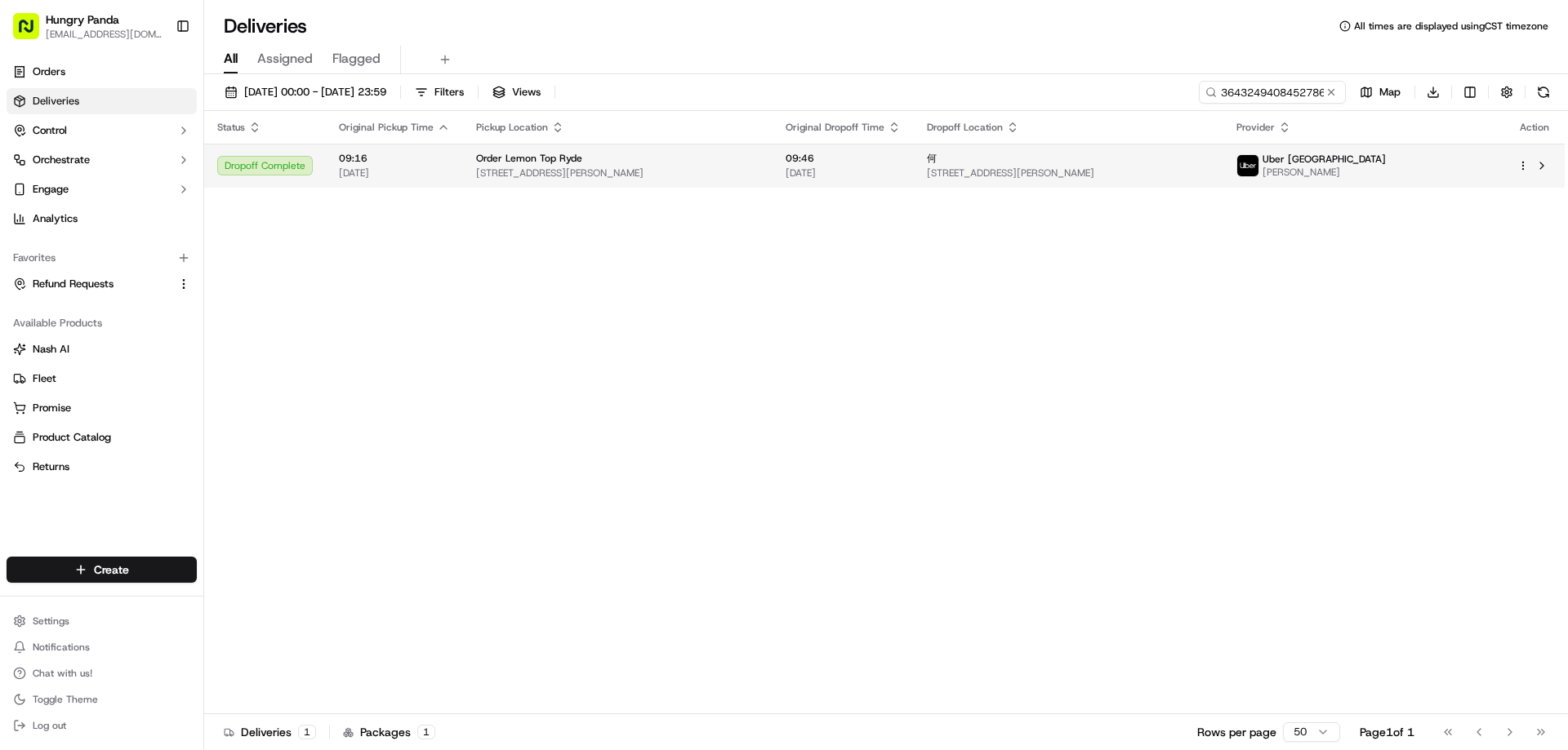
click at [759, 161] on div "Order Lemon Top Ryde" at bounding box center [618, 158] width 284 height 13
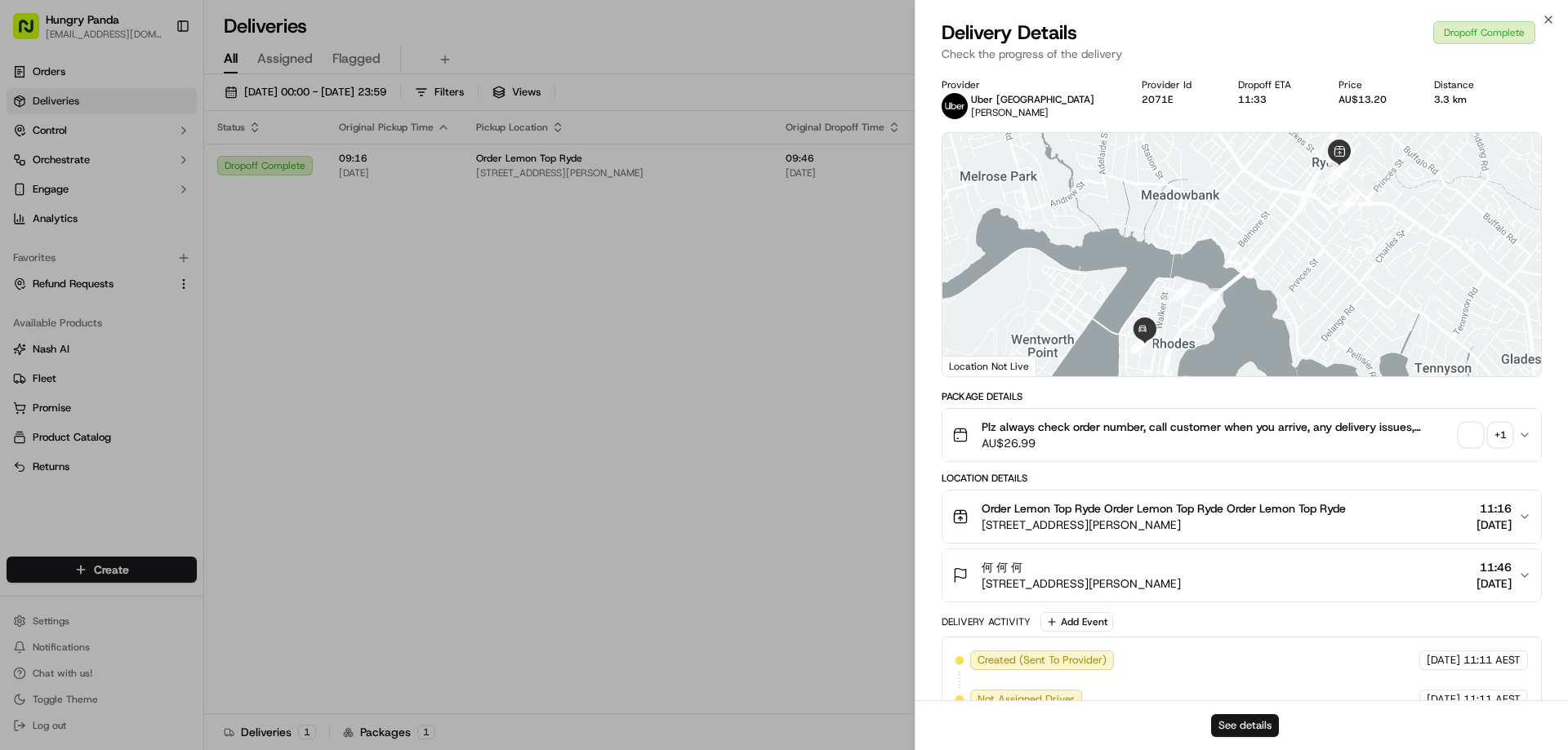
click at [1230, 726] on button "See details" at bounding box center [1245, 725] width 68 height 23
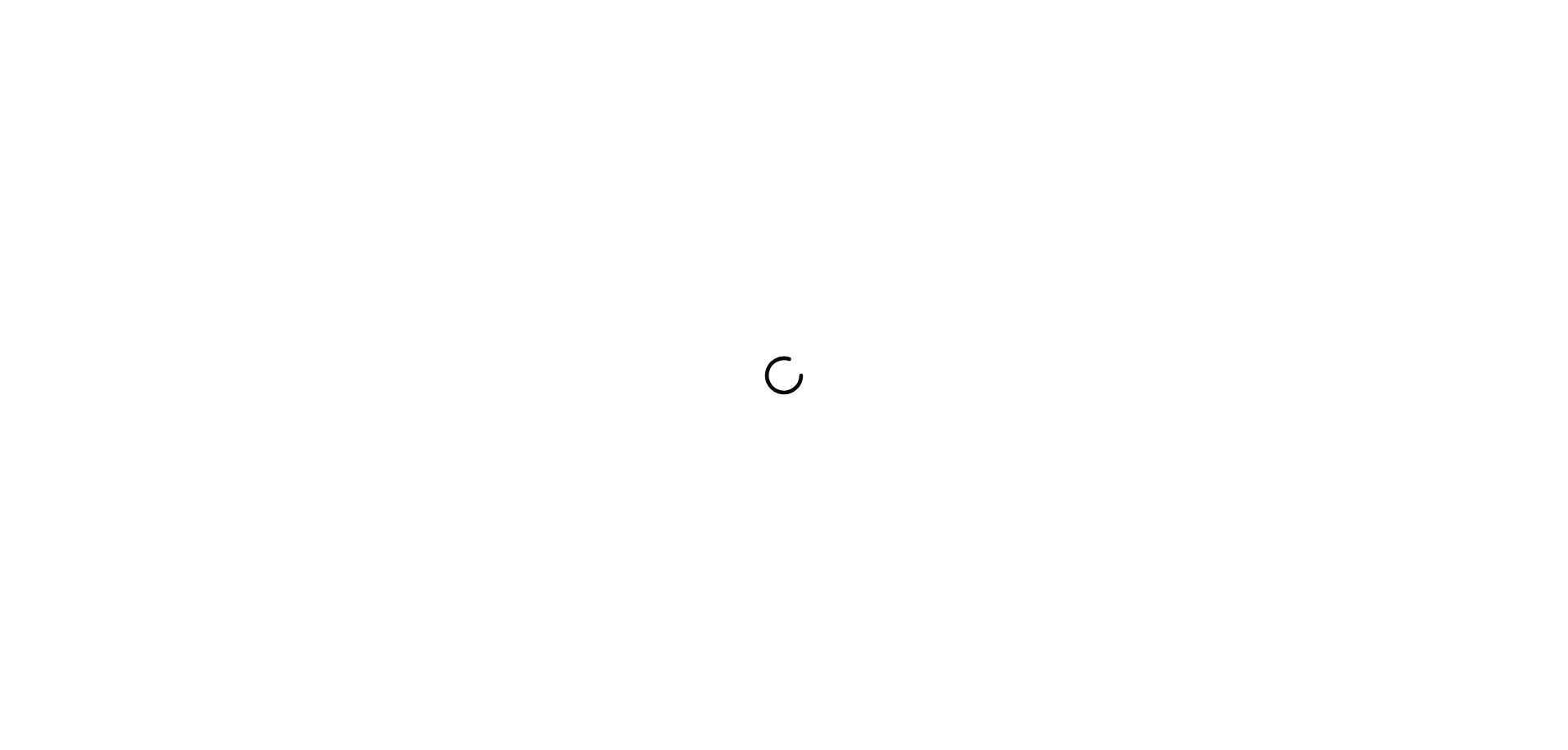
click at [875, 415] on div at bounding box center [784, 375] width 1568 height 750
